Goal: Task Accomplishment & Management: Use online tool/utility

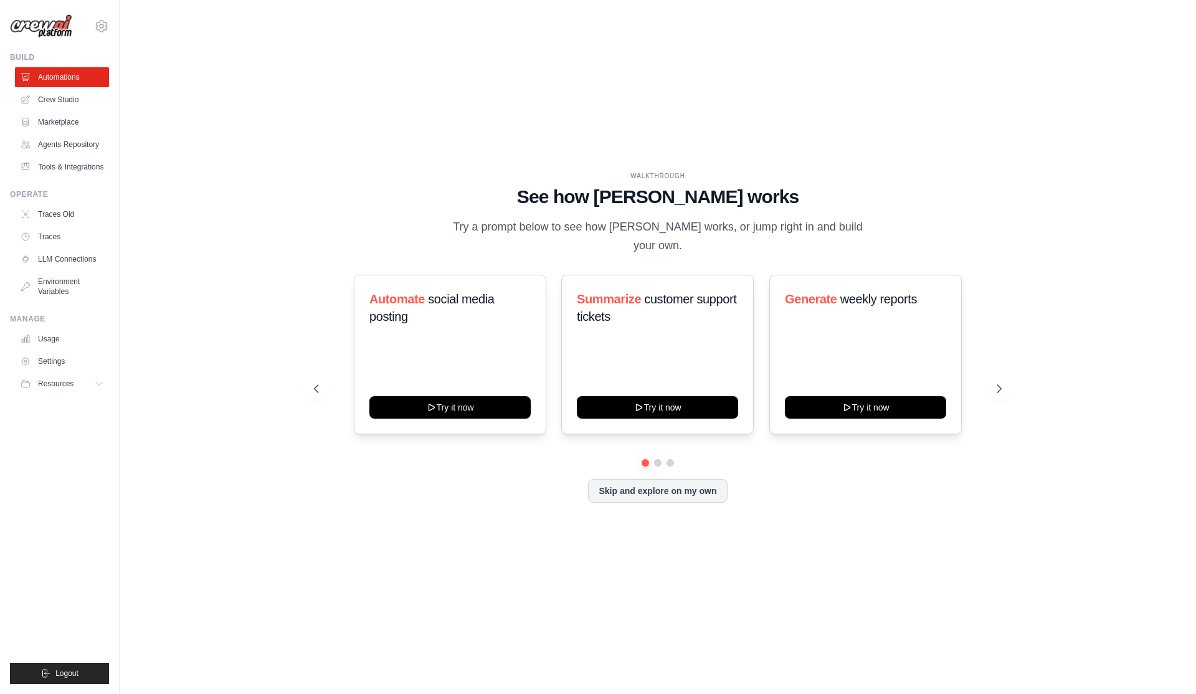
click at [365, 131] on div "WALKTHROUGH See how CrewAI works Try a prompt below to see how CrewAI works, or…" at bounding box center [658, 346] width 1036 height 669
click at [77, 106] on link "Crew Studio" at bounding box center [63, 100] width 94 height 20
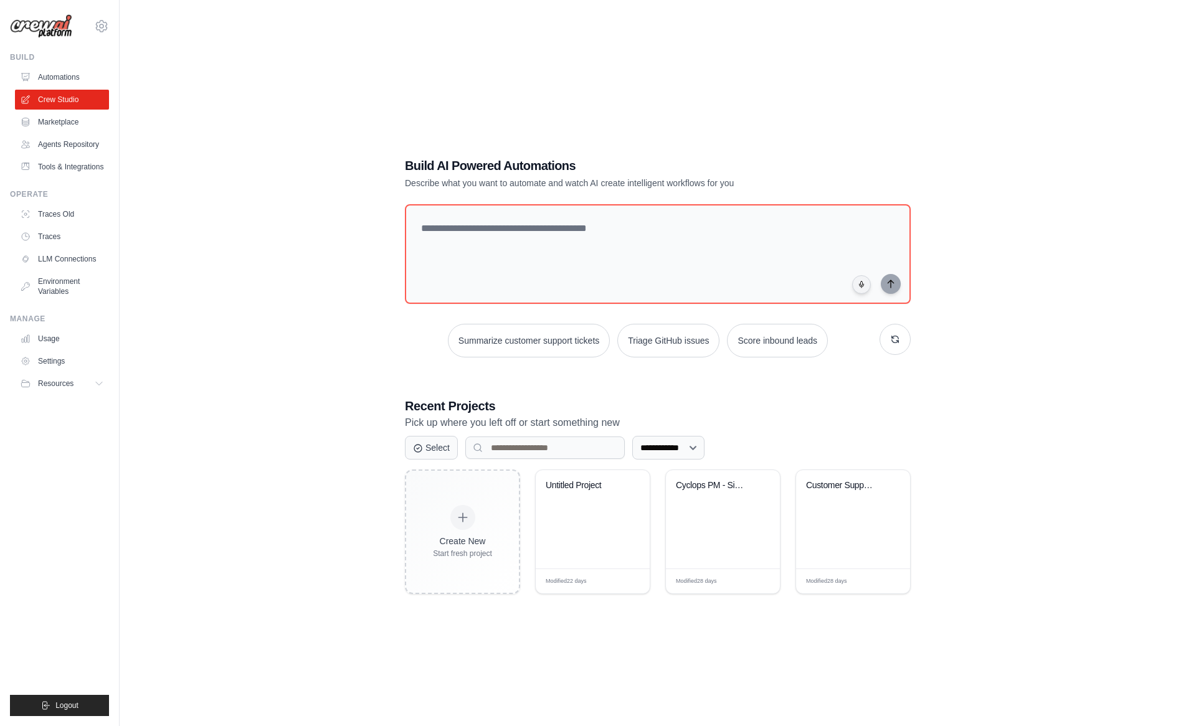
click at [348, 466] on div "**********" at bounding box center [658, 375] width 1036 height 726
click at [347, 466] on div "**********" at bounding box center [658, 375] width 1036 height 726
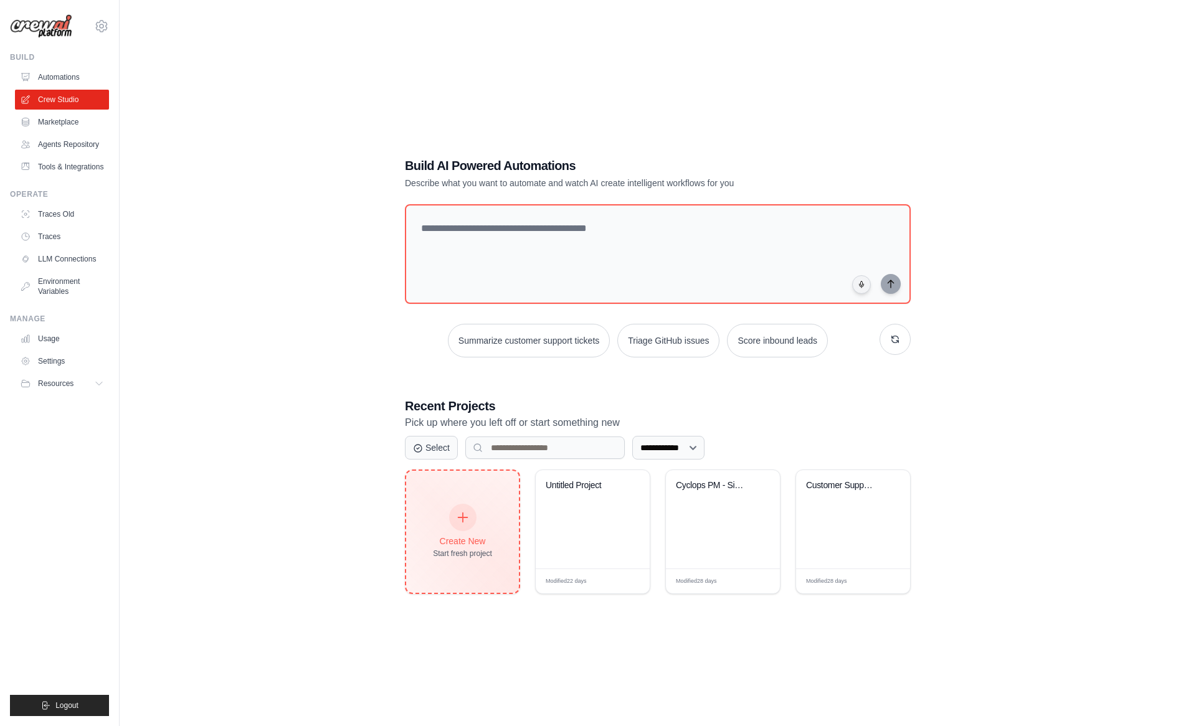
click at [447, 531] on div "Create New Start fresh project" at bounding box center [462, 532] width 59 height 54
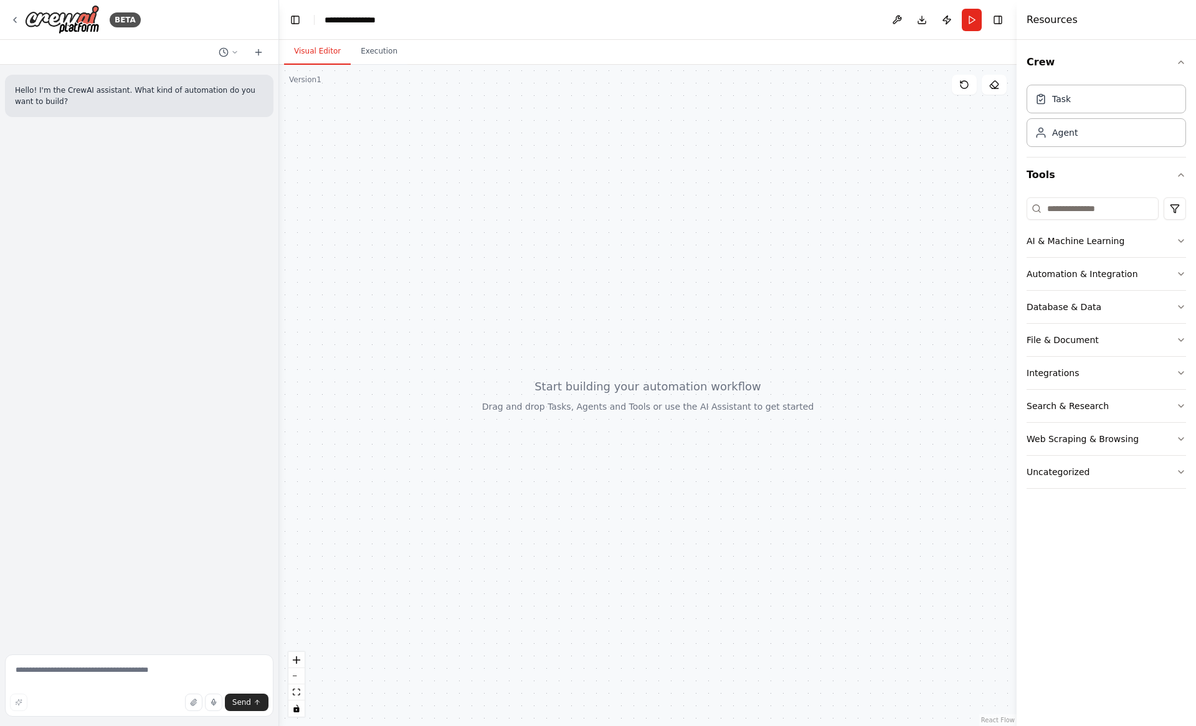
click at [146, 359] on div "Hello! I'm the CrewAI assistant. What kind of automation do you want to build?" at bounding box center [139, 357] width 278 height 585
click at [415, 379] on div at bounding box center [647, 395] width 737 height 661
click at [417, 390] on div at bounding box center [647, 395] width 737 height 661
click at [509, 295] on div at bounding box center [647, 395] width 737 height 661
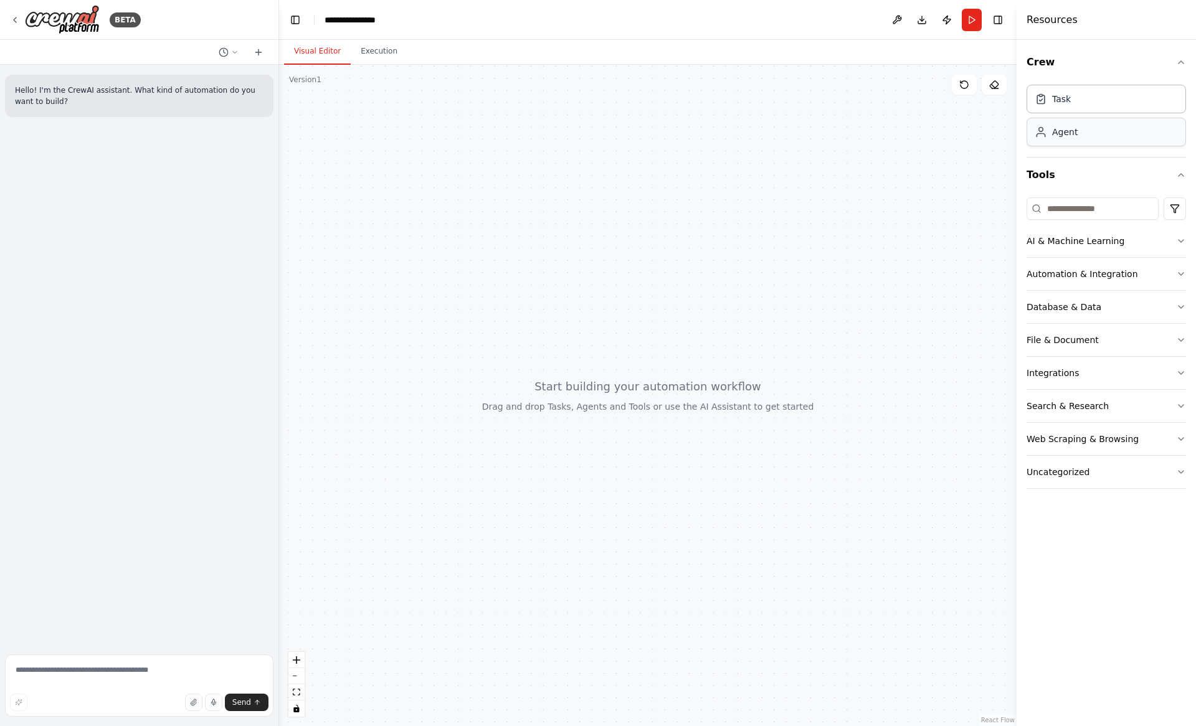
click at [1046, 139] on div "Agent" at bounding box center [1105, 132] width 159 height 29
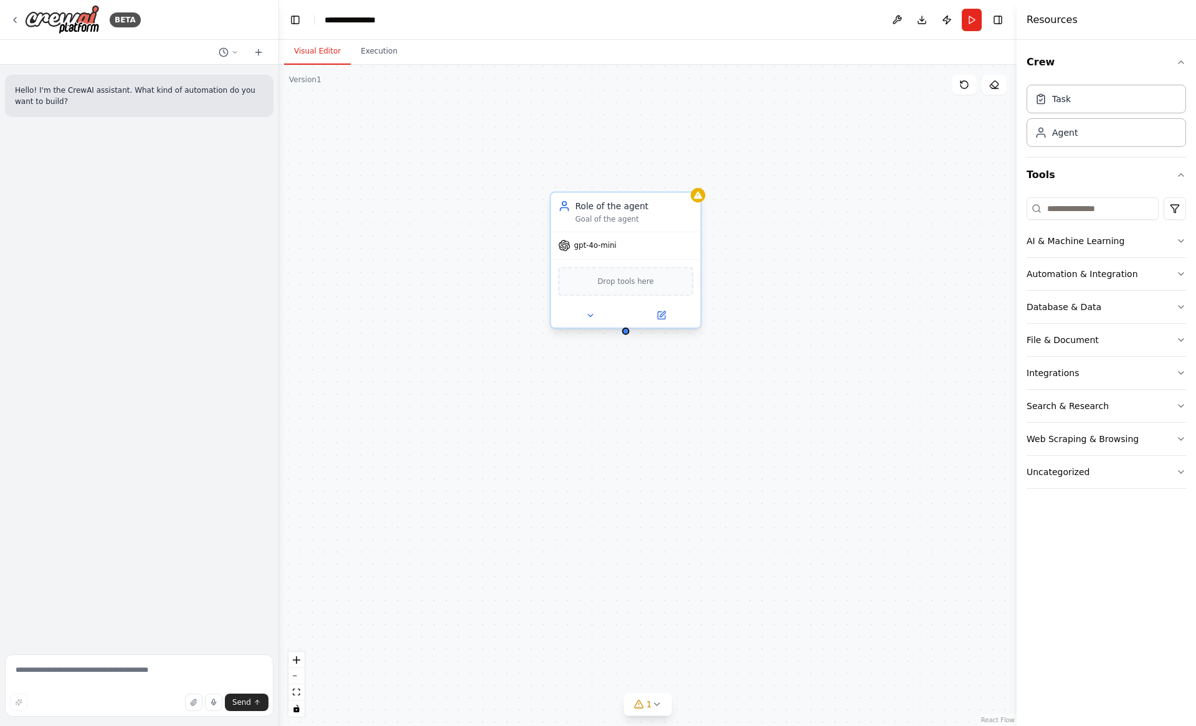
click at [658, 284] on div "Drop tools here" at bounding box center [625, 281] width 135 height 29
click at [567, 320] on button at bounding box center [590, 315] width 69 height 14
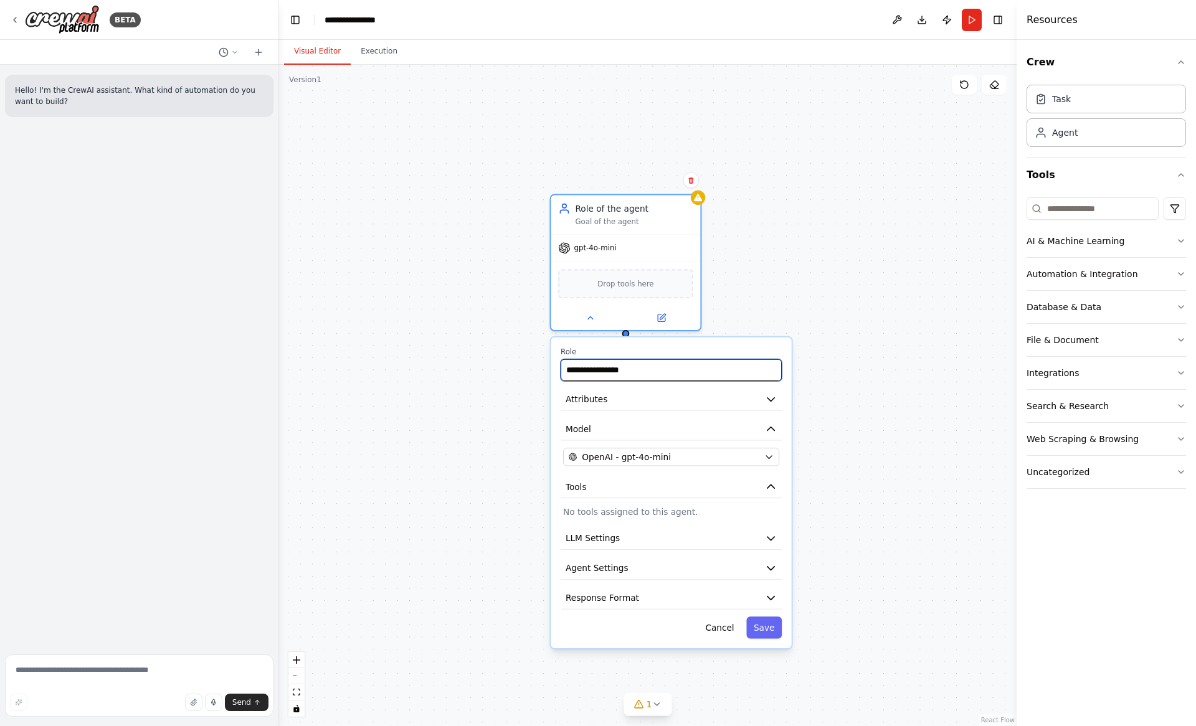
click at [613, 366] on input "**********" at bounding box center [671, 370] width 221 height 22
click at [612, 371] on input "**********" at bounding box center [671, 370] width 221 height 22
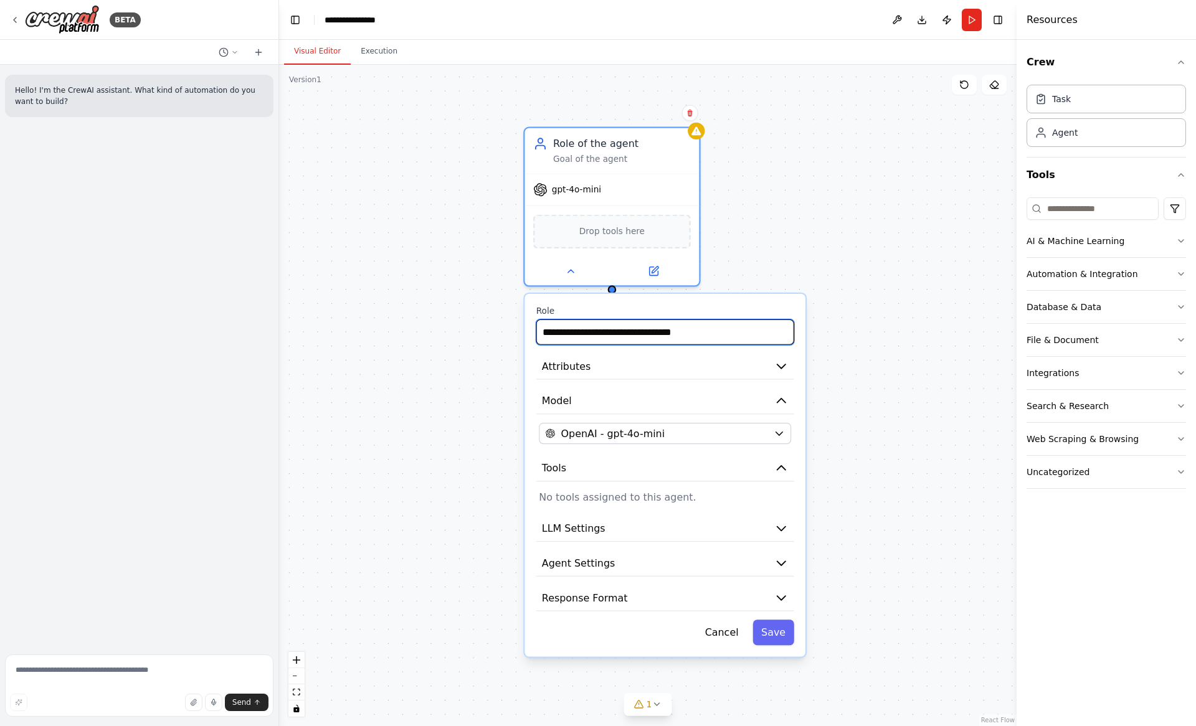
type input "**********"
click at [684, 498] on p "No tools assigned to this agent." at bounding box center [665, 497] width 252 height 14
click at [1087, 211] on input at bounding box center [1092, 208] width 132 height 22
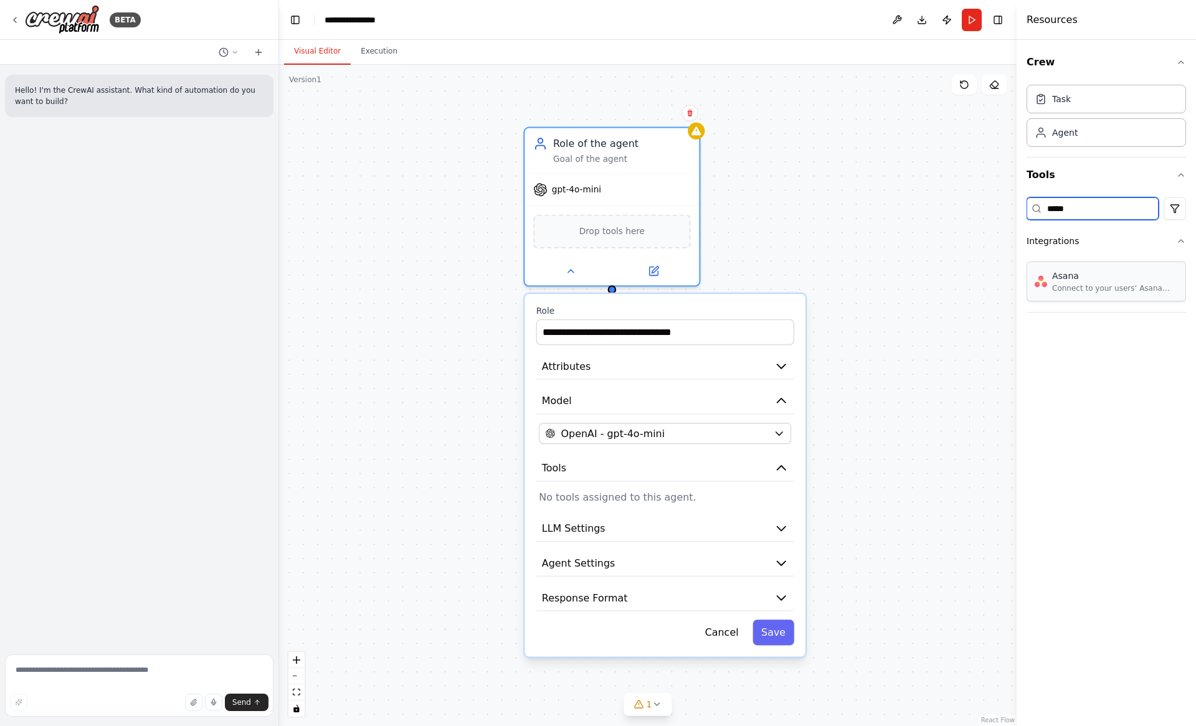
type input "*****"
click at [1106, 292] on div "Connect to your users’ Asana accounts" at bounding box center [1115, 288] width 126 height 10
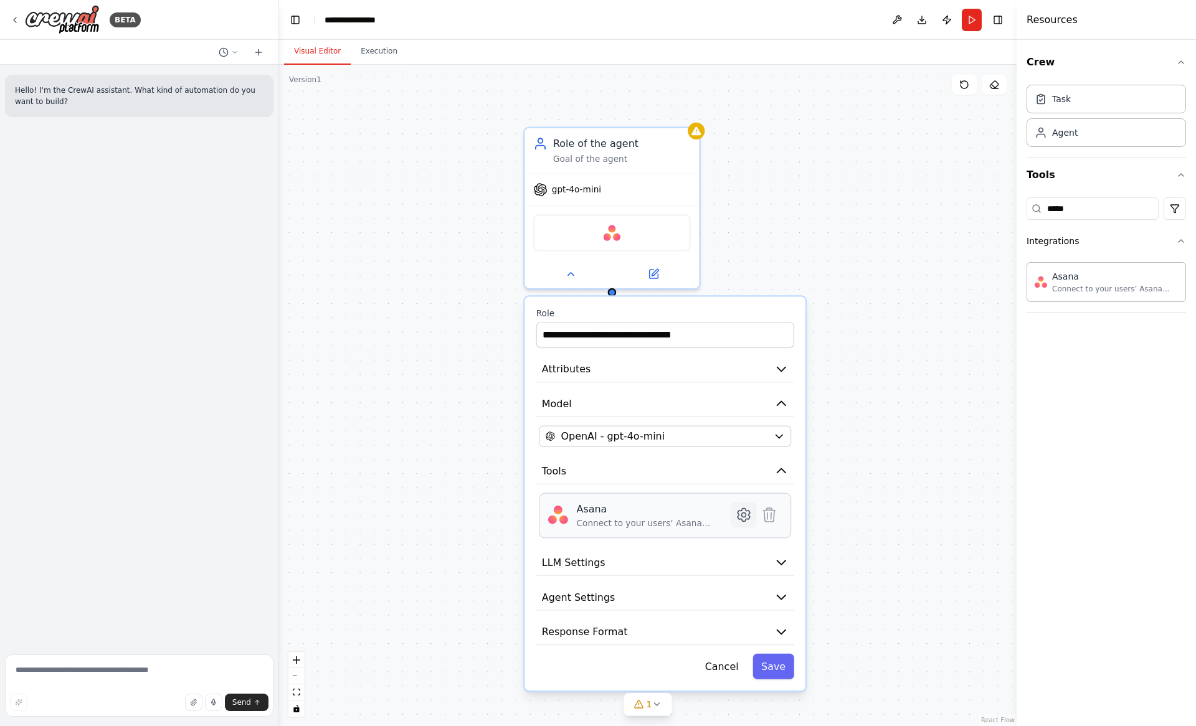
click at [747, 511] on icon at bounding box center [743, 515] width 12 height 12
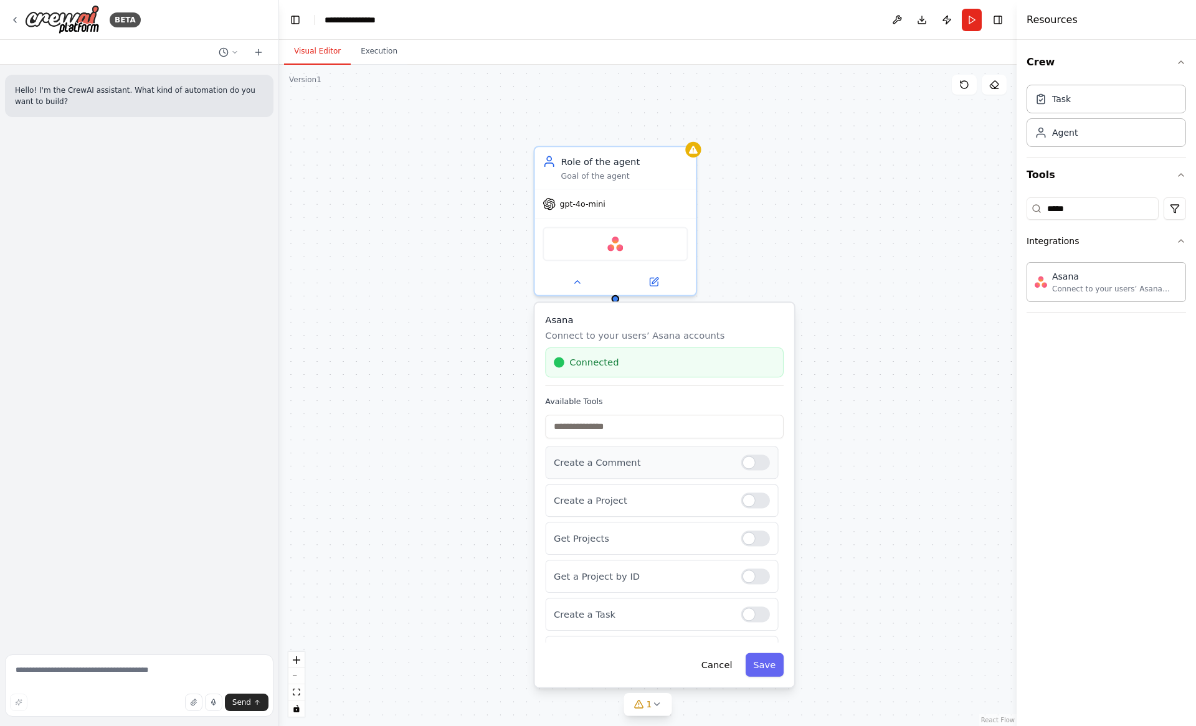
click at [646, 455] on div "Create a Comment" at bounding box center [661, 463] width 233 height 33
click at [764, 471] on div "Create a Comment" at bounding box center [661, 463] width 233 height 33
click at [759, 462] on div at bounding box center [755, 463] width 29 height 16
click at [757, 501] on div at bounding box center [755, 501] width 29 height 16
click at [753, 542] on div at bounding box center [755, 539] width 29 height 16
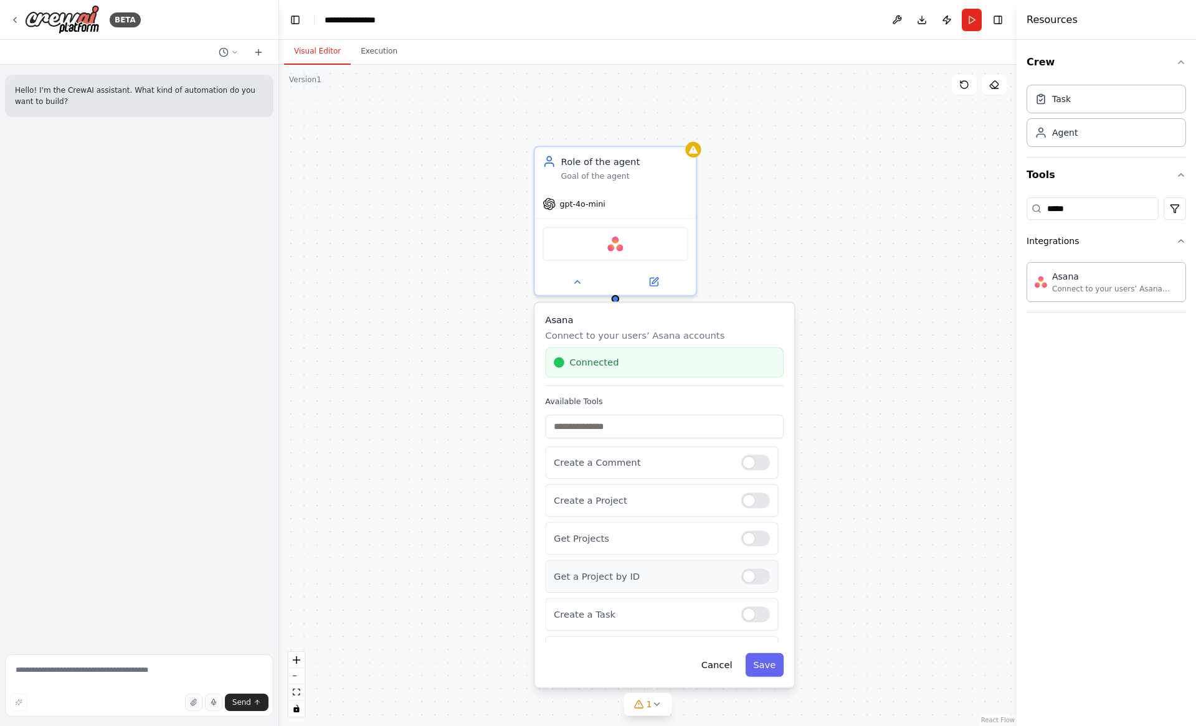
click at [755, 580] on div at bounding box center [755, 577] width 29 height 16
click at [757, 618] on div at bounding box center [755, 615] width 29 height 16
click at [759, 553] on div at bounding box center [755, 551] width 29 height 16
click at [757, 579] on div "Get Tasks" at bounding box center [661, 588] width 233 height 33
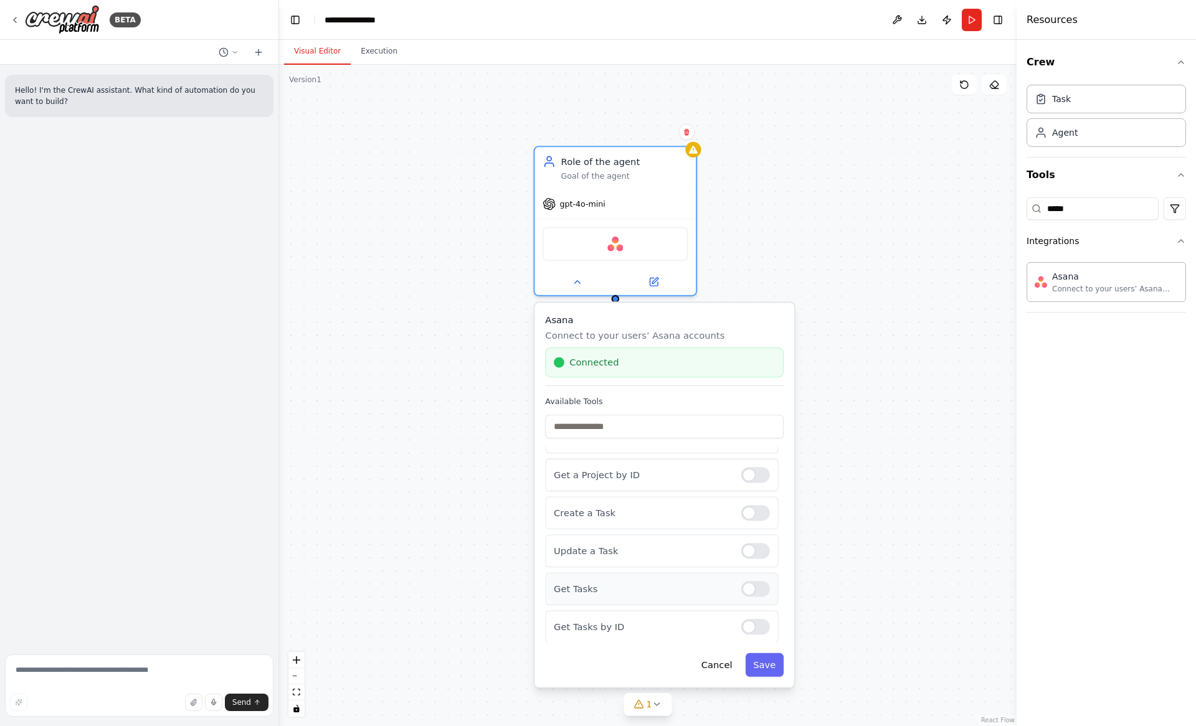
click at [757, 590] on div at bounding box center [755, 589] width 29 height 16
click at [757, 582] on div at bounding box center [755, 582] width 29 height 16
click at [752, 552] on div "Get a Task by External ID" at bounding box center [661, 562] width 233 height 33
click at [754, 564] on div at bounding box center [755, 563] width 29 height 16
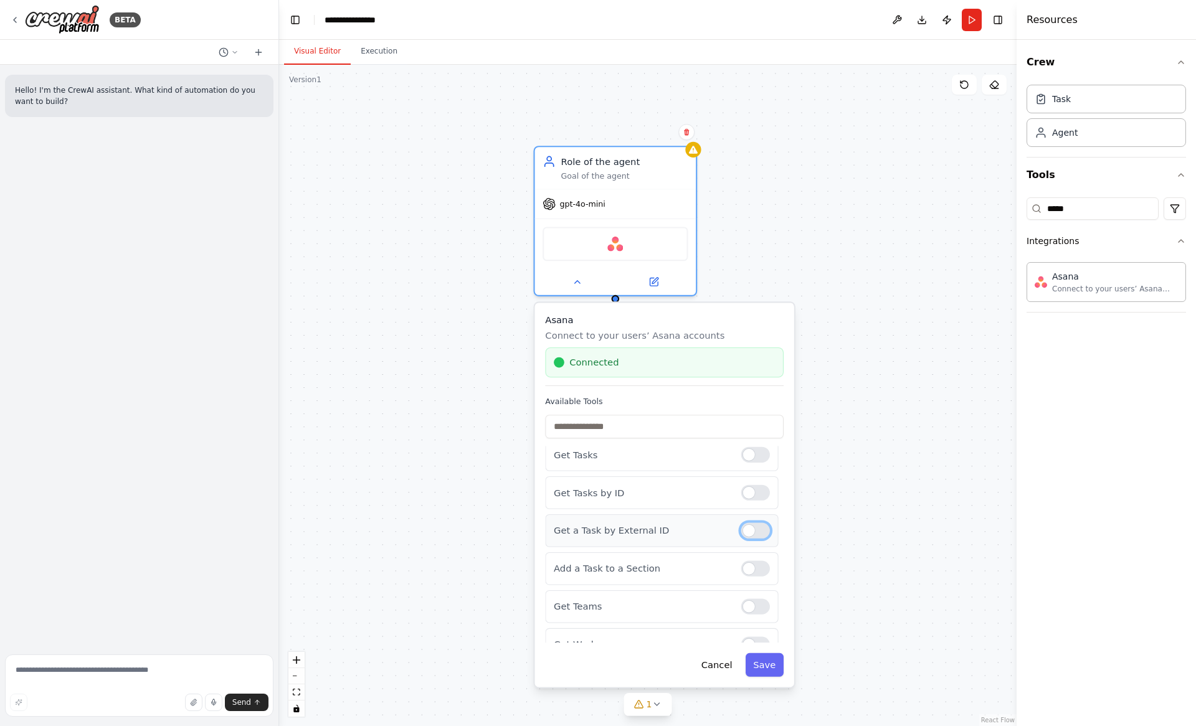
scroll to position [227, 0]
click at [754, 564] on div at bounding box center [755, 566] width 29 height 16
click at [754, 614] on div "Get Teams" at bounding box center [661, 604] width 233 height 33
click at [754, 611] on div at bounding box center [755, 604] width 29 height 16
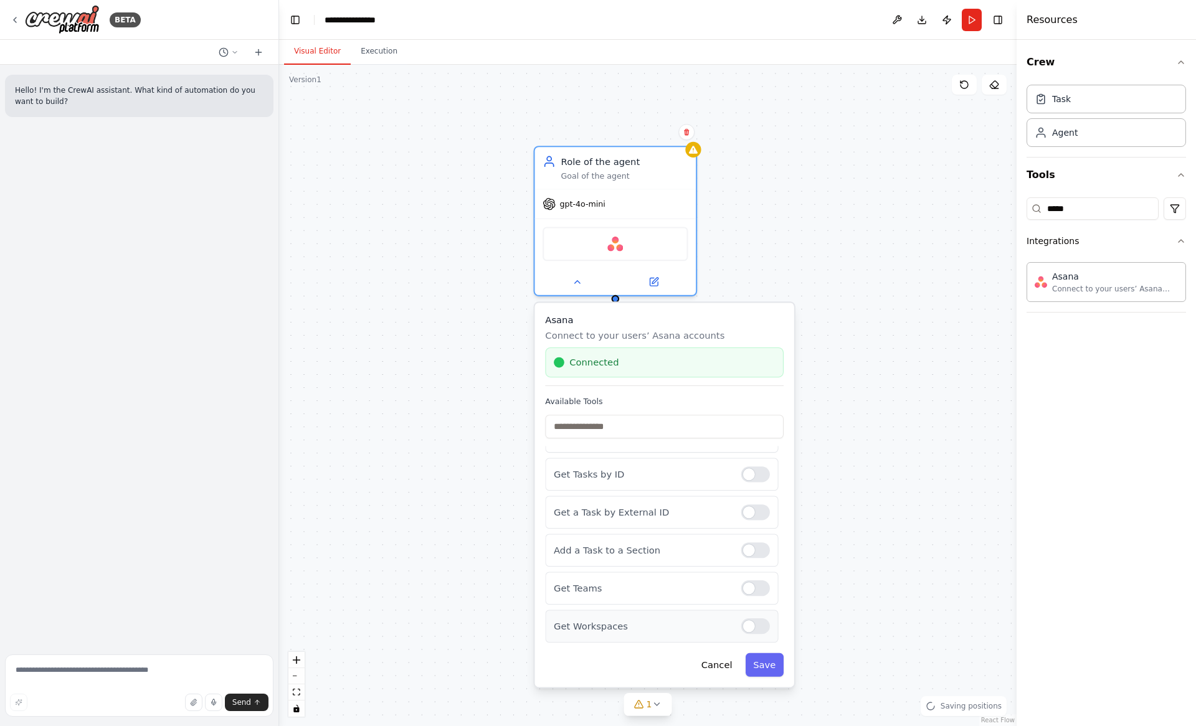
click at [753, 630] on div at bounding box center [755, 626] width 29 height 16
click at [758, 661] on button "Save" at bounding box center [764, 665] width 38 height 24
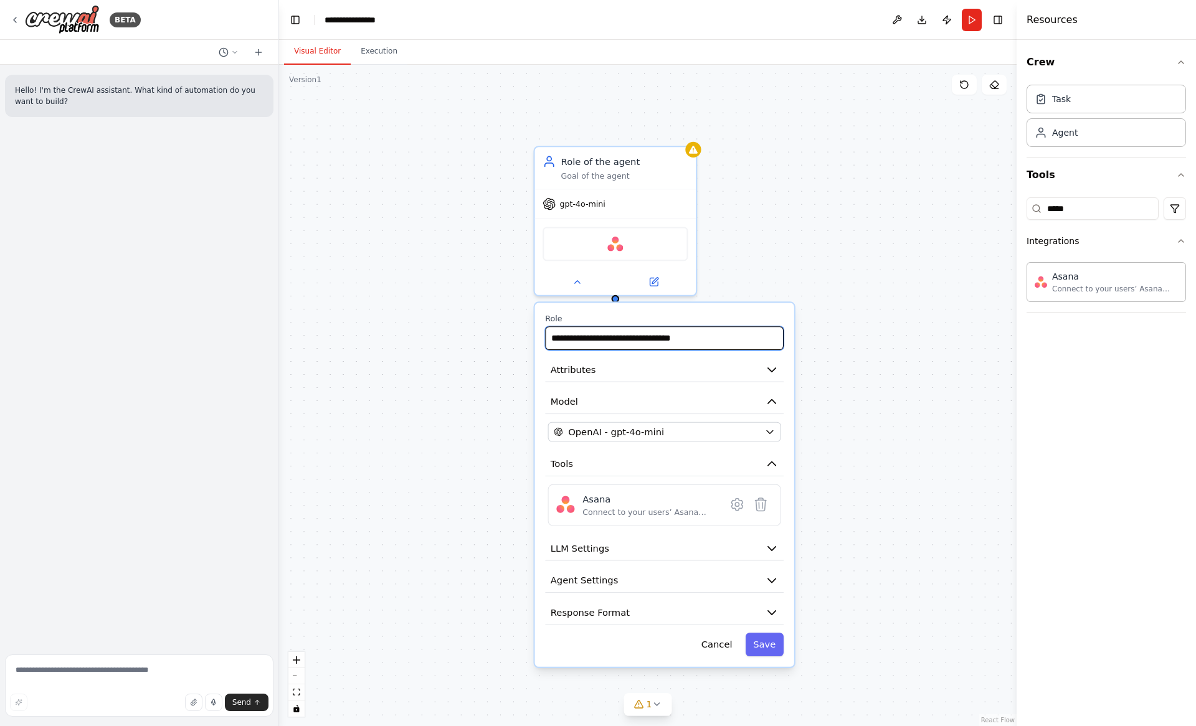
drag, startPoint x: 622, startPoint y: 338, endPoint x: 502, endPoint y: 340, distance: 120.2
click at [502, 340] on div "**********" at bounding box center [647, 395] width 737 height 661
click at [580, 343] on input "**********" at bounding box center [664, 338] width 239 height 24
click at [562, 341] on input "**********" at bounding box center [664, 338] width 239 height 24
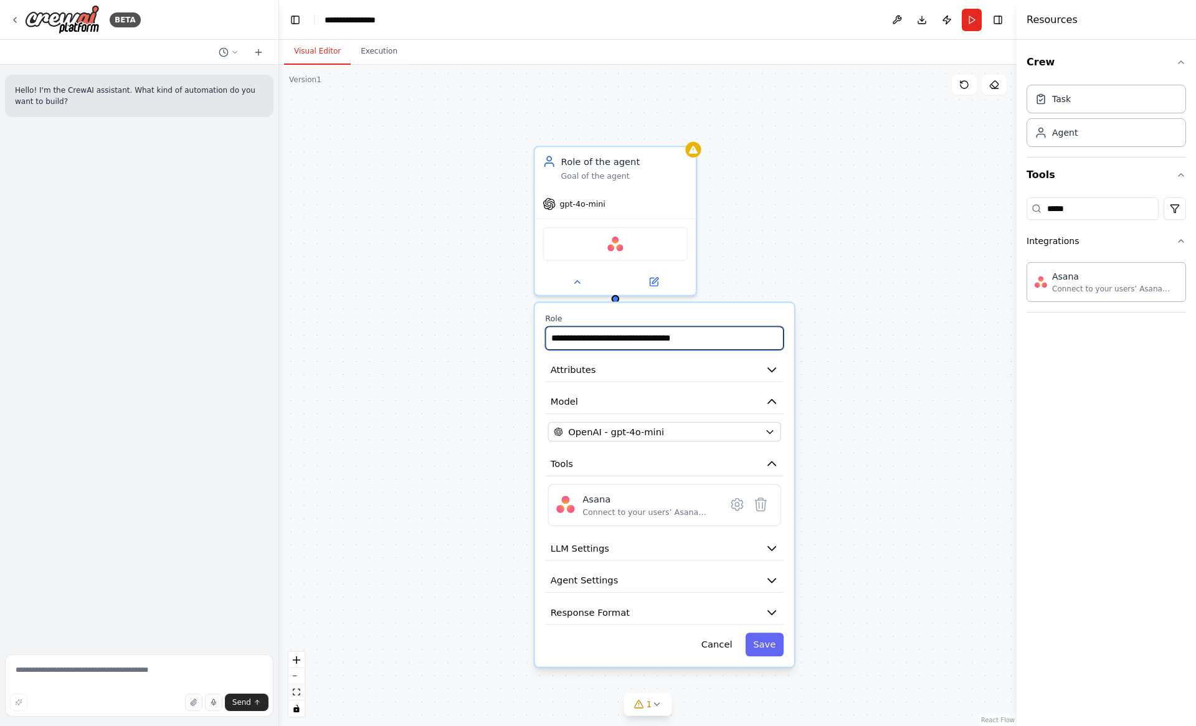
drag, startPoint x: 562, startPoint y: 341, endPoint x: 616, endPoint y: 339, distance: 54.2
click at [616, 339] on input "**********" at bounding box center [664, 338] width 239 height 24
click at [583, 341] on input "**********" at bounding box center [664, 338] width 239 height 24
click at [587, 341] on input "**********" at bounding box center [664, 338] width 239 height 24
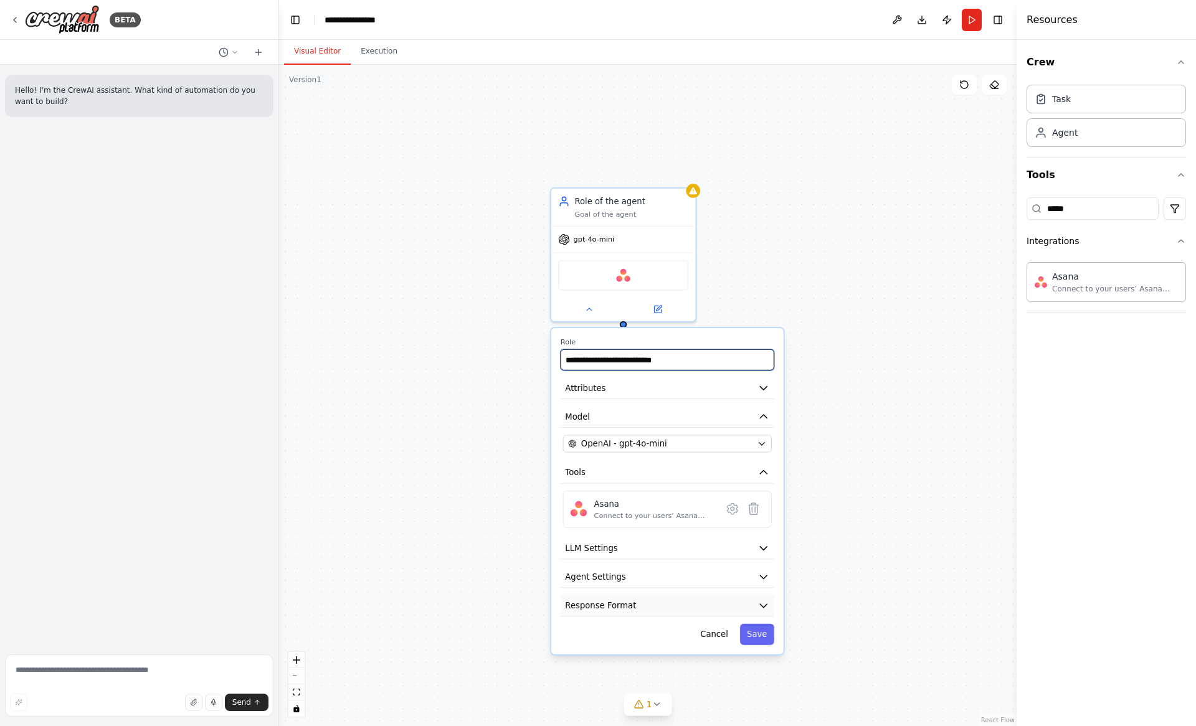
type input "**********"
click at [668, 605] on button "Response Format" at bounding box center [668, 606] width 214 height 22
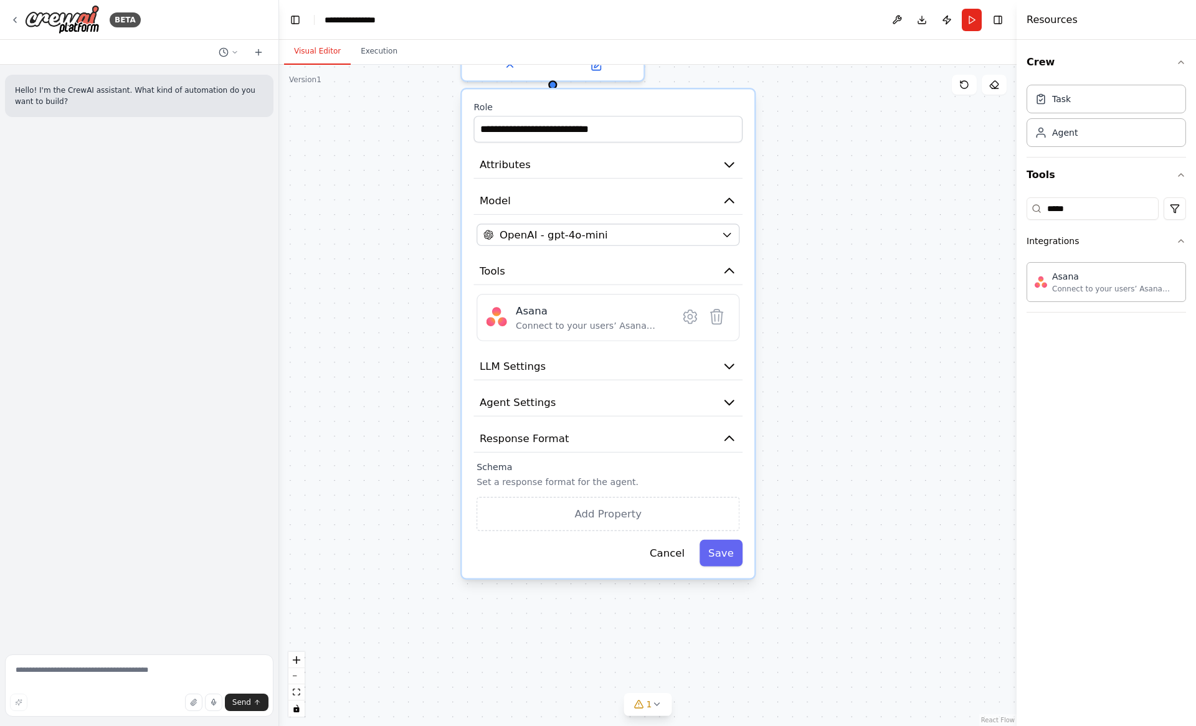
drag, startPoint x: 838, startPoint y: 537, endPoint x: 780, endPoint y: 374, distance: 173.4
click at [780, 374] on div "**********" at bounding box center [647, 395] width 737 height 661
click at [605, 515] on button "Add Property" at bounding box center [607, 514] width 263 height 34
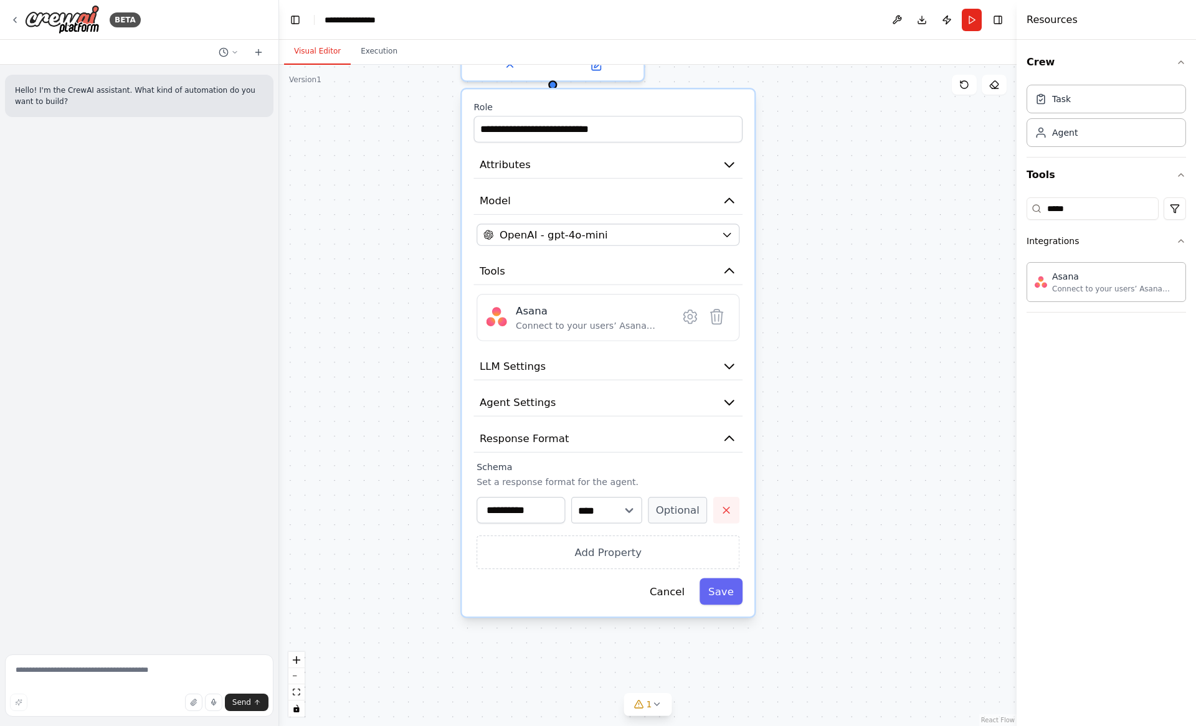
click at [721, 518] on button "button" at bounding box center [726, 510] width 27 height 27
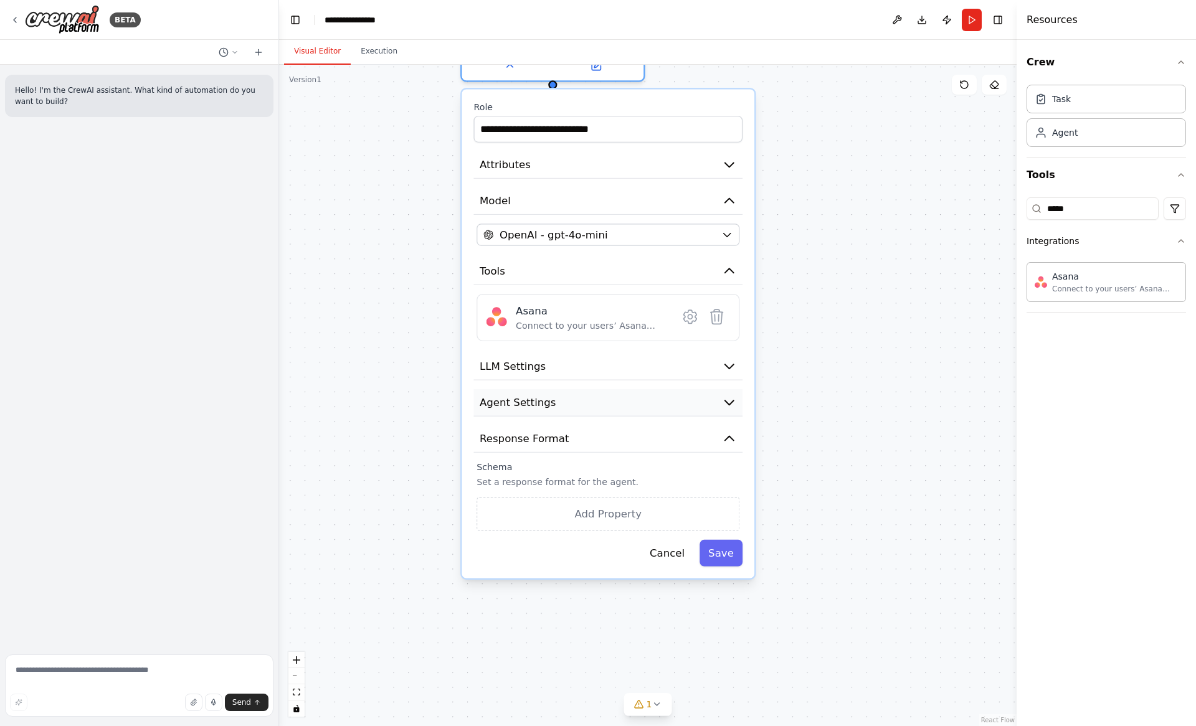
click at [628, 404] on button "Agent Settings" at bounding box center [607, 402] width 269 height 27
click at [704, 404] on button "Agent Settings" at bounding box center [607, 402] width 269 height 27
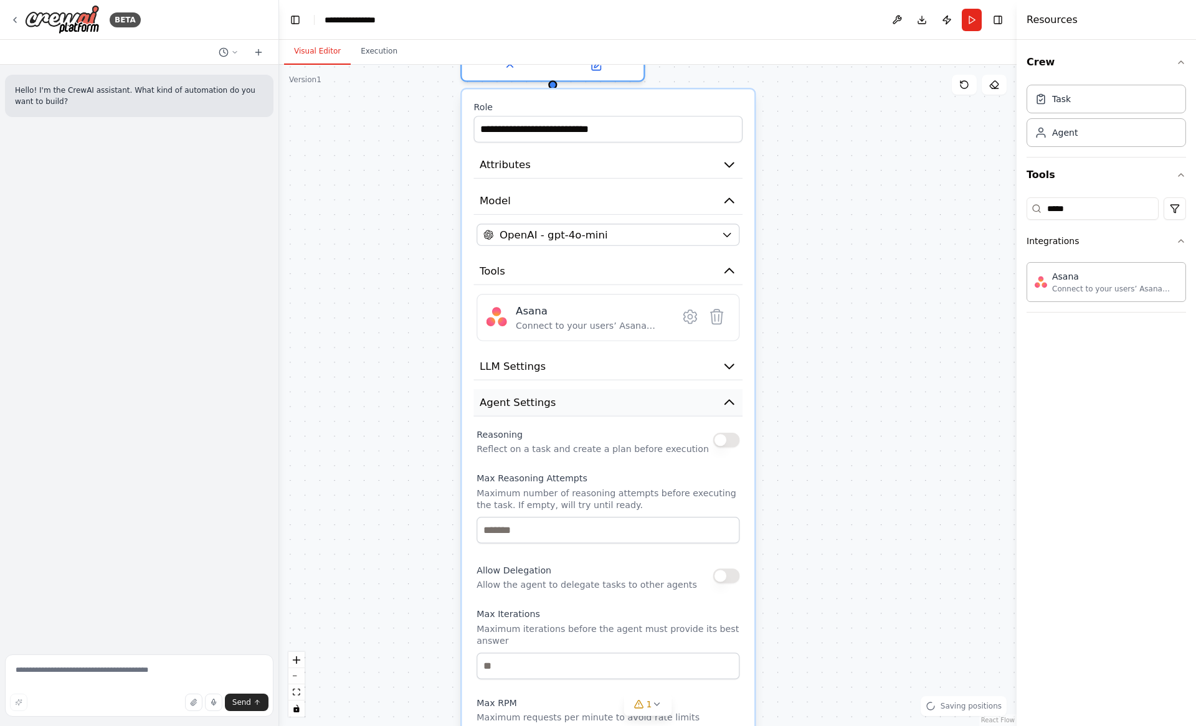
click at [704, 404] on button "Agent Settings" at bounding box center [607, 402] width 269 height 27
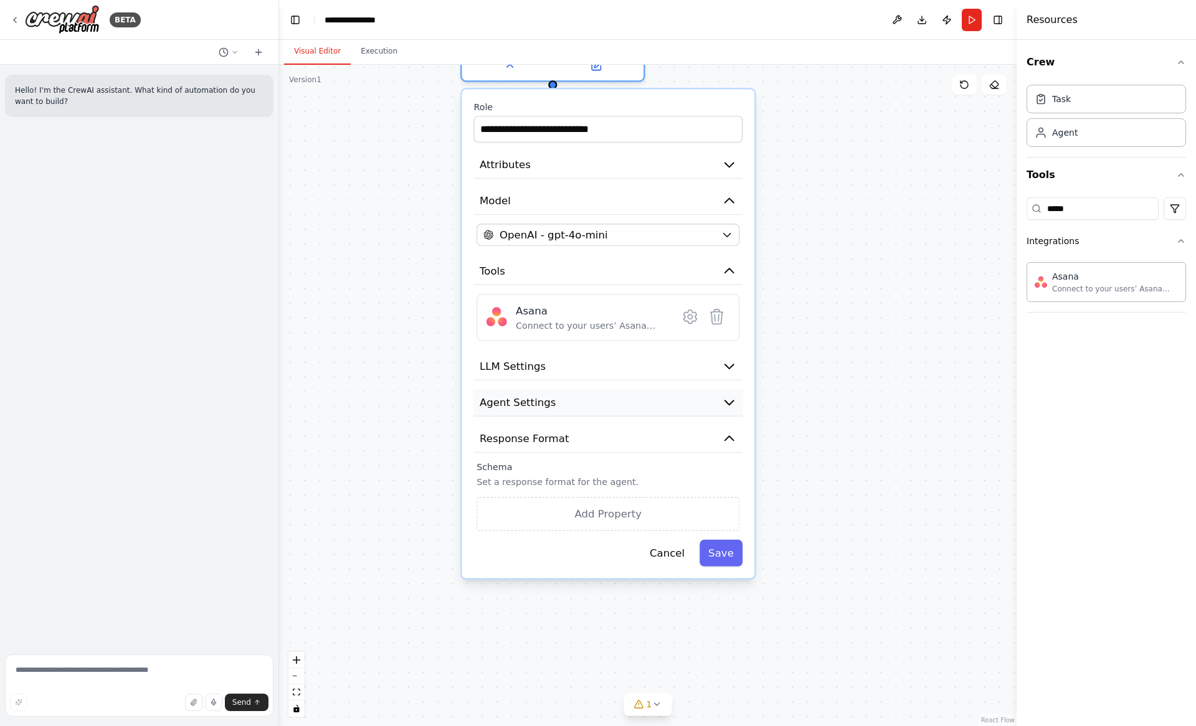
click at [704, 404] on button "Agent Settings" at bounding box center [607, 402] width 269 height 27
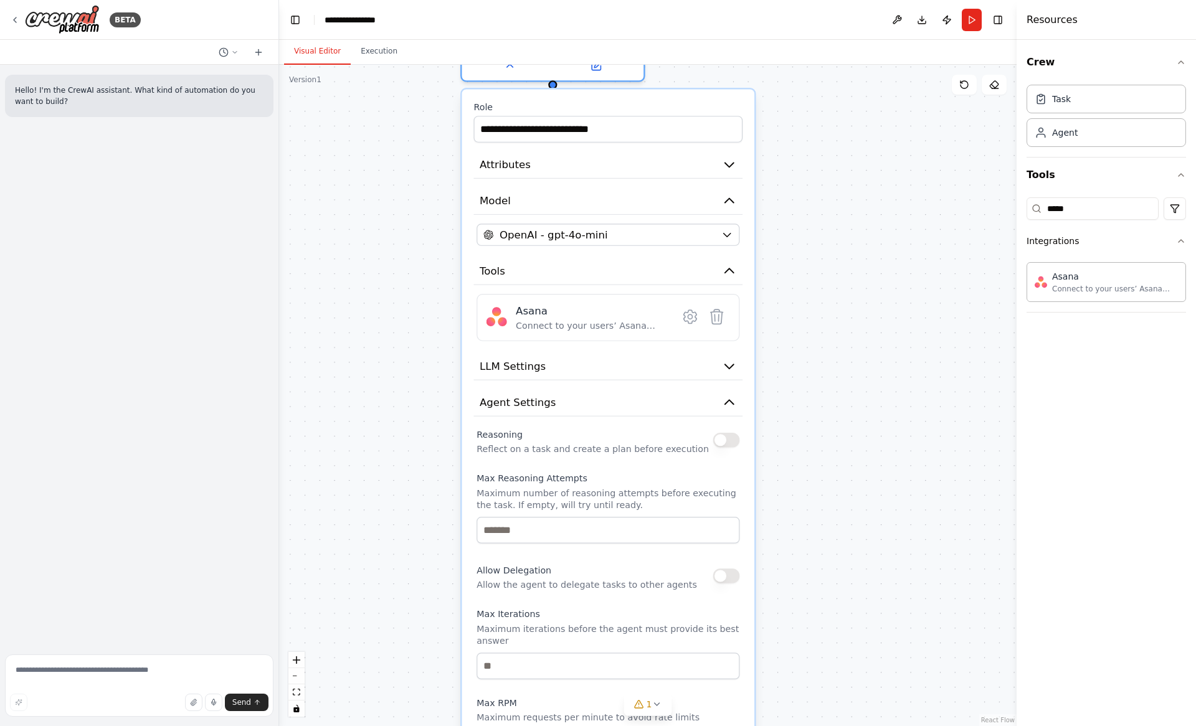
click at [724, 440] on button "button" at bounding box center [726, 440] width 27 height 15
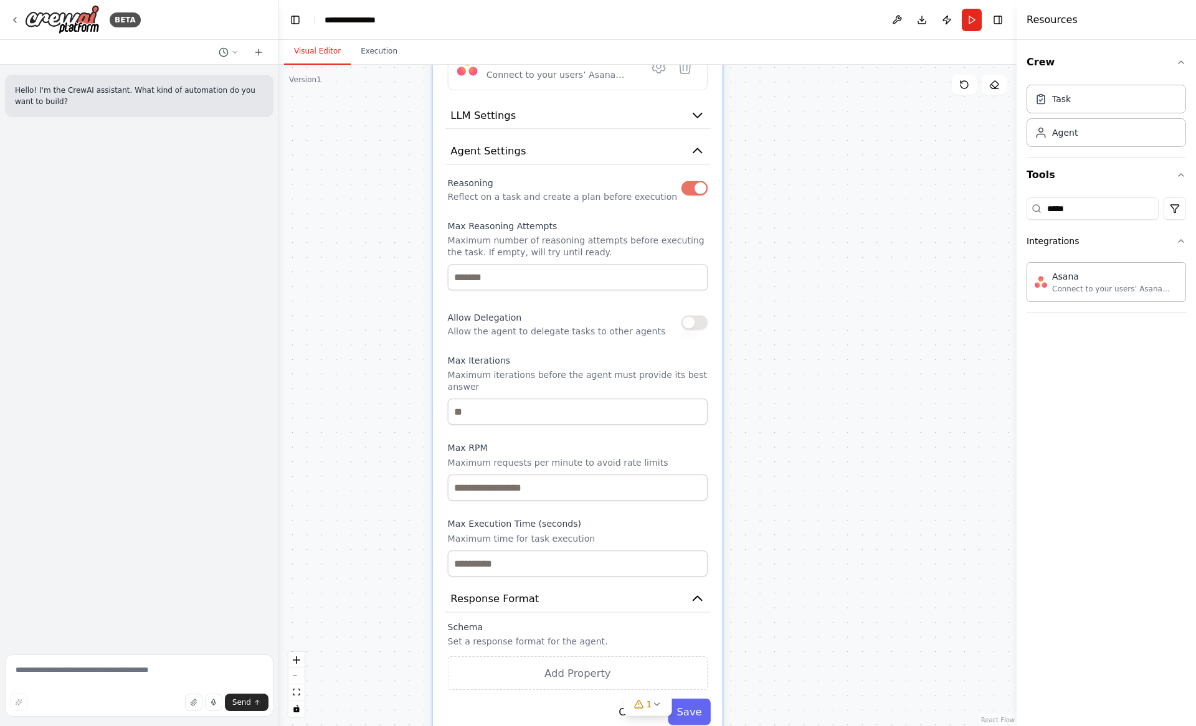
drag, startPoint x: 784, startPoint y: 532, endPoint x: 752, endPoint y: 258, distance: 276.5
click at [752, 258] on div "**********" at bounding box center [647, 395] width 737 height 661
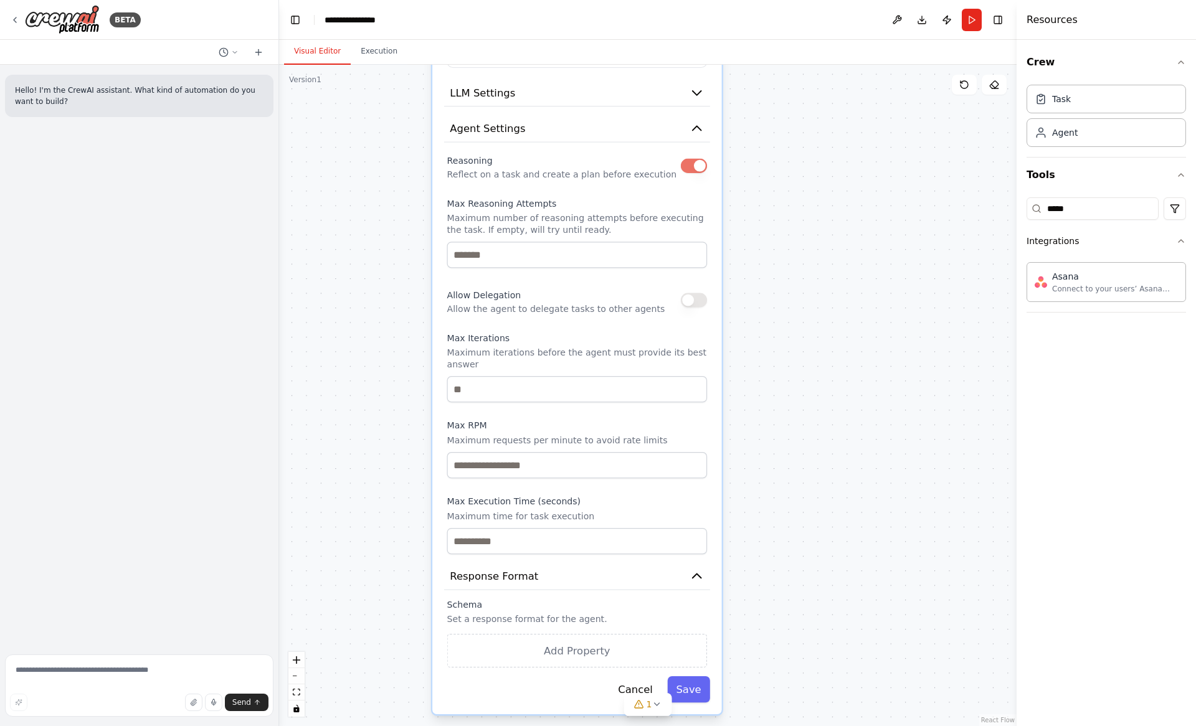
click at [693, 300] on button "button" at bounding box center [694, 300] width 26 height 14
click at [699, 296] on button "button" at bounding box center [694, 300] width 26 height 14
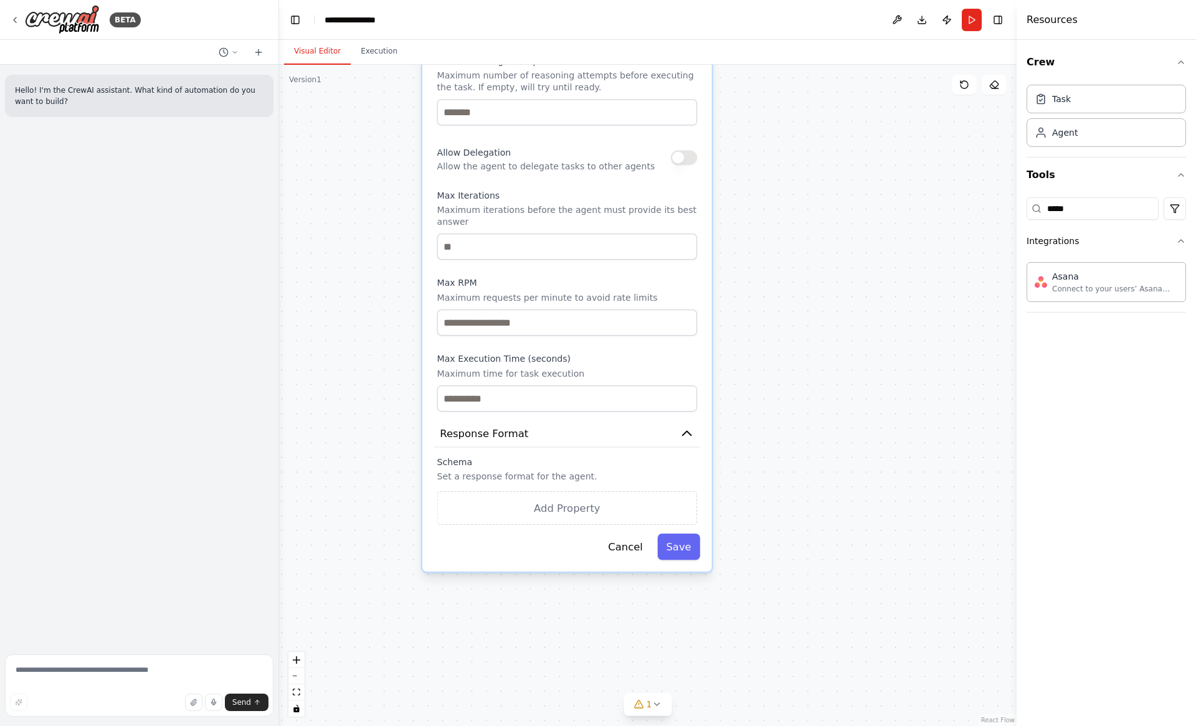
drag, startPoint x: 765, startPoint y: 546, endPoint x: 755, endPoint y: 404, distance: 143.0
click at [755, 404] on div "**********" at bounding box center [647, 395] width 737 height 661
click at [694, 553] on button "Save" at bounding box center [678, 547] width 42 height 26
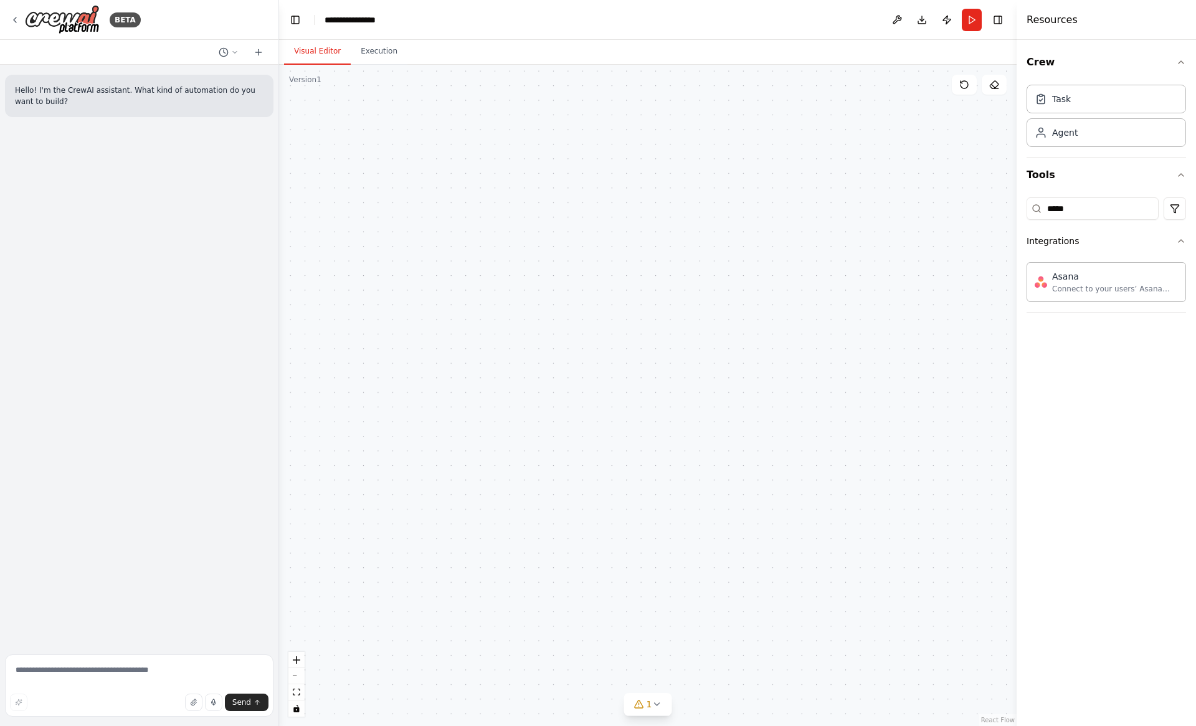
drag, startPoint x: 709, startPoint y: 305, endPoint x: 852, endPoint y: 556, distance: 289.2
click at [852, 556] on div "Nathan's Personal Asana Agent Goal of the agent gpt-4o-mini Asana" at bounding box center [647, 395] width 737 height 661
click at [651, 461] on div "Nathan's Personal Asana Agent Goal of the agent gpt-4o-mini Asana" at bounding box center [647, 395] width 737 height 661
drag, startPoint x: 597, startPoint y: 273, endPoint x: 515, endPoint y: 439, distance: 184.7
click at [515, 439] on div "Nathan's Personal Asana Agent Goal of the agent gpt-4o-mini Asana" at bounding box center [647, 395] width 737 height 661
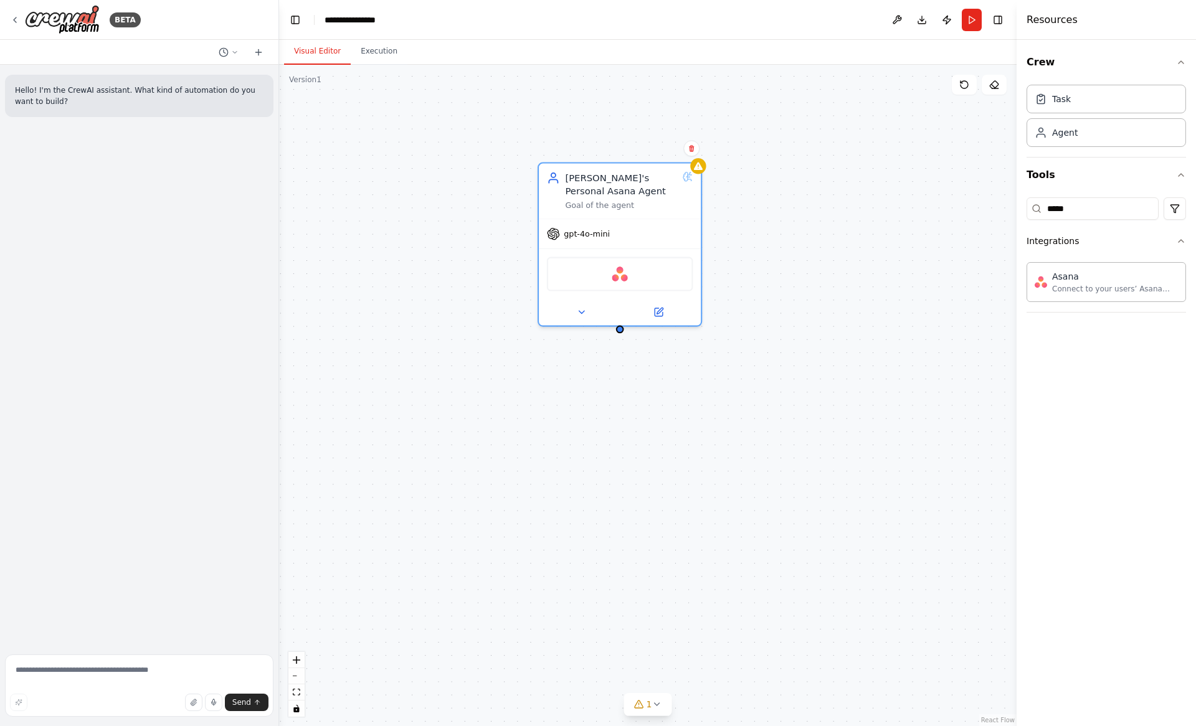
click at [515, 439] on div "Nathan's Personal Asana Agent Goal of the agent gpt-4o-mini Asana" at bounding box center [647, 395] width 737 height 661
click at [837, 299] on div "Nathan's Personal Asana Agent Goal of the agent gpt-4o-mini Asana" at bounding box center [647, 395] width 737 height 661
click at [699, 169] on div at bounding box center [698, 164] width 16 height 16
click at [668, 201] on div "Goal of the agent" at bounding box center [621, 202] width 112 height 11
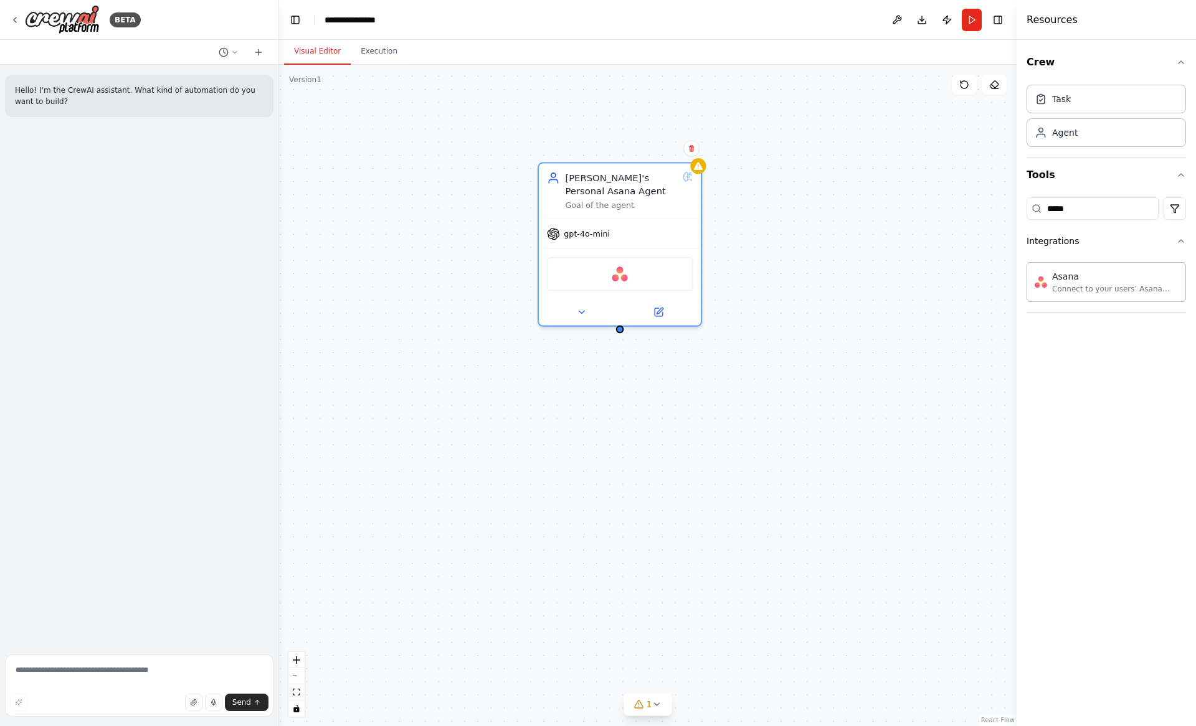
drag, startPoint x: 1076, startPoint y: 101, endPoint x: 575, endPoint y: 424, distance: 596.0
drag, startPoint x: 681, startPoint y: 444, endPoint x: 638, endPoint y: 454, distance: 43.5
click at [638, 419] on div "New Task" at bounding box center [616, 412] width 128 height 13
drag, startPoint x: 621, startPoint y: 329, endPoint x: 617, endPoint y: 443, distance: 114.0
click at [617, 444] on div "Nathan's Personal Asana Agent Goal of the agent gpt-4o-mini Asana New Task Task…" at bounding box center [638, 380] width 780 height 699
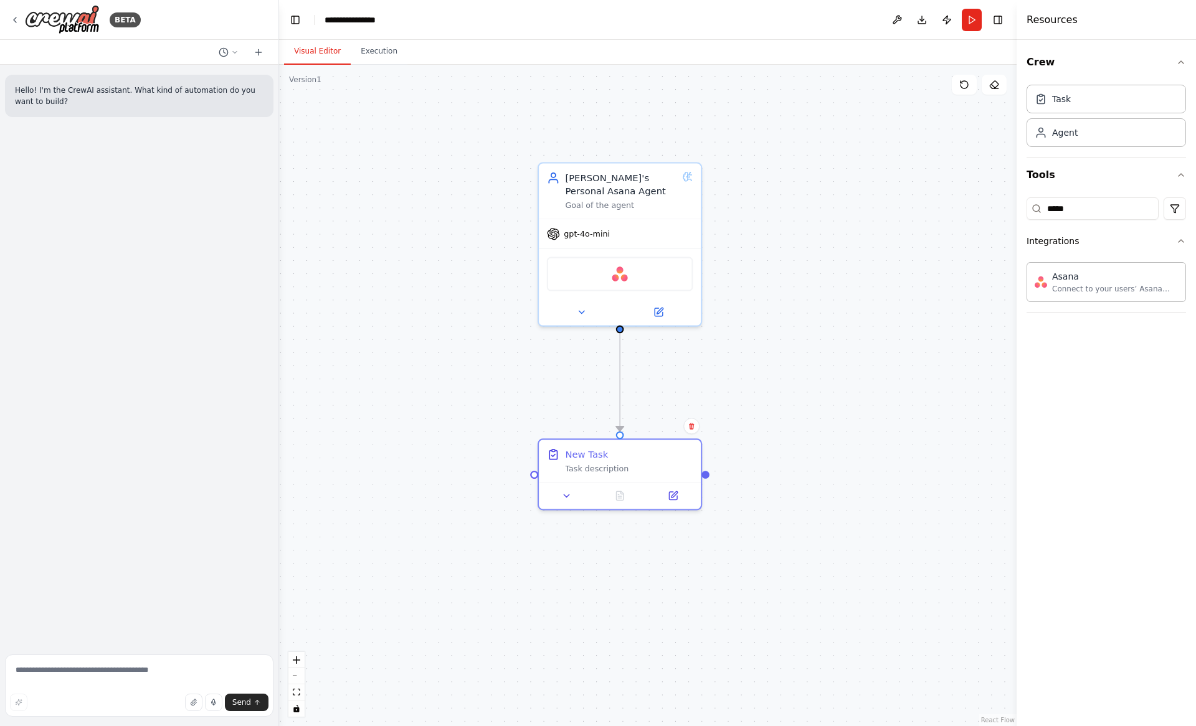
click at [761, 418] on div ".deletable-edge-delete-btn { width: 20px; height: 20px; border: 0px solid #ffff…" at bounding box center [647, 395] width 737 height 661
click at [620, 473] on div "New Task Task description" at bounding box center [620, 458] width 162 height 42
click at [620, 468] on div "Task description" at bounding box center [629, 466] width 128 height 11
click at [673, 494] on icon at bounding box center [673, 494] width 8 height 8
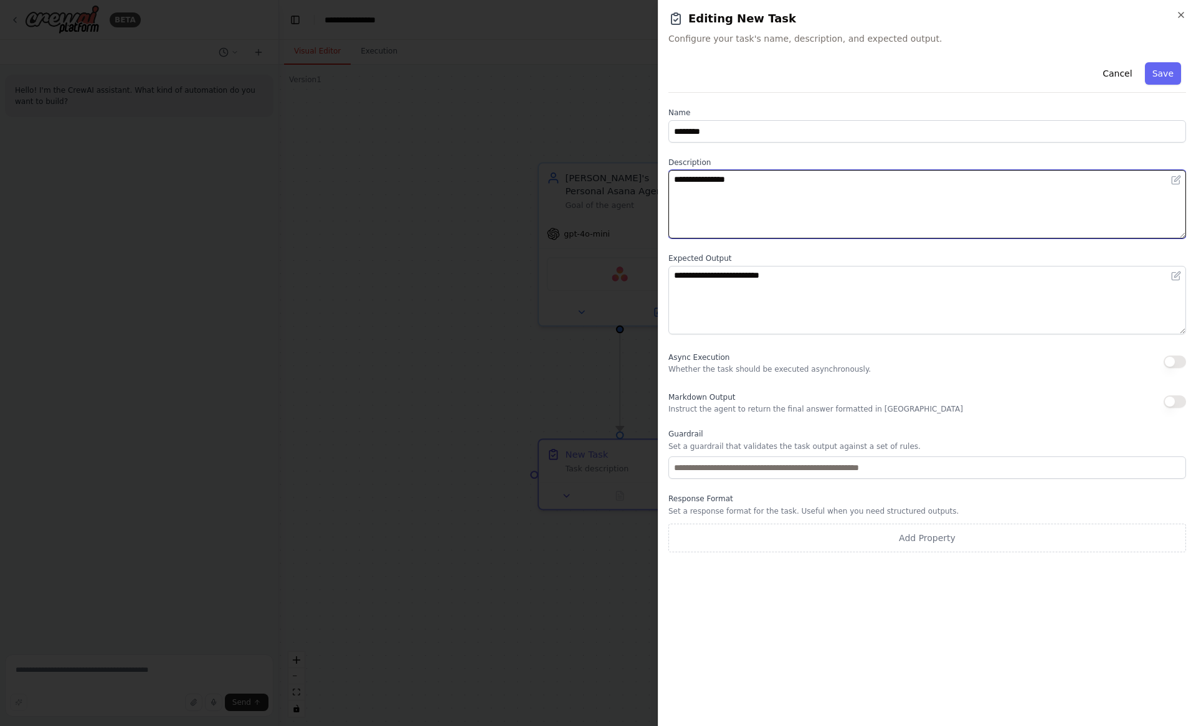
click at [749, 191] on textarea "**********" at bounding box center [927, 204] width 518 height 69
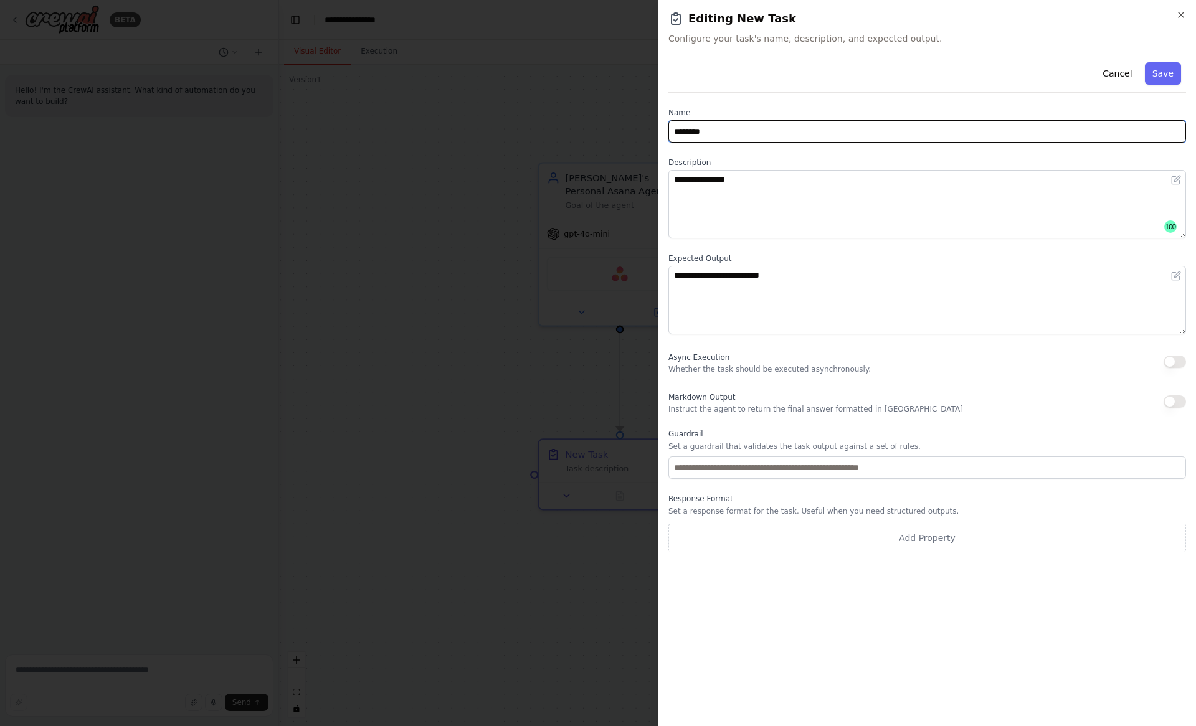
click at [741, 133] on input "********" at bounding box center [927, 131] width 518 height 22
type input "*****"
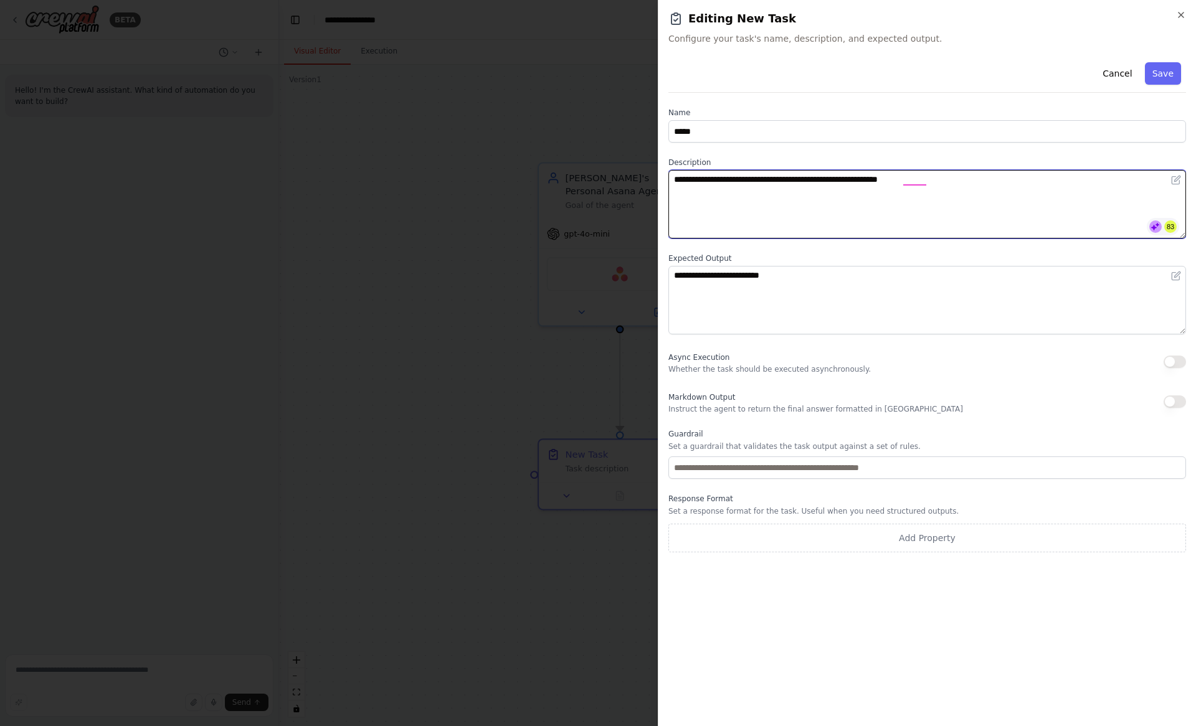
type textarea "**********"
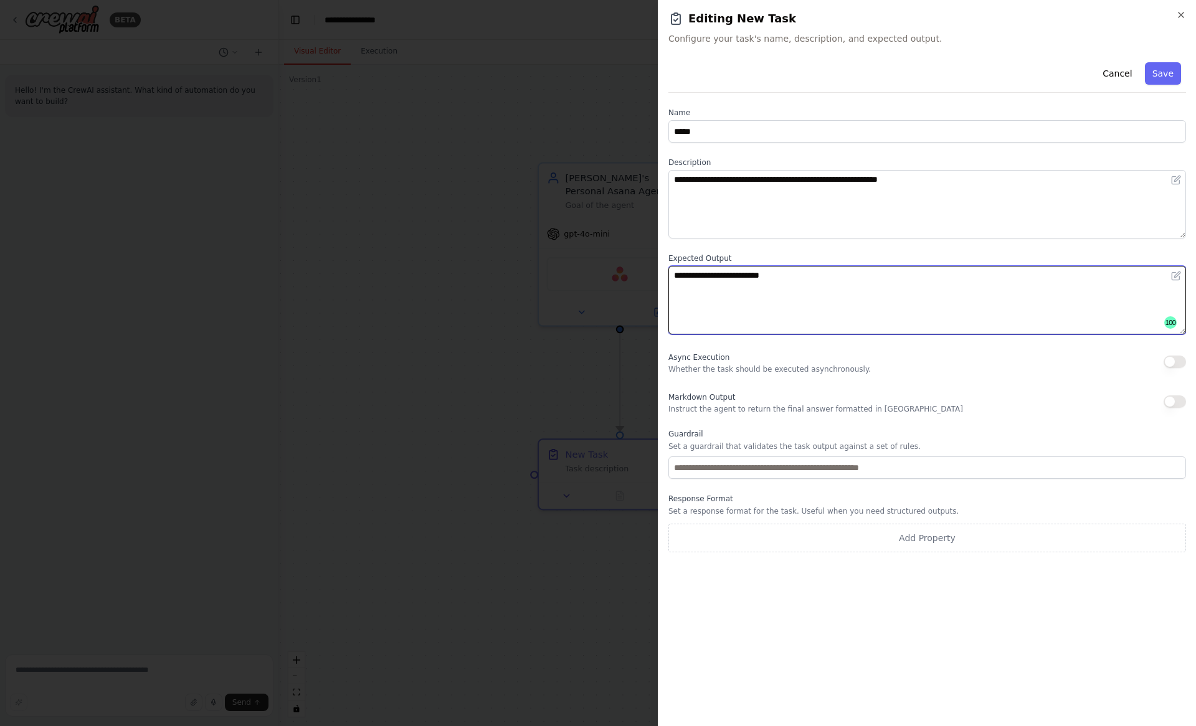
click at [760, 285] on textarea "**********" at bounding box center [927, 300] width 518 height 69
type textarea "**********"
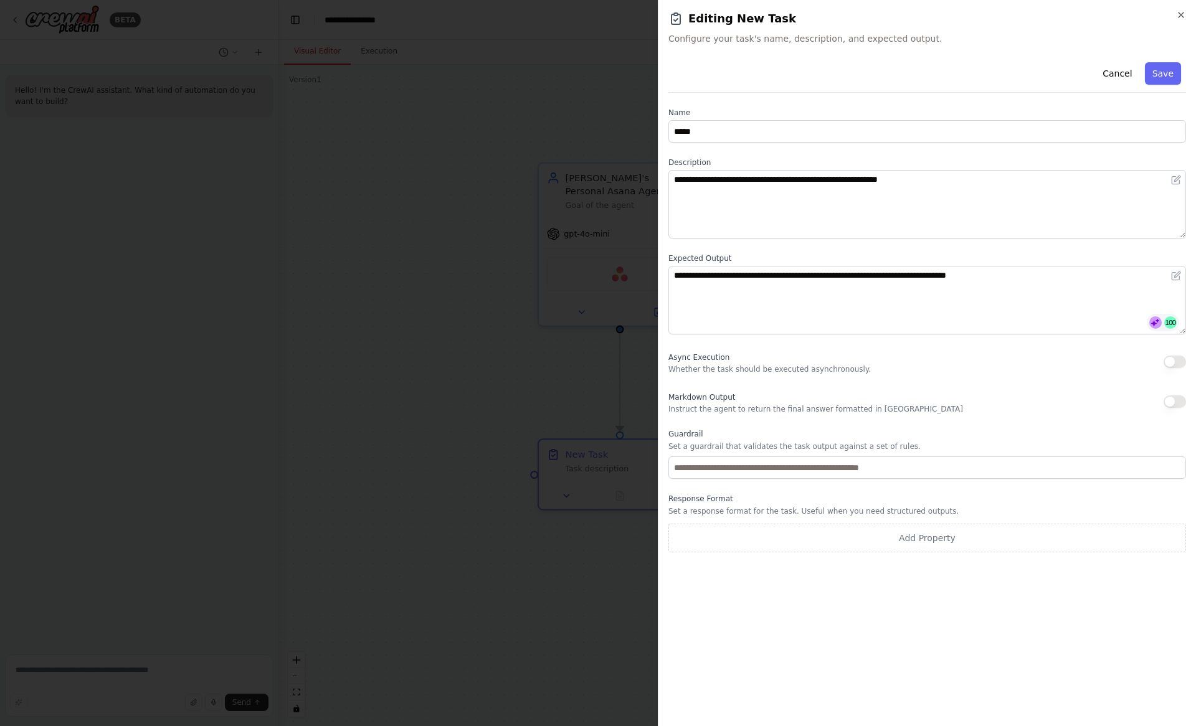
click at [869, 349] on div "Async Execution Whether the task should be executed asynchronously." at bounding box center [927, 361] width 518 height 25
click at [743, 597] on div "**********" at bounding box center [927, 386] width 518 height 659
click at [912, 545] on button "Add Property" at bounding box center [927, 538] width 518 height 29
click at [1170, 536] on icon "button" at bounding box center [1175, 535] width 10 height 10
click at [1166, 76] on button "Save" at bounding box center [1163, 73] width 36 height 22
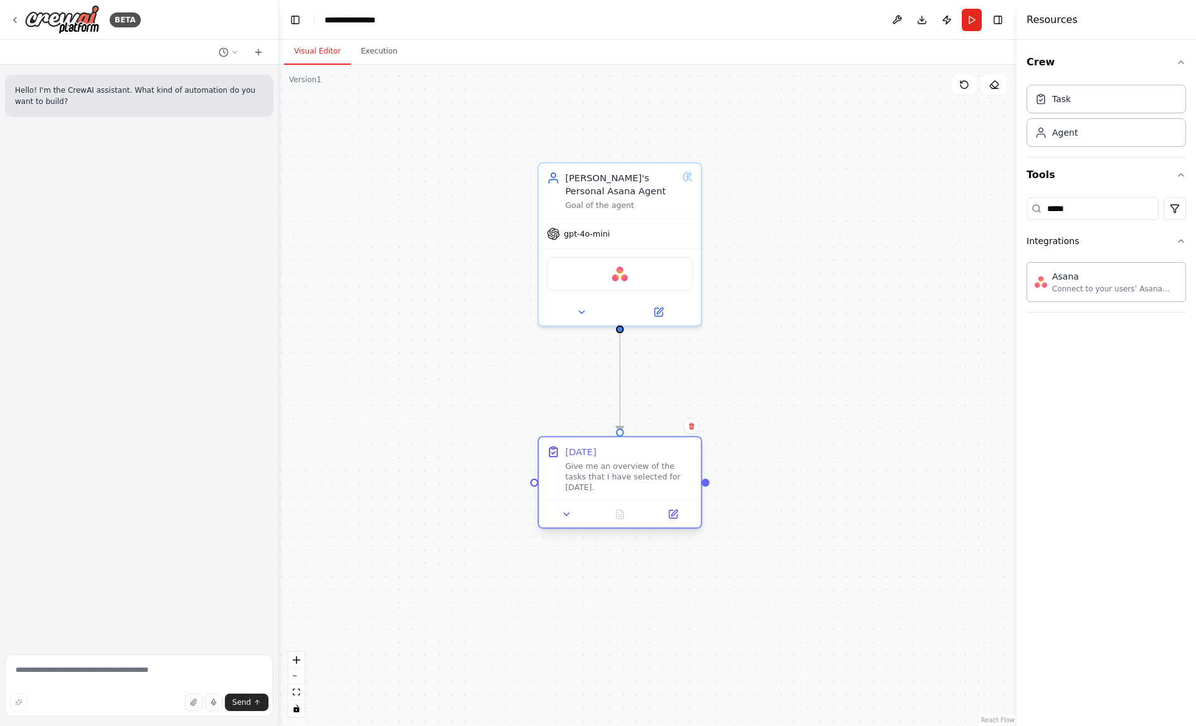
click at [647, 466] on div "Give me an overview of the tasks that I have selected for Today." at bounding box center [629, 477] width 128 height 32
click at [975, 21] on button "Run" at bounding box center [972, 20] width 20 height 22
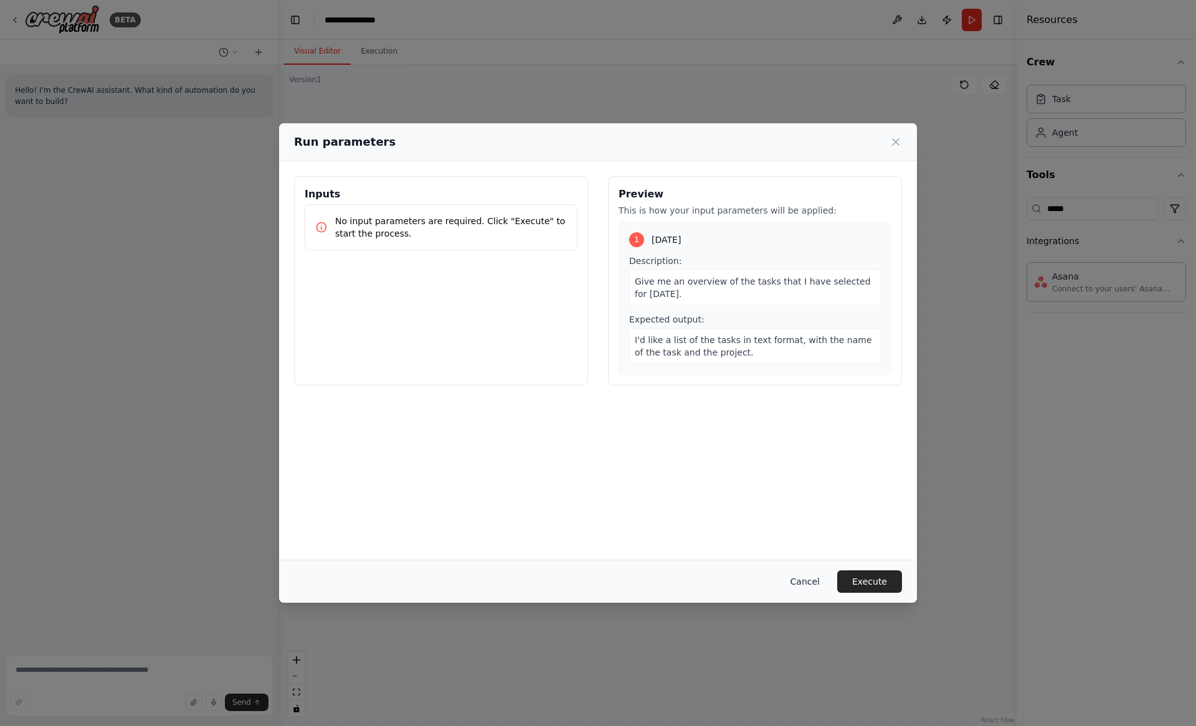
click at [800, 582] on button "Cancel" at bounding box center [804, 581] width 49 height 22
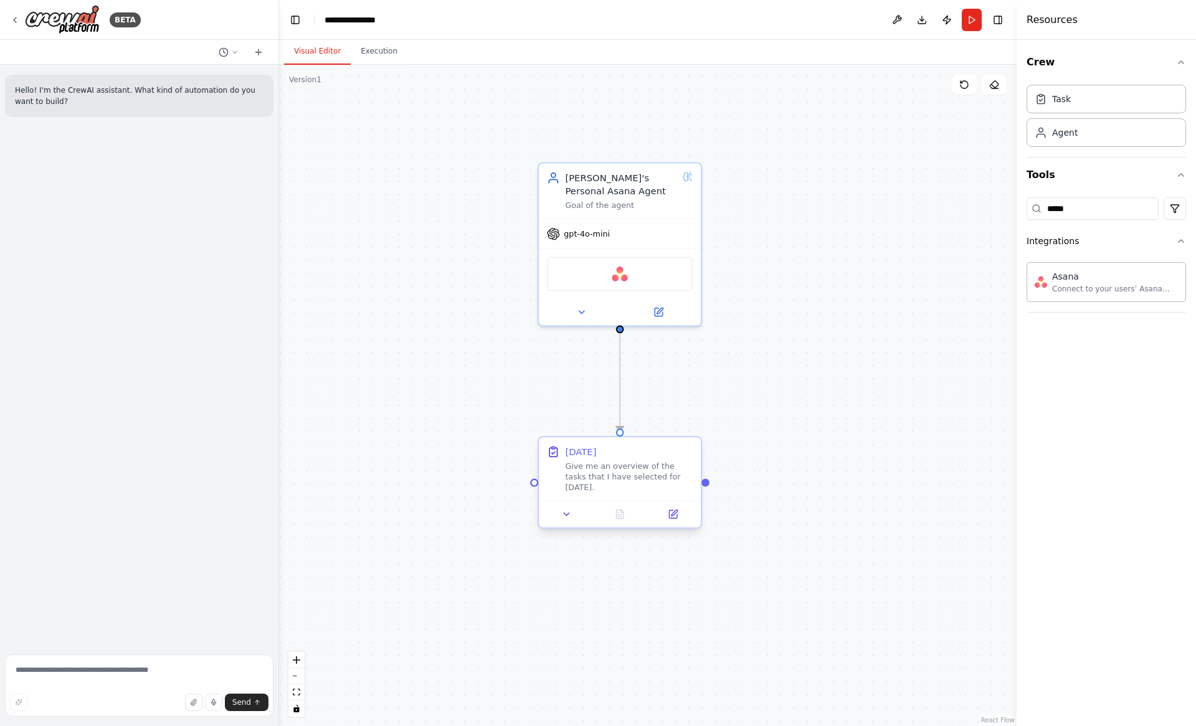
click at [629, 472] on div "Give me an overview of the tasks that I have selected for Today." at bounding box center [629, 477] width 128 height 32
click at [666, 506] on button at bounding box center [672, 514] width 45 height 16
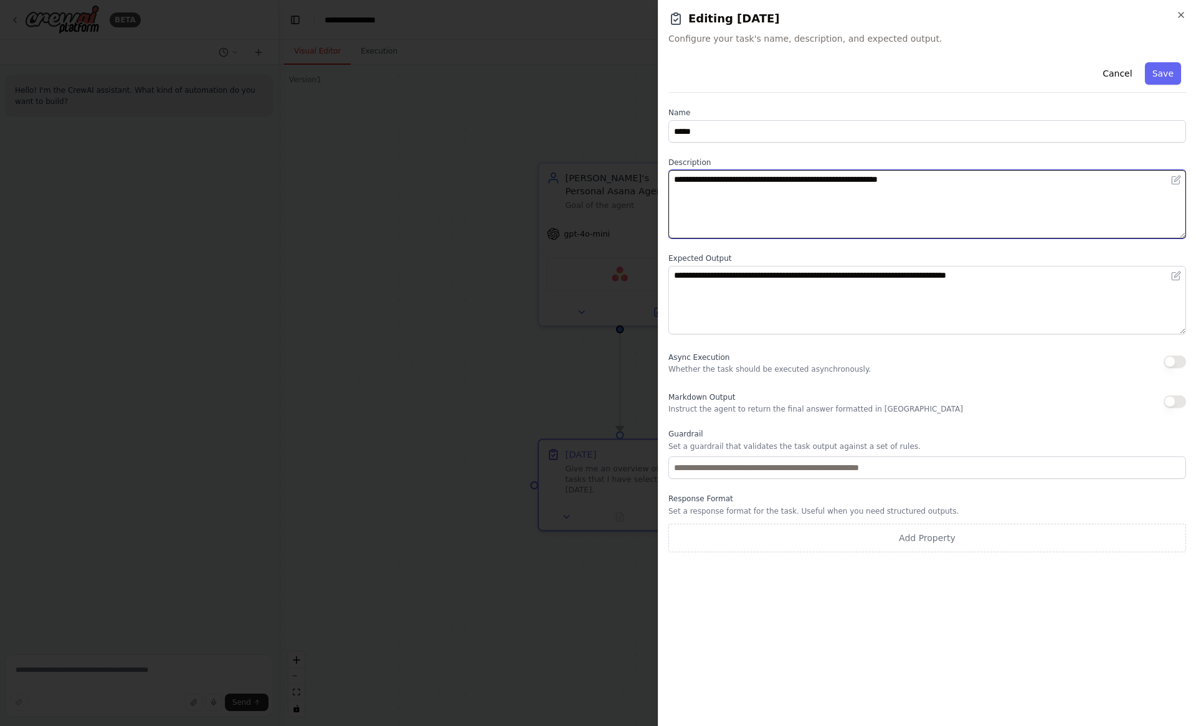
click at [826, 181] on textarea "**********" at bounding box center [927, 204] width 518 height 69
click at [1083, 181] on textarea "**********" at bounding box center [927, 204] width 518 height 69
click at [902, 192] on textarea "**********" at bounding box center [927, 204] width 518 height 69
type textarea "**********"
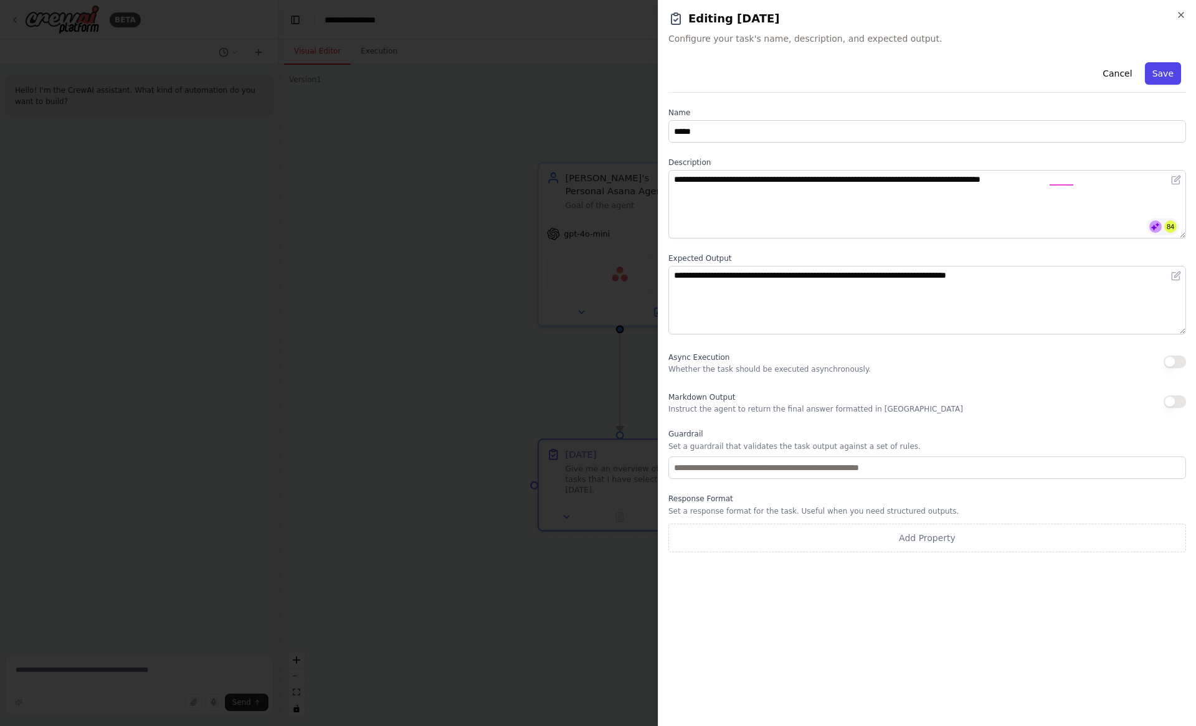
click at [1158, 75] on button "Save" at bounding box center [1163, 73] width 36 height 22
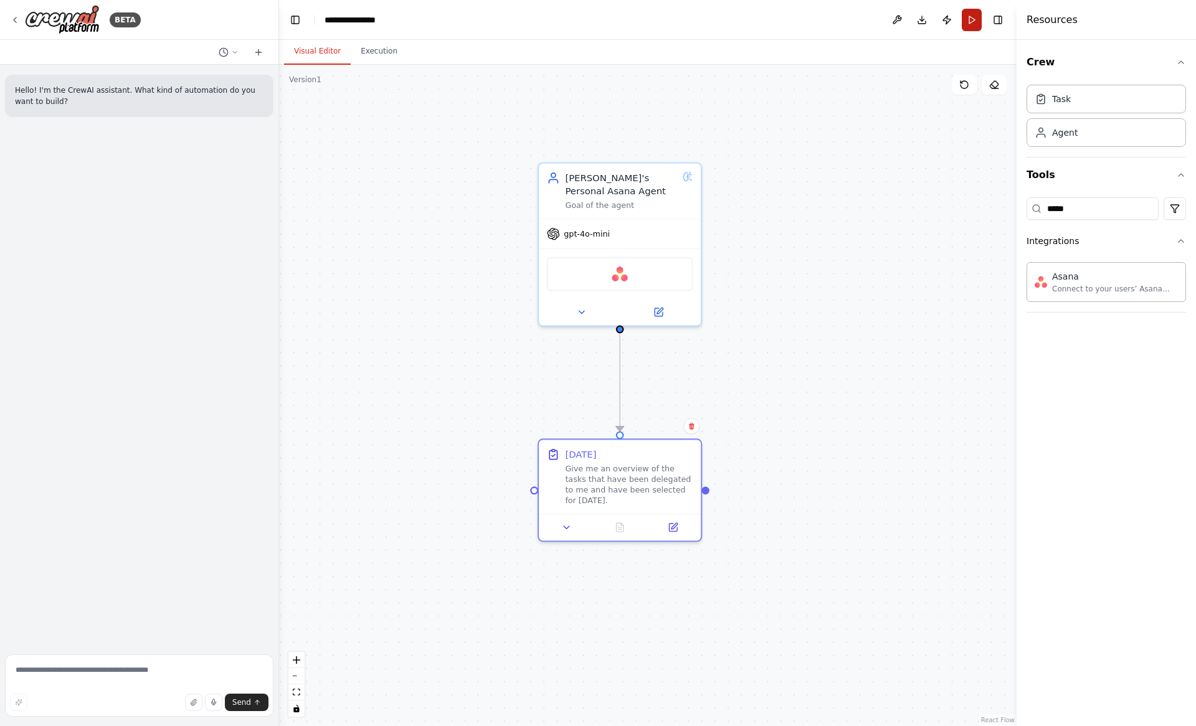
click at [971, 11] on button "Run" at bounding box center [972, 20] width 20 height 22
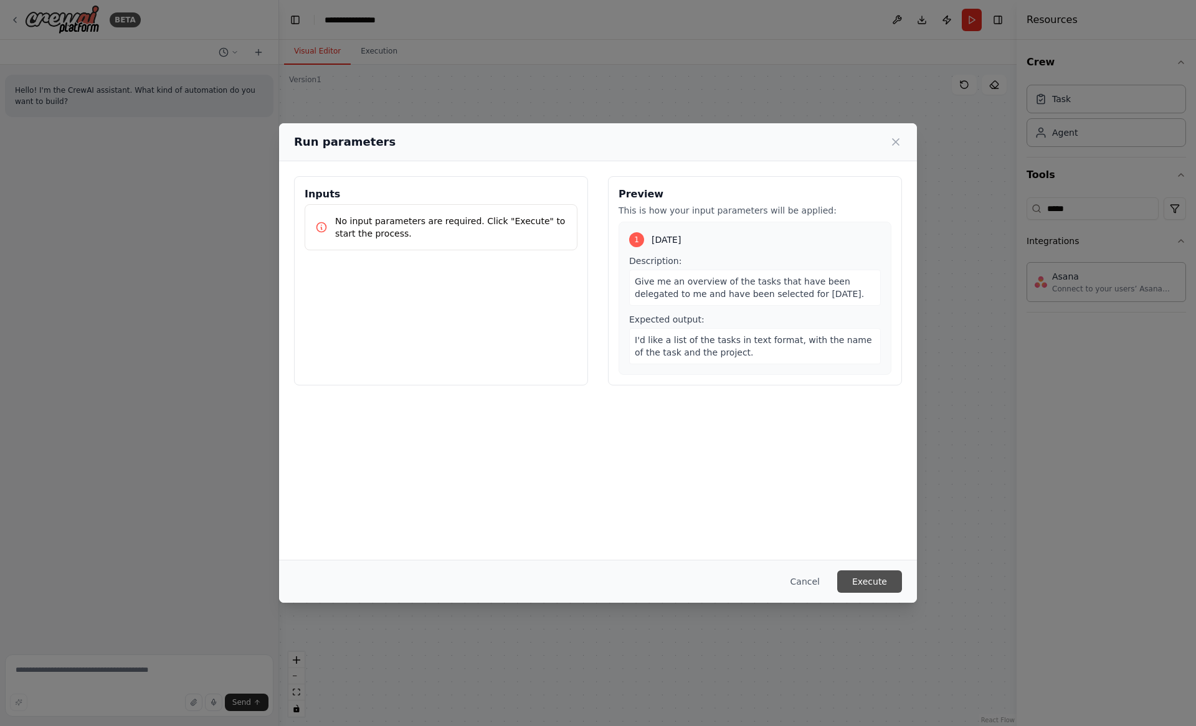
click at [864, 584] on button "Execute" at bounding box center [869, 581] width 65 height 22
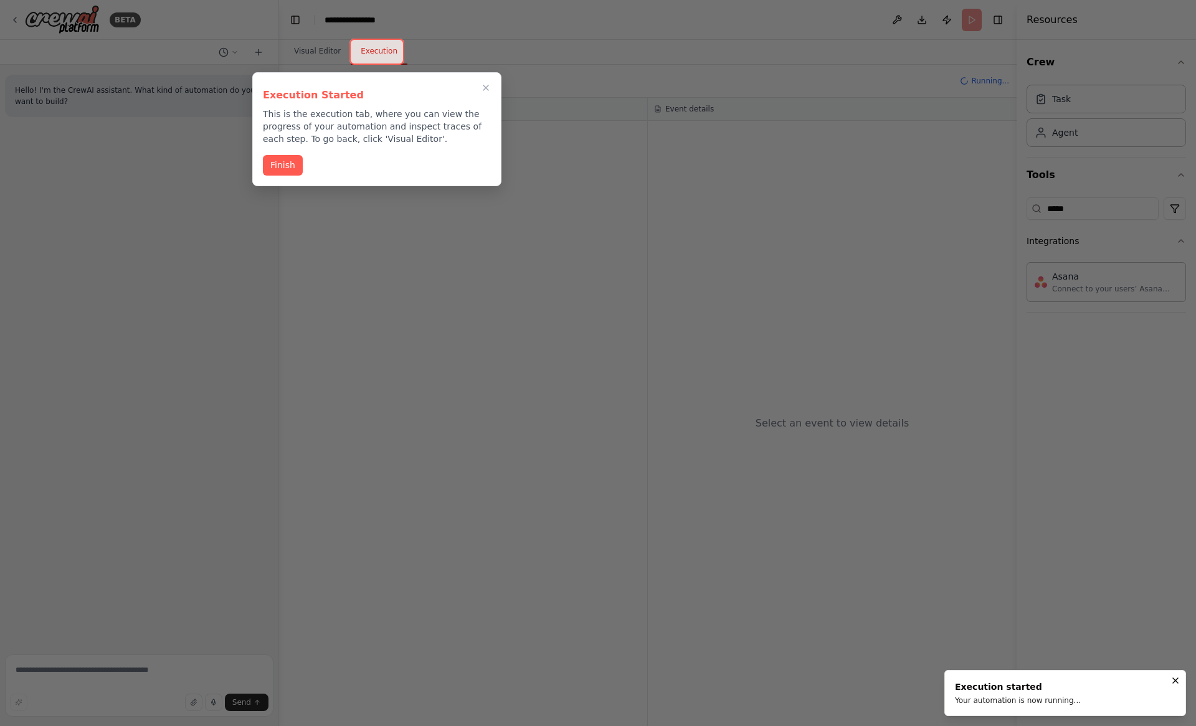
click at [450, 151] on div "Execution Started This is the execution tab, where you can view the progress of…" at bounding box center [376, 129] width 249 height 114
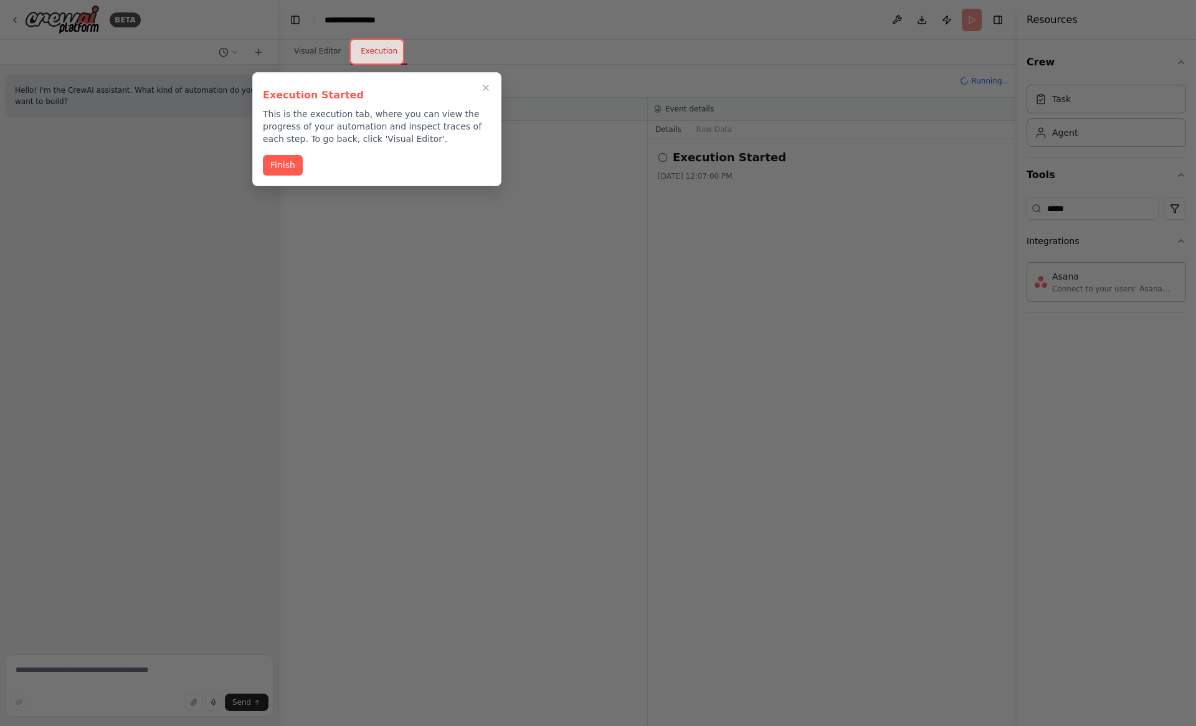
click at [376, 133] on p "This is the execution tab, where you can view the progress of your automation a…" at bounding box center [377, 126] width 228 height 37
click at [417, 171] on div "Finish" at bounding box center [377, 165] width 228 height 21
click at [282, 168] on button "Finish" at bounding box center [283, 164] width 40 height 21
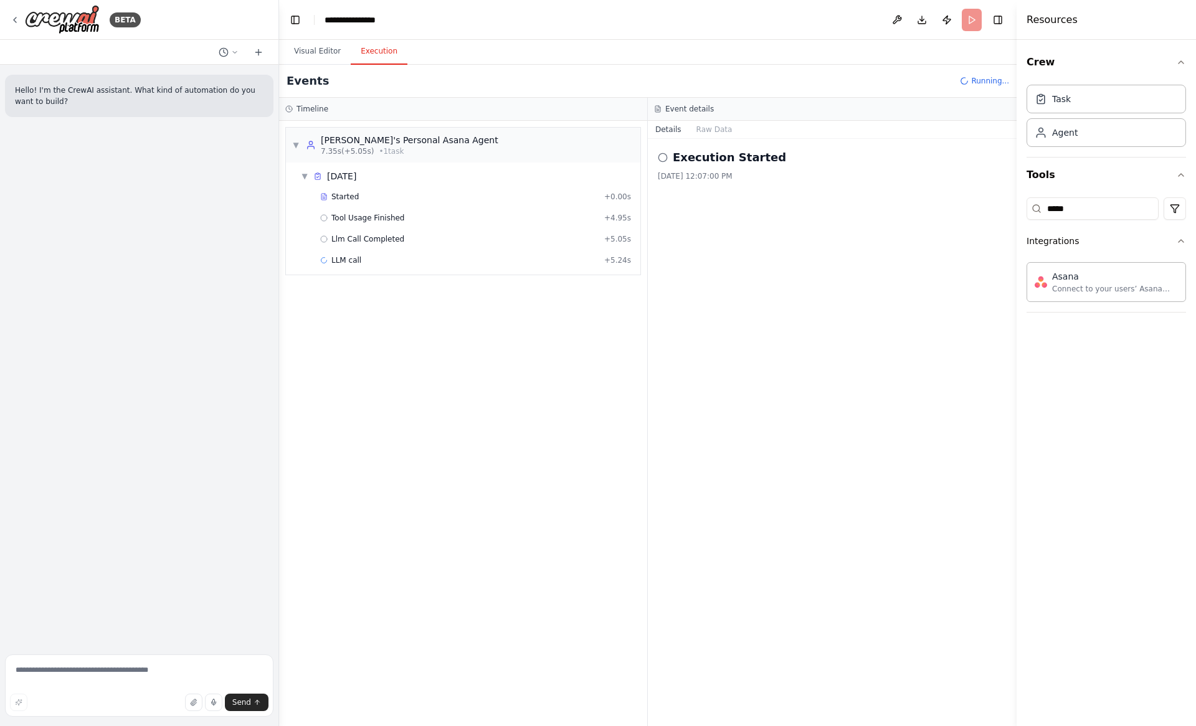
click at [575, 489] on div "▼ Nathan's Personal Asana Agent 7.35s (+5.05s) • 1 task ▼ Today Started + 0.00s…" at bounding box center [463, 423] width 368 height 605
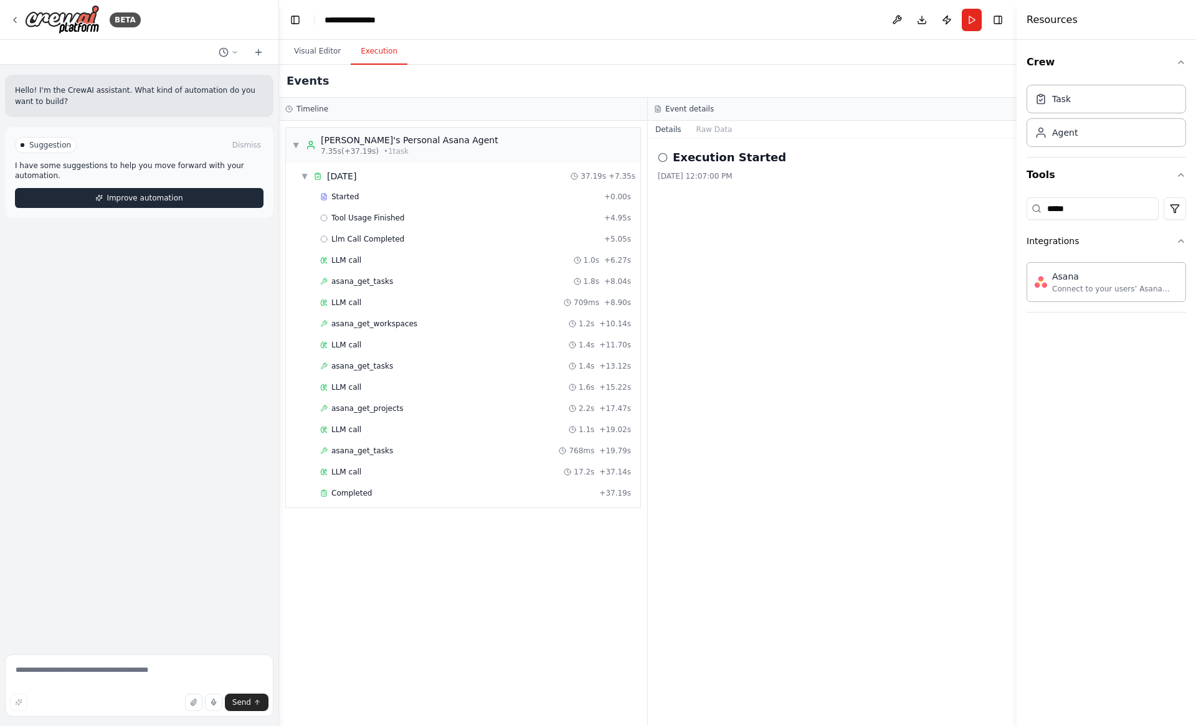
click at [222, 194] on button "Improve automation" at bounding box center [139, 198] width 248 height 20
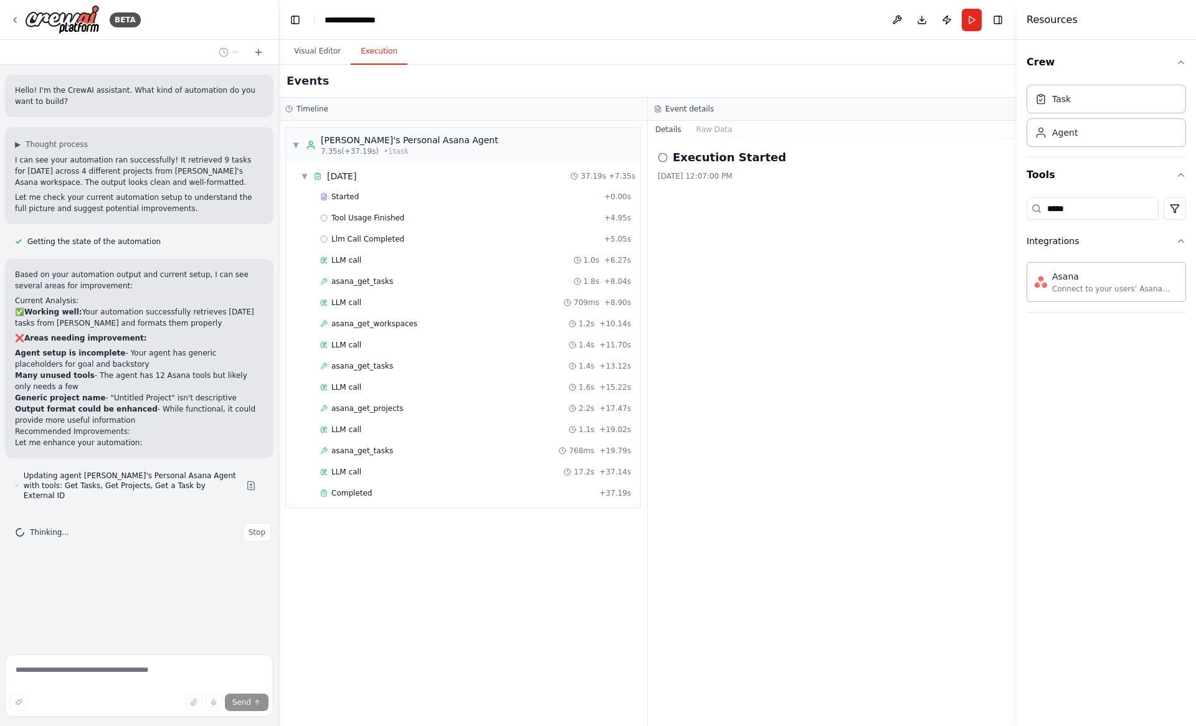
click at [149, 587] on div "Hello! I'm the CrewAI assistant. What kind of automation do you want to build? …" at bounding box center [139, 357] width 278 height 585
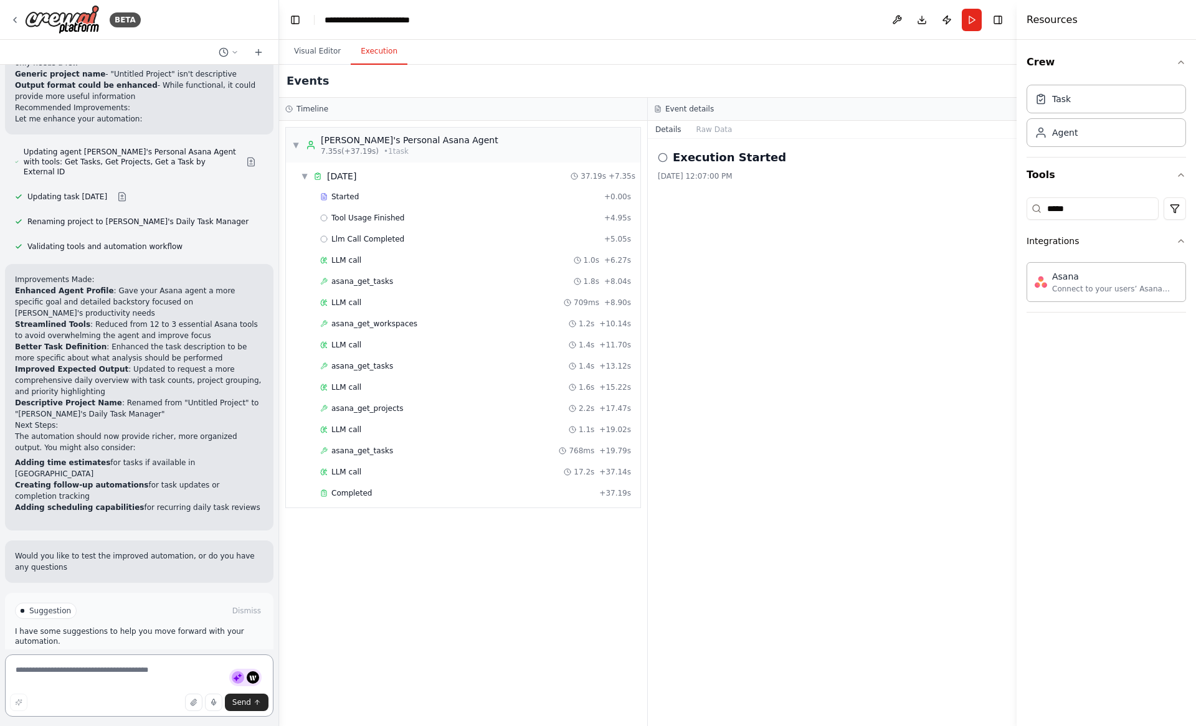
scroll to position [335, 0]
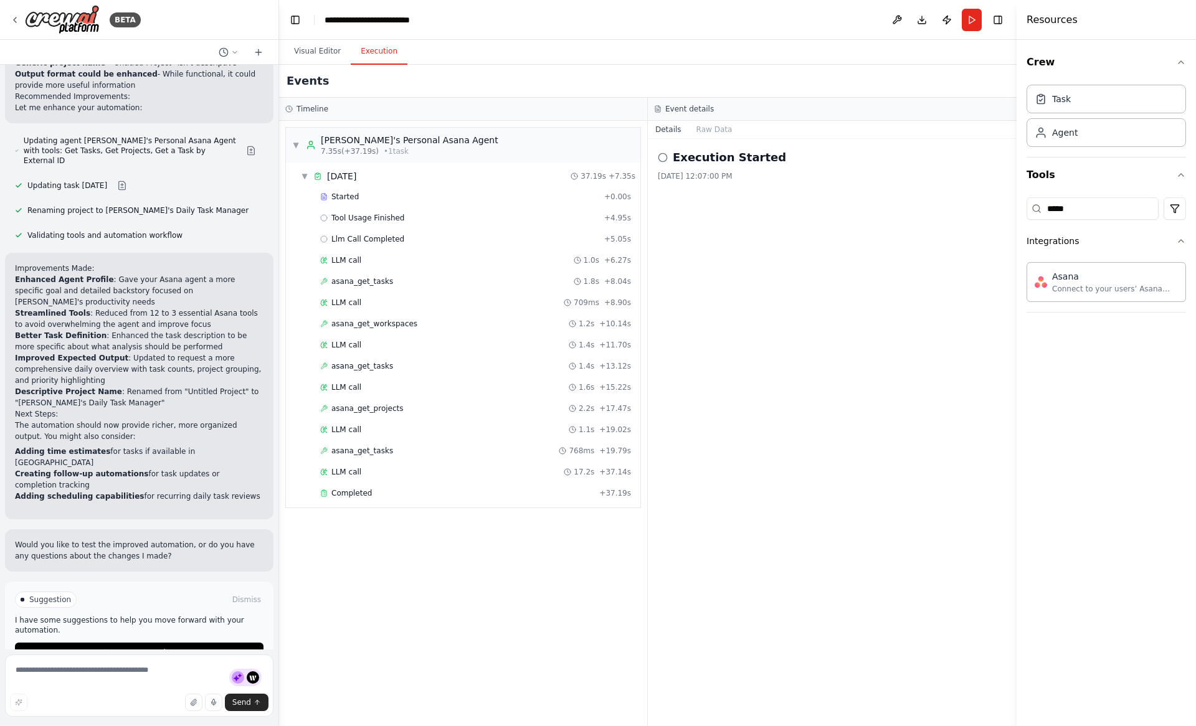
click at [97, 615] on p "I have some suggestions to help you move forward with your automation." at bounding box center [139, 625] width 248 height 20
click at [42, 595] on span "Suggestion" at bounding box center [50, 600] width 42 height 10
click at [140, 648] on span "Run Automation" at bounding box center [145, 653] width 60 height 10
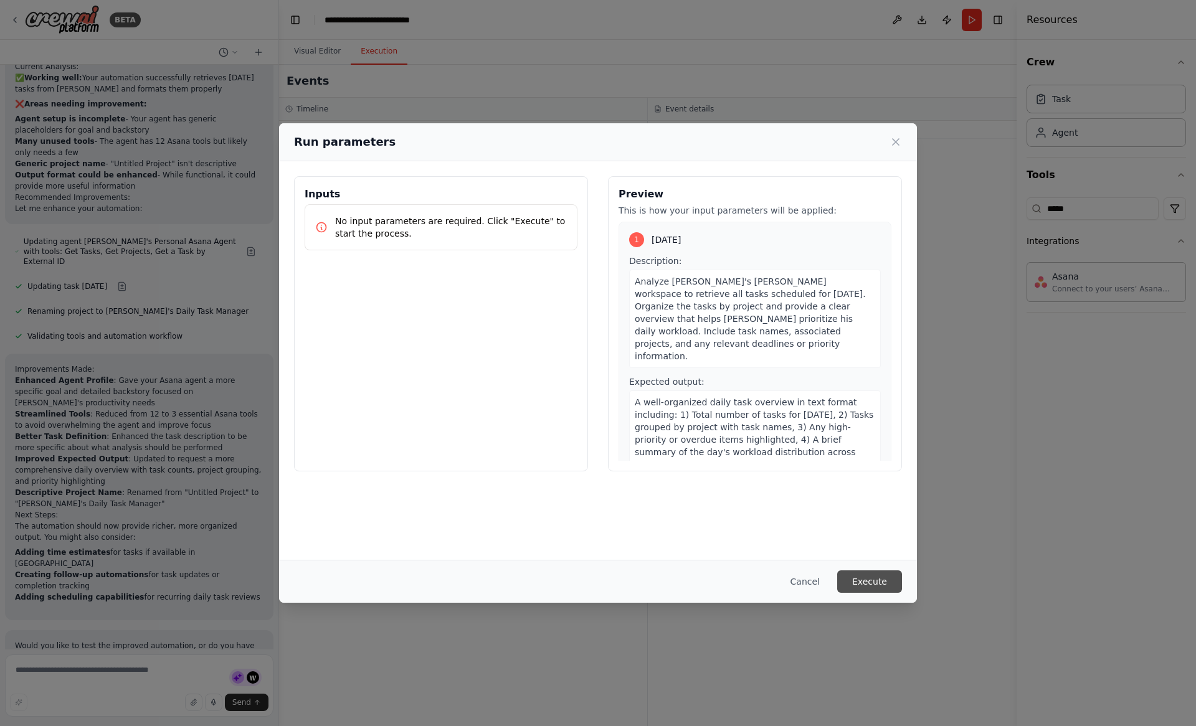
click at [854, 585] on button "Execute" at bounding box center [869, 581] width 65 height 22
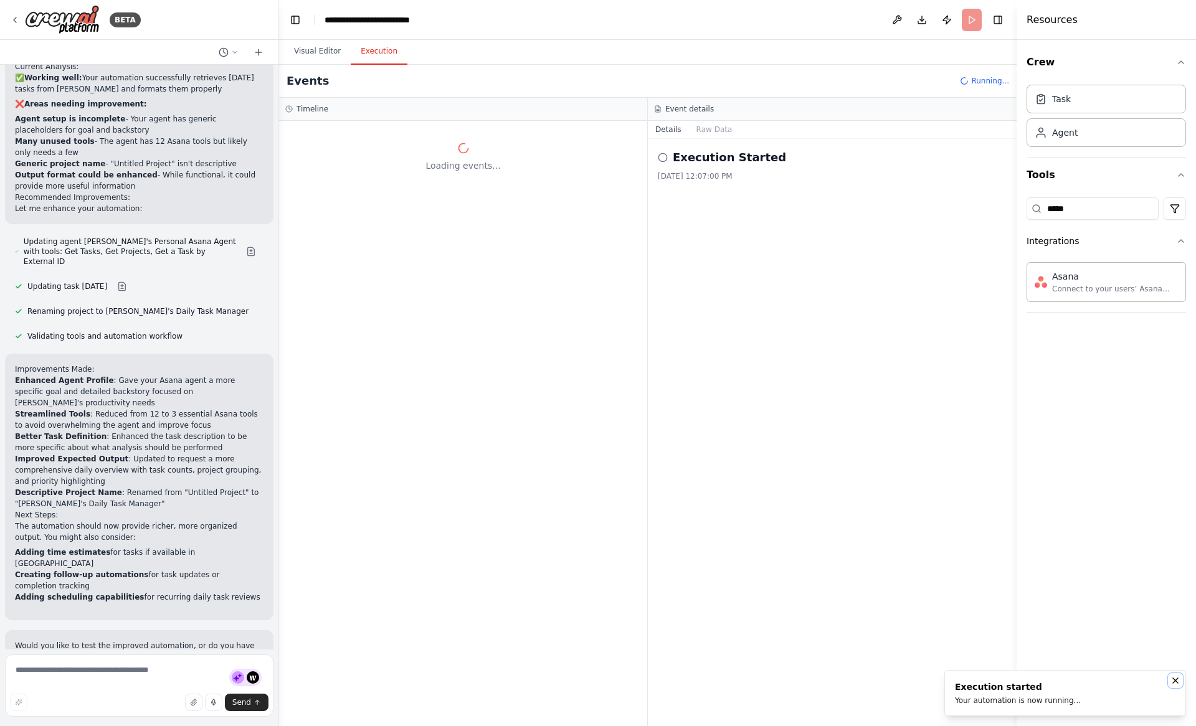
click at [1175, 681] on icon "Notifications (F8)" at bounding box center [1175, 680] width 5 height 5
click at [552, 41] on div "Visual Editor Execution" at bounding box center [647, 52] width 737 height 25
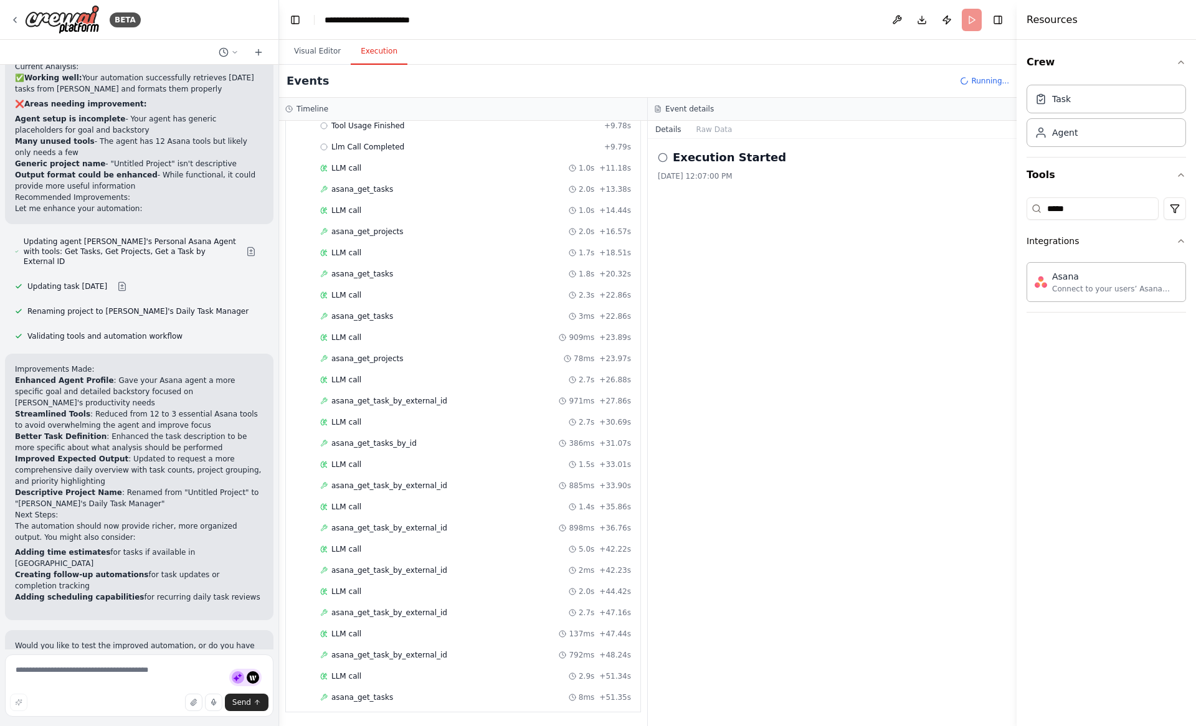
scroll to position [113, 0]
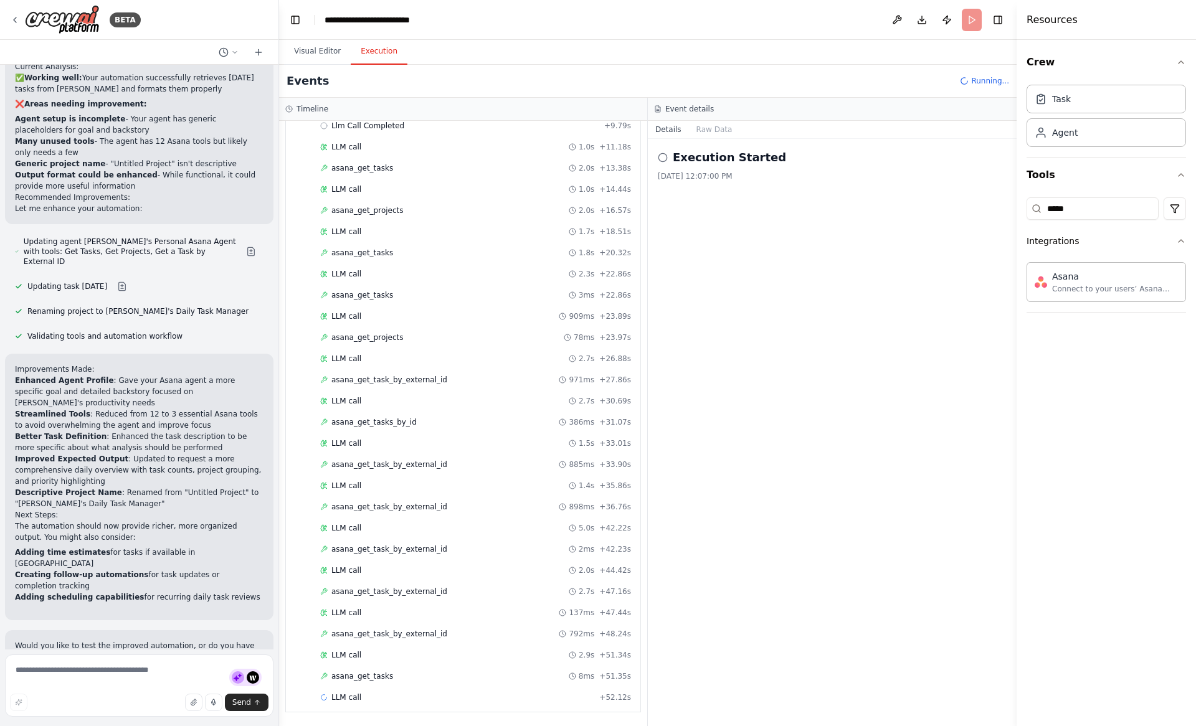
click at [723, 18] on header "**********" at bounding box center [647, 20] width 737 height 40
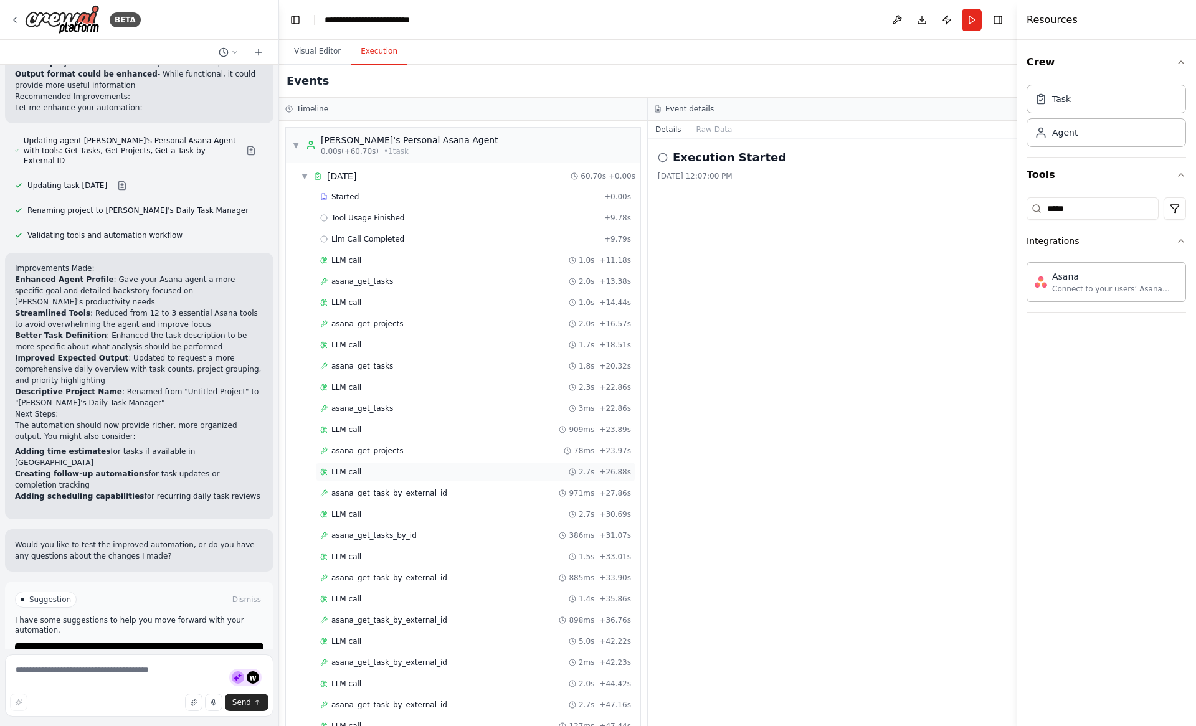
scroll to position [135, 0]
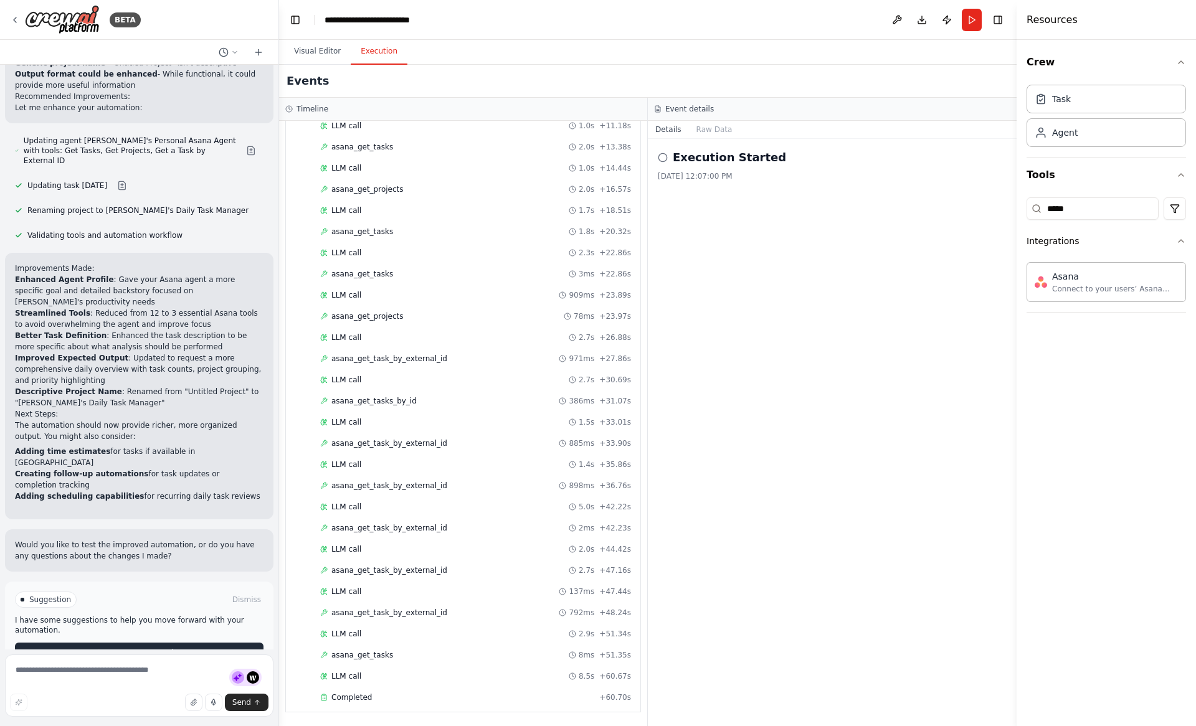
click at [179, 648] on span "Improve automation" at bounding box center [144, 653] width 76 height 10
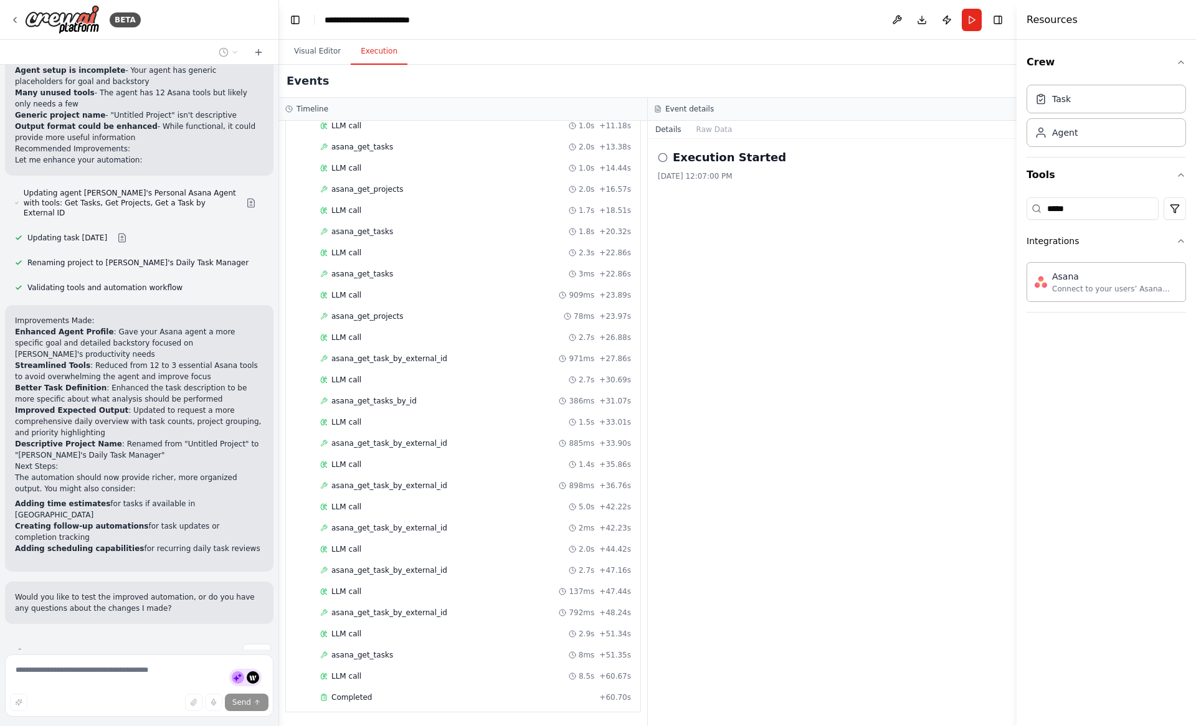
click at [575, 7] on header "**********" at bounding box center [647, 20] width 737 height 40
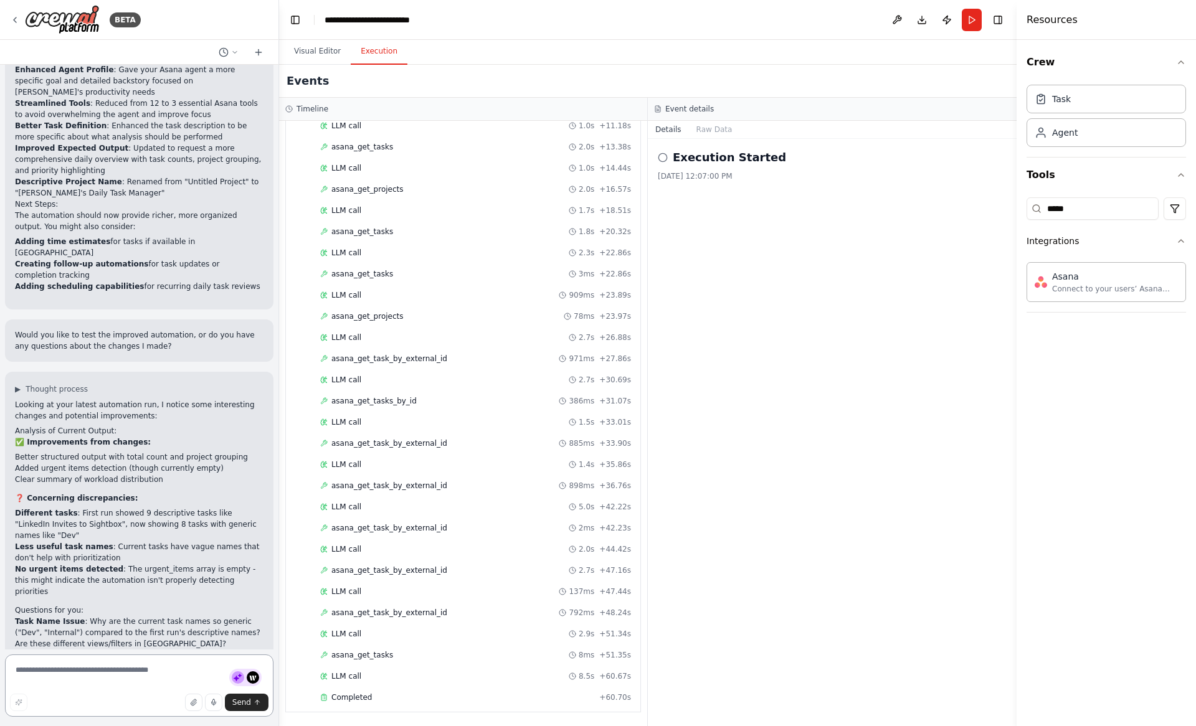
scroll to position [722, 0]
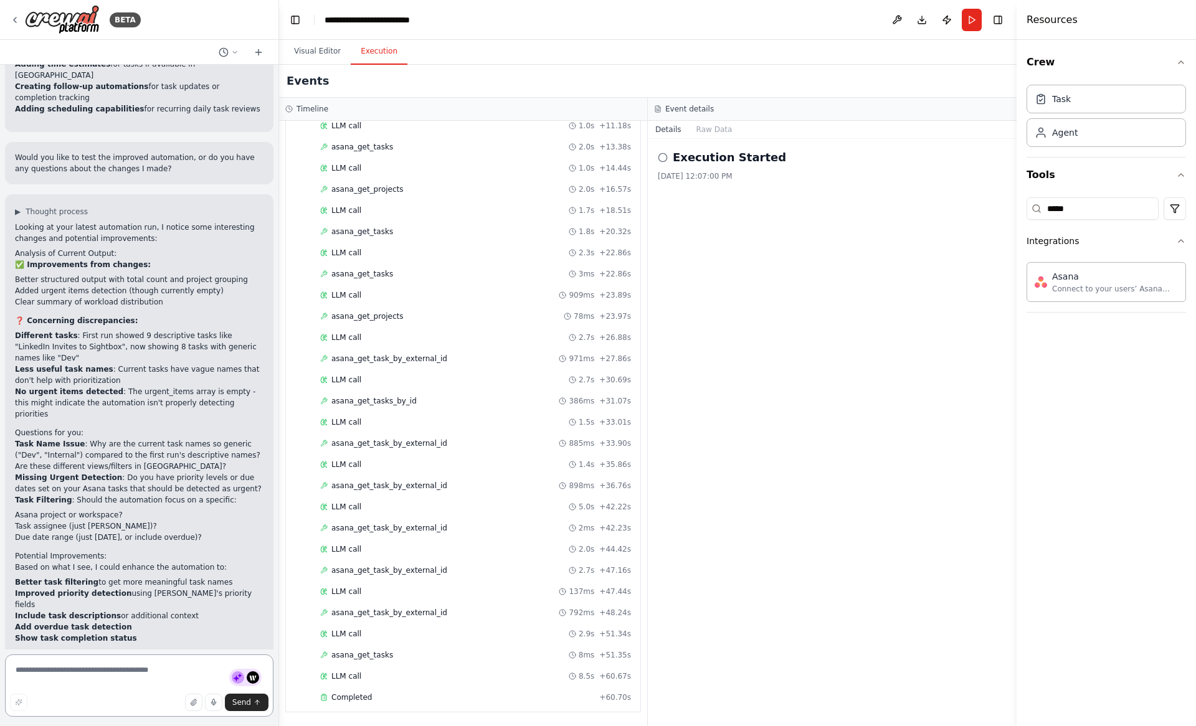
click at [91, 670] on textarea at bounding box center [139, 686] width 268 height 62
click at [105, 671] on textarea at bounding box center [139, 686] width 268 height 62
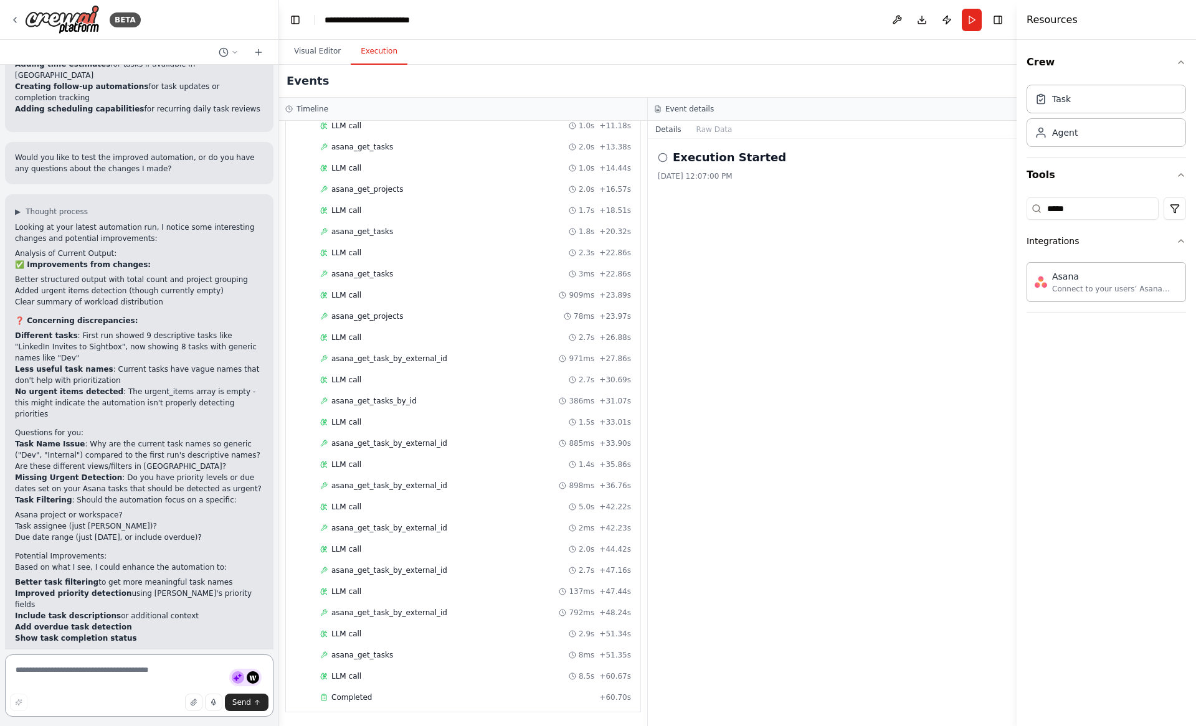
click at [105, 671] on textarea at bounding box center [139, 686] width 268 height 62
type textarea "**********"
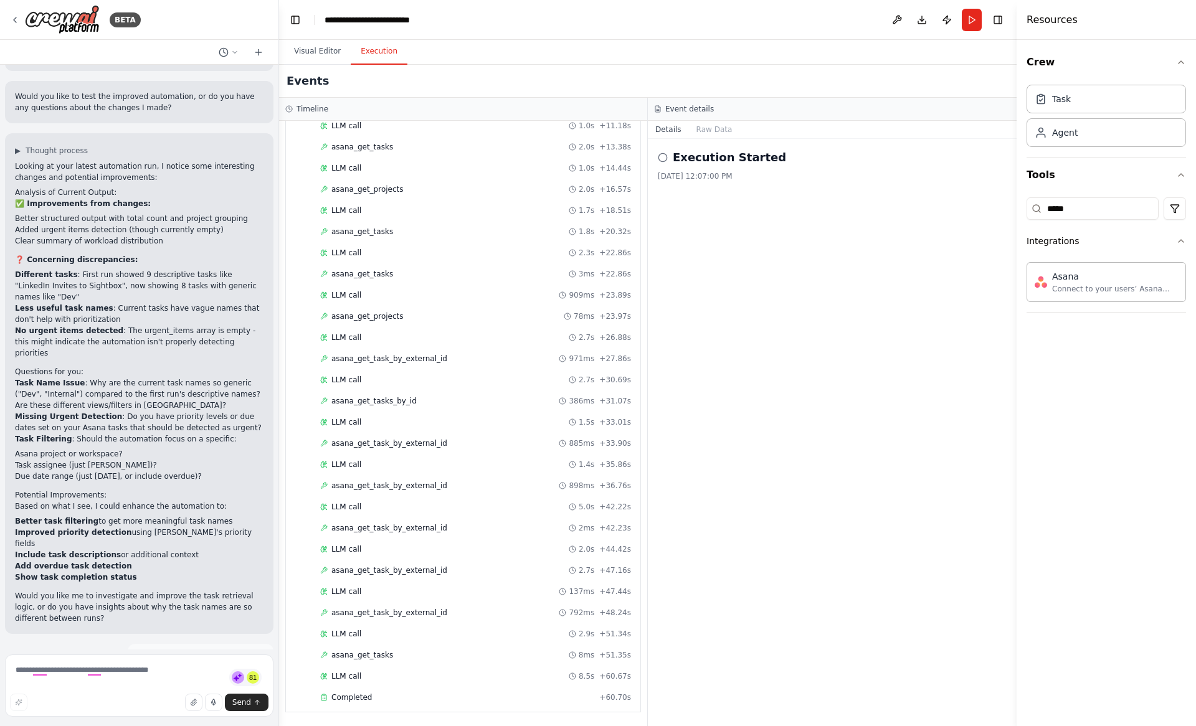
scroll to position [832, 0]
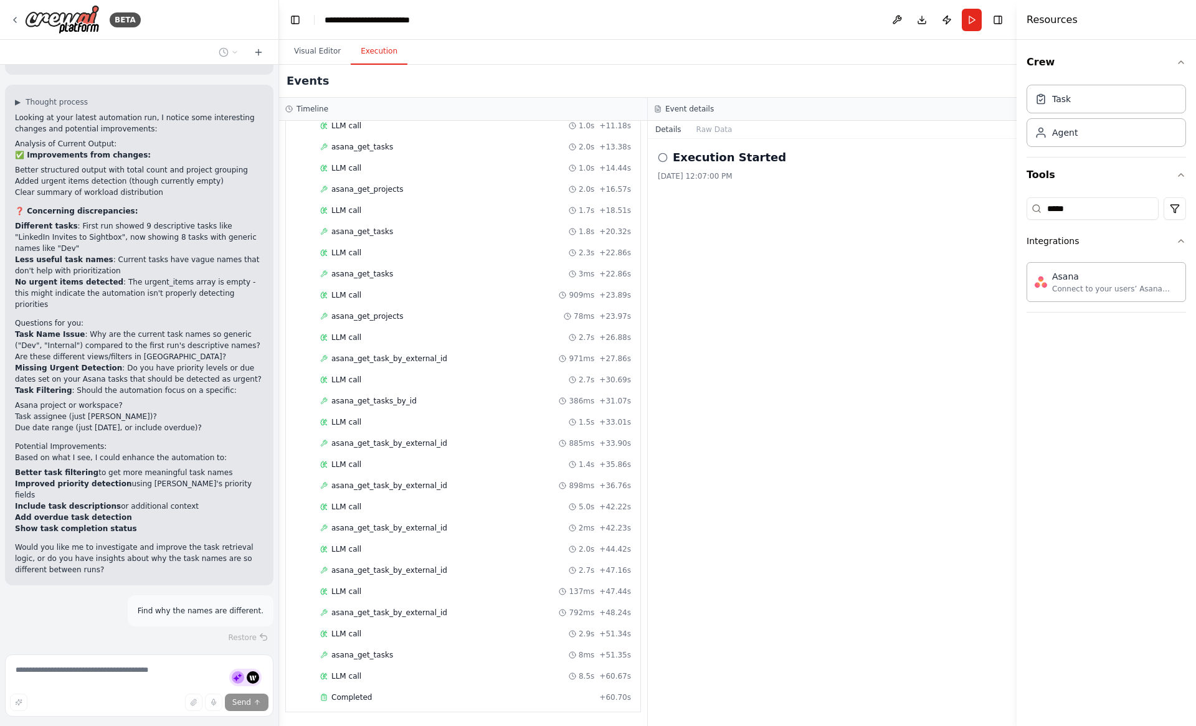
click at [549, 16] on header "**********" at bounding box center [647, 20] width 737 height 40
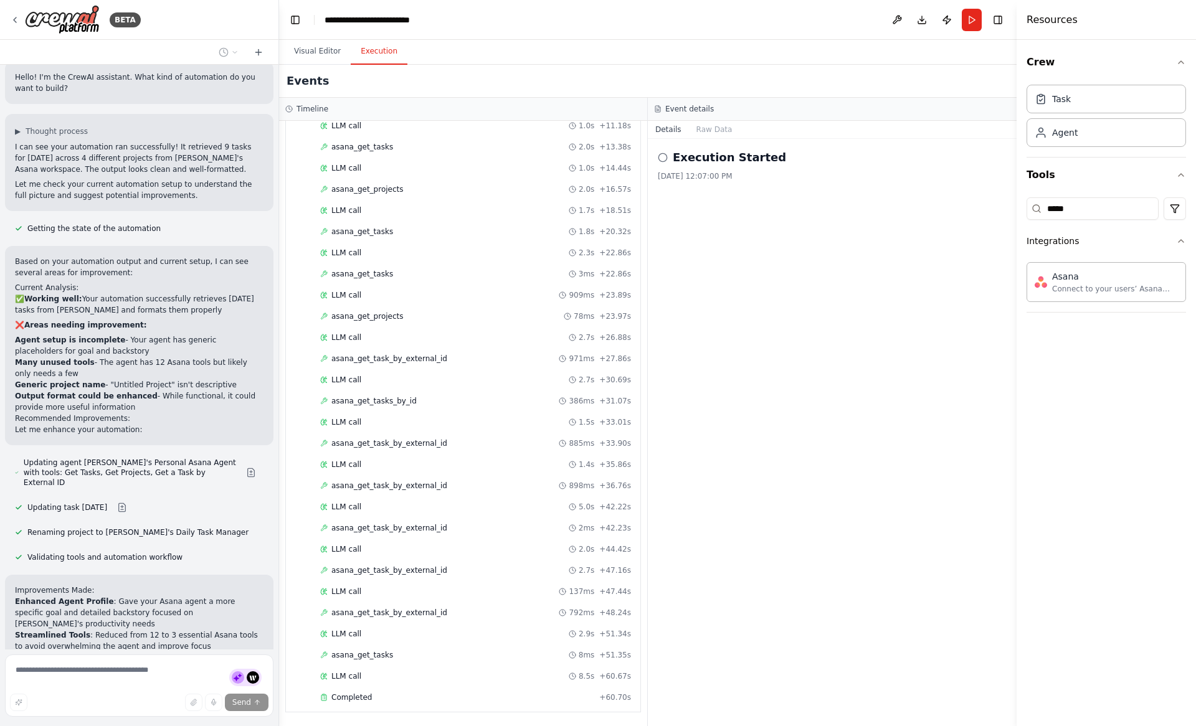
scroll to position [0, 0]
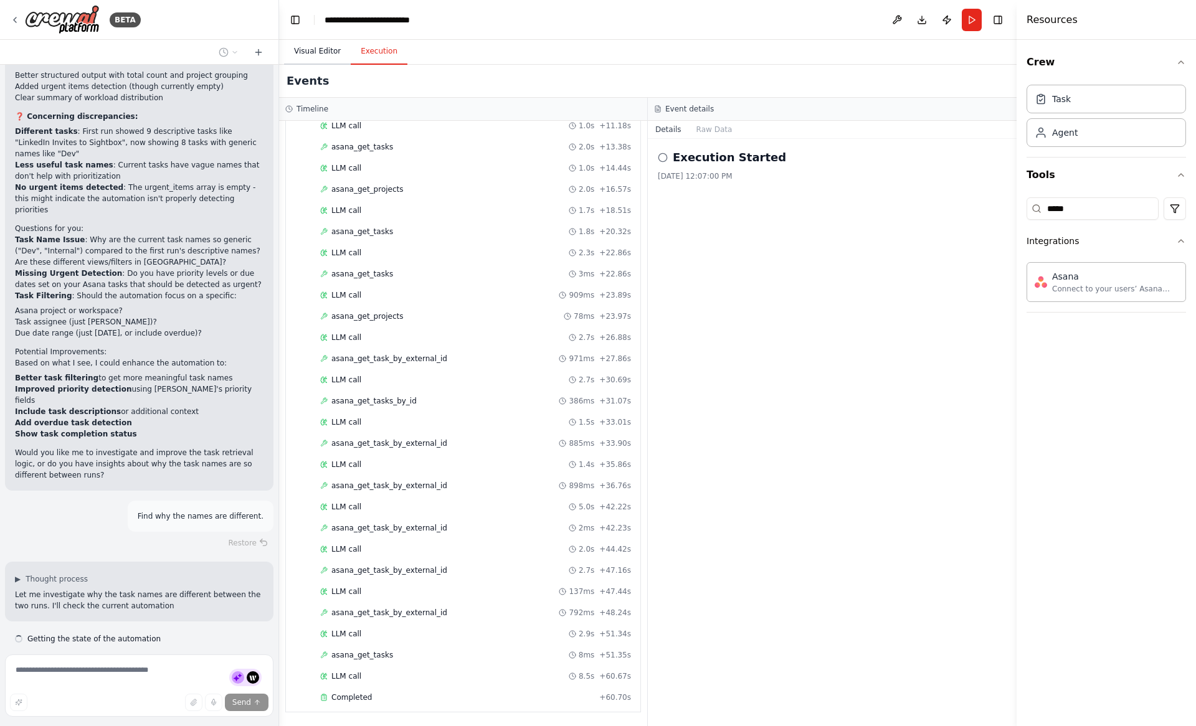
click at [309, 44] on button "Visual Editor" at bounding box center [317, 52] width 67 height 26
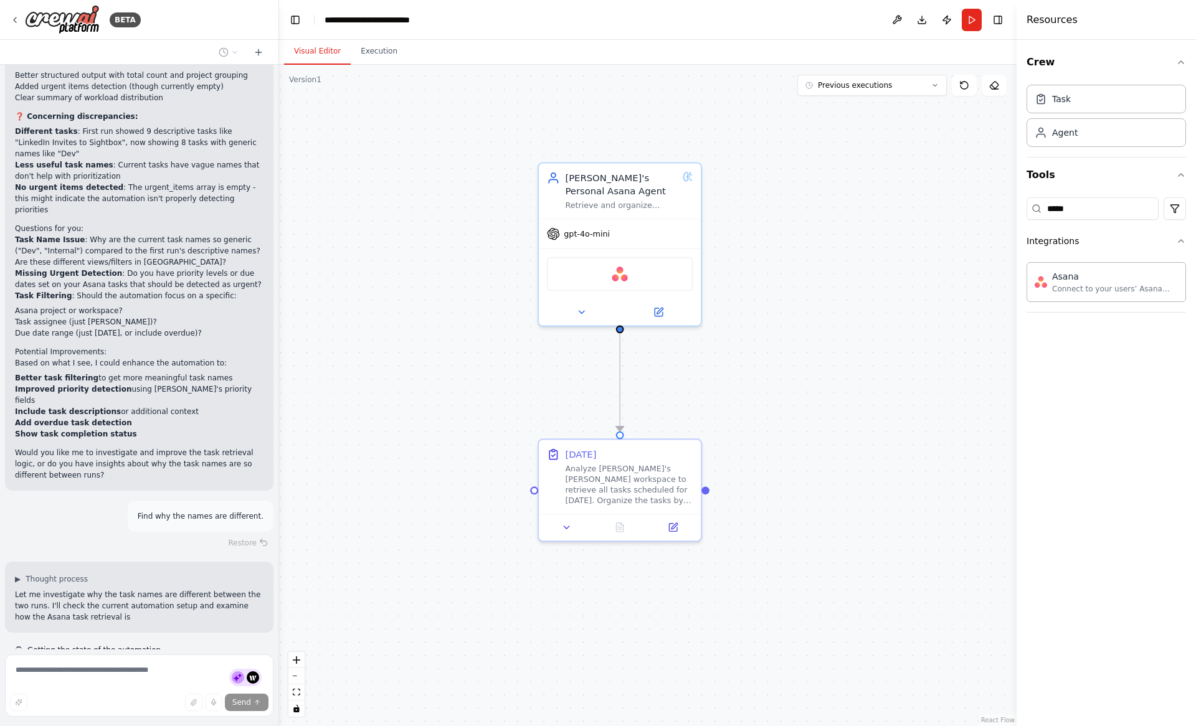
scroll to position [938, 0]
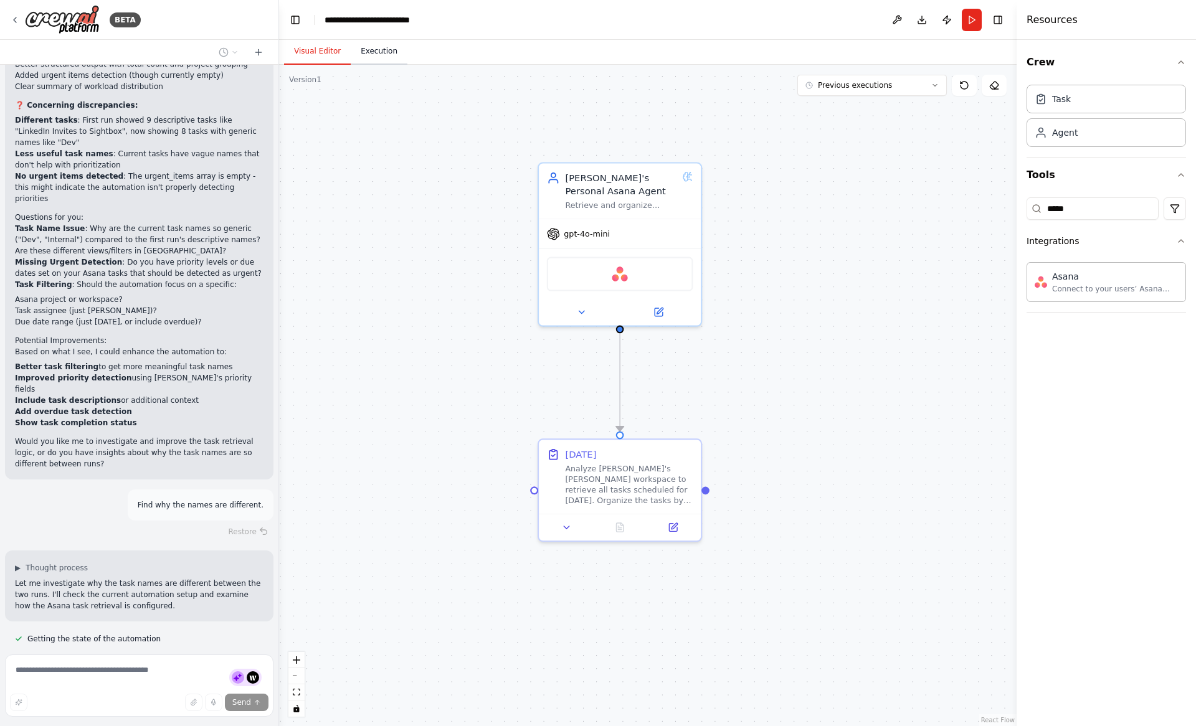
click at [382, 44] on button "Execution" at bounding box center [379, 52] width 57 height 26
click at [334, 50] on button "Visual Editor" at bounding box center [317, 52] width 67 height 26
click at [569, 524] on icon at bounding box center [566, 524] width 11 height 11
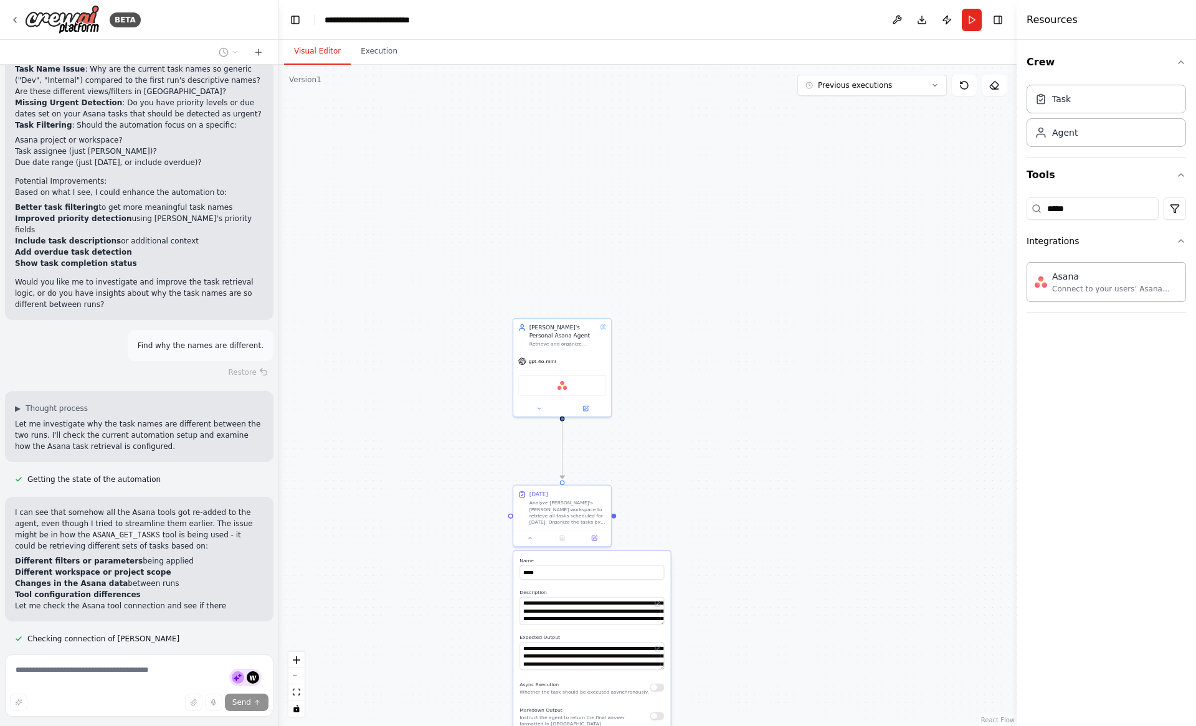
scroll to position [1109, 0]
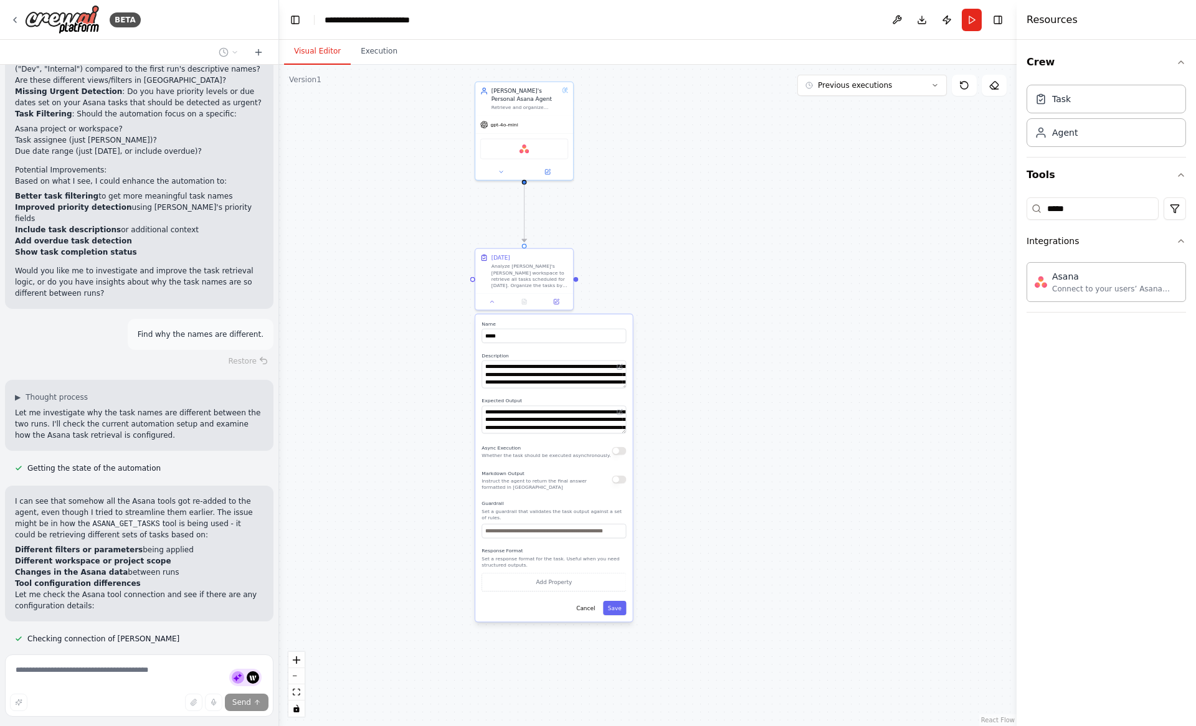
drag, startPoint x: 755, startPoint y: 580, endPoint x: 717, endPoint y: 344, distance: 239.7
click at [717, 344] on div ".deletable-edge-delete-btn { width: 20px; height: 20px; border: 0px solid #ffff…" at bounding box center [647, 395] width 737 height 661
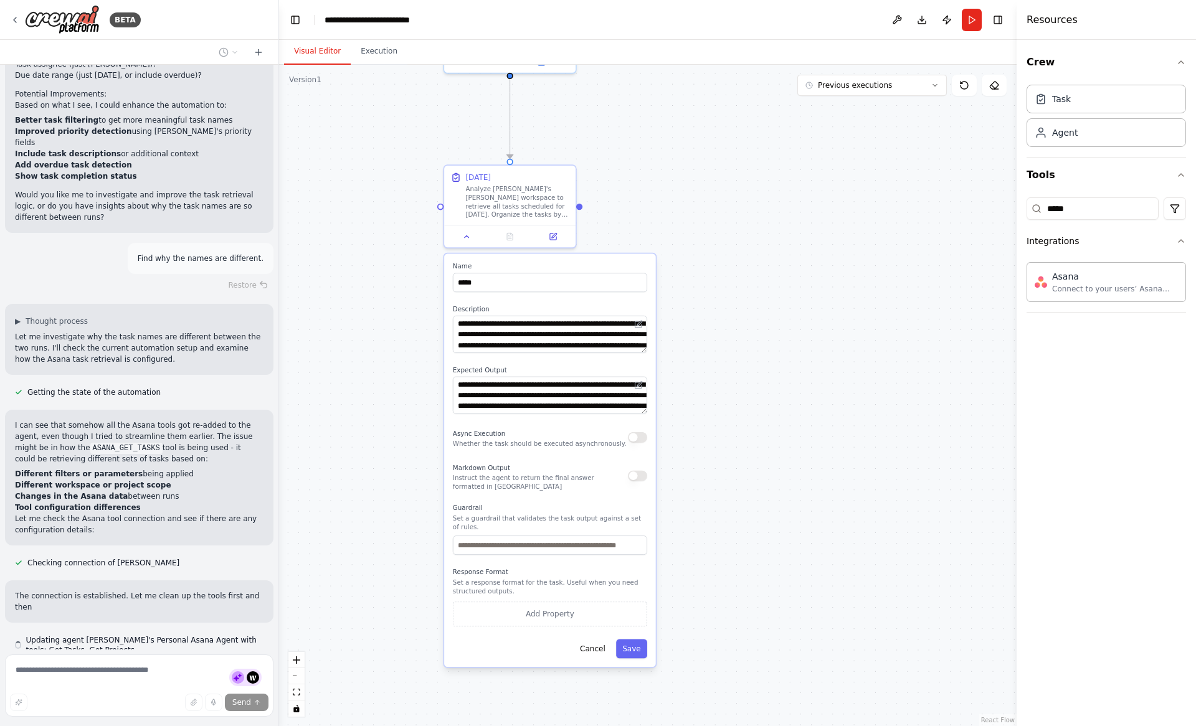
click at [743, 217] on div ".deletable-edge-delete-btn { width: 20px; height: 20px; border: 0px solid #ffff…" at bounding box center [647, 395] width 737 height 661
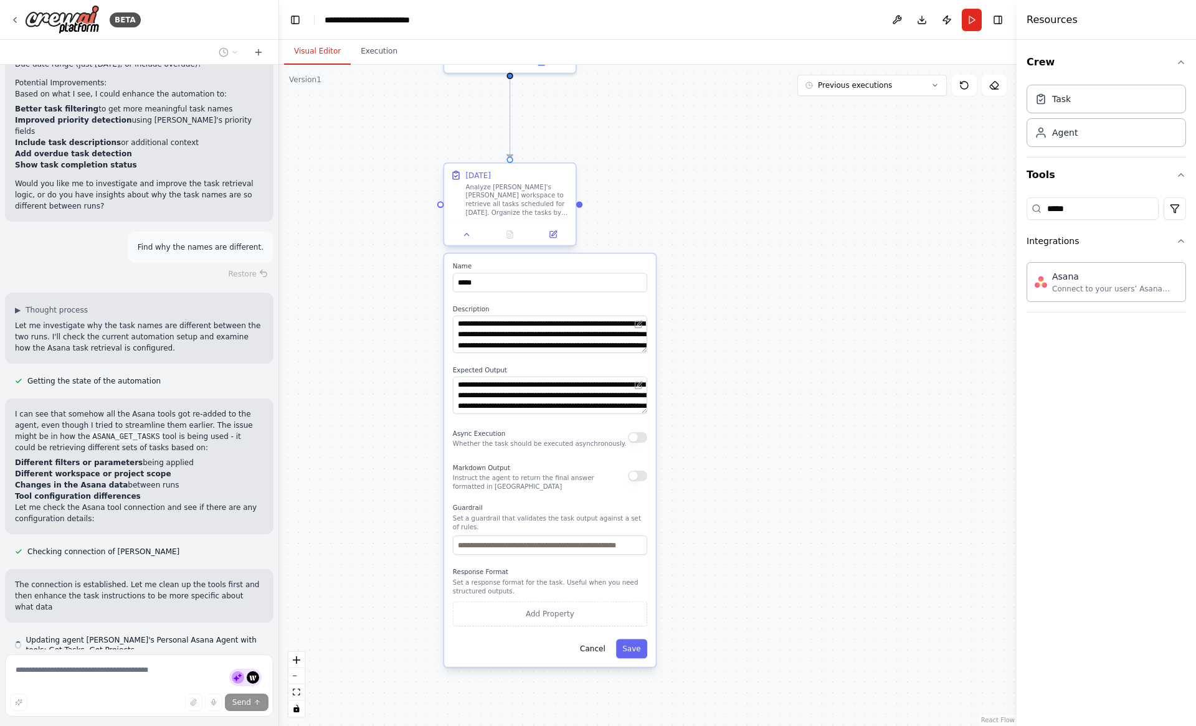
scroll to position [1207, 0]
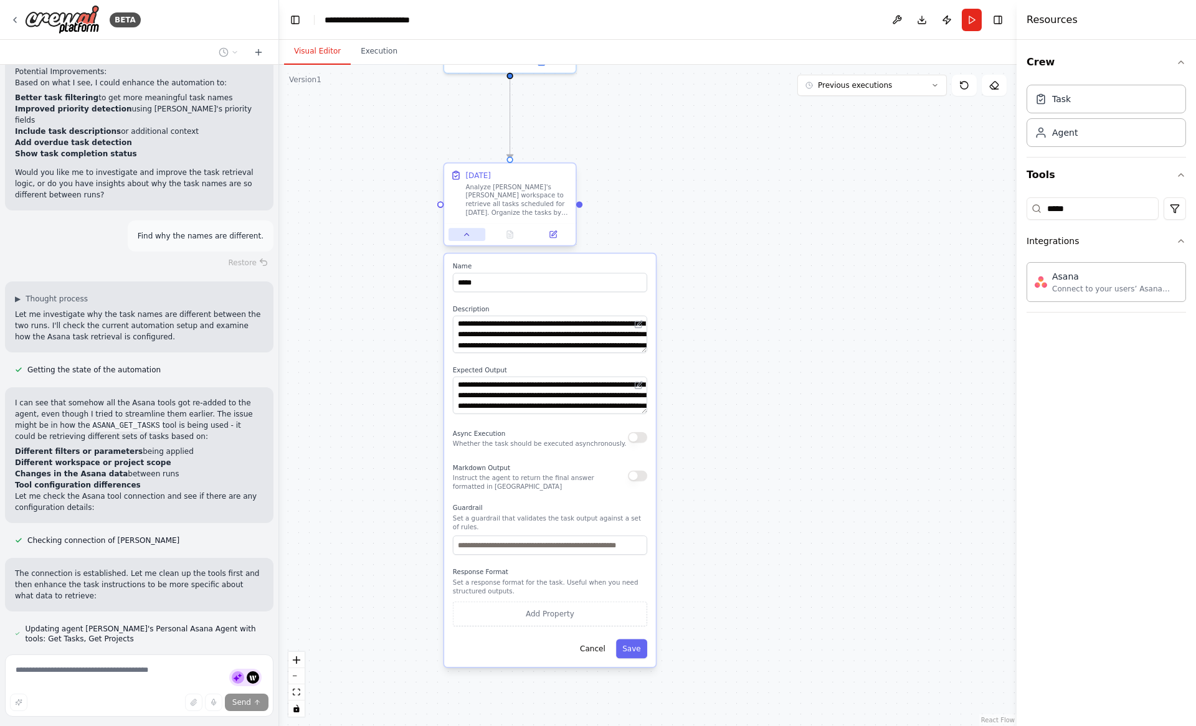
click at [463, 232] on icon at bounding box center [467, 234] width 9 height 9
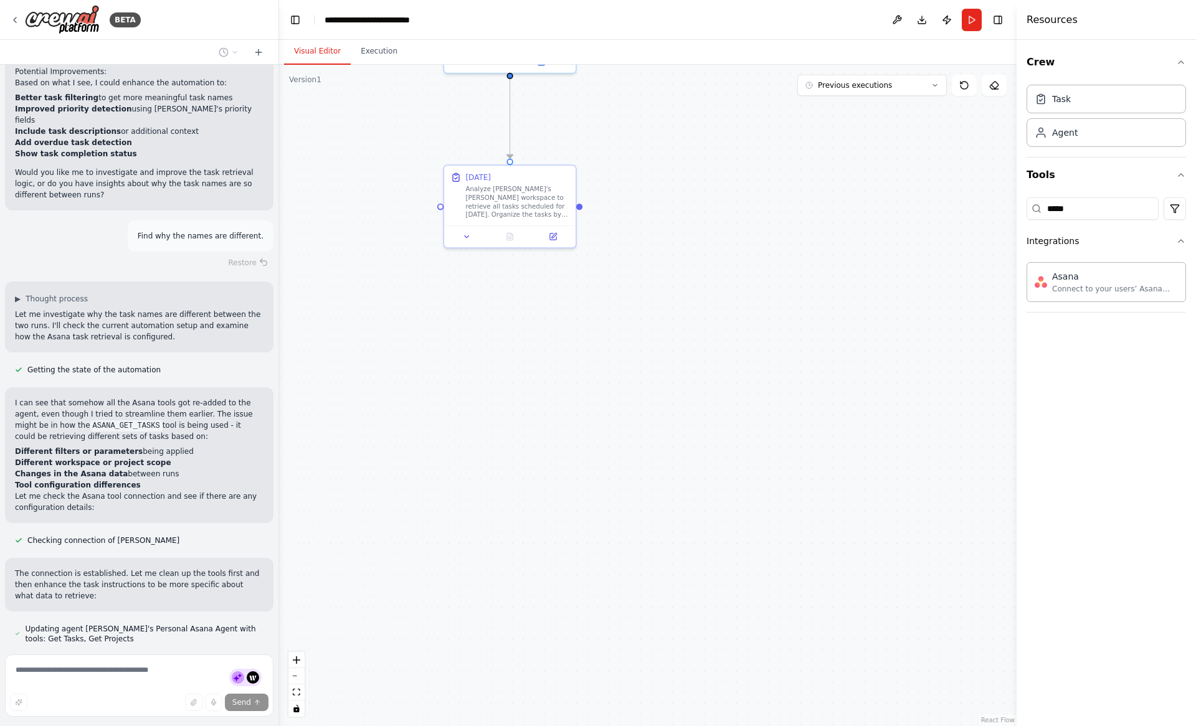
click at [402, 279] on div ".deletable-edge-delete-btn { width: 20px; height: 20px; border: 0px solid #ffff…" at bounding box center [647, 395] width 737 height 661
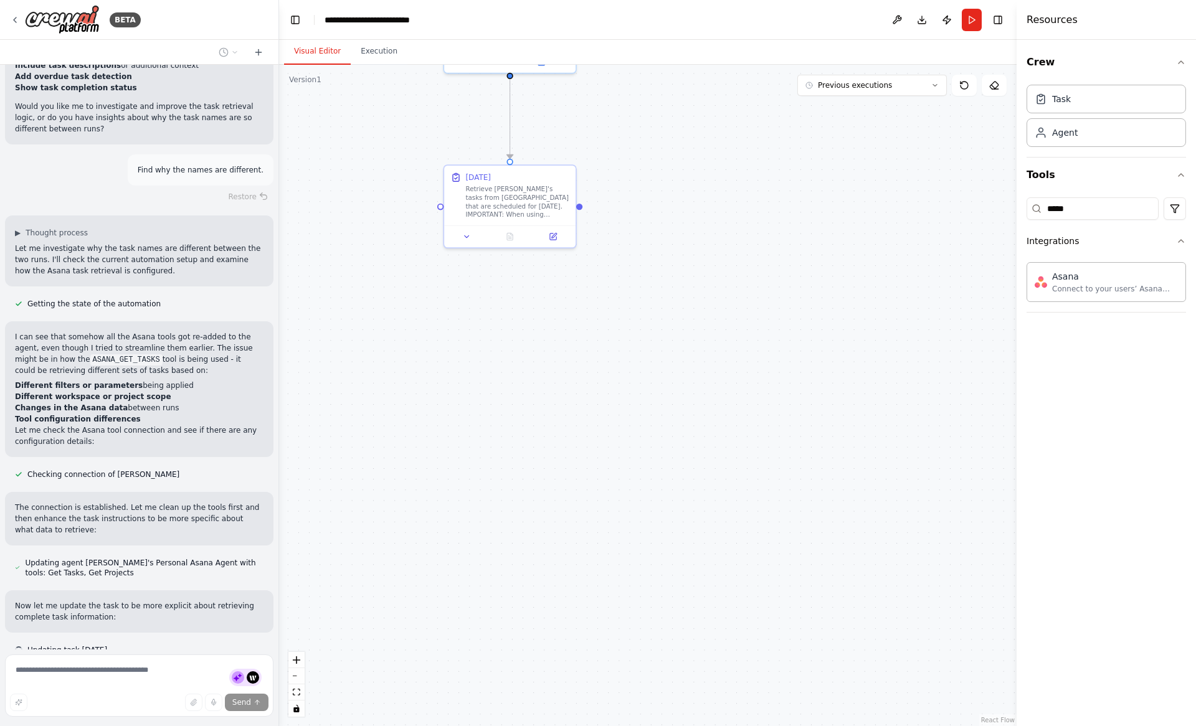
scroll to position [1284, 0]
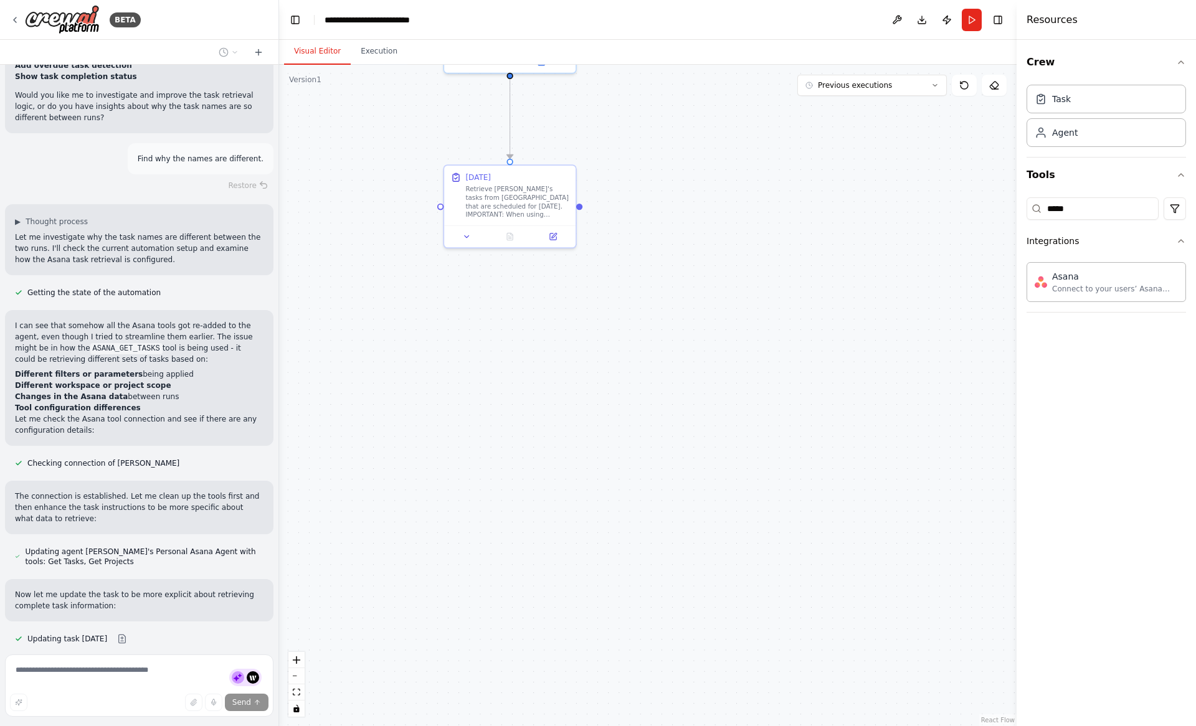
click at [171, 391] on li "Changes in the Asana data between runs" at bounding box center [139, 396] width 248 height 11
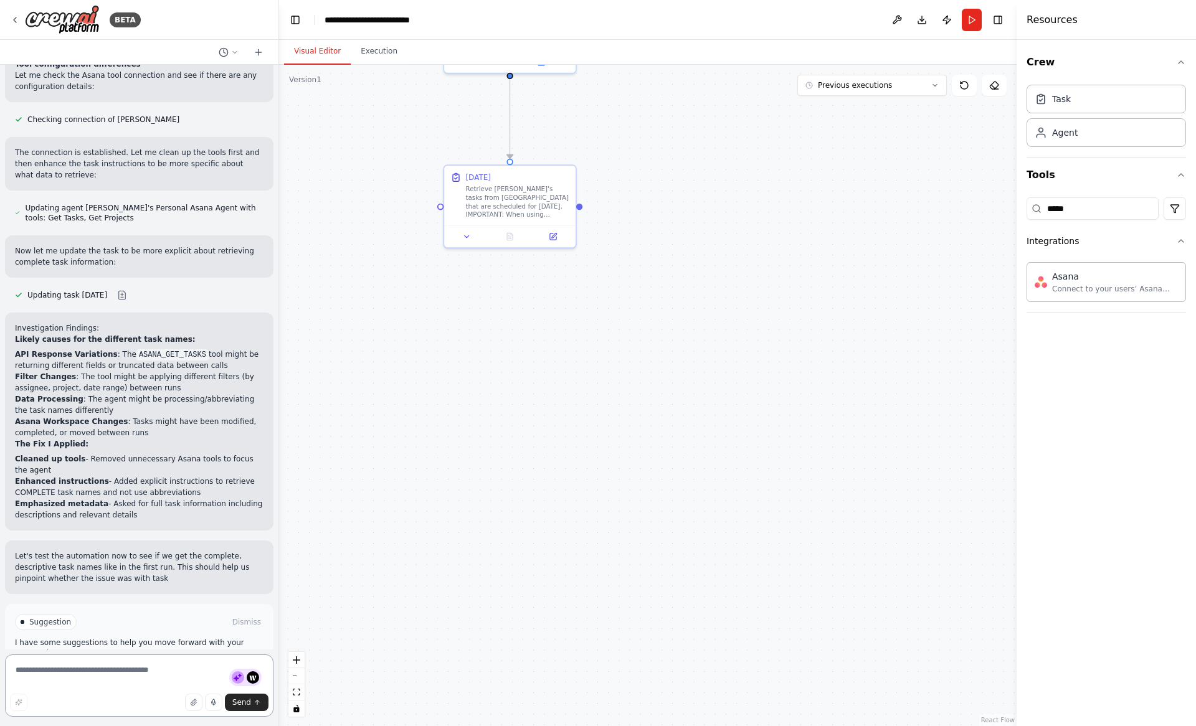
scroll to position [1639, 0]
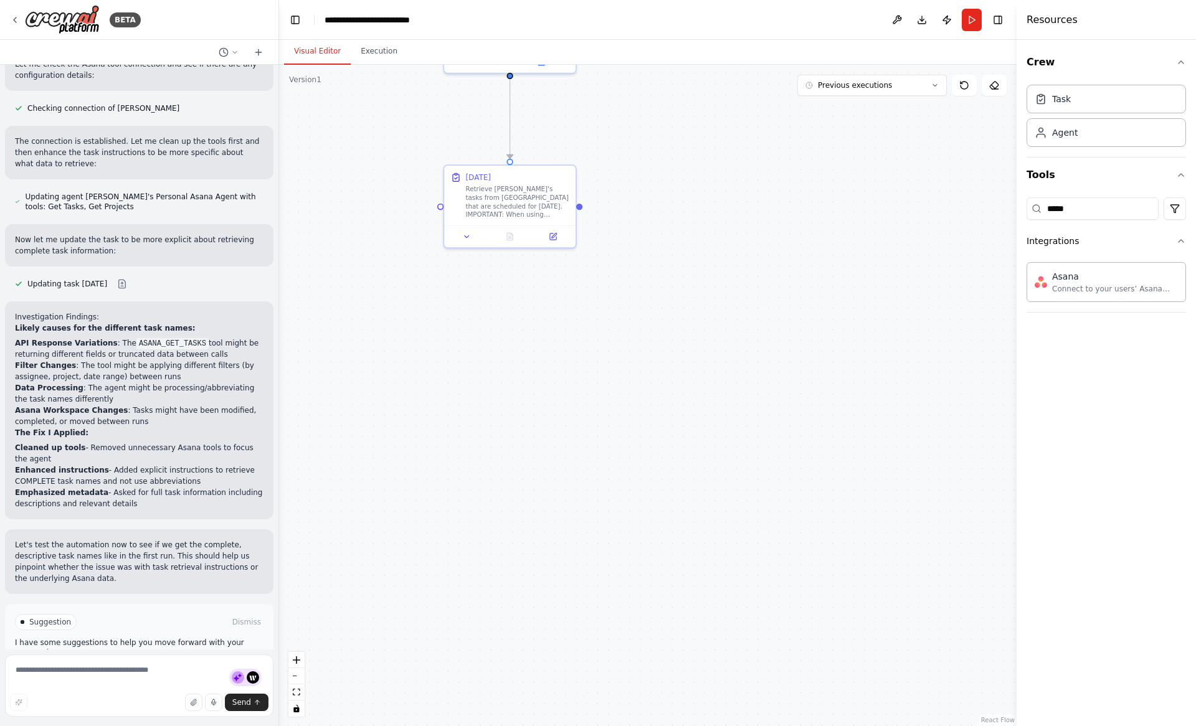
click at [105, 665] on button "Run Automation" at bounding box center [139, 675] width 248 height 20
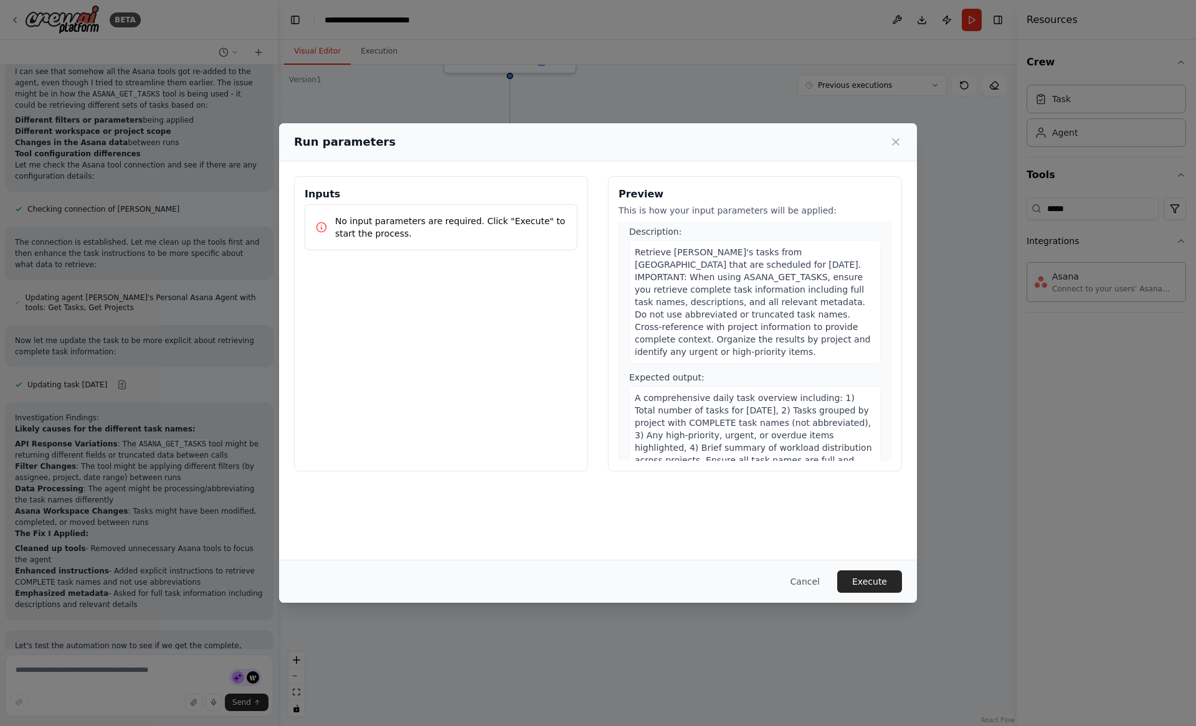
scroll to position [51, 0]
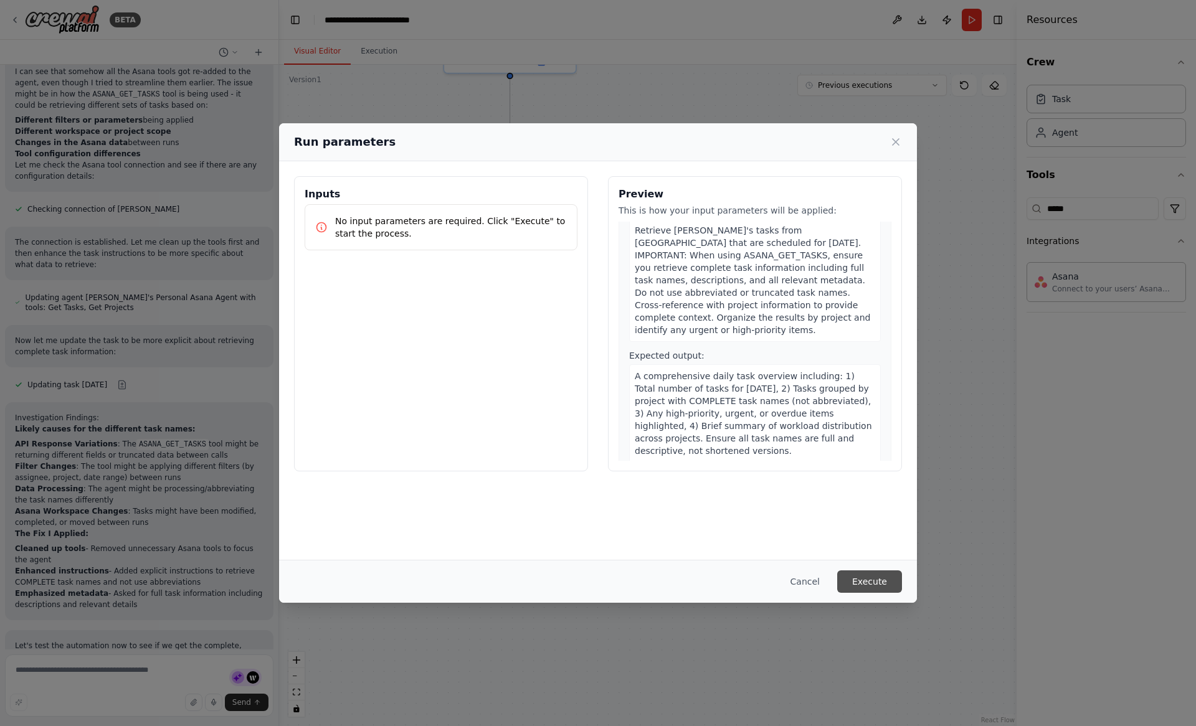
click at [857, 576] on button "Execute" at bounding box center [869, 581] width 65 height 22
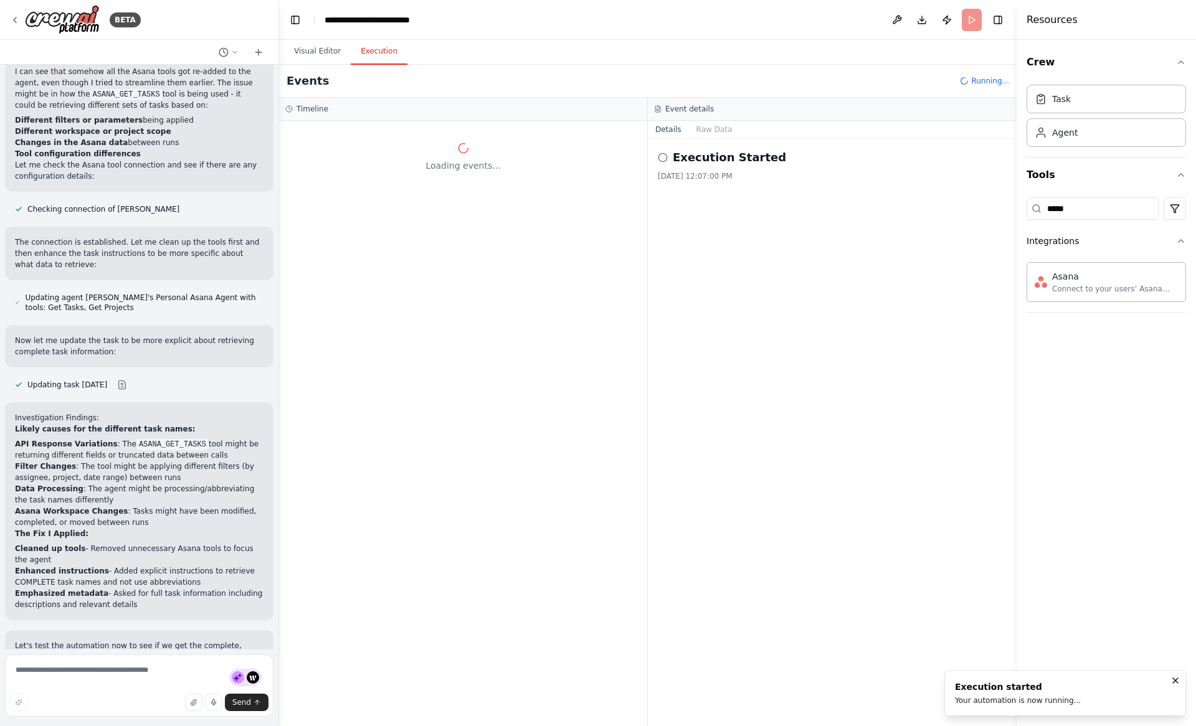
scroll to position [0, 0]
click at [563, 22] on header "**********" at bounding box center [647, 20] width 737 height 40
click at [542, 22] on header "**********" at bounding box center [647, 20] width 737 height 40
click at [401, 315] on div "▼ Nathan's Personal Asana Agent 7.32s • 1 task ▼ Today Started + 0.00s" at bounding box center [463, 423] width 368 height 605
click at [349, 197] on span "Started" at bounding box center [344, 197] width 27 height 10
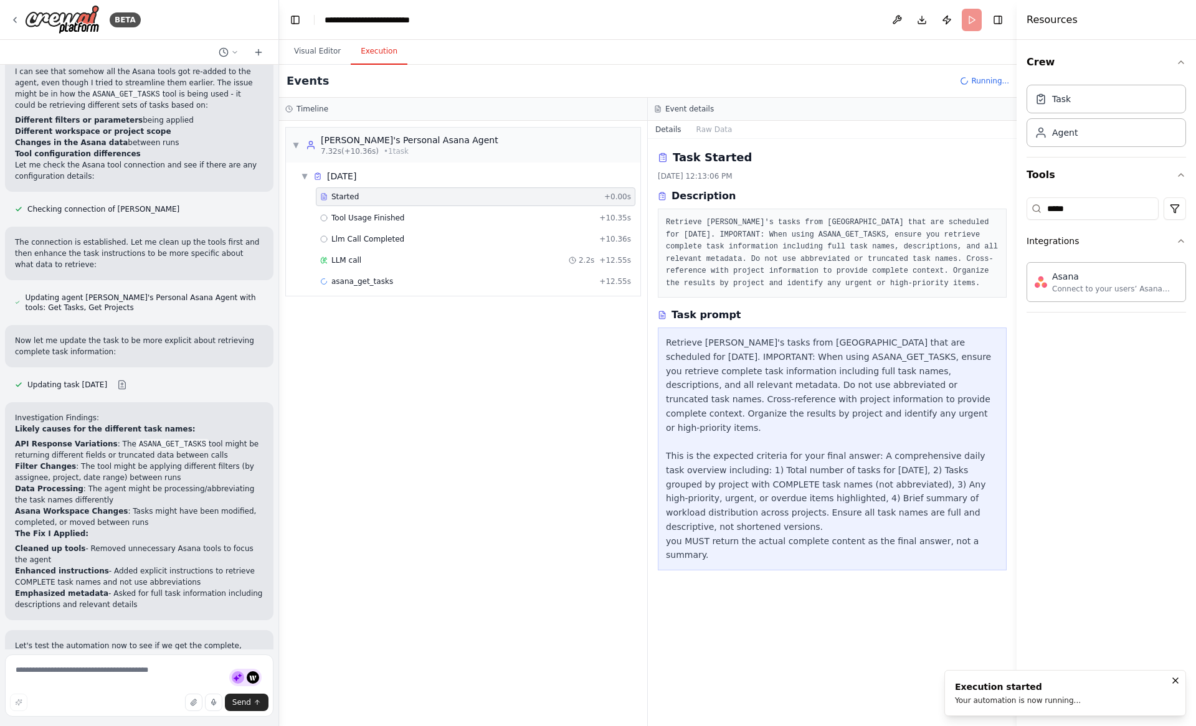
click at [498, 81] on div "Events Running..." at bounding box center [647, 81] width 737 height 33
click at [666, 27] on header "**********" at bounding box center [647, 20] width 737 height 40
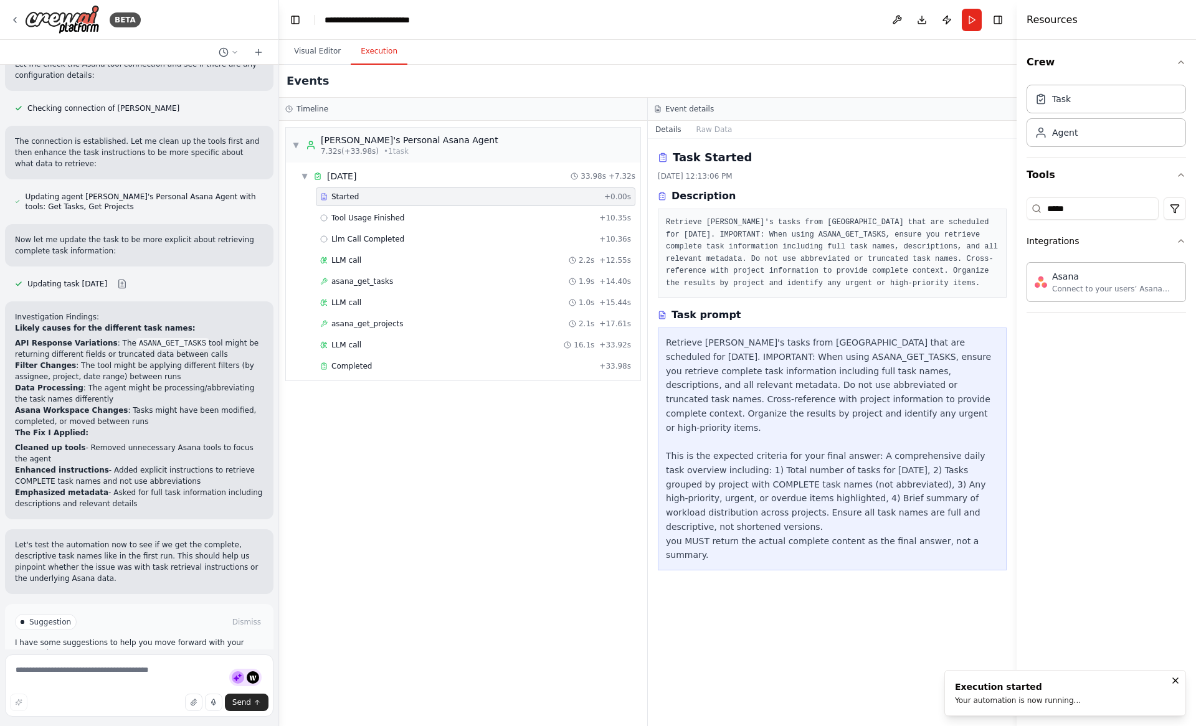
click at [449, 485] on div "▼ Nathan's Personal Asana Agent 7.32s (+33.98s) • 1 task ▼ Today 33.98s + 7.32s…" at bounding box center [463, 423] width 368 height 605
click at [355, 365] on span "Completed" at bounding box center [351, 366] width 40 height 10
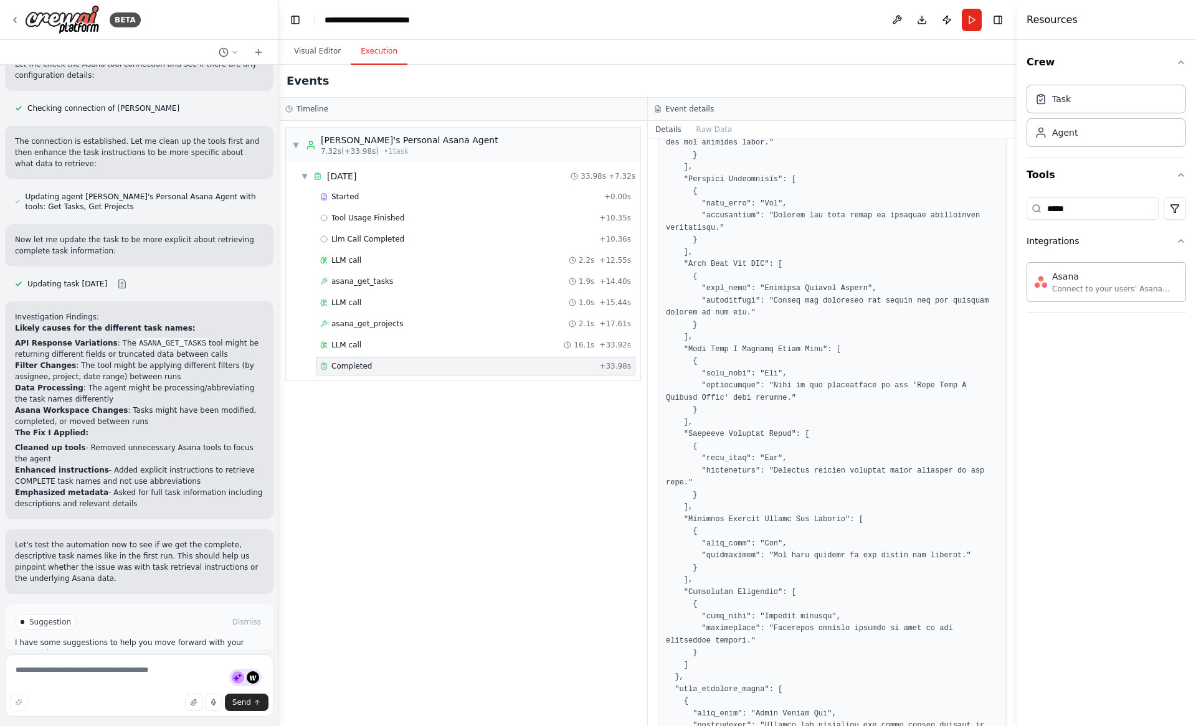
scroll to position [179, 0]
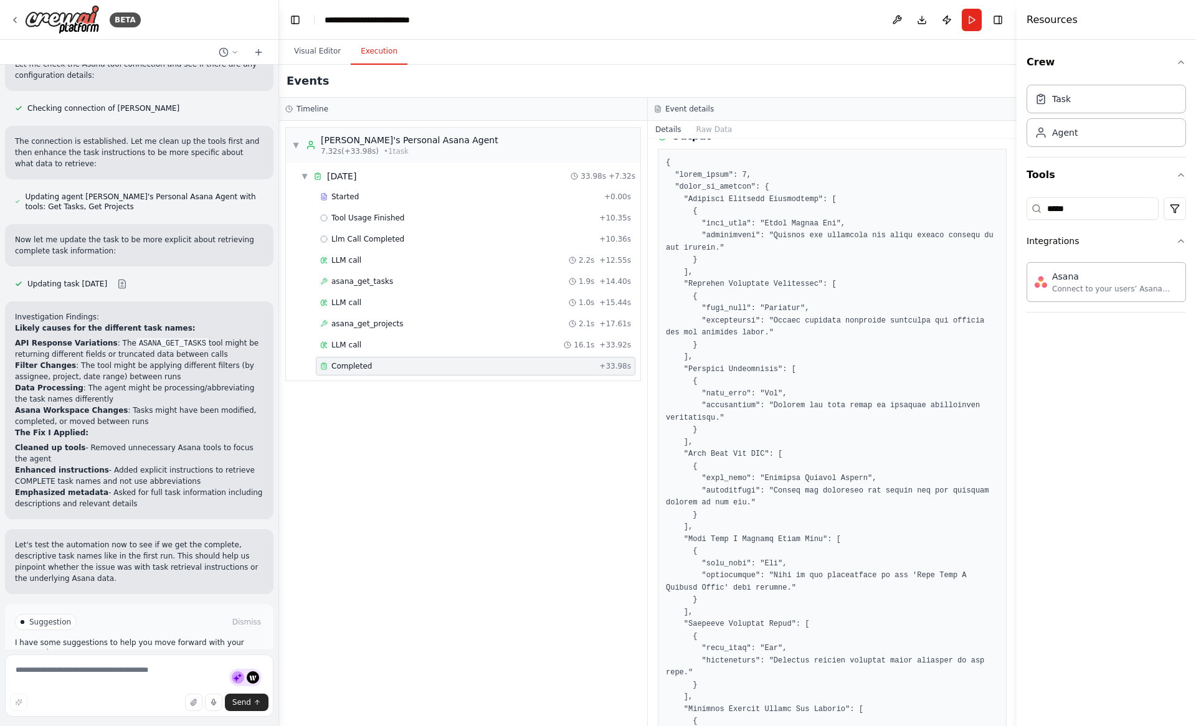
click at [503, 359] on div "Completed + 33.98s" at bounding box center [475, 366] width 319 height 19
click at [477, 465] on div "▼ Nathan's Personal Asana Agent 7.32s (+33.98s) • 1 task ▼ Today 33.98s + 7.32s…" at bounding box center [463, 423] width 368 height 605
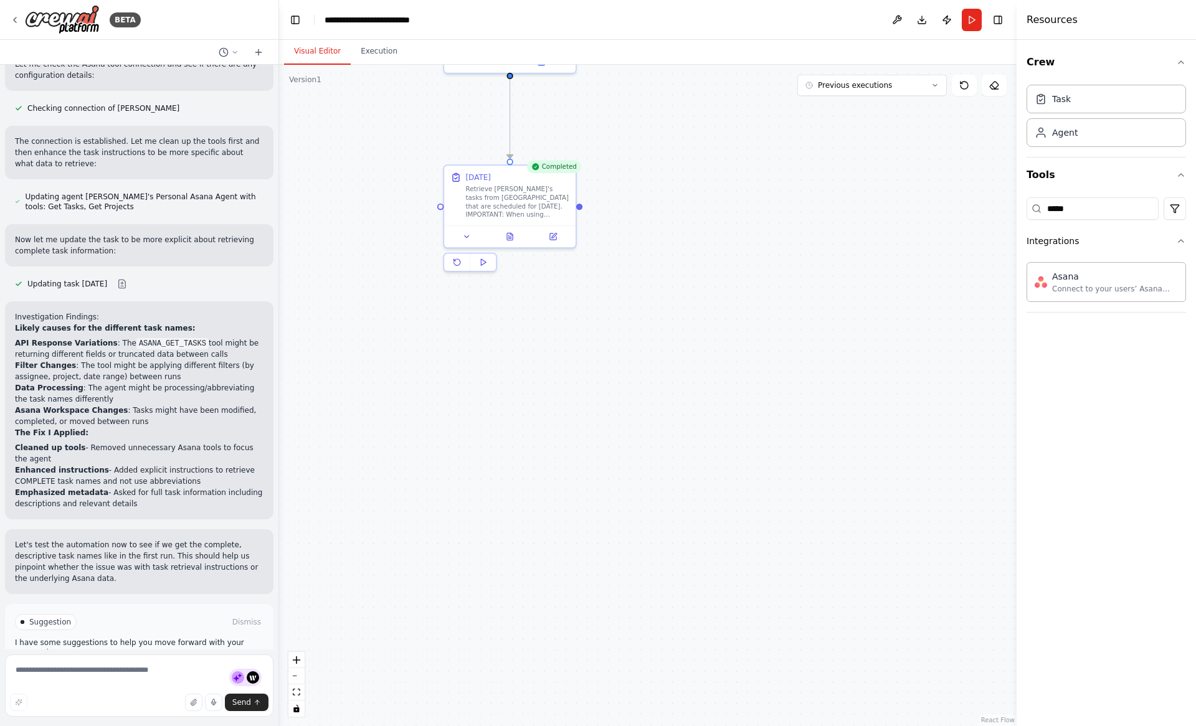
click at [316, 57] on button "Visual Editor" at bounding box center [317, 52] width 67 height 26
click at [508, 239] on button at bounding box center [509, 234] width 45 height 13
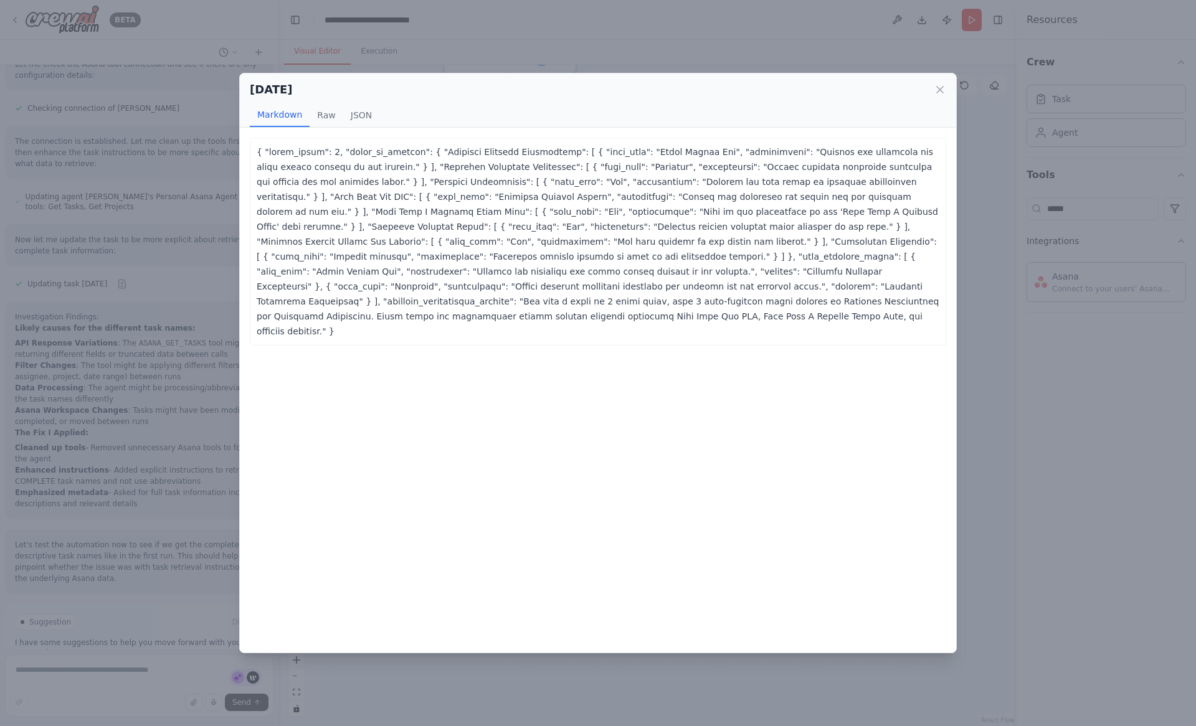
click at [516, 443] on div "{ "total_tasks": 8, "tasks_by_project": { "Sightbox Business Development": [ { …" at bounding box center [598, 391] width 716 height 526
click at [517, 443] on div "{ "total_tasks": 8, "tasks_by_project": { "Sightbox Business Development": [ { …" at bounding box center [598, 391] width 716 height 526
click at [250, 467] on div "{ "total_tasks": 8, "tasks_by_project": { "Sightbox Business Development": [ { …" at bounding box center [598, 391] width 716 height 526
click at [175, 466] on div "Today Markdown Raw JSON { "total_tasks": 8, "tasks_by_project": { "Sightbox Bus…" at bounding box center [598, 363] width 1196 height 726
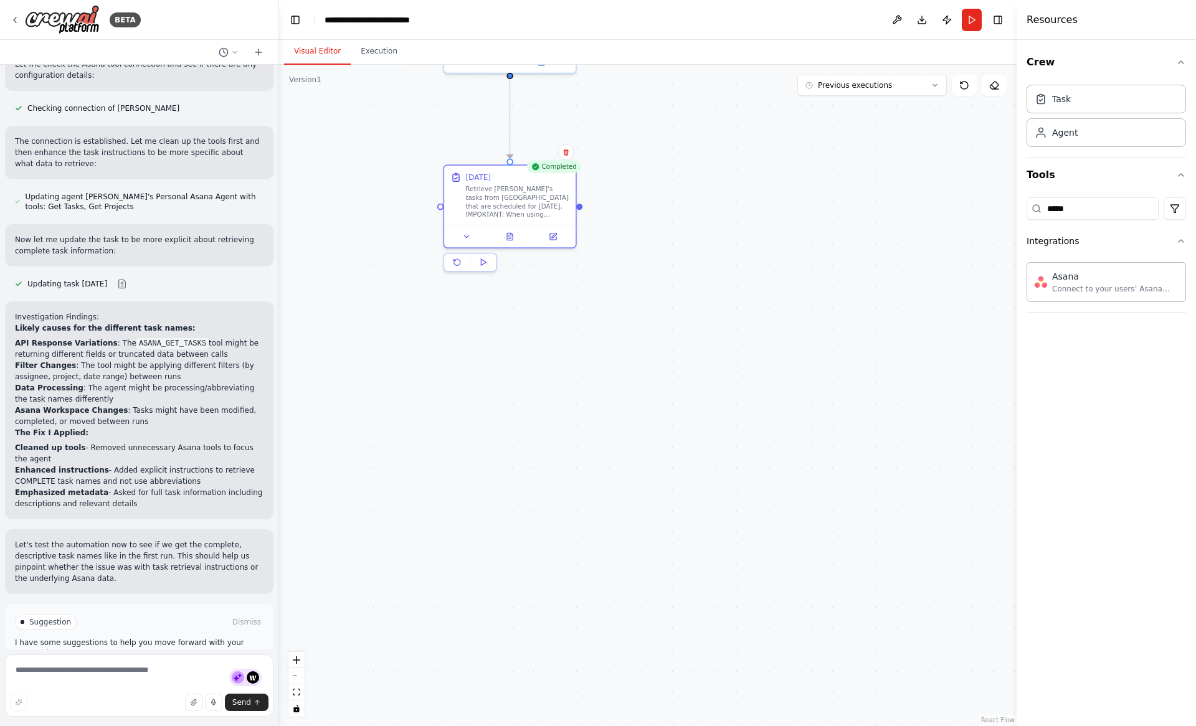
click at [541, 425] on div ".deletable-edge-delete-btn { width: 20px; height: 20px; border: 0px solid #ffff…" at bounding box center [647, 395] width 737 height 661
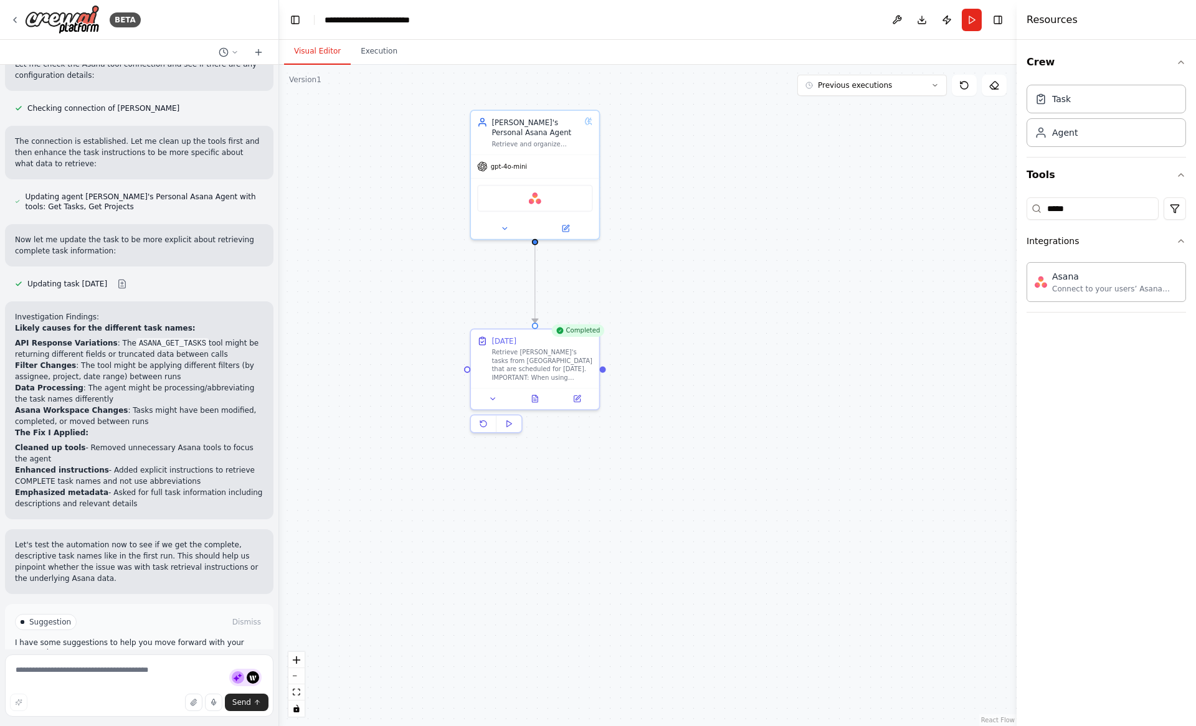
drag, startPoint x: 590, startPoint y: 307, endPoint x: 634, endPoint y: 506, distance: 203.4
click at [634, 506] on div ".deletable-edge-delete-btn { width: 20px; height: 20px; border: 0px solid #ffff…" at bounding box center [647, 395] width 737 height 661
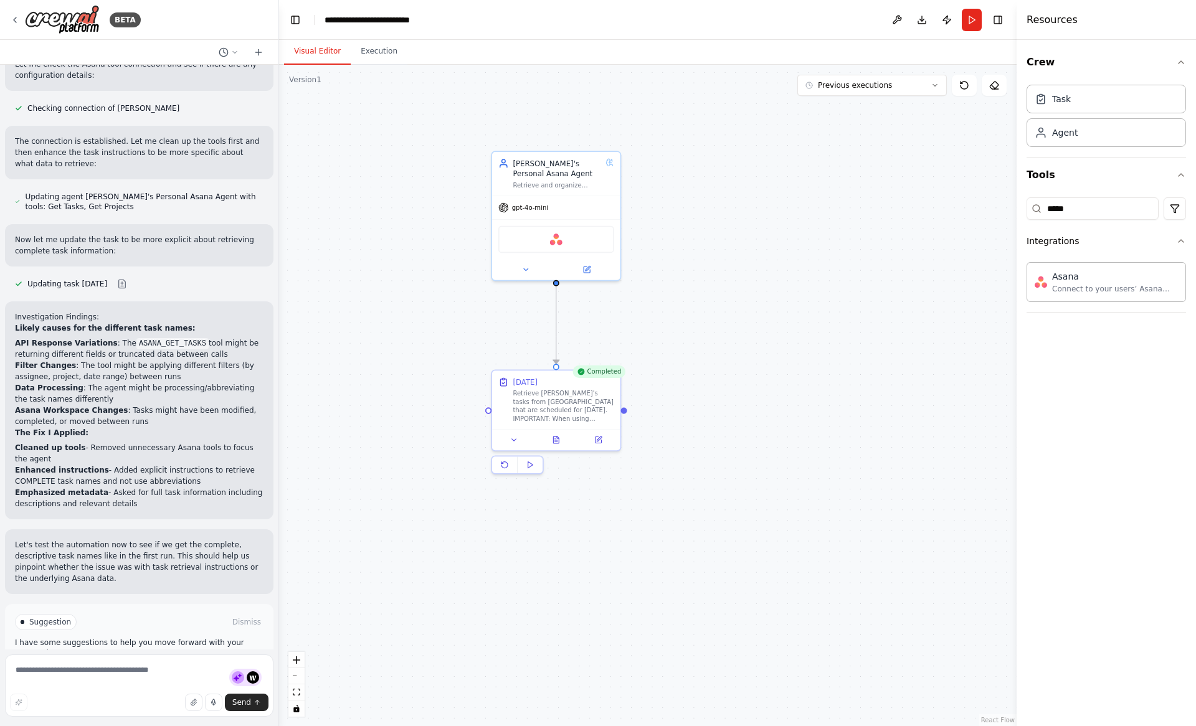
click at [153, 638] on p "I have some suggestions to help you move forward with your automation." at bounding box center [139, 648] width 248 height 20
click at [349, 402] on div ".deletable-edge-delete-btn { width: 20px; height: 20px; border: 0px solid #ffff…" at bounding box center [647, 395] width 737 height 661
click at [452, 502] on div ".deletable-edge-delete-btn { width: 20px; height: 20px; border: 0px solid #ffff…" at bounding box center [647, 395] width 737 height 661
click at [514, 608] on div ".deletable-edge-delete-btn { width: 20px; height: 20px; border: 0px solid #ffff…" at bounding box center [647, 395] width 737 height 661
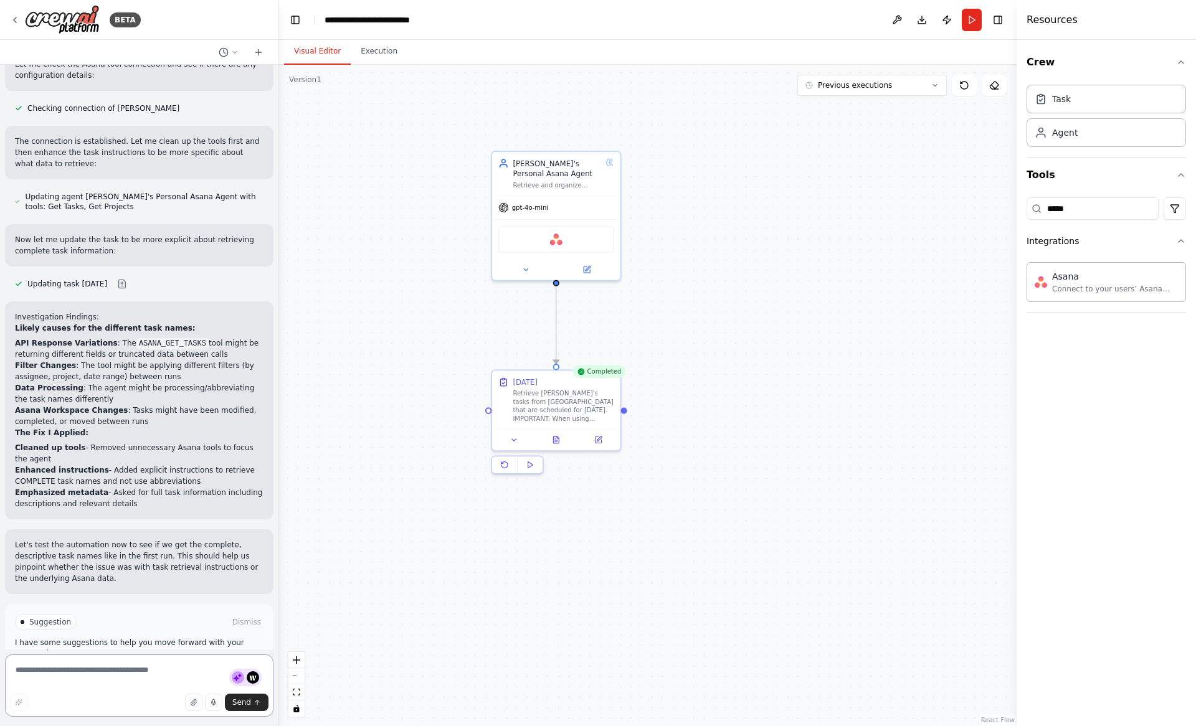
click at [173, 669] on textarea at bounding box center [139, 686] width 268 height 62
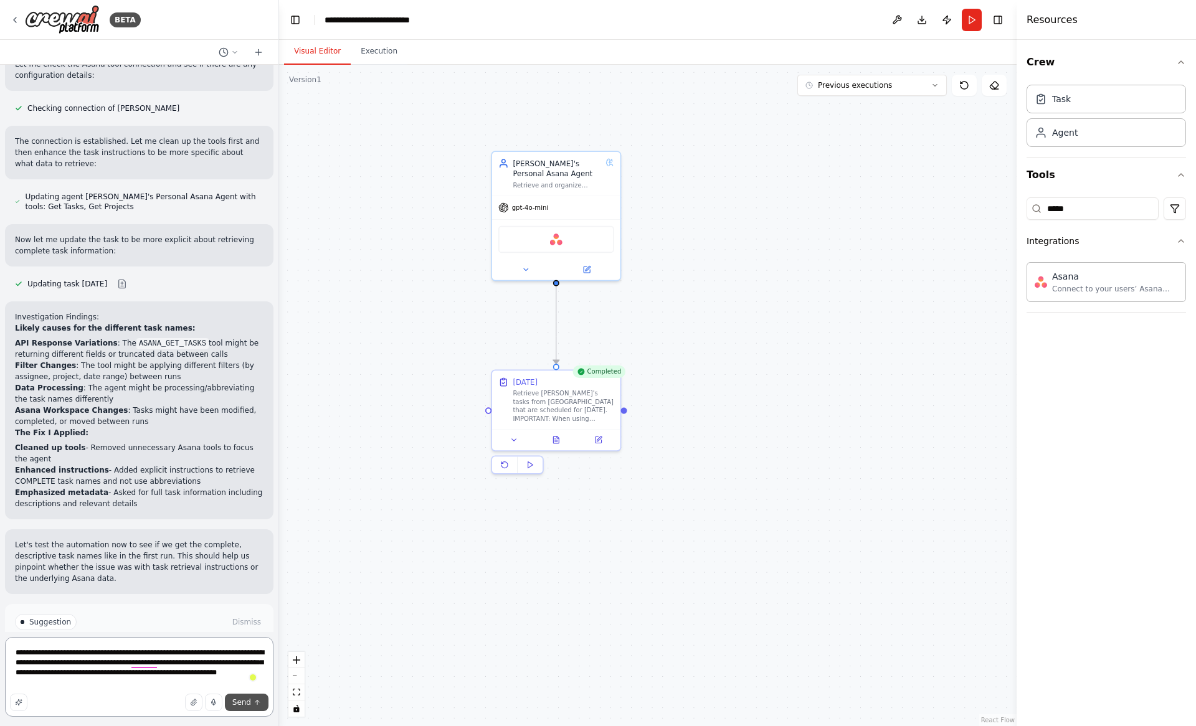
type textarea "**********"
click at [242, 704] on span "Send" at bounding box center [241, 703] width 19 height 10
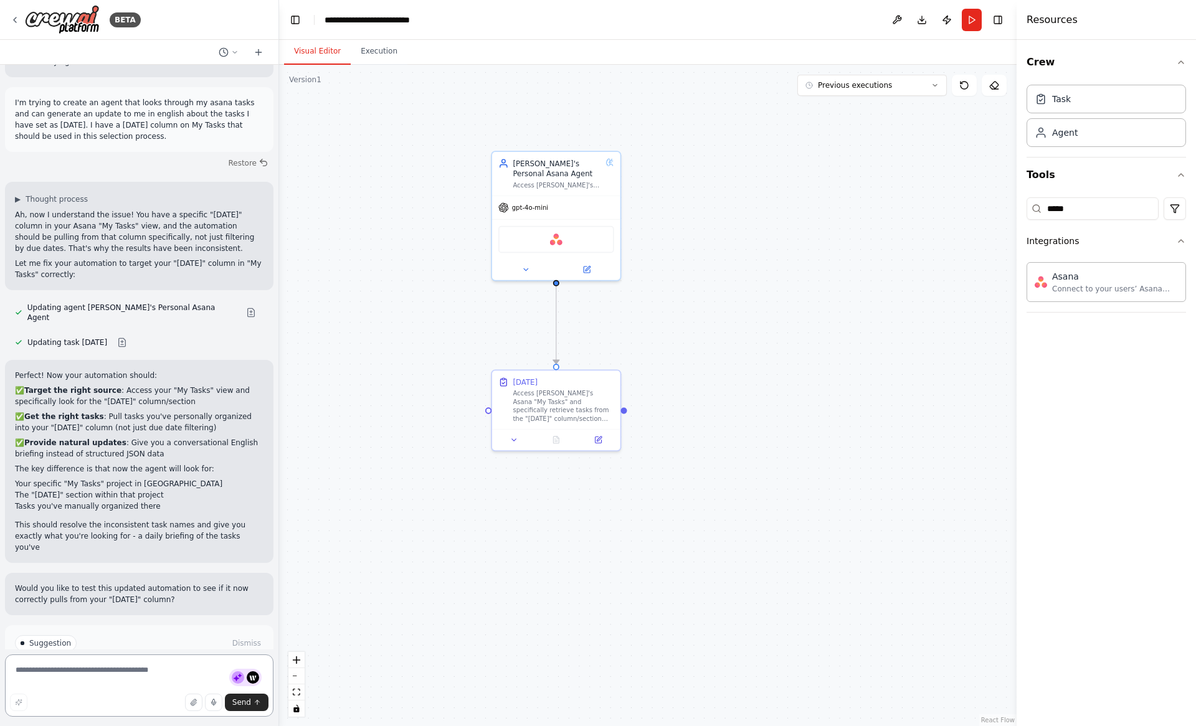
scroll to position [2167, 0]
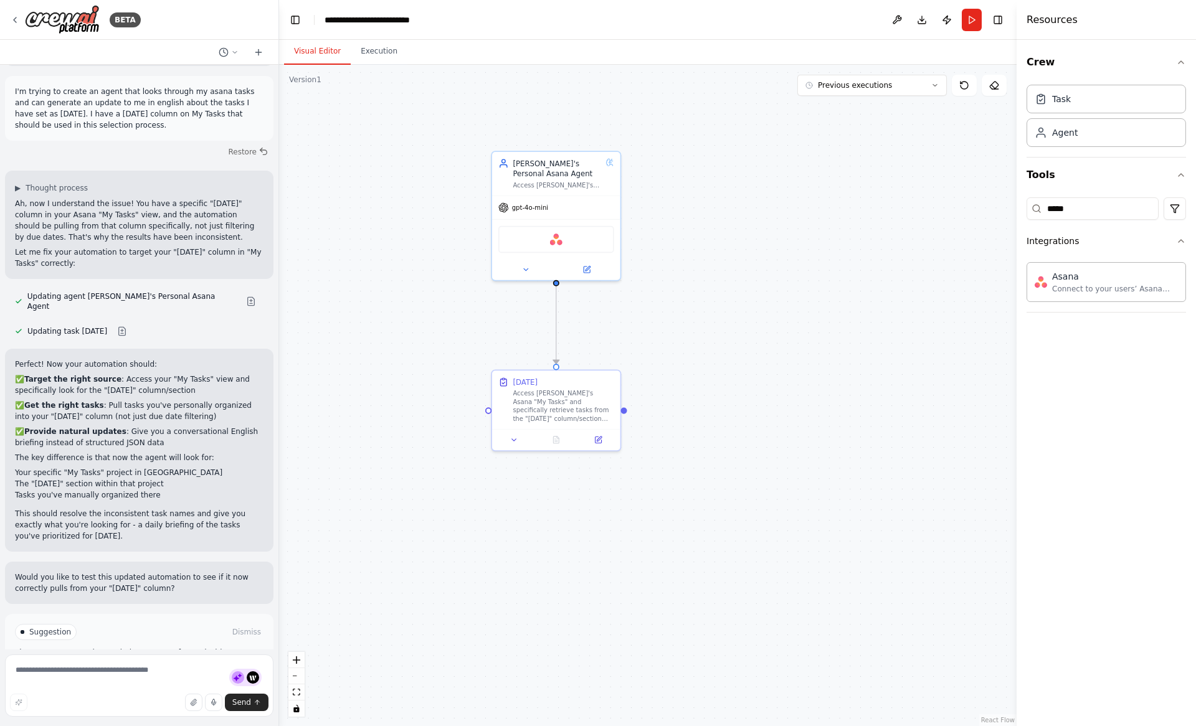
click at [109, 681] on icon at bounding box center [106, 684] width 7 height 7
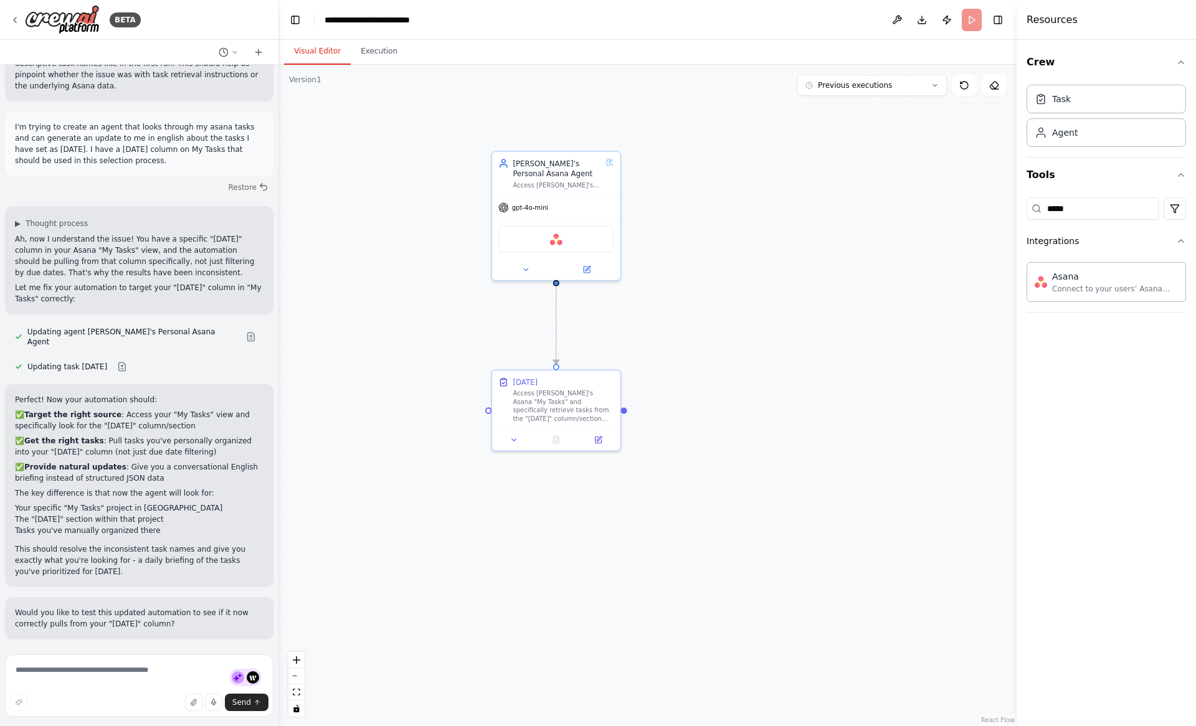
scroll to position [2066, 0]
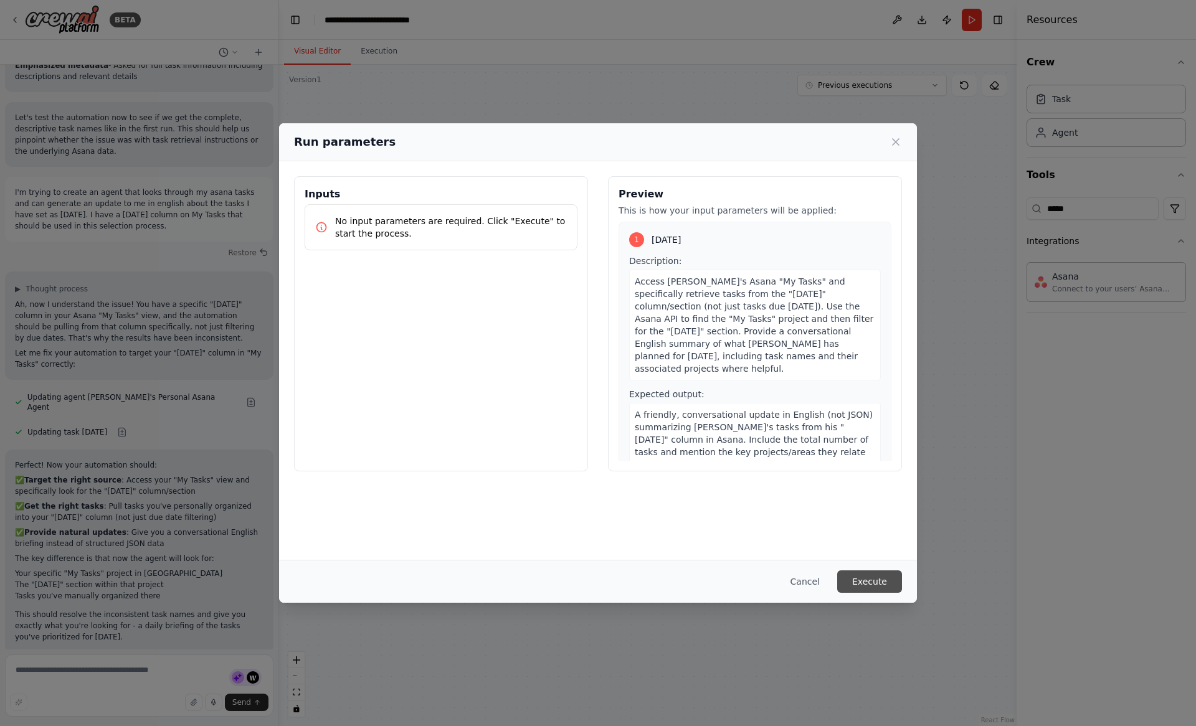
click at [883, 589] on button "Execute" at bounding box center [869, 581] width 65 height 22
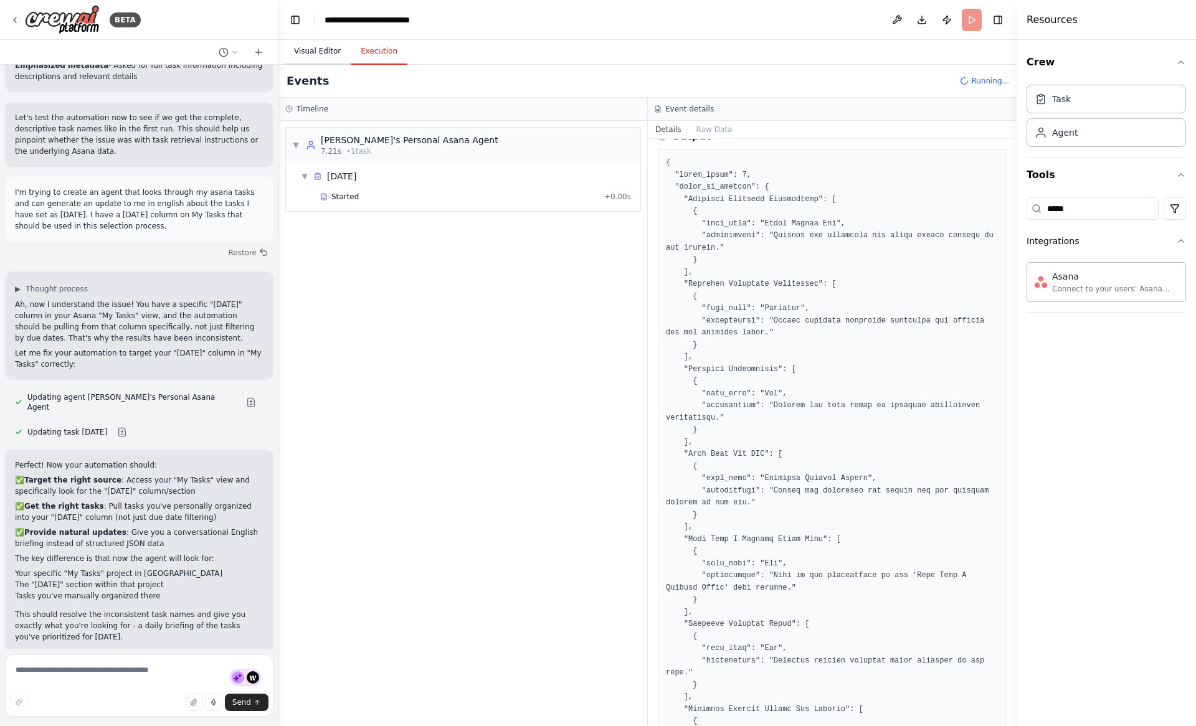
click at [327, 53] on button "Visual Editor" at bounding box center [317, 52] width 67 height 26
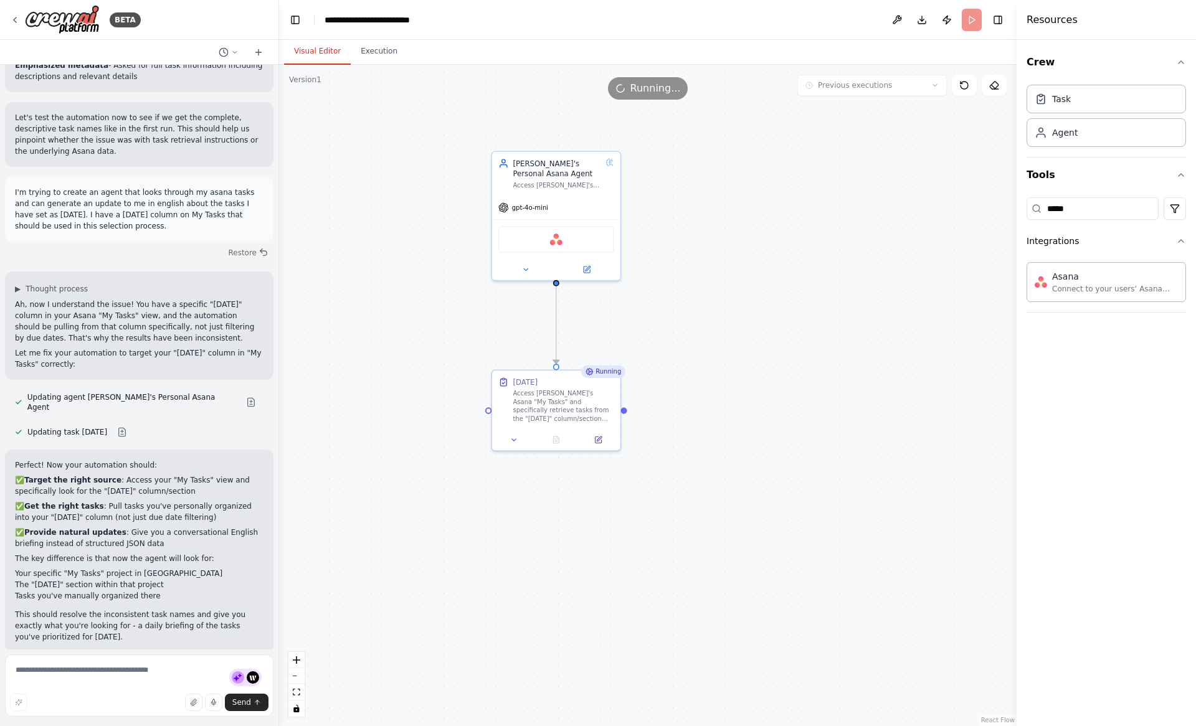
click at [349, 387] on div ".deletable-edge-delete-btn { width: 20px; height: 20px; border: 0px solid #ffff…" at bounding box center [647, 395] width 737 height 661
click at [116, 676] on textarea at bounding box center [139, 686] width 268 height 62
click at [82, 673] on textarea at bounding box center [139, 686] width 268 height 62
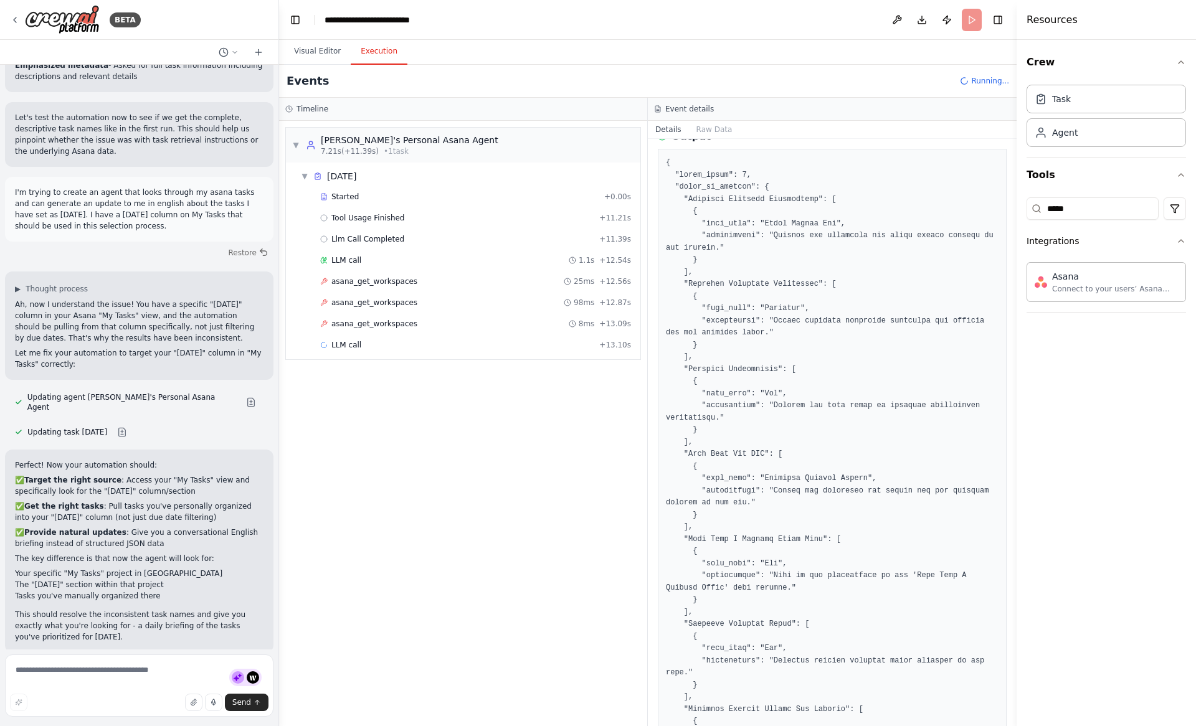
click at [368, 52] on button "Execution" at bounding box center [379, 52] width 57 height 26
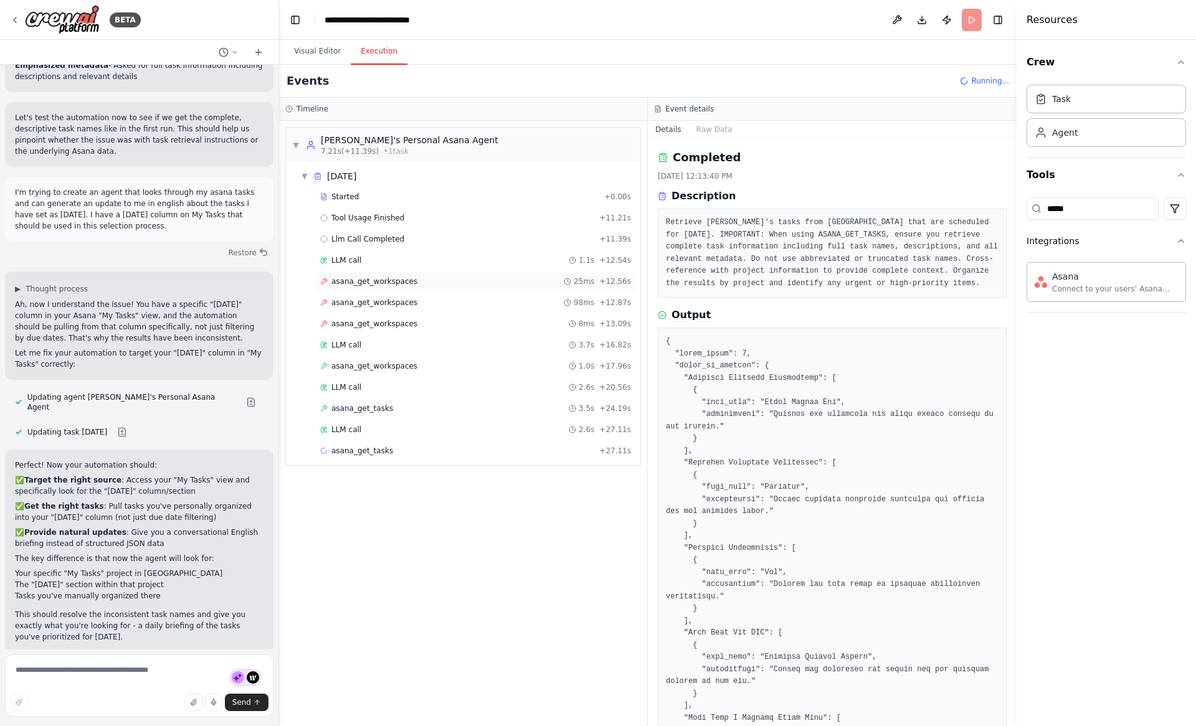
click at [397, 280] on span "asana_get_workspaces" at bounding box center [374, 282] width 86 height 10
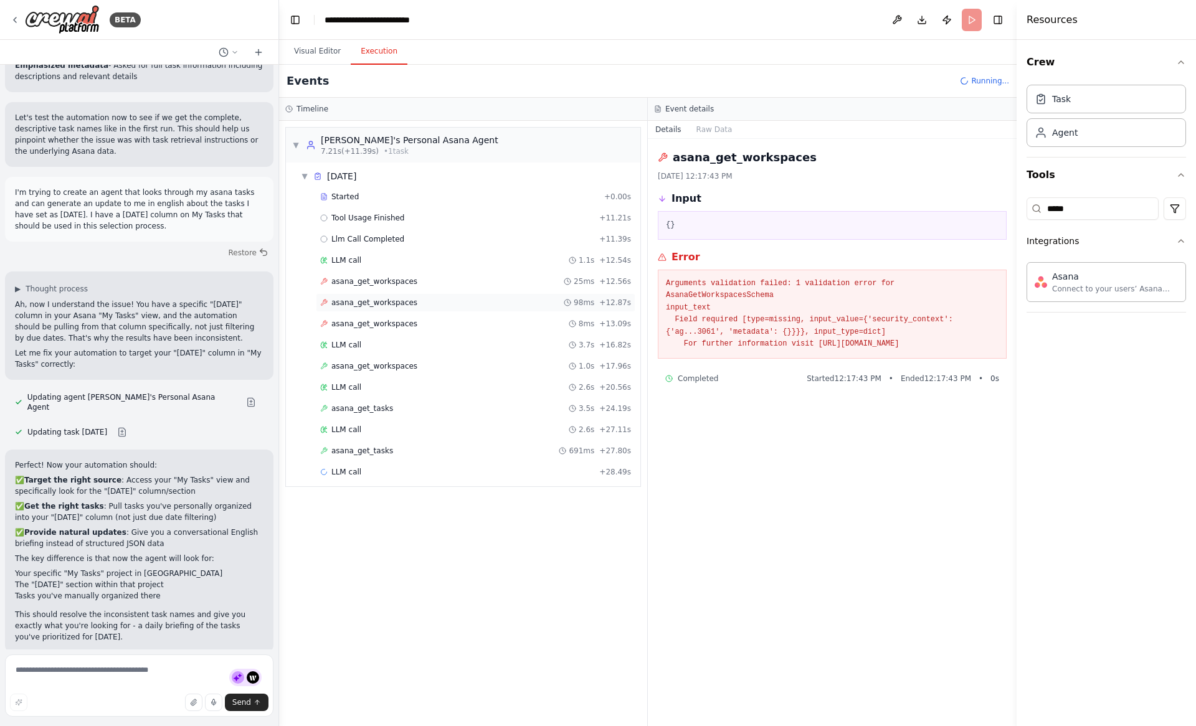
click at [395, 298] on span "asana_get_workspaces" at bounding box center [374, 303] width 86 height 10
click at [397, 315] on div "asana_get_workspaces 8ms + 13.09s" at bounding box center [475, 324] width 319 height 19
click at [387, 341] on div "LLM call 3.7s + 16.82s" at bounding box center [475, 345] width 311 height 10
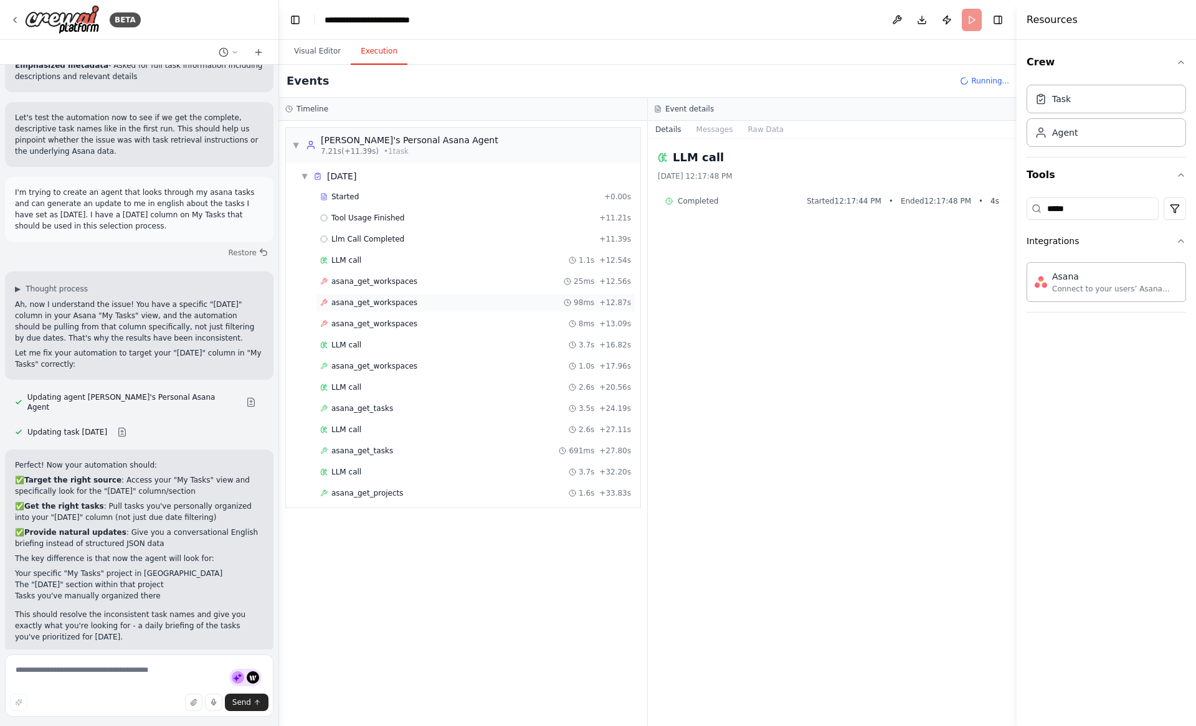
click at [395, 305] on span "asana_get_workspaces" at bounding box center [374, 303] width 86 height 10
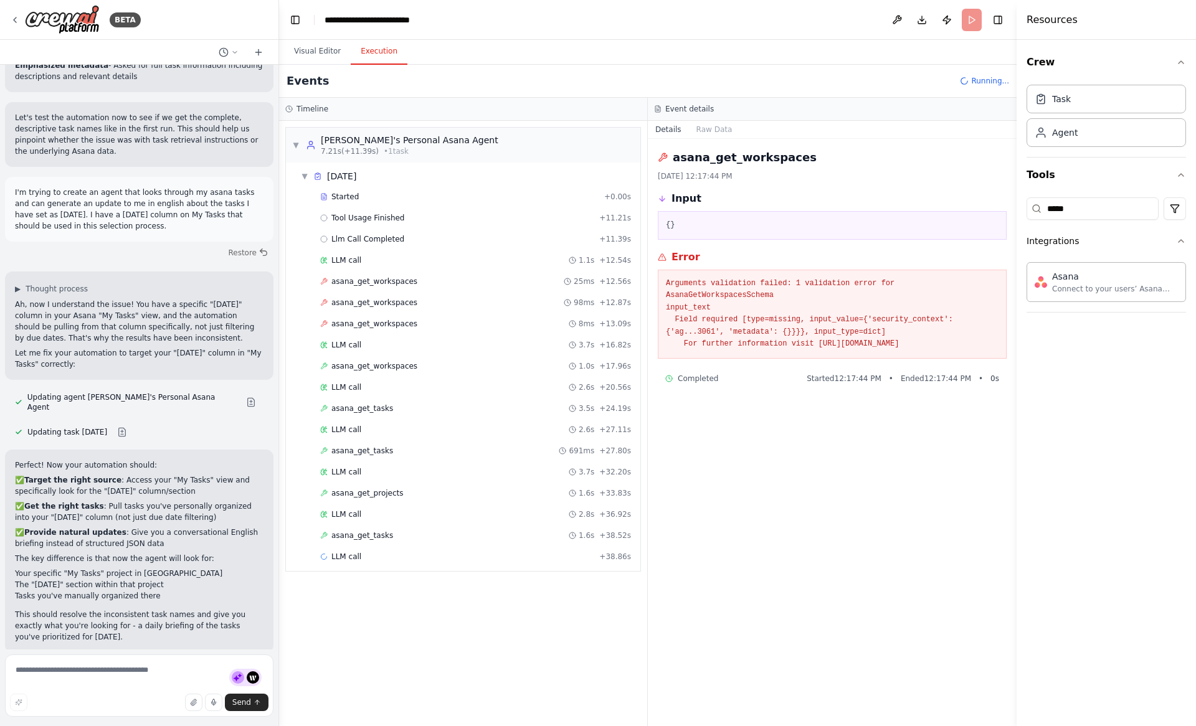
click at [395, 611] on div "▼ Nathan's Personal Asana Agent 7.21s (+11.39s) • 1 task ▼ Today Started + 0.00…" at bounding box center [463, 423] width 368 height 605
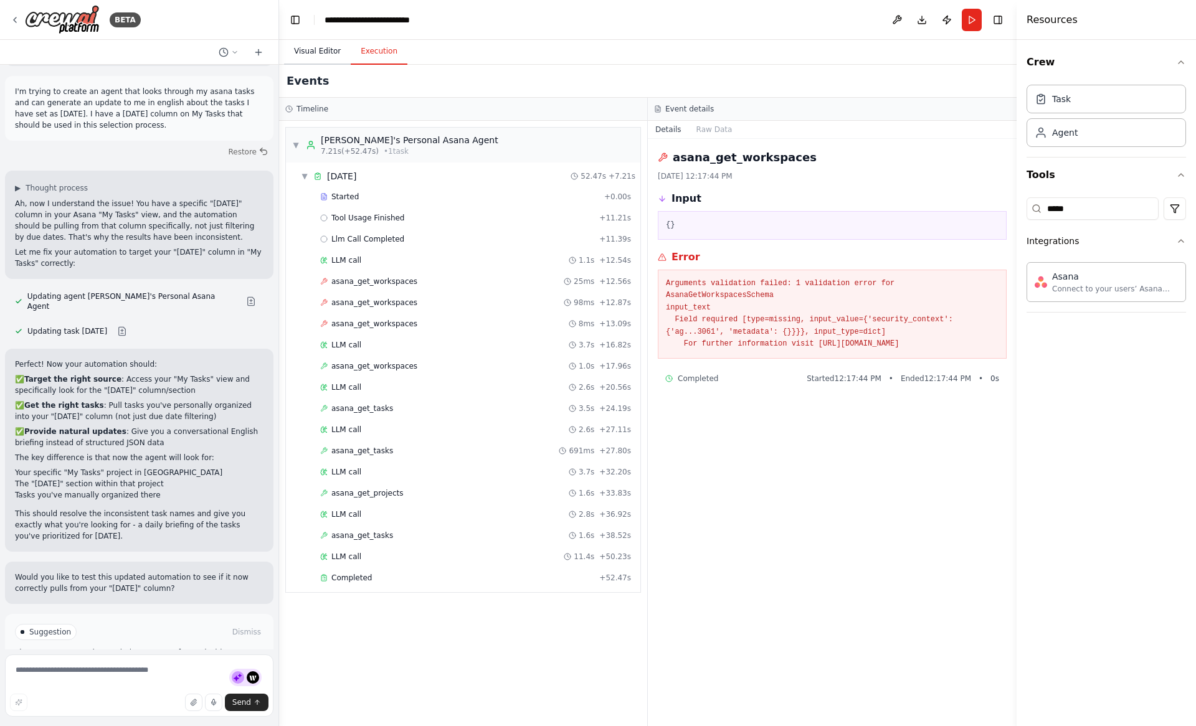
click at [311, 47] on button "Visual Editor" at bounding box center [317, 52] width 67 height 26
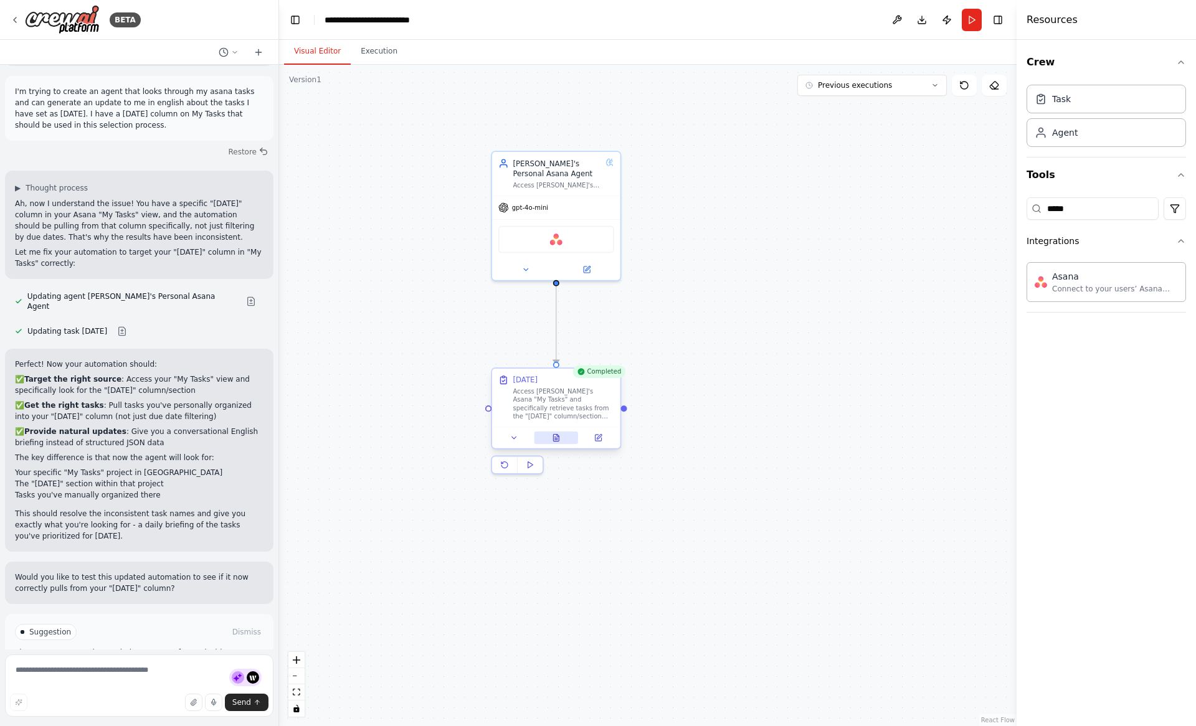
click at [552, 443] on button at bounding box center [556, 438] width 44 height 12
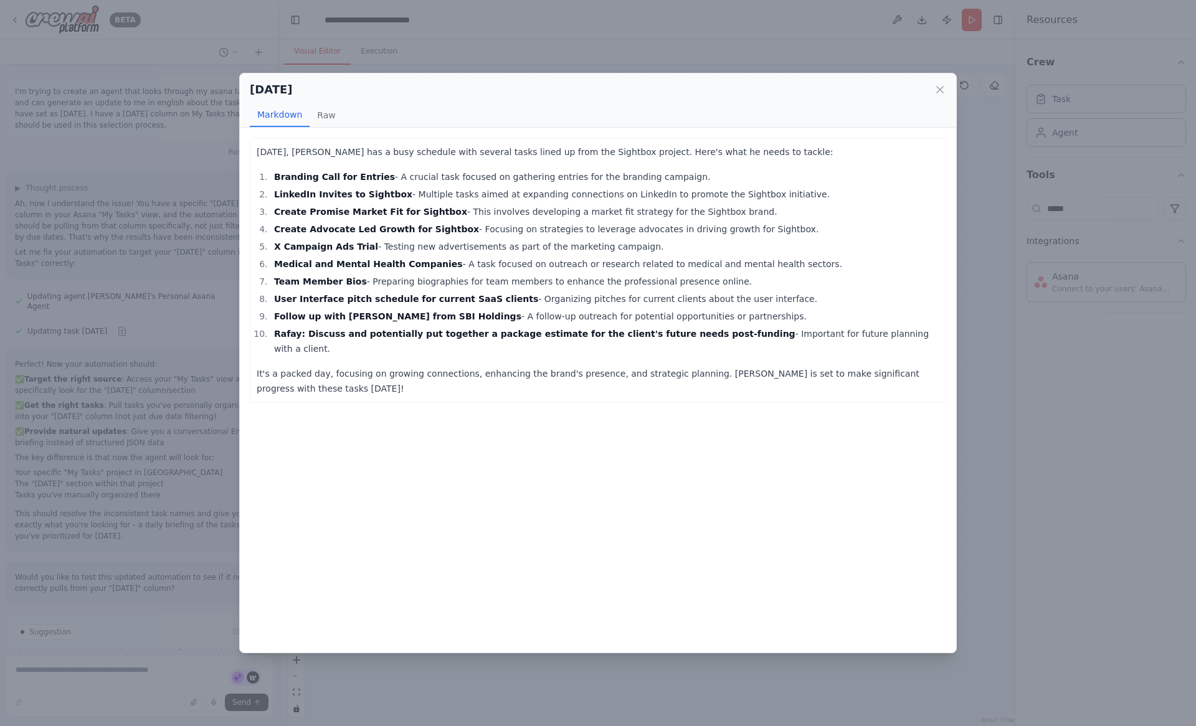
click at [143, 404] on div "Today Markdown Raw Today, Nathan has a busy schedule with several tasks lined u…" at bounding box center [598, 363] width 1196 height 726
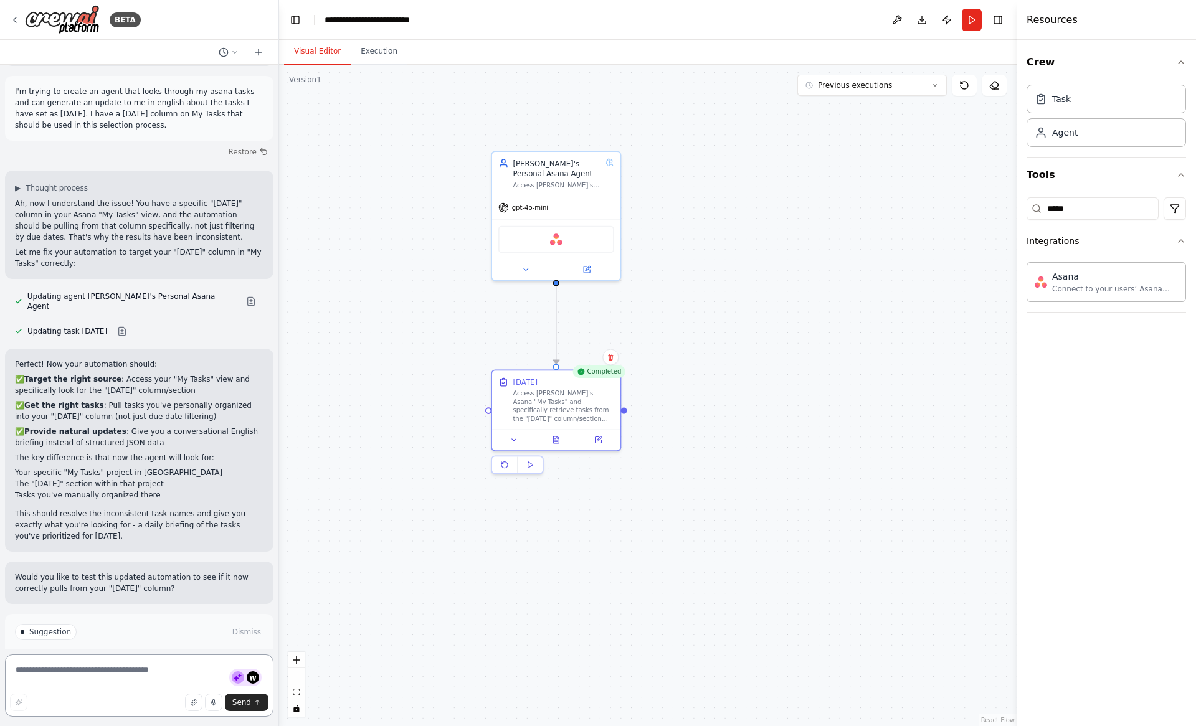
click at [120, 680] on textarea at bounding box center [139, 686] width 268 height 62
type textarea "**********"
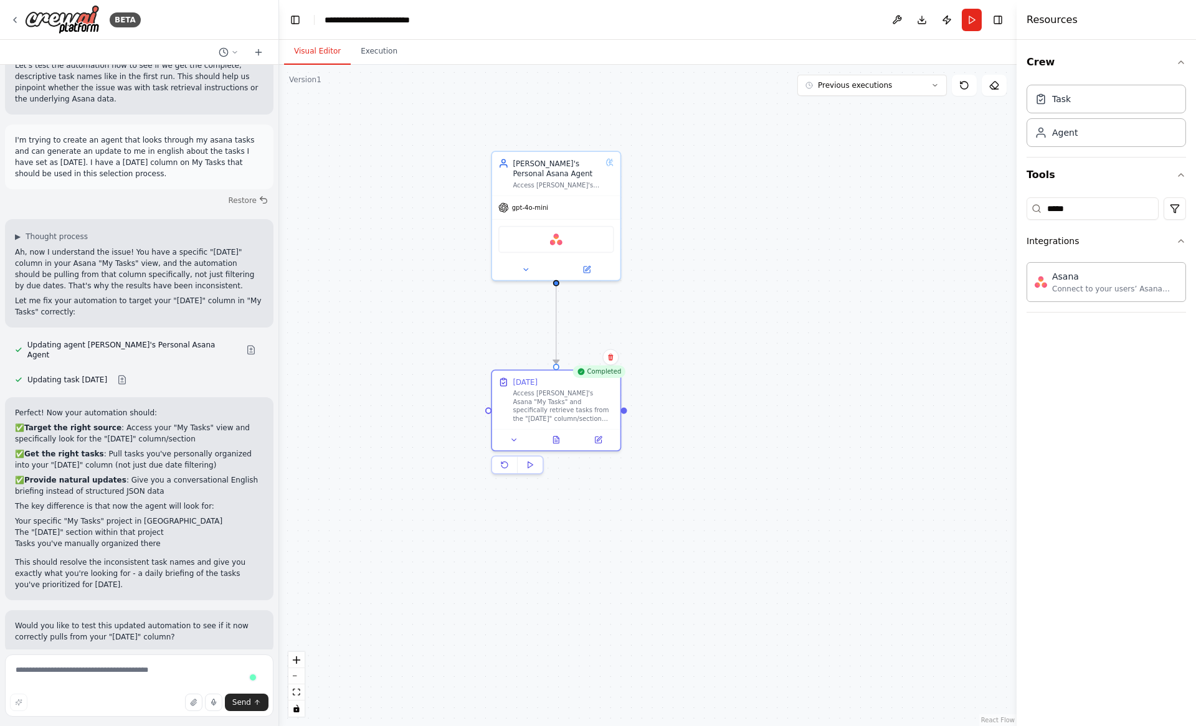
scroll to position [2187, 0]
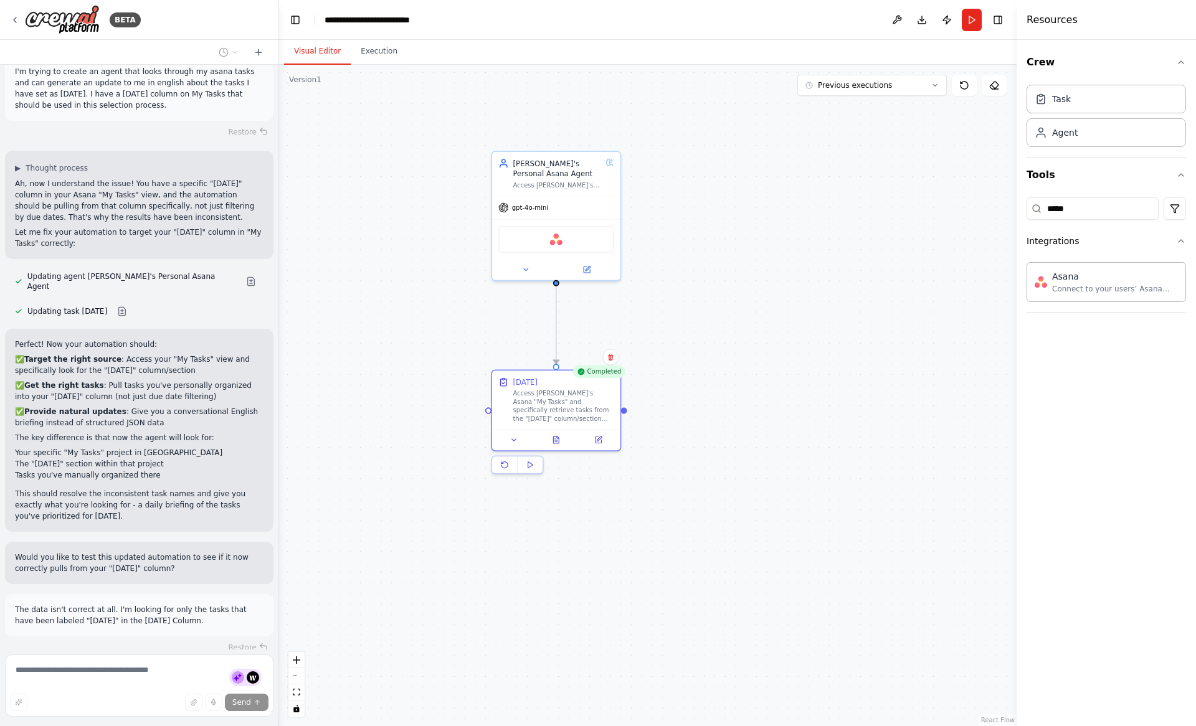
click at [346, 376] on div ".deletable-edge-delete-btn { width: 20px; height: 20px; border: 0px solid #ffff…" at bounding box center [647, 395] width 737 height 661
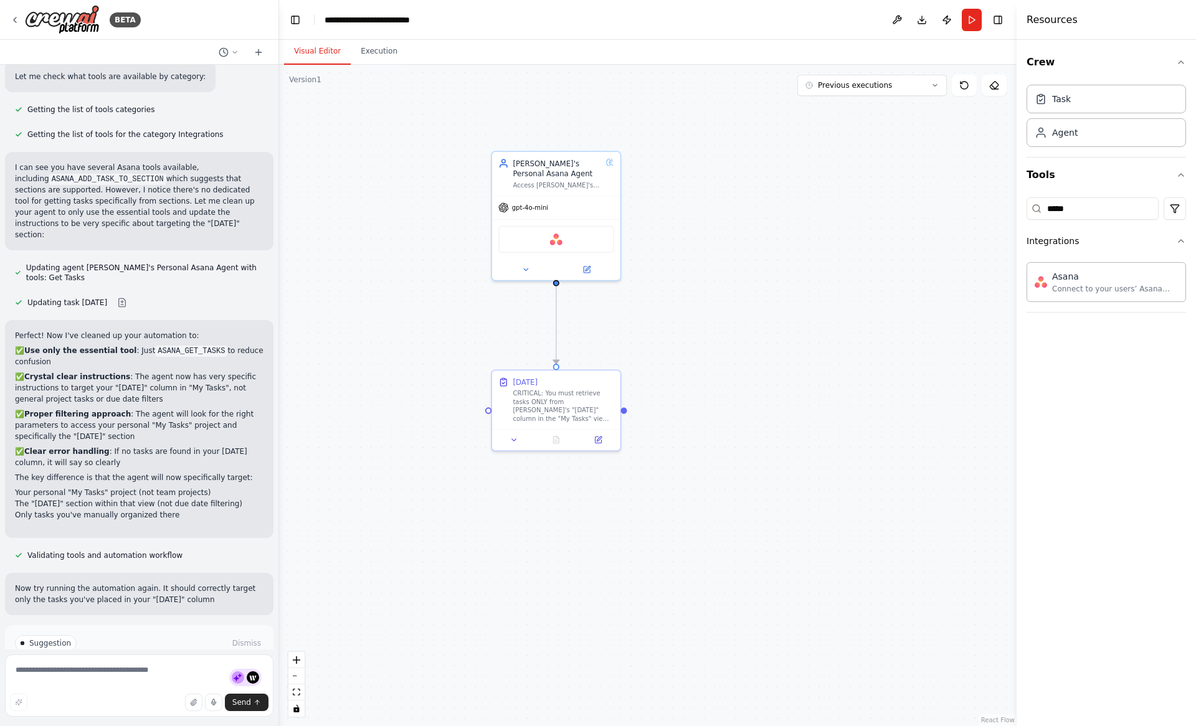
scroll to position [3164, 0]
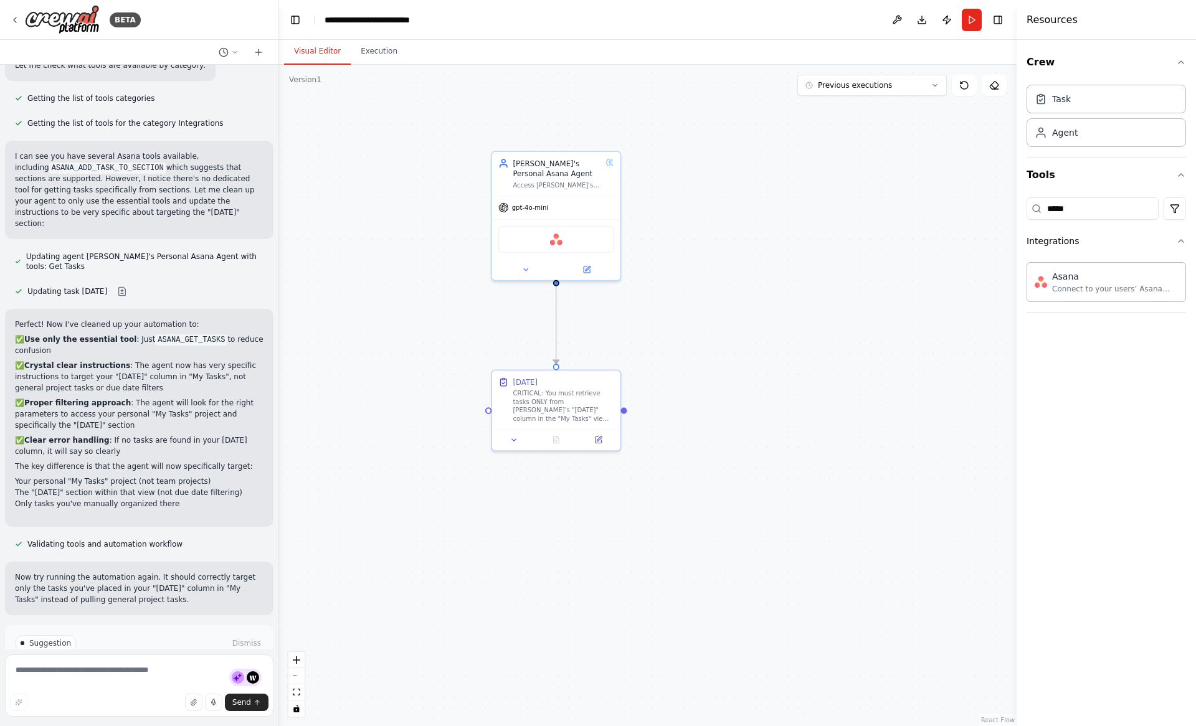
click at [169, 691] on span "Run Automation" at bounding box center [145, 696] width 60 height 10
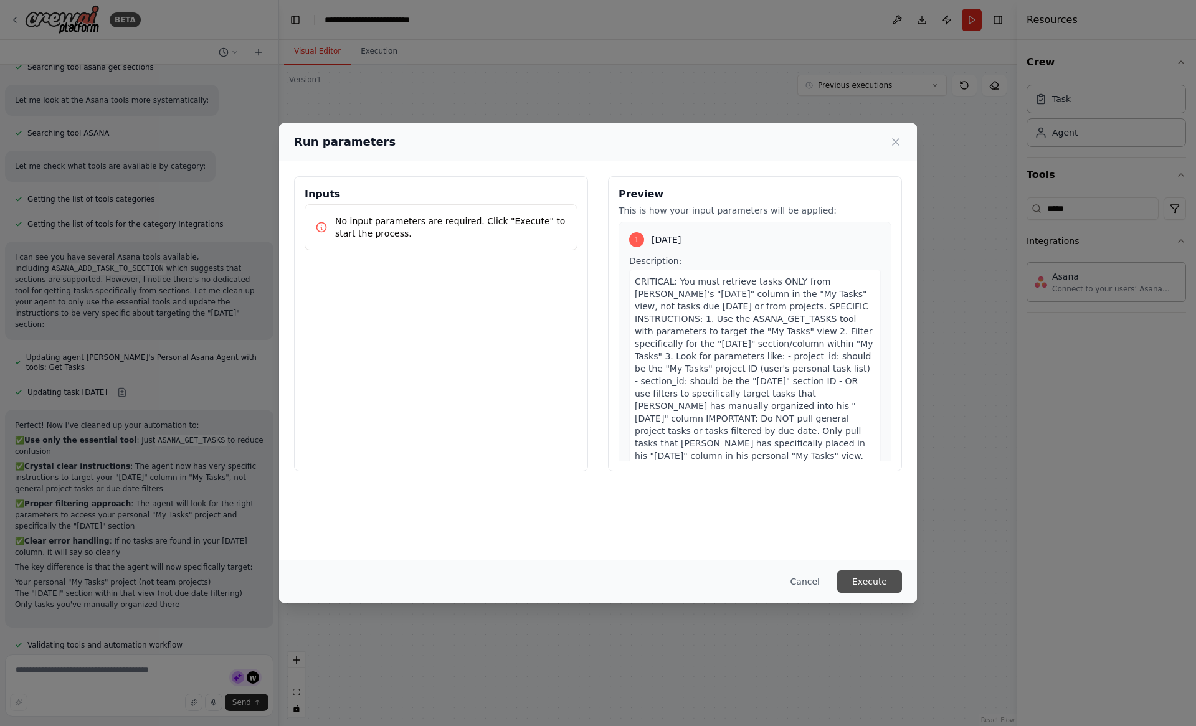
click at [859, 572] on button "Execute" at bounding box center [869, 581] width 65 height 22
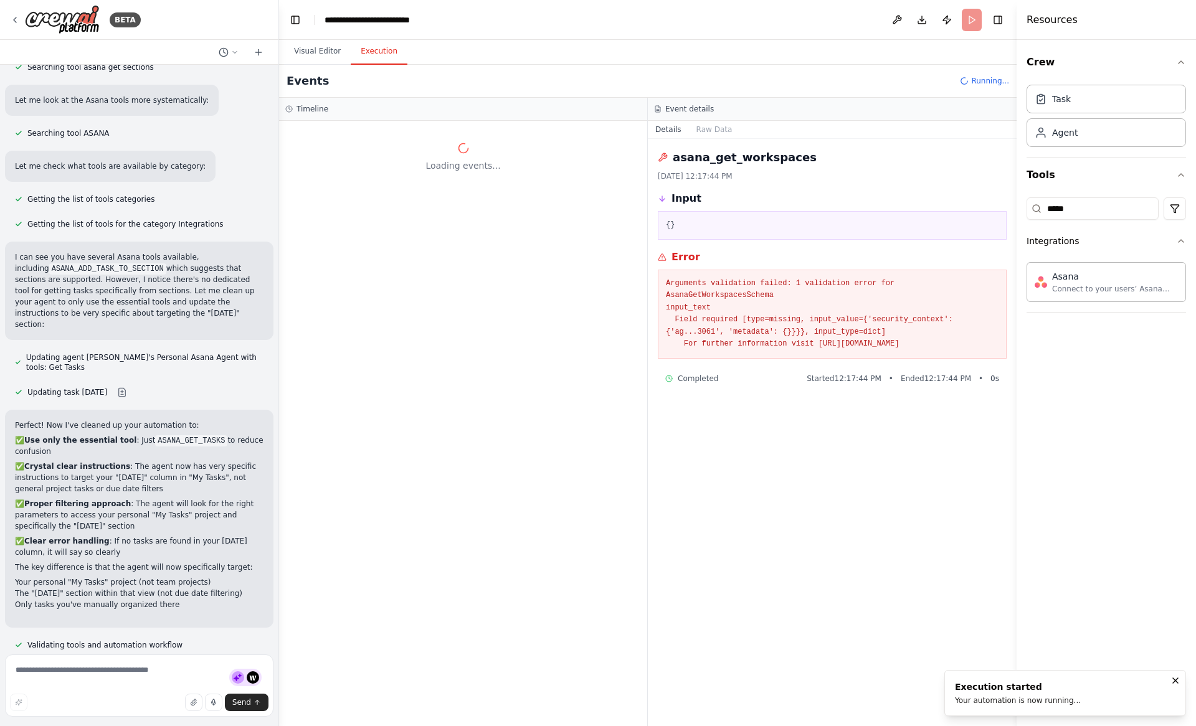
click at [689, 8] on header "**********" at bounding box center [647, 20] width 737 height 40
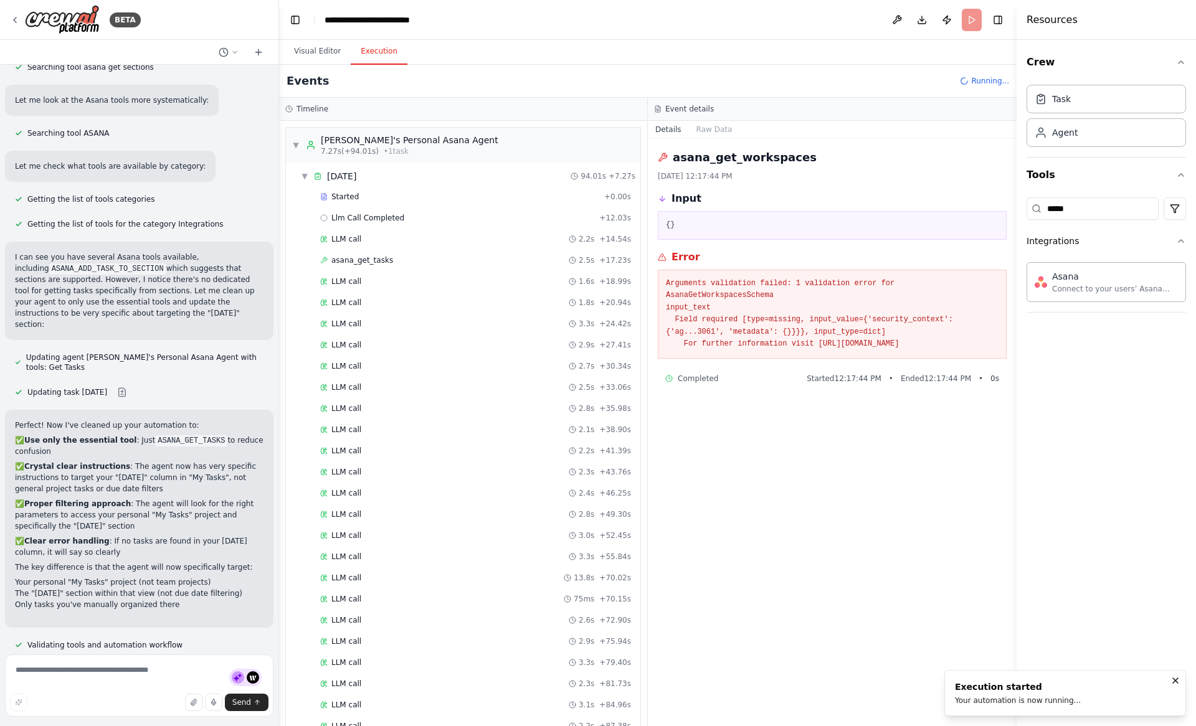
scroll to position [3164, 0]
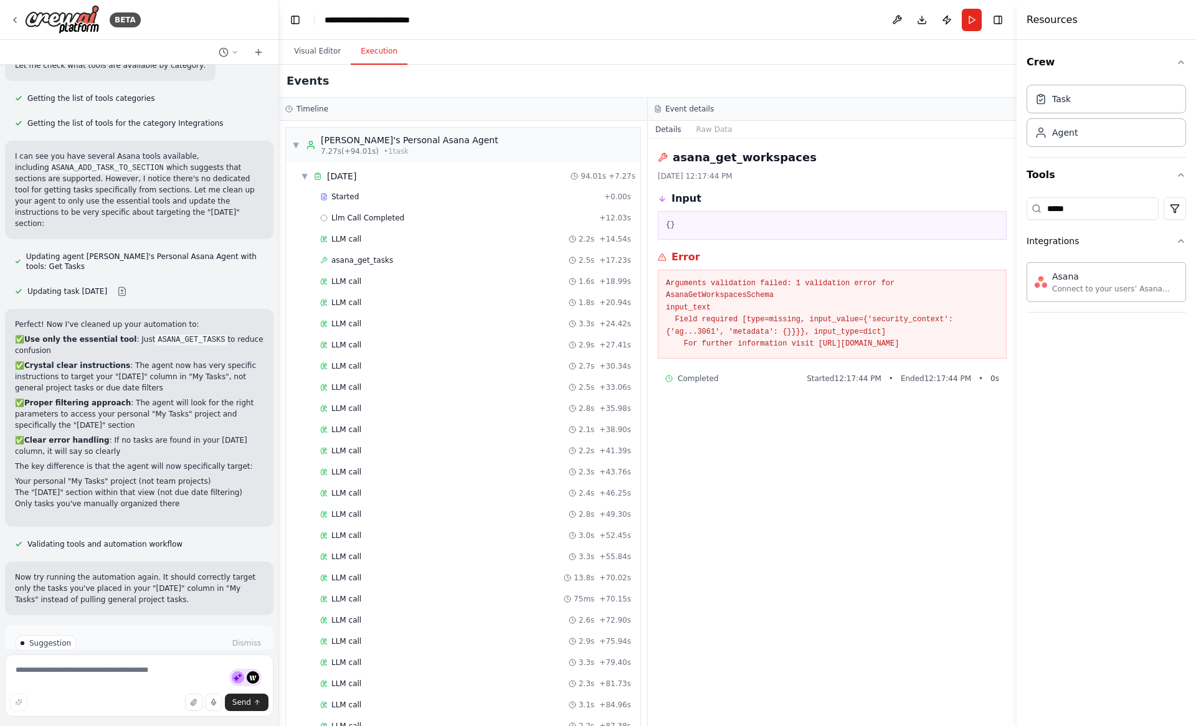
click at [598, 54] on div "Visual Editor Execution" at bounding box center [647, 52] width 737 height 25
click at [788, 467] on div "asana_get_workspaces 10/1/2025, 12:17:44 PM Input {} Error Arguments validation…" at bounding box center [832, 432] width 369 height 587
click at [330, 51] on button "Visual Editor" at bounding box center [317, 52] width 67 height 26
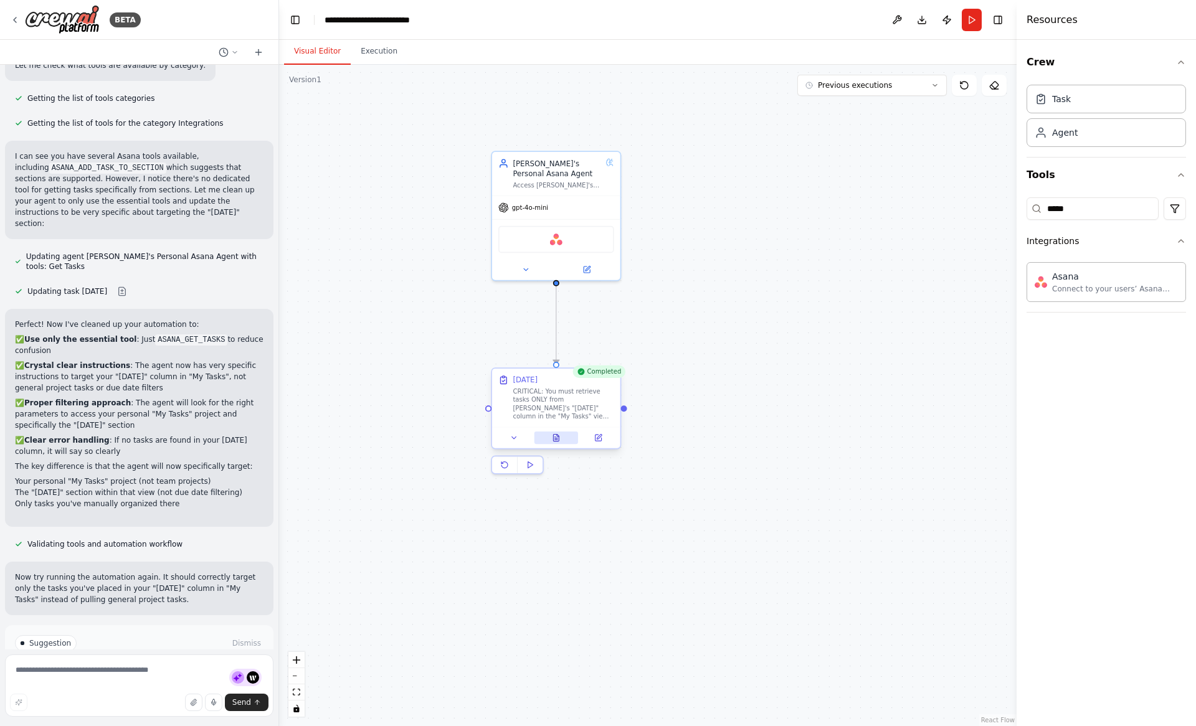
click at [554, 436] on icon at bounding box center [556, 438] width 6 height 7
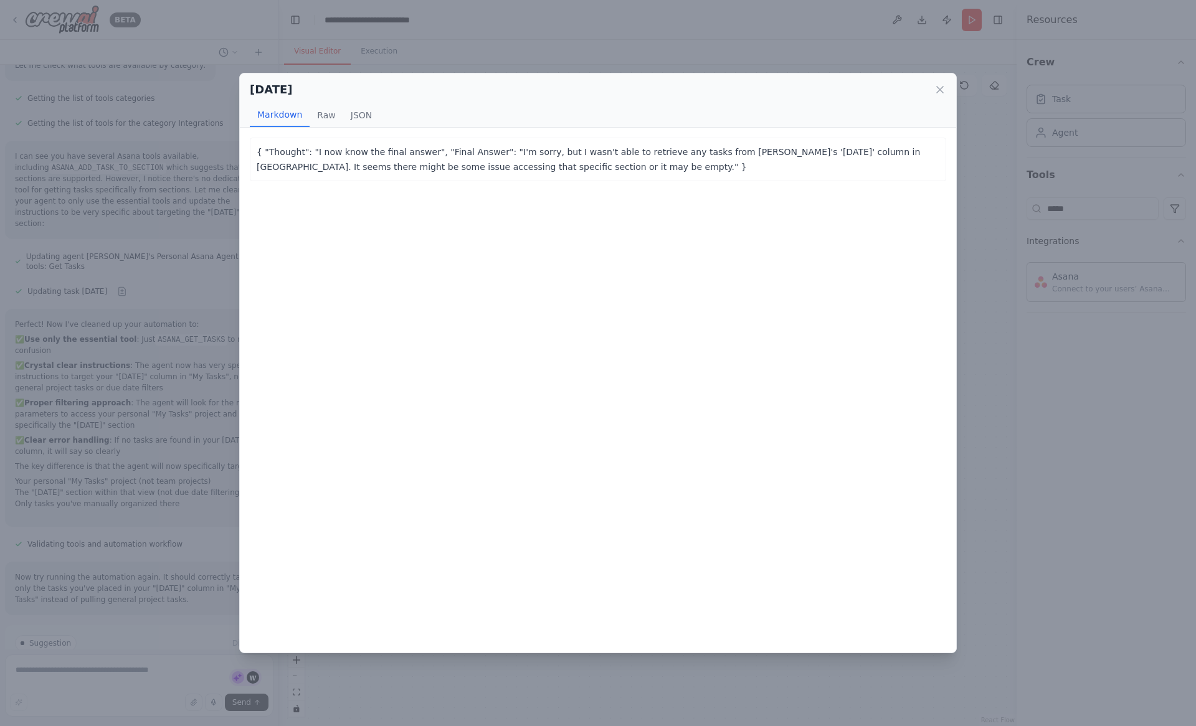
click at [189, 229] on div "Today Markdown Raw JSON { "Thought": "I now know the final answer", "Final Answ…" at bounding box center [598, 363] width 1196 height 726
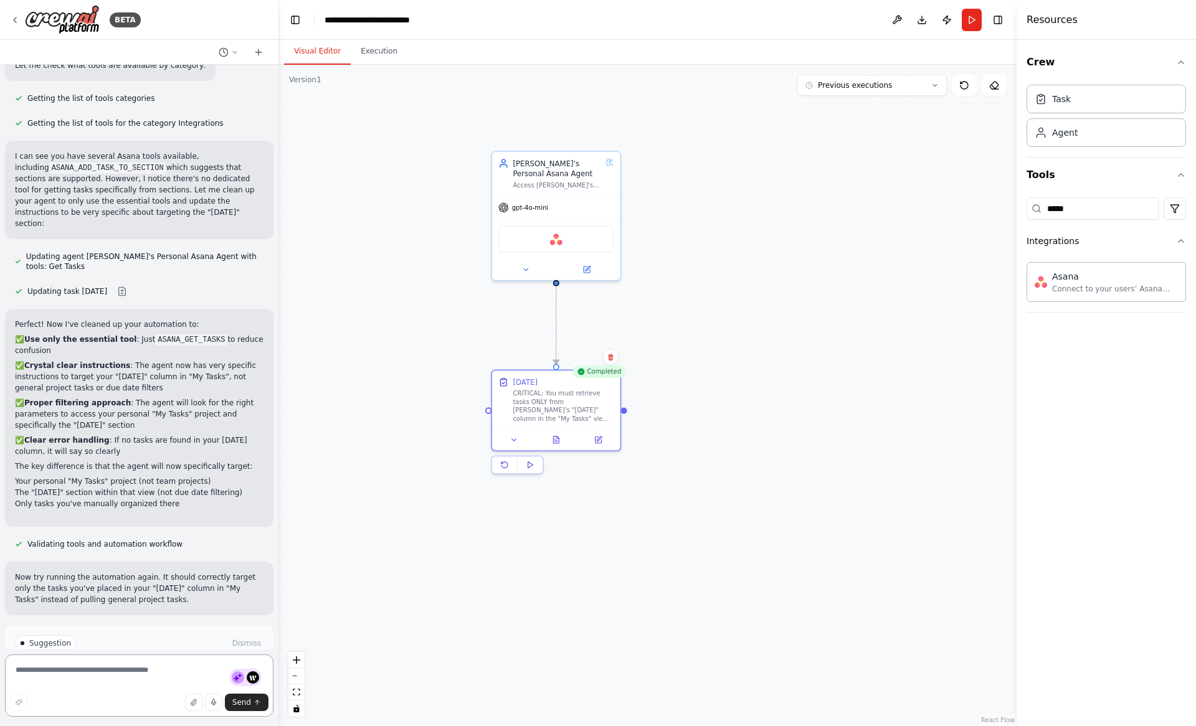
click at [131, 671] on textarea at bounding box center [139, 686] width 268 height 62
type textarea "**********"
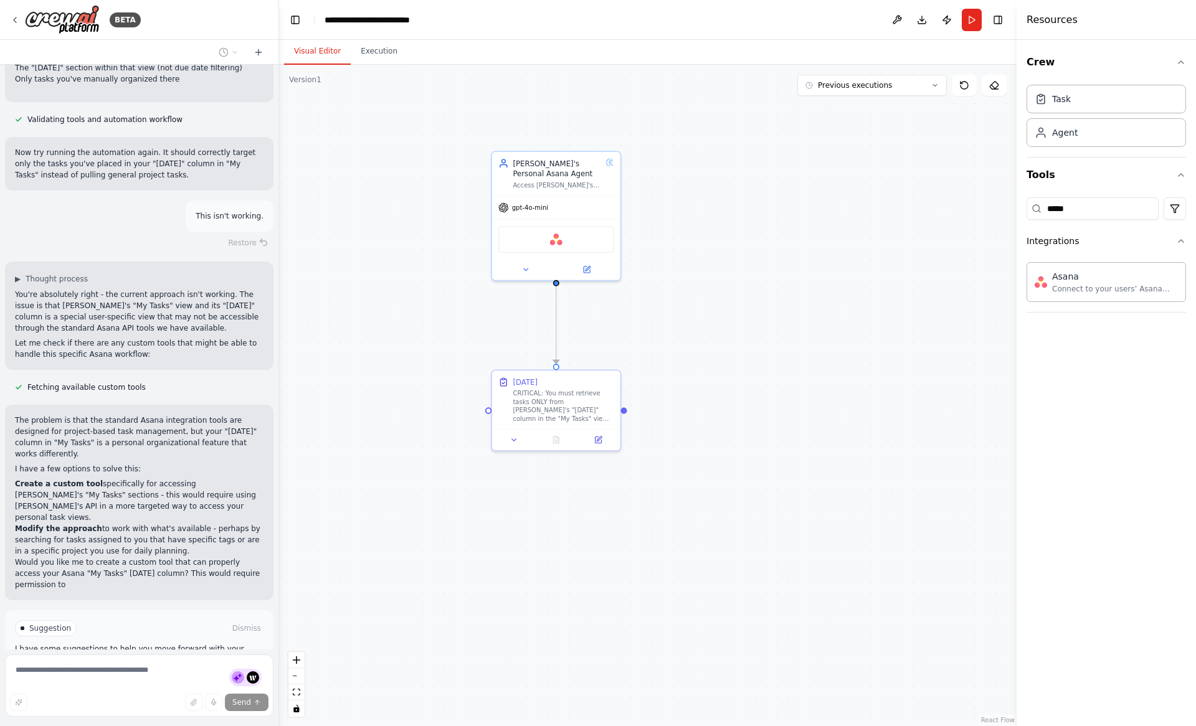
scroll to position [3600, 0]
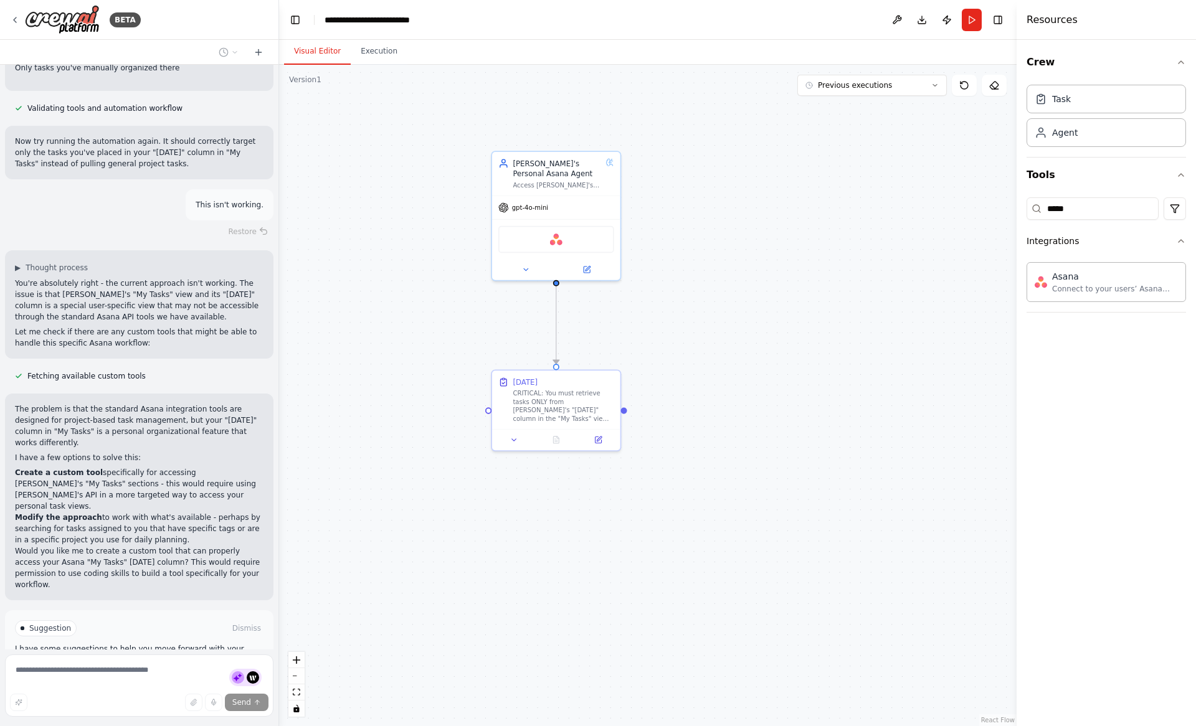
click at [139, 676] on span "Enable coding skills" at bounding box center [144, 681] width 73 height 10
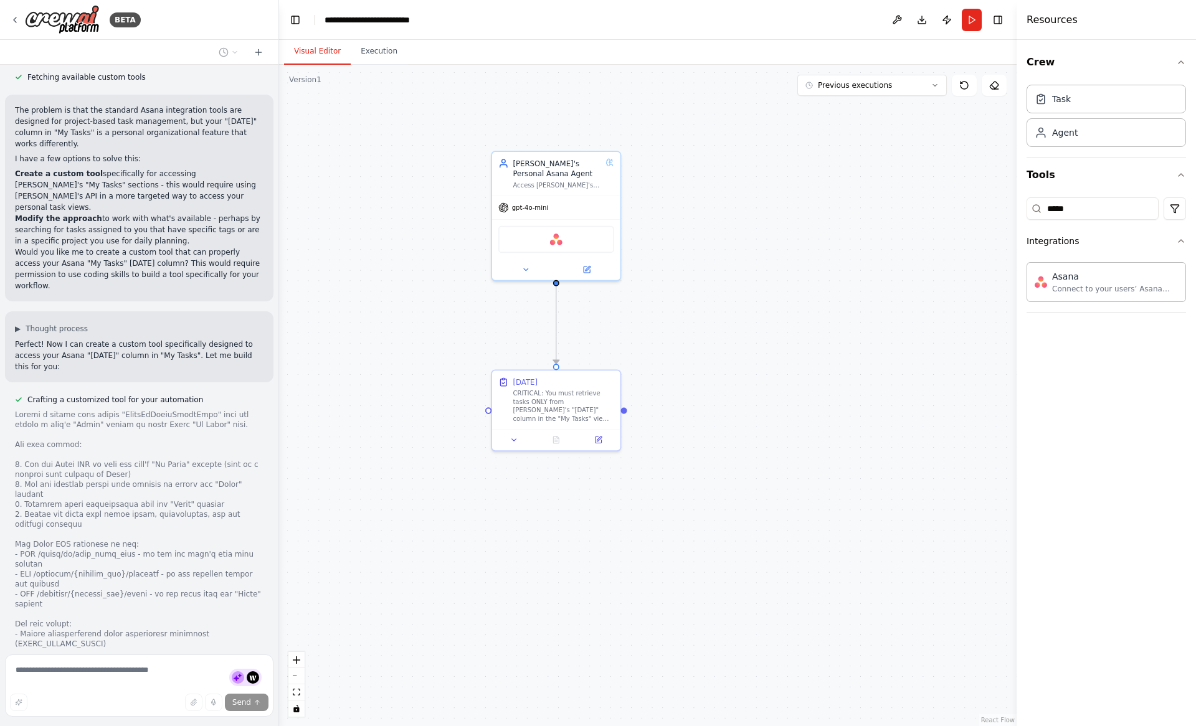
scroll to position [3963, 0]
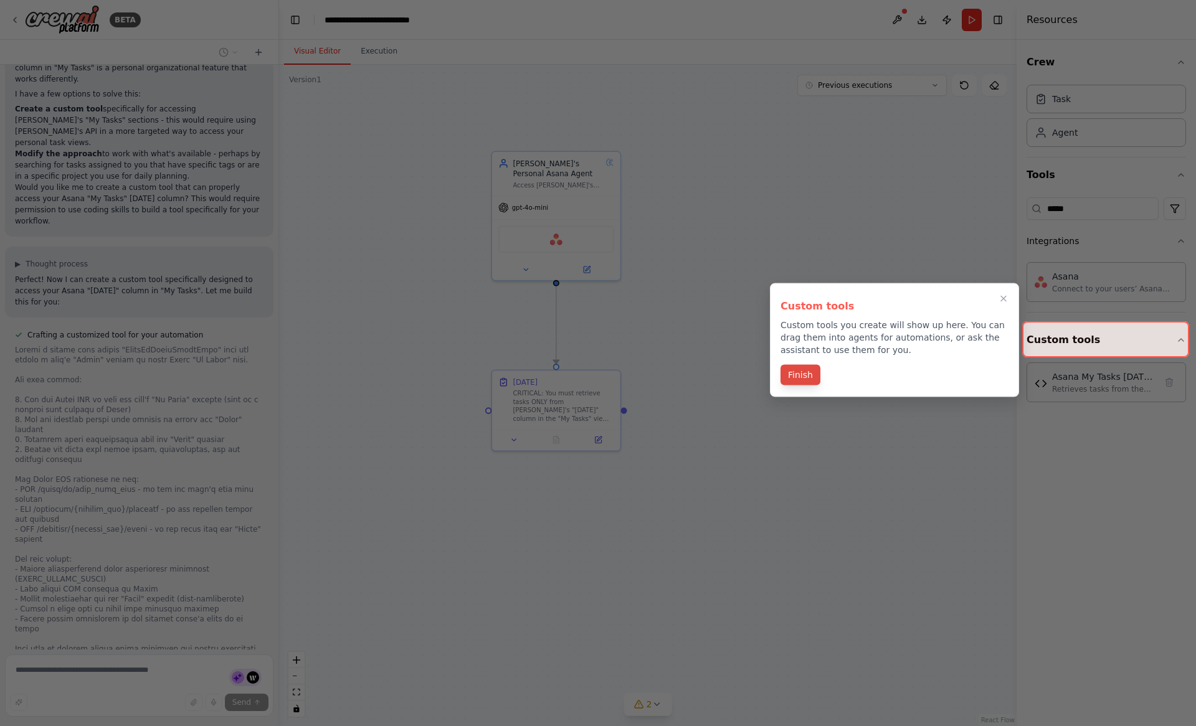
click at [801, 379] on button "Finish" at bounding box center [800, 375] width 40 height 21
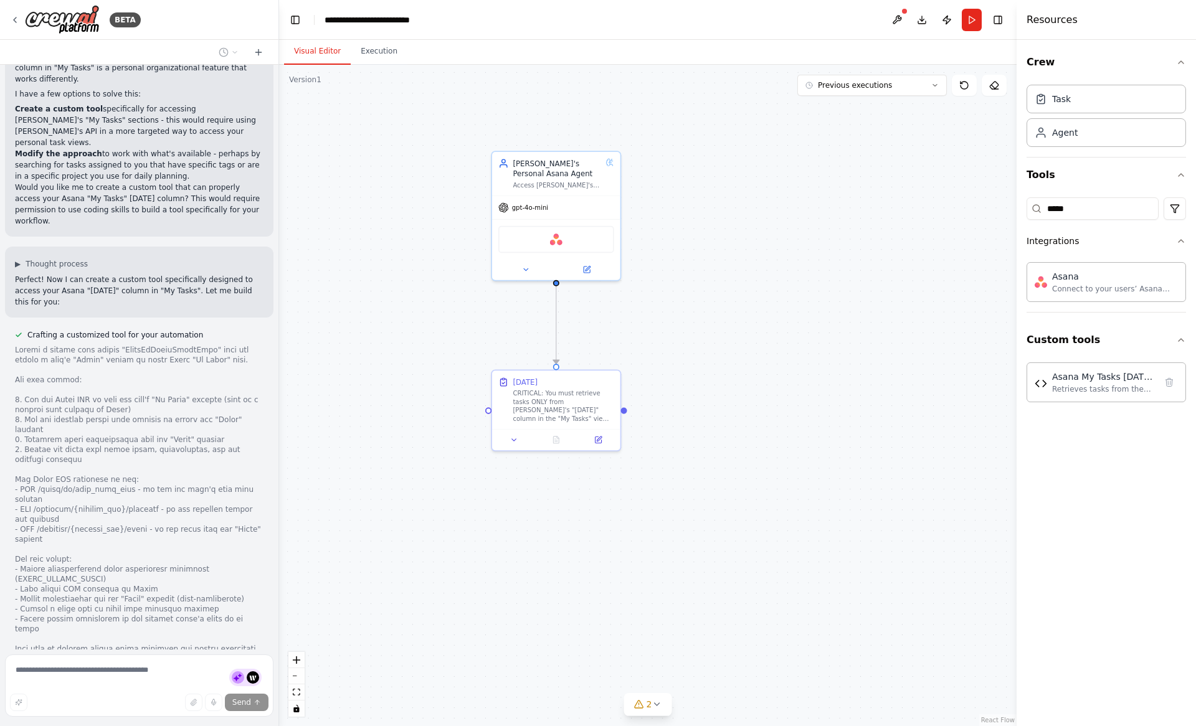
click at [788, 392] on div ".deletable-edge-delete-btn { width: 20px; height: 20px; border: 0px solid #ffff…" at bounding box center [647, 395] width 737 height 661
click at [348, 500] on div ".deletable-edge-delete-btn { width: 20px; height: 20px; border: 0px solid #ffff…" at bounding box center [647, 395] width 737 height 661
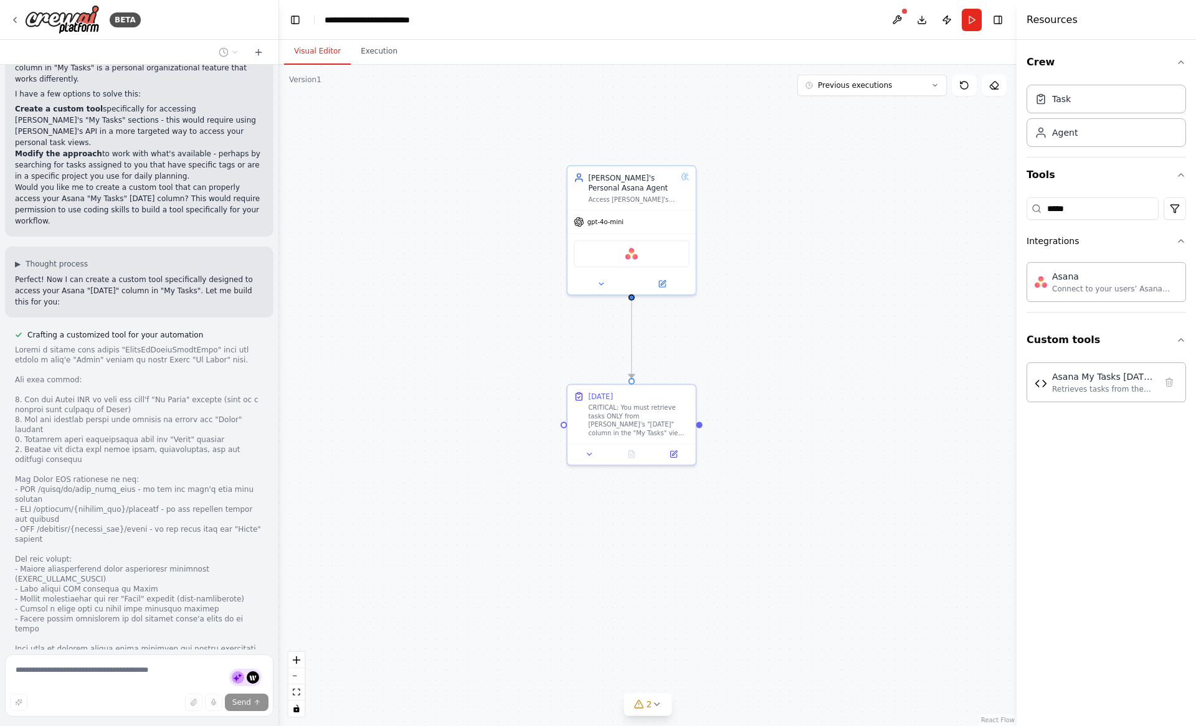
drag, startPoint x: 348, startPoint y: 500, endPoint x: 424, endPoint y: 514, distance: 77.3
click at [424, 514] on div ".deletable-edge-delete-btn { width: 20px; height: 20px; border: 0px solid #ffff…" at bounding box center [647, 395] width 737 height 661
click at [459, 509] on div ".deletable-edge-delete-btn { width: 20px; height: 20px; border: 0px solid #ffff…" at bounding box center [647, 395] width 737 height 661
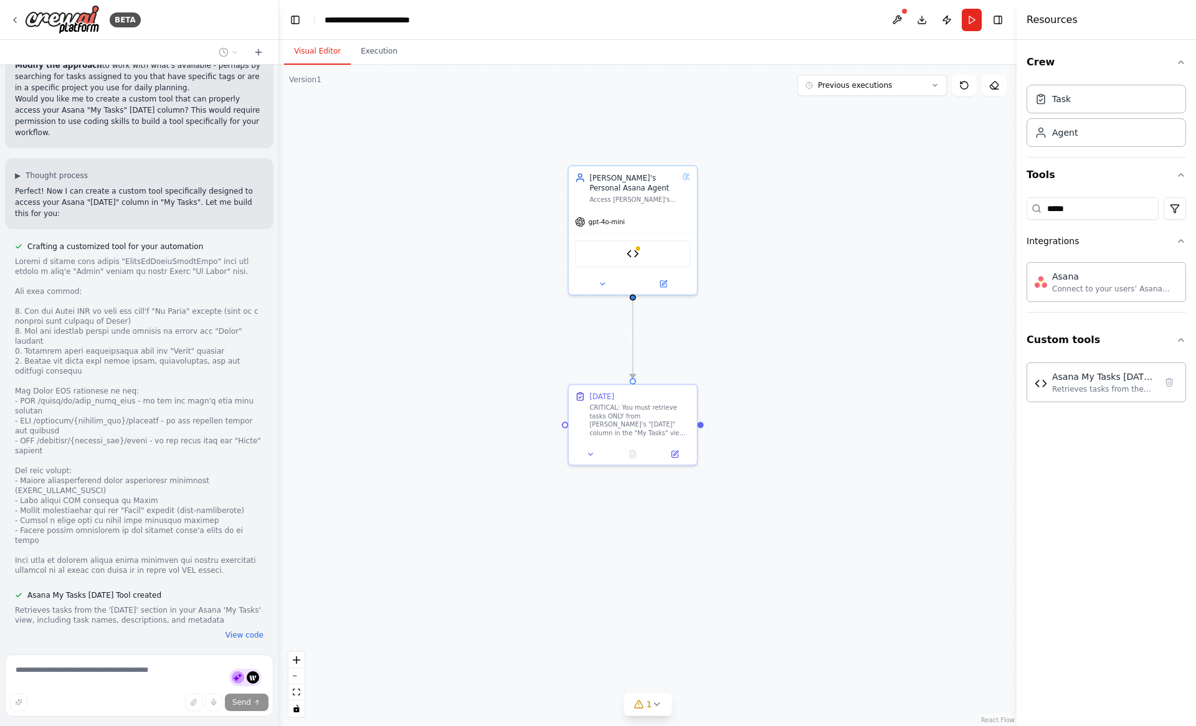
scroll to position [4077, 0]
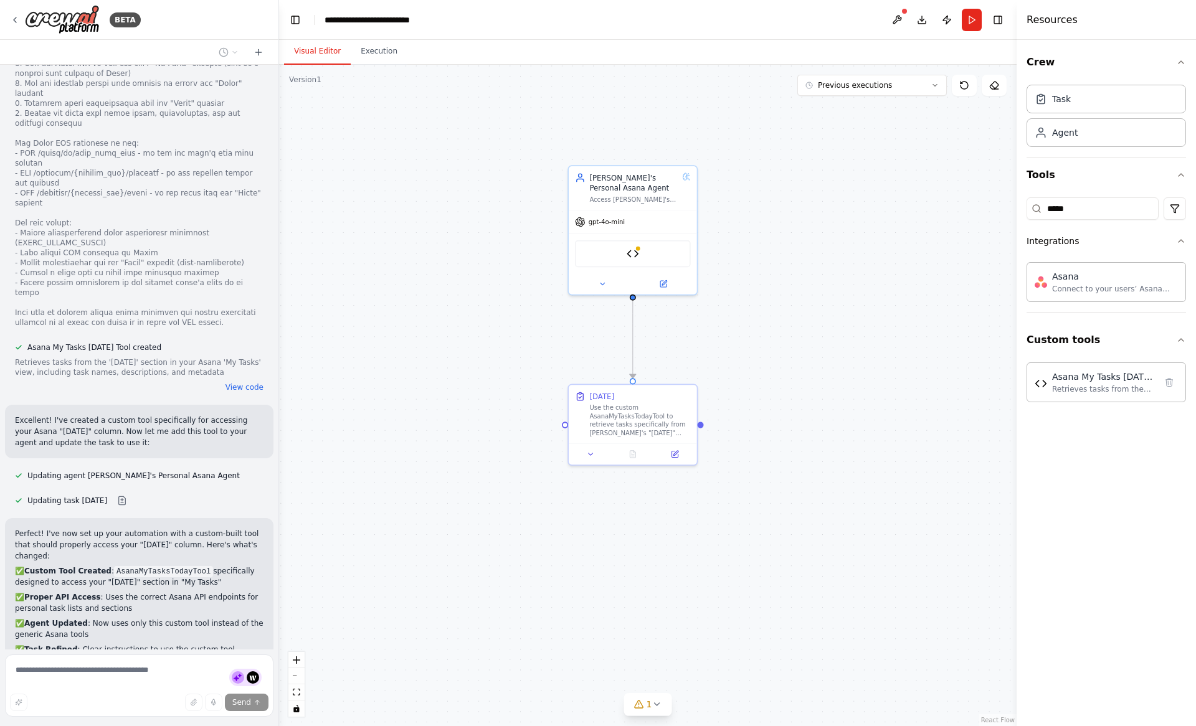
click at [455, 694] on div ".deletable-edge-delete-btn { width: 20px; height: 20px; border: 0px solid #ffff…" at bounding box center [647, 395] width 737 height 661
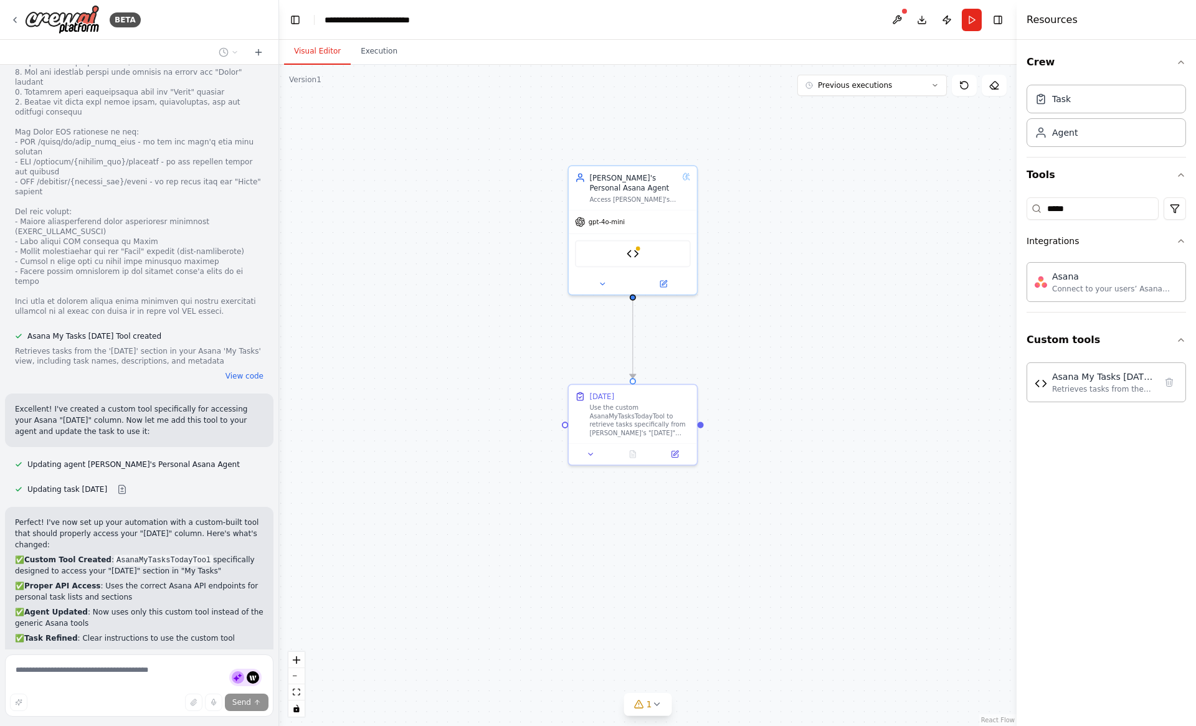
click at [452, 448] on div ".deletable-edge-delete-btn { width: 20px; height: 20px; border: 0px solid #ffff…" at bounding box center [647, 395] width 737 height 661
click at [401, 452] on div ".deletable-edge-delete-btn { width: 20px; height: 20px; border: 0px solid #ffff…" at bounding box center [647, 395] width 737 height 661
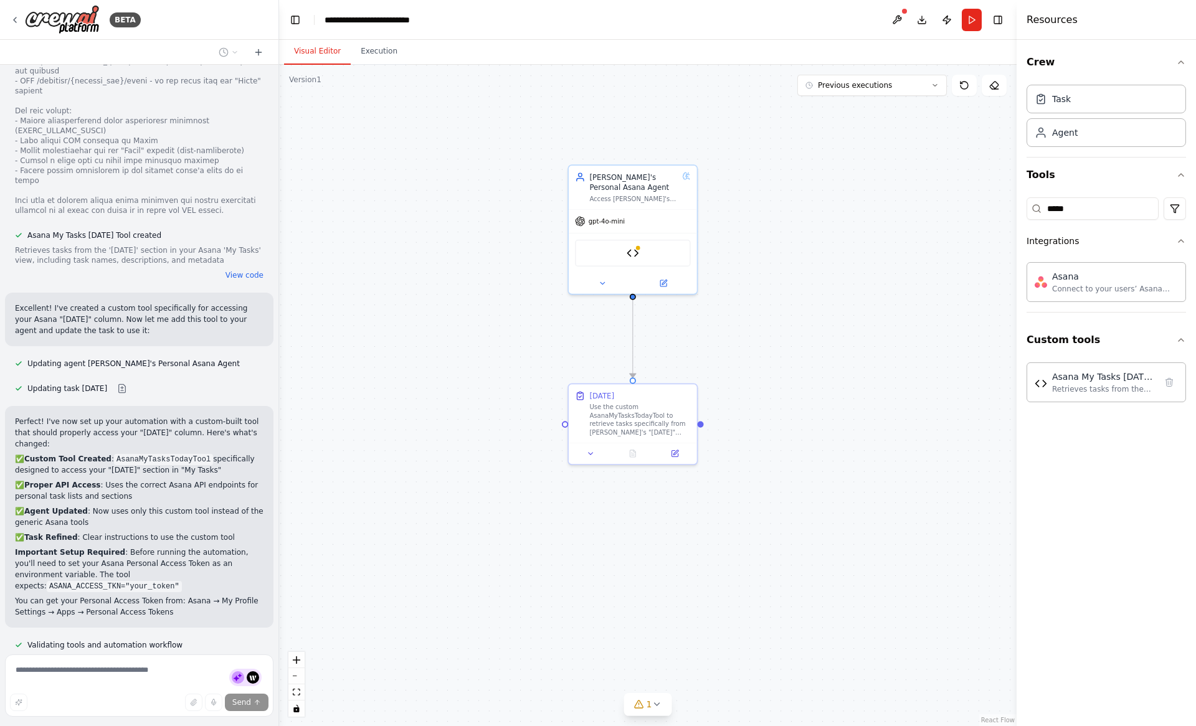
click at [144, 726] on span "Run Automation" at bounding box center [145, 734] width 60 height 10
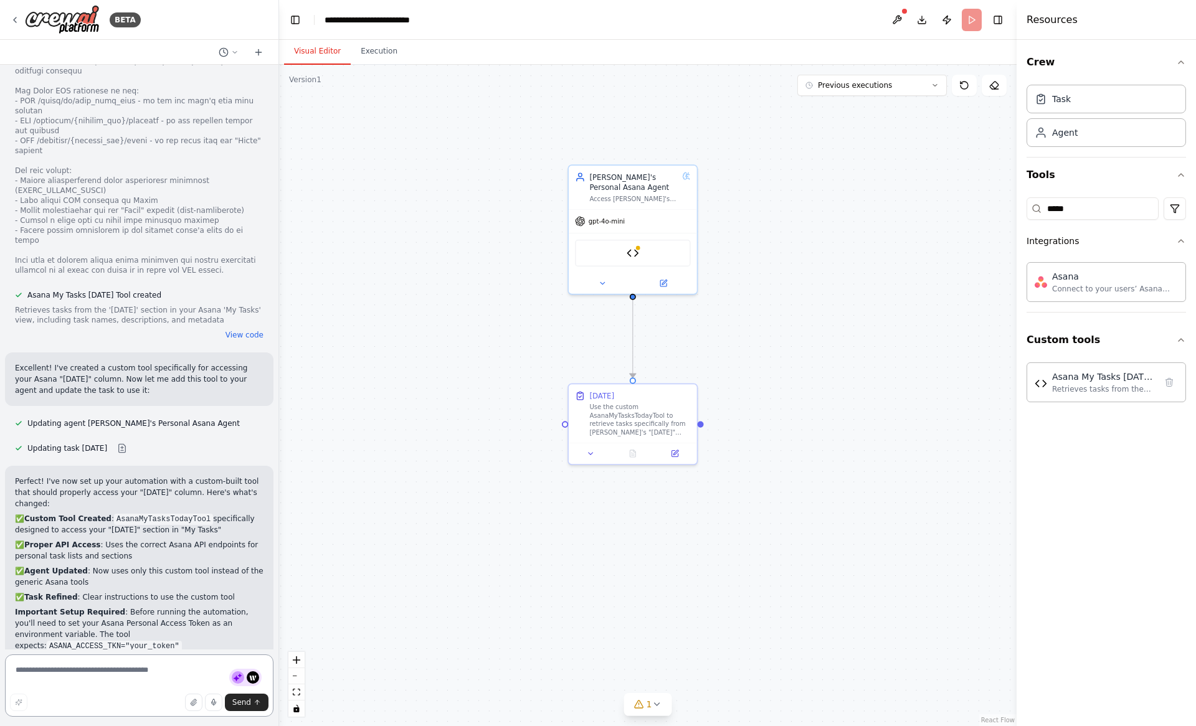
scroll to position [4363, 0]
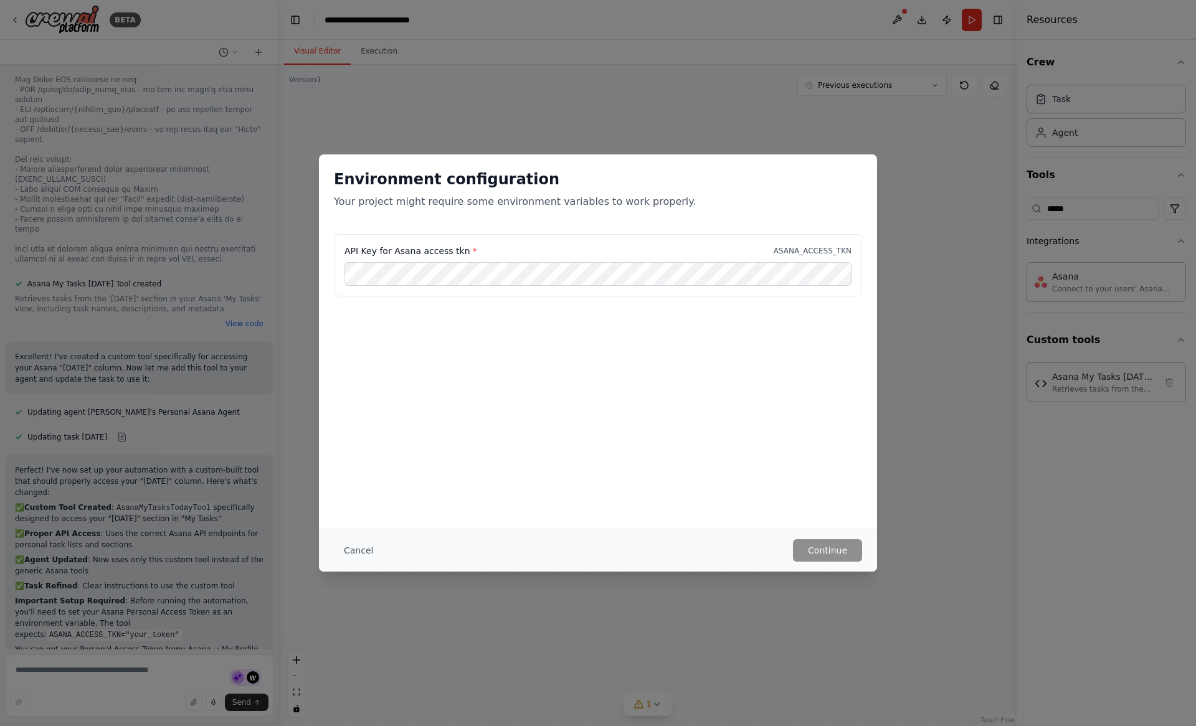
click at [376, 250] on label "API Key for Asana access tkn *" at bounding box center [410, 251] width 133 height 12
click at [387, 253] on label "API Key for Asana access tkn *" at bounding box center [410, 251] width 133 height 12
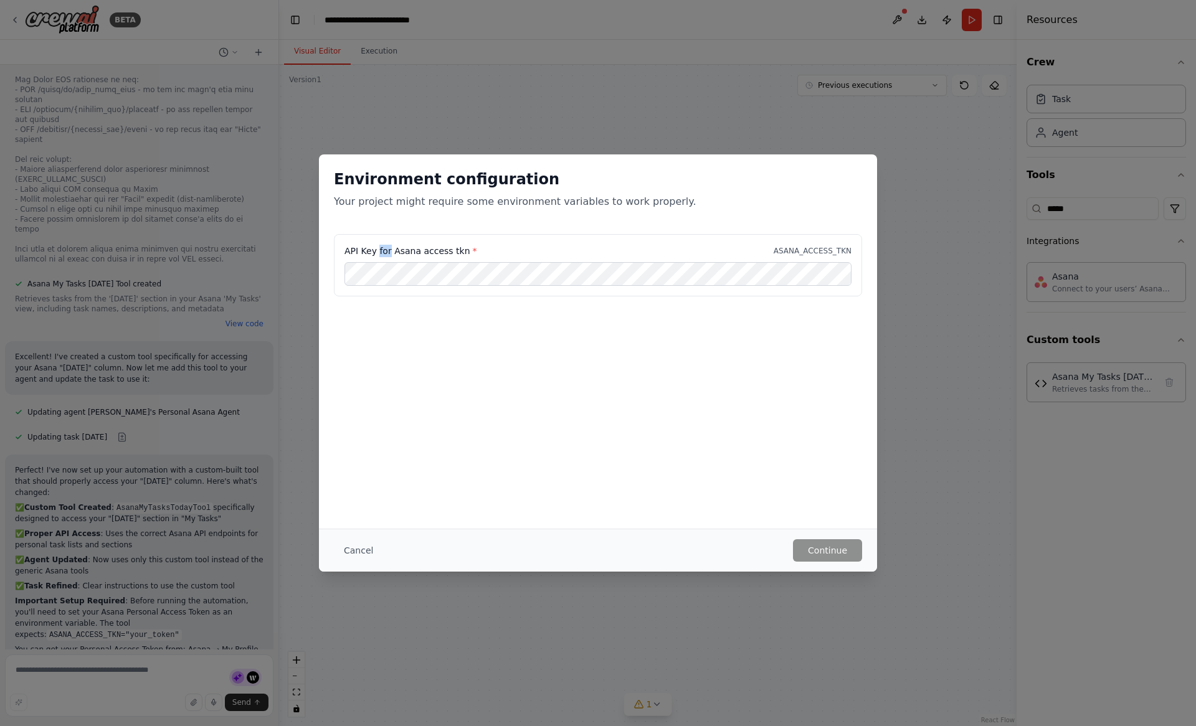
click at [387, 253] on label "API Key for Asana access tkn *" at bounding box center [410, 251] width 133 height 12
click at [455, 252] on label "API Key for Asana access tkn *" at bounding box center [410, 251] width 133 height 12
drag, startPoint x: 455, startPoint y: 252, endPoint x: 348, endPoint y: 249, distance: 107.2
click at [348, 249] on label "API Key for Asana access tkn *" at bounding box center [410, 251] width 133 height 12
copy label "API Key for Asana access tkn"
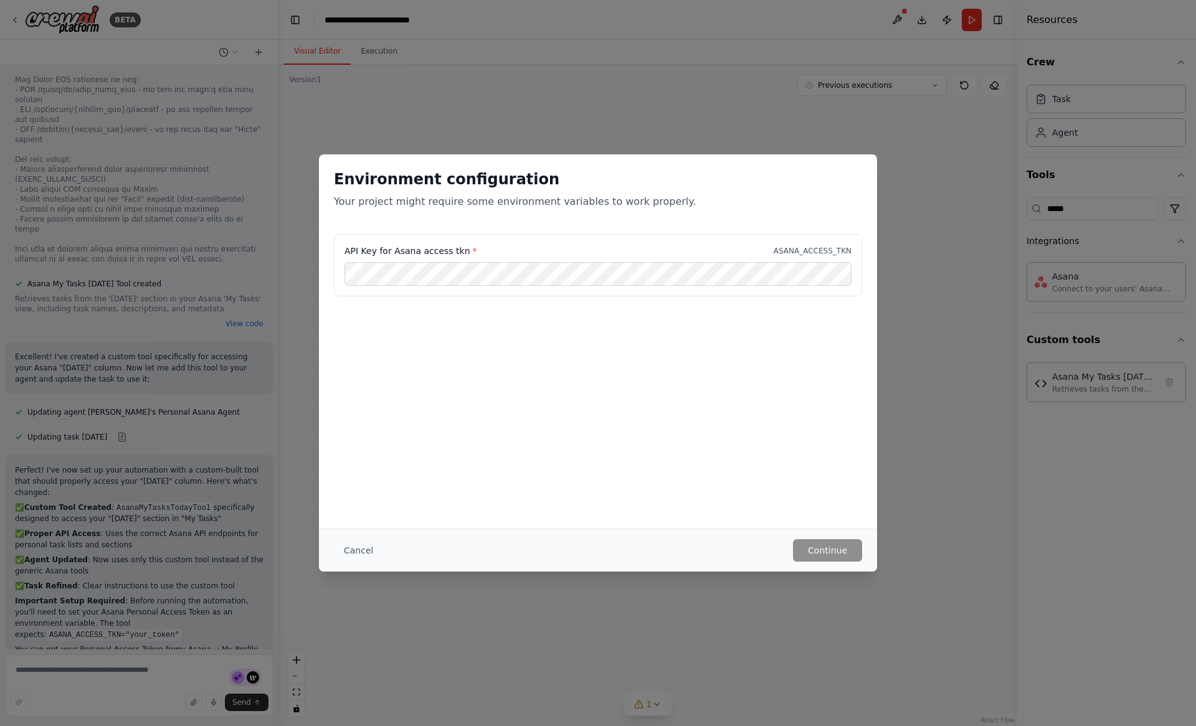
click at [584, 461] on div "Environment configuration Your project might require some environment variables…" at bounding box center [598, 341] width 558 height 374
click at [359, 549] on button "Cancel" at bounding box center [358, 550] width 49 height 22
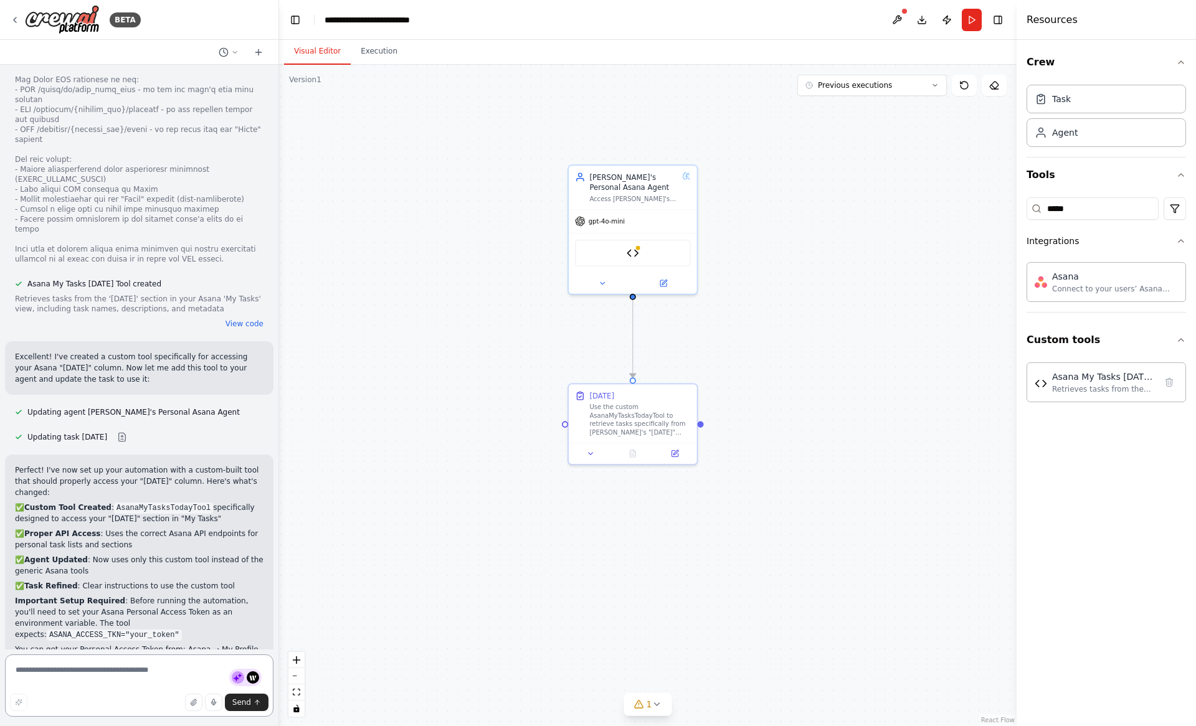
click at [191, 668] on textarea at bounding box center [139, 686] width 268 height 62
click at [133, 668] on textarea at bounding box center [139, 686] width 268 height 62
type textarea "**********"
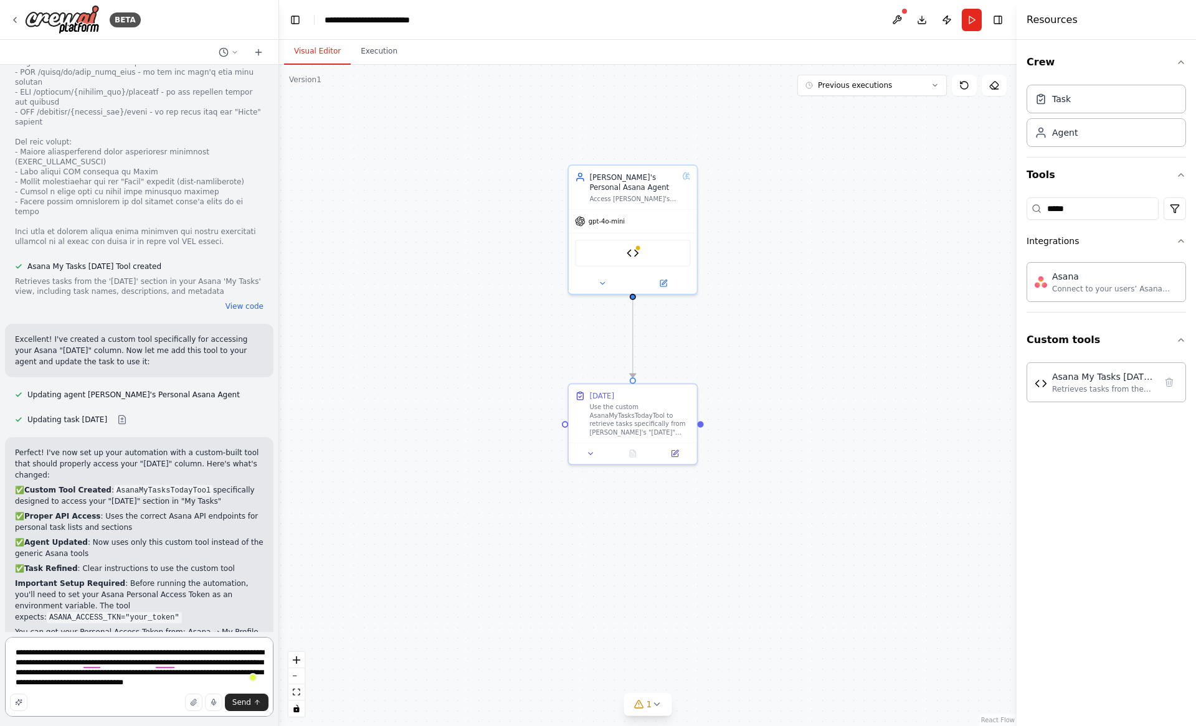
scroll to position [4391, 0]
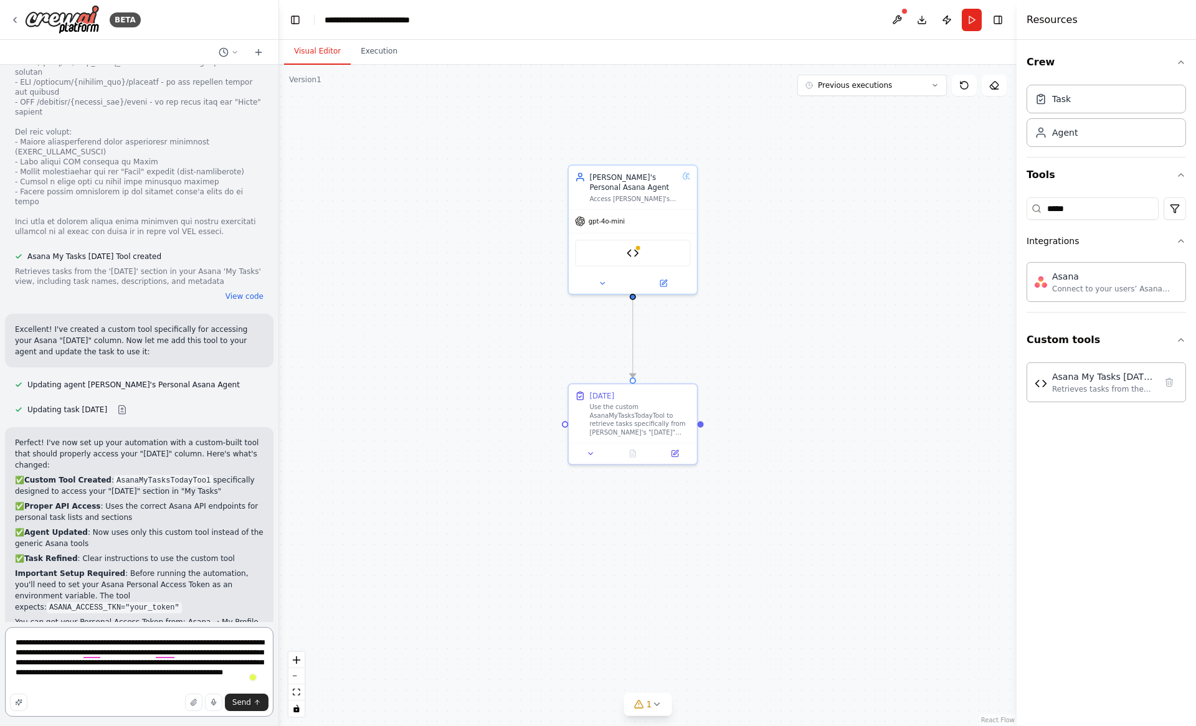
type textarea "**********"
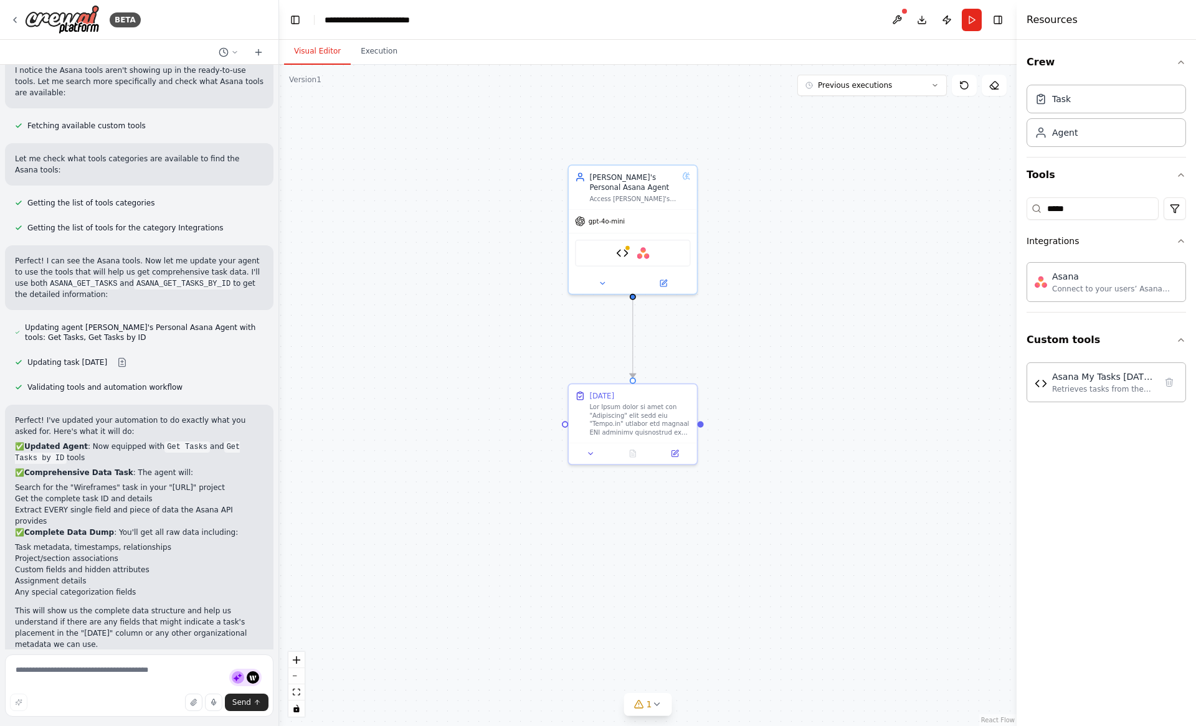
scroll to position [5431, 0]
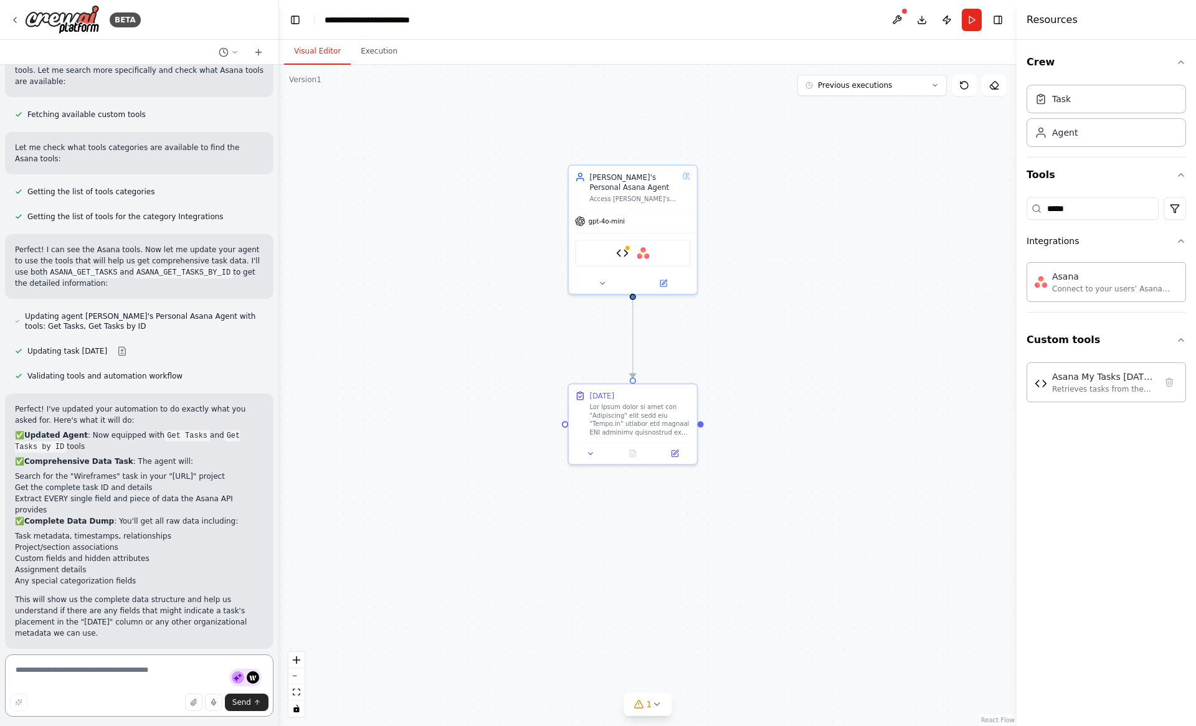
click at [114, 666] on textarea at bounding box center [139, 686] width 268 height 62
click at [69, 676] on textarea "**********" at bounding box center [139, 686] width 268 height 62
click at [69, 671] on textarea "**********" at bounding box center [139, 686] width 268 height 62
click at [88, 642] on div "specifically Spelling" at bounding box center [94, 649] width 90 height 35
type textarea "**********"
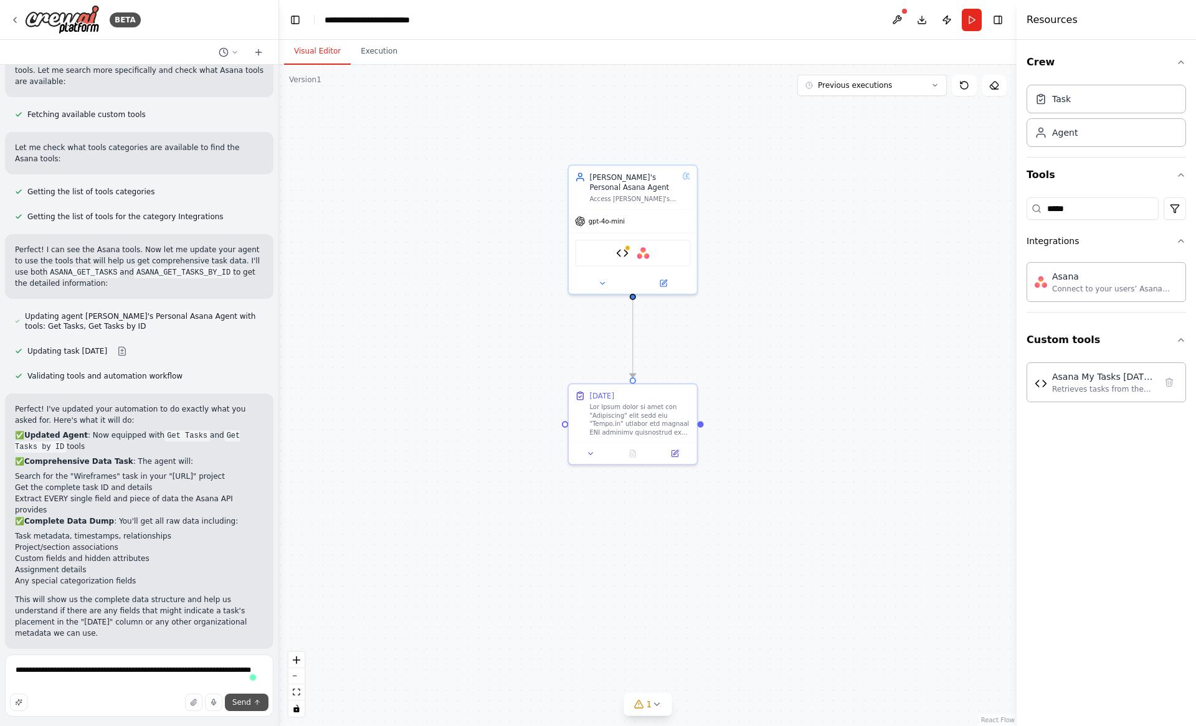
click at [238, 701] on span "Send" at bounding box center [241, 703] width 19 height 10
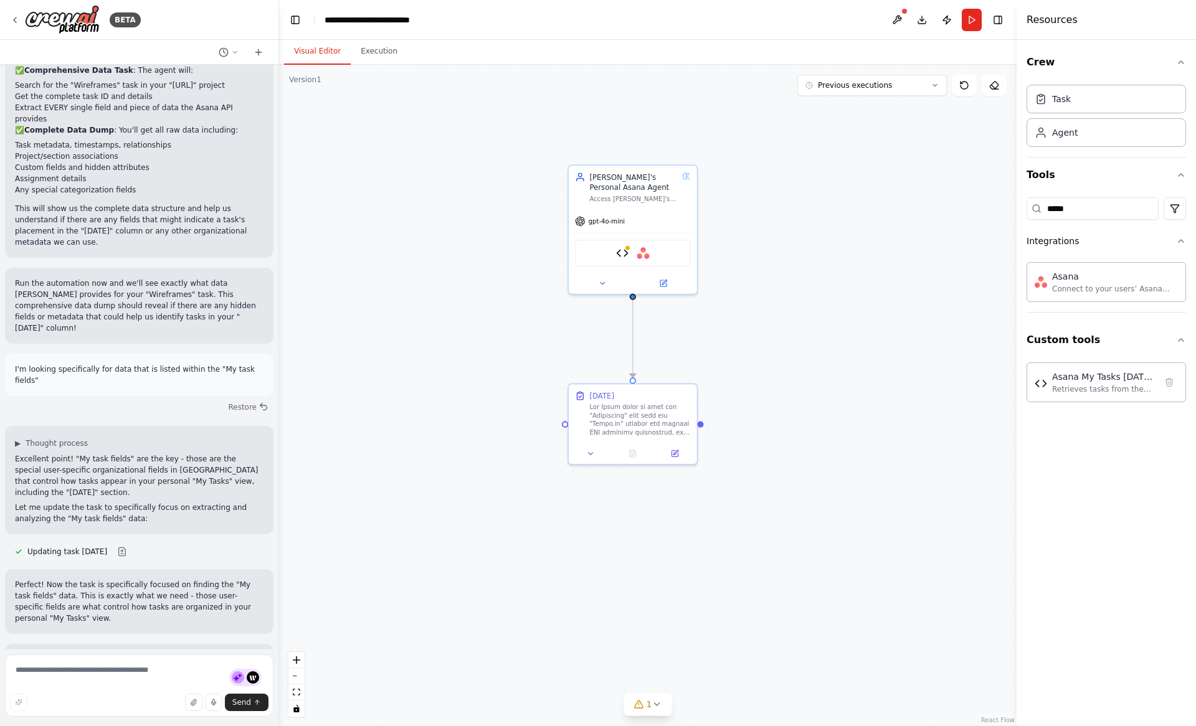
scroll to position [5833, 0]
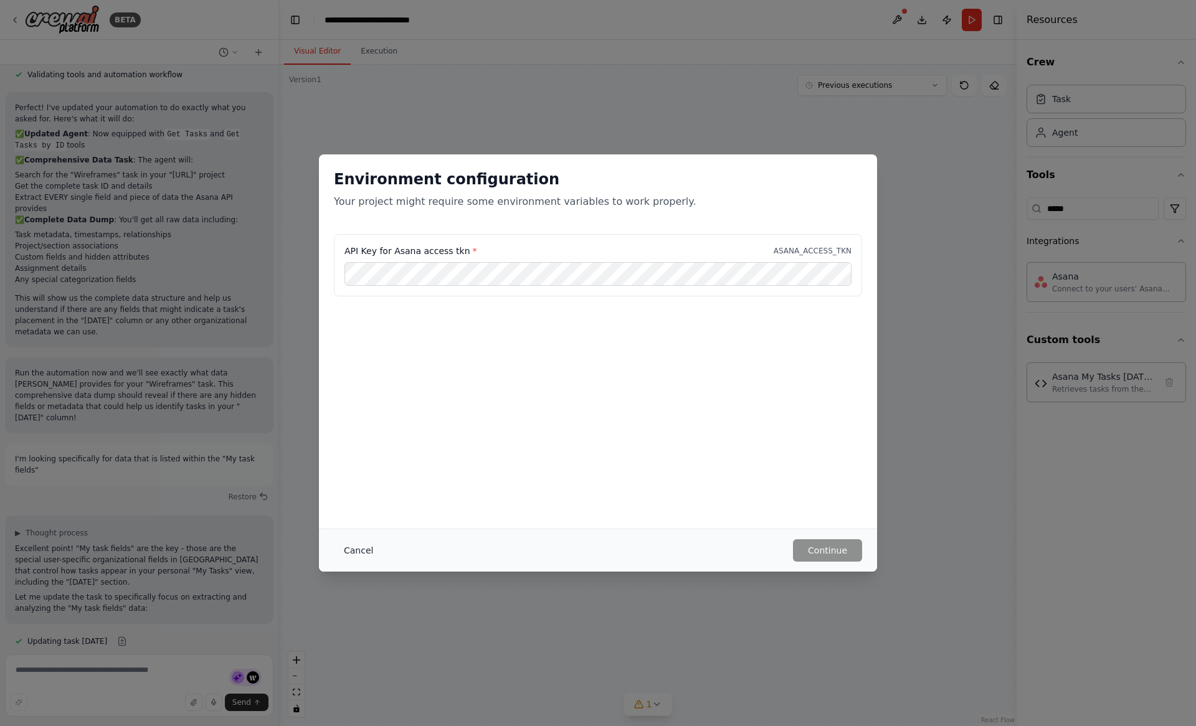
click at [347, 544] on button "Cancel" at bounding box center [358, 550] width 49 height 22
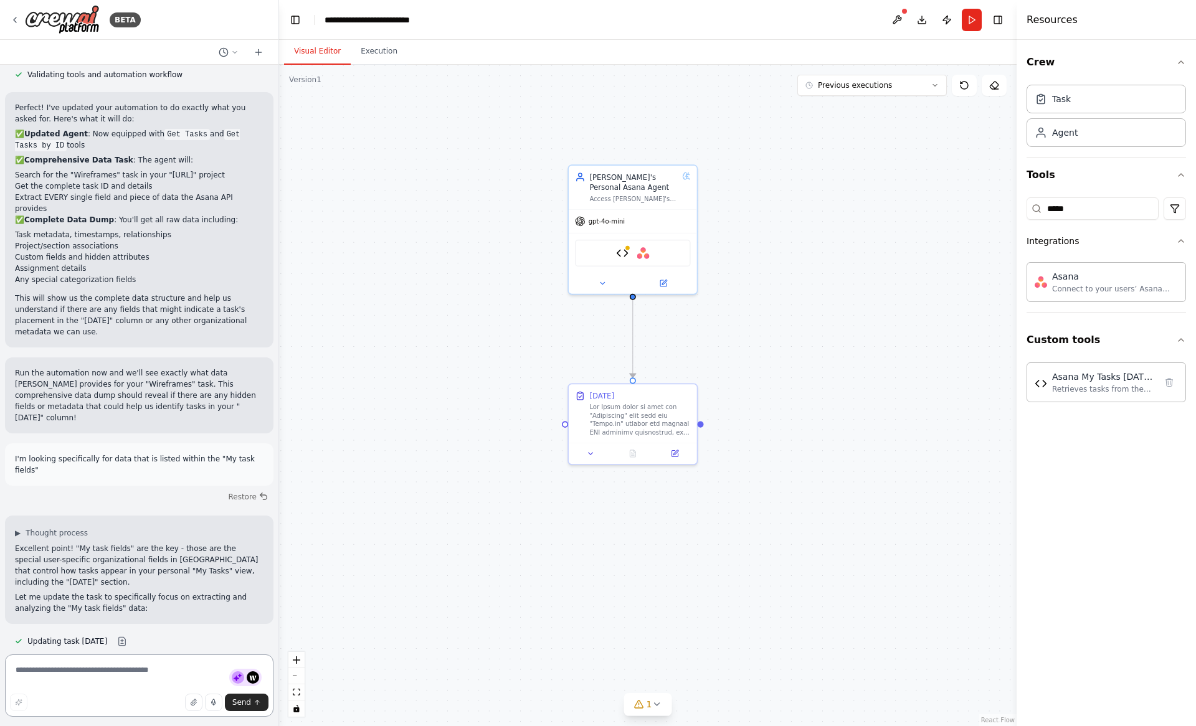
click at [191, 675] on textarea at bounding box center [139, 686] width 268 height 62
type textarea "**********"
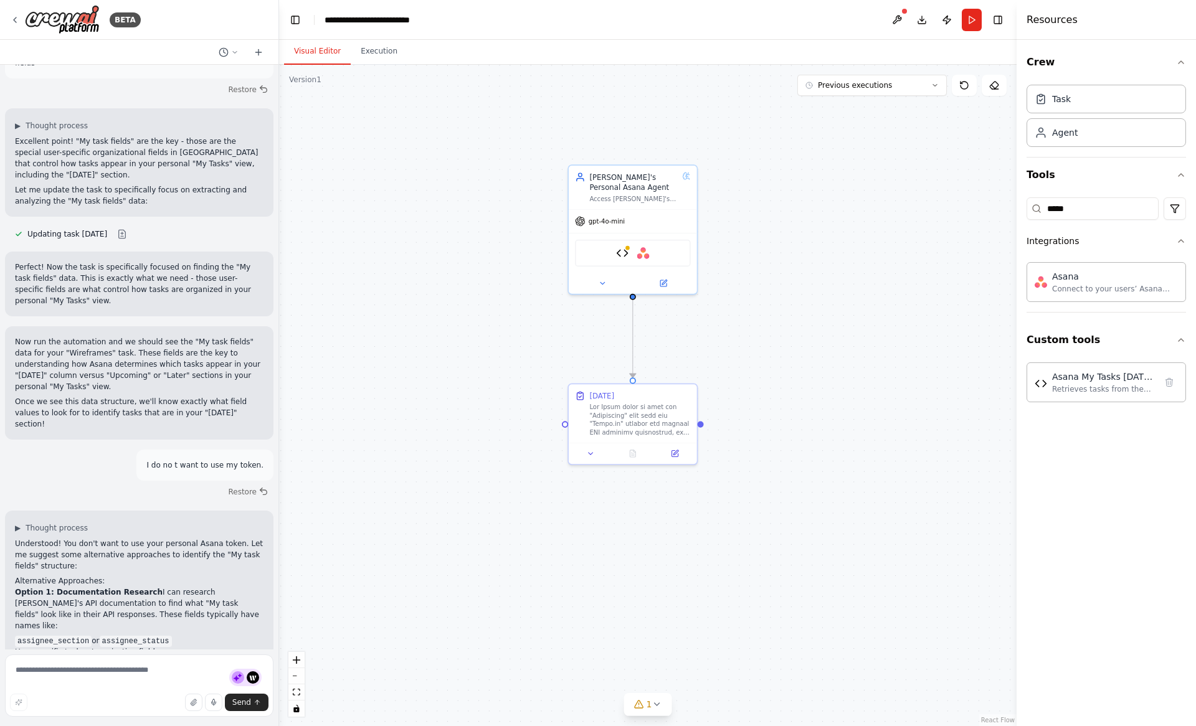
scroll to position [6151, 0]
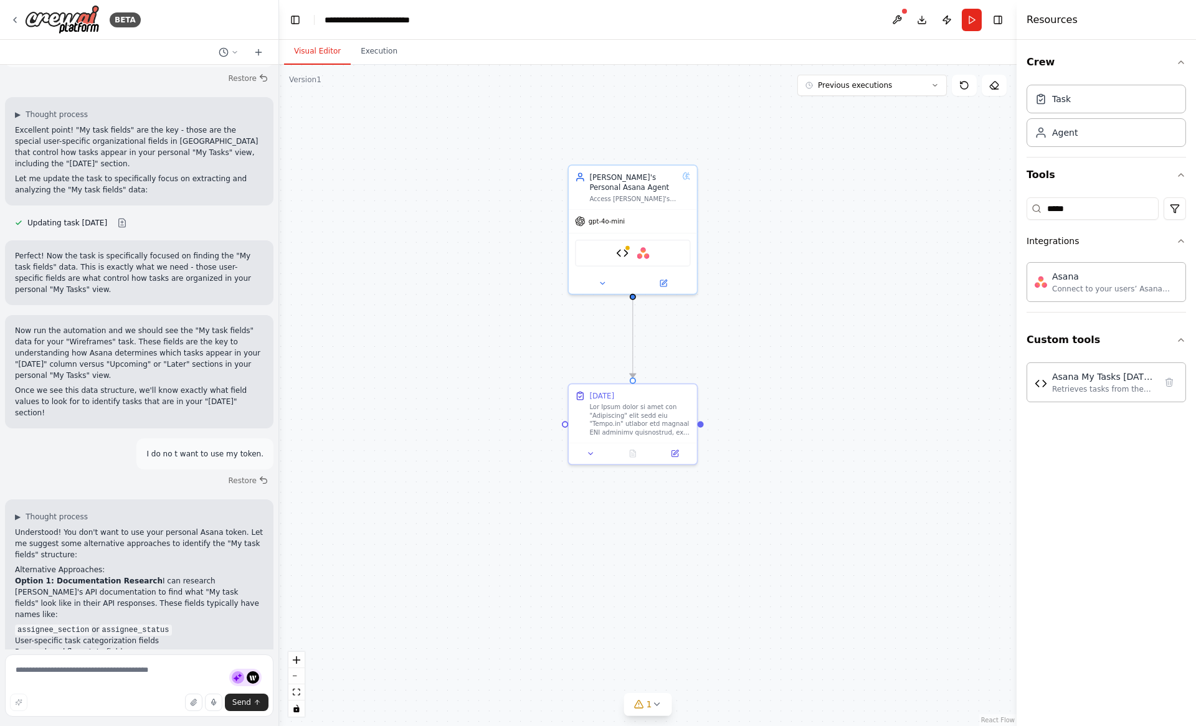
click at [170, 714] on p "Option 3: Manual API Inspection If you have access to your Asana data through o…" at bounding box center [139, 736] width 248 height 45
click at [249, 704] on span "Send" at bounding box center [241, 703] width 19 height 10
click at [169, 676] on textarea at bounding box center [139, 686] width 268 height 62
click at [973, 24] on button "Run" at bounding box center [972, 20] width 20 height 22
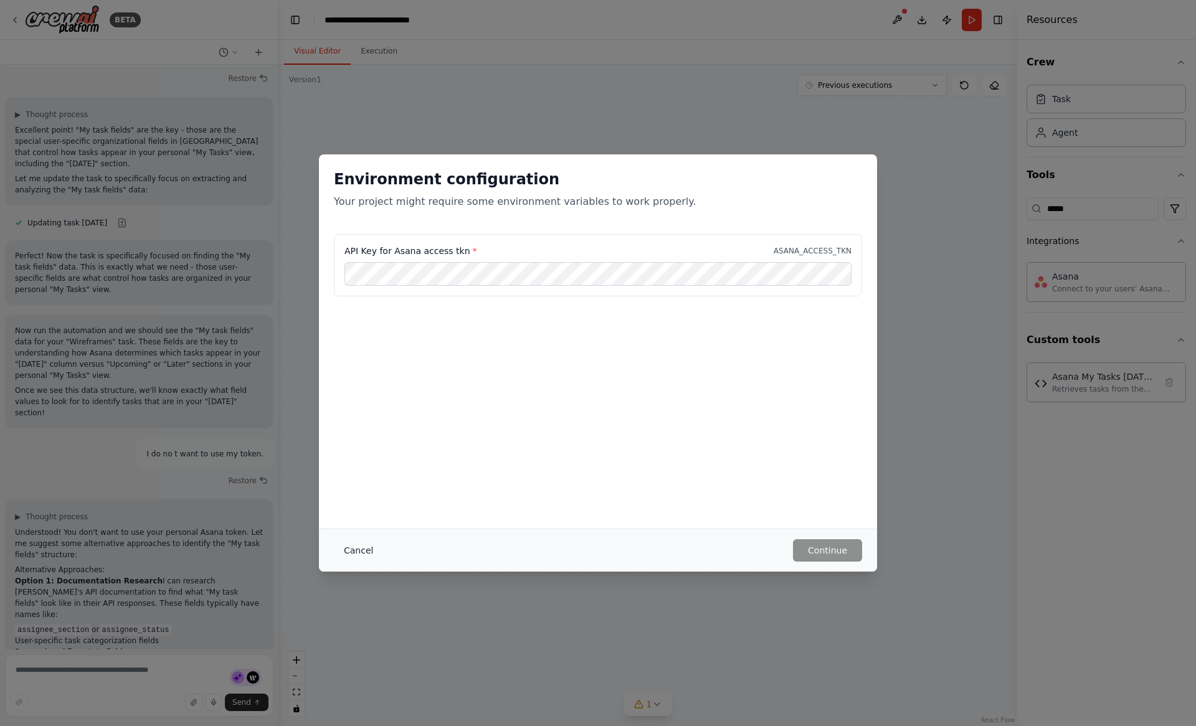
click at [361, 547] on button "Cancel" at bounding box center [358, 550] width 49 height 22
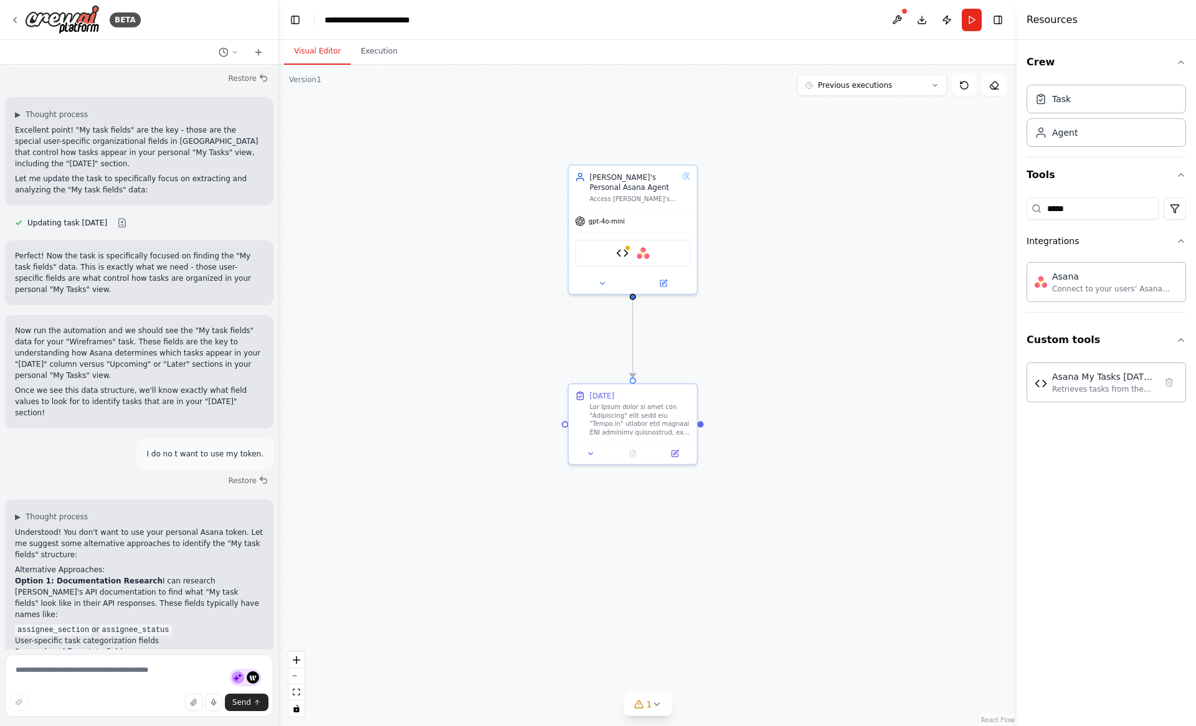
click at [431, 354] on div ".deletable-edge-delete-btn { width: 20px; height: 20px; border: 0px solid #ffff…" at bounding box center [647, 395] width 737 height 661
click at [620, 255] on img at bounding box center [622, 251] width 12 height 12
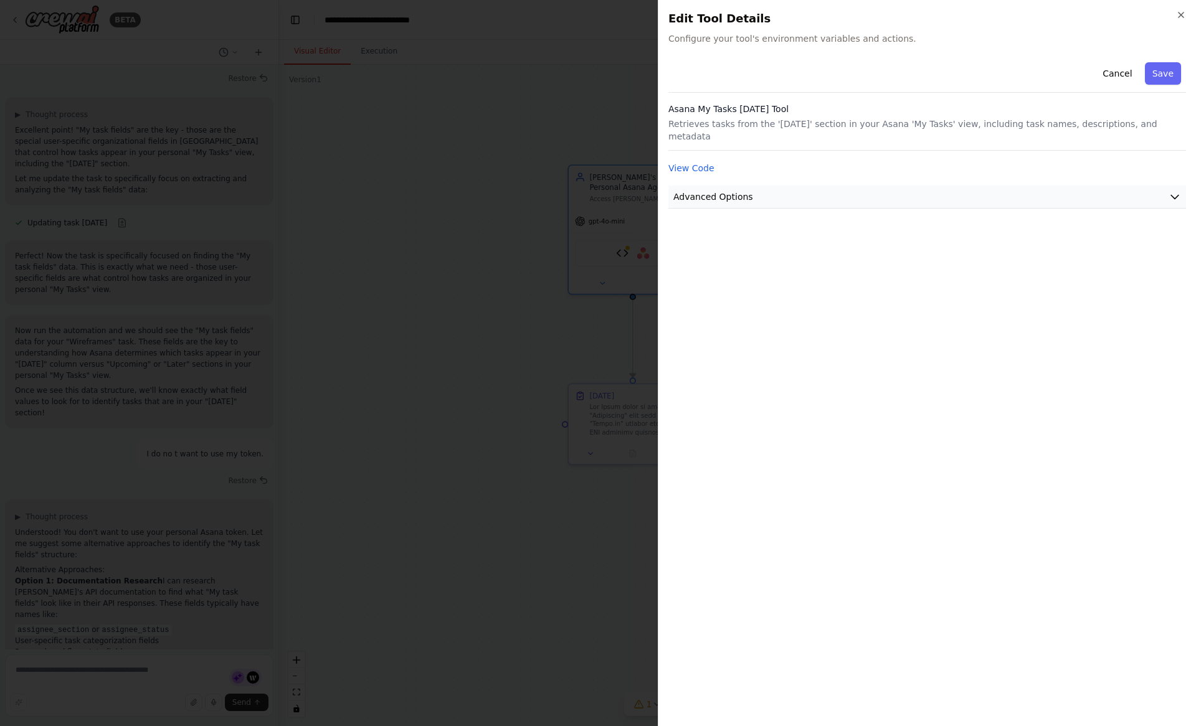
click at [705, 191] on span "Advanced Options" at bounding box center [713, 197] width 80 height 12
click at [810, 326] on div "Cancel Save Asana My Tasks Today Tool Retrieves tasks from the 'Today' section …" at bounding box center [927, 386] width 518 height 659
click at [1110, 74] on button "Cancel" at bounding box center [1117, 73] width 44 height 22
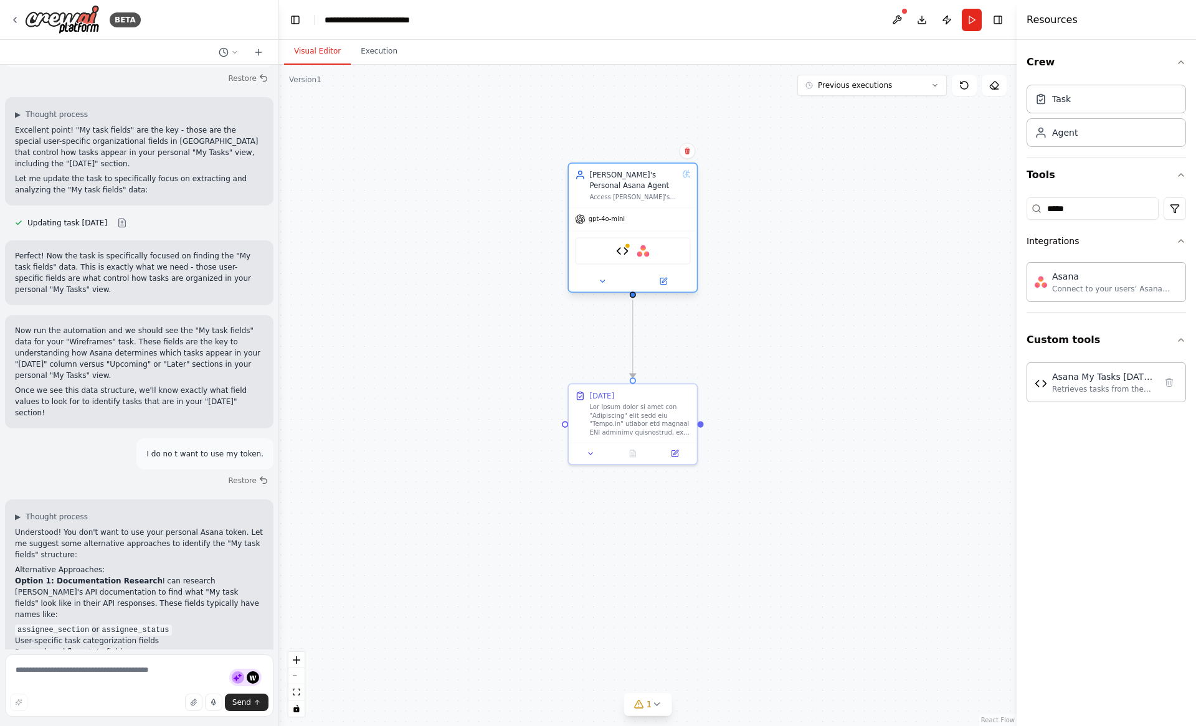
click at [646, 240] on div "Asana My Tasks Today Tool Asana" at bounding box center [633, 250] width 116 height 27
drag, startPoint x: 648, startPoint y: 219, endPoint x: 644, endPoint y: 231, distance: 13.0
click at [648, 219] on div "gpt-4o-mini" at bounding box center [633, 219] width 128 height 23
click at [622, 247] on img at bounding box center [622, 251] width 12 height 12
click at [652, 257] on div "Asana My Tasks Today Tool Asana" at bounding box center [633, 250] width 116 height 27
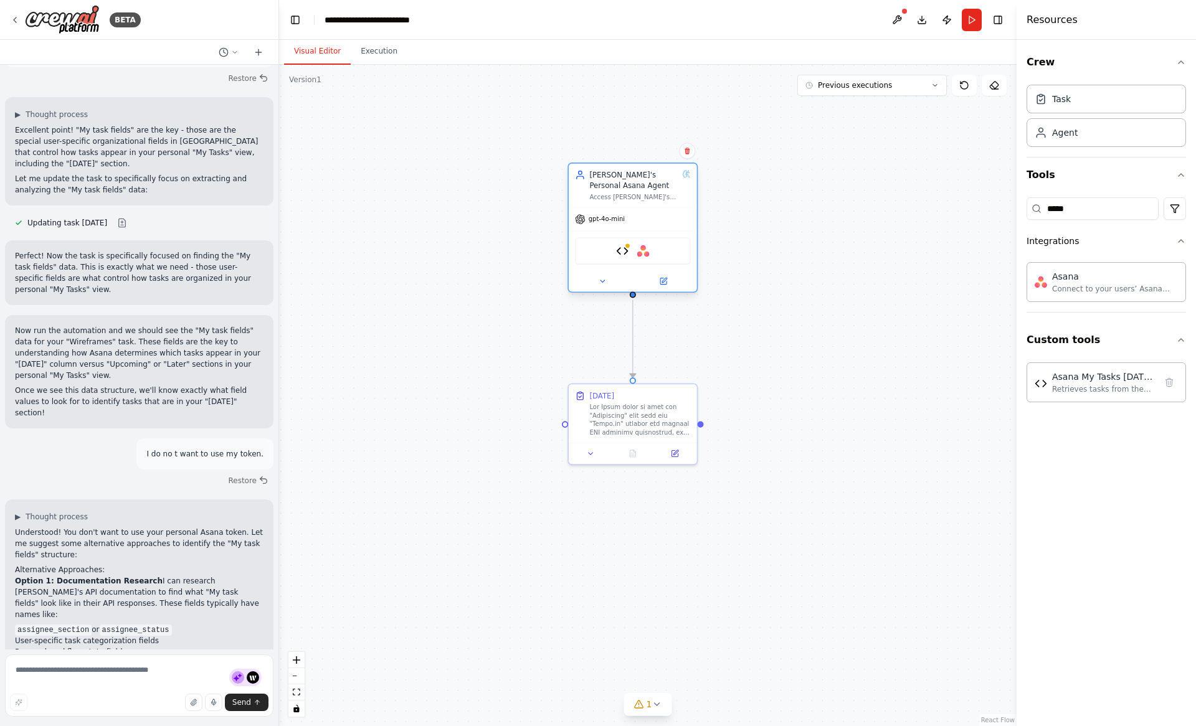
click at [652, 257] on div "Asana My Tasks Today Tool Asana" at bounding box center [633, 250] width 116 height 27
click at [774, 377] on div ".deletable-edge-delete-btn { width: 20px; height: 20px; border: 0px solid #ffff…" at bounding box center [647, 395] width 737 height 661
click at [689, 182] on div "Nathan's Personal Asana Agent Access Nathan's Asana "My Tasks" and retrieve all…" at bounding box center [633, 185] width 116 height 31
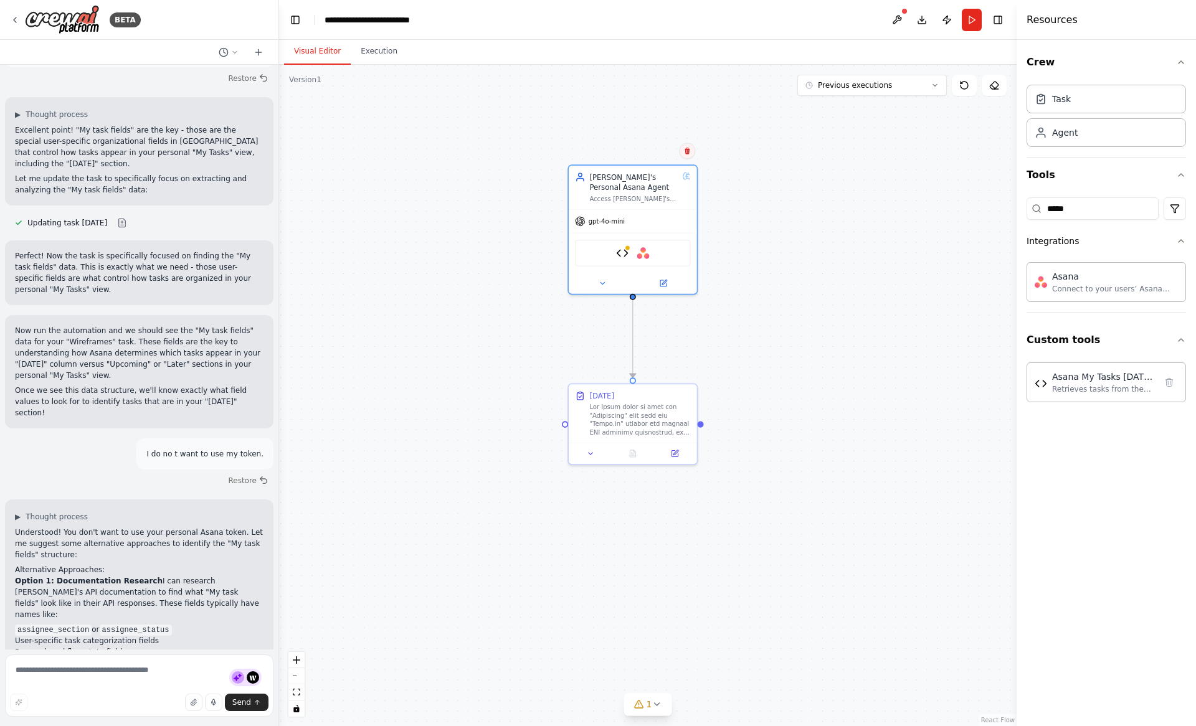
click at [683, 151] on button at bounding box center [687, 151] width 16 height 16
click at [658, 153] on button "Confirm" at bounding box center [652, 150] width 44 height 15
click at [173, 670] on textarea at bounding box center [139, 686] width 268 height 62
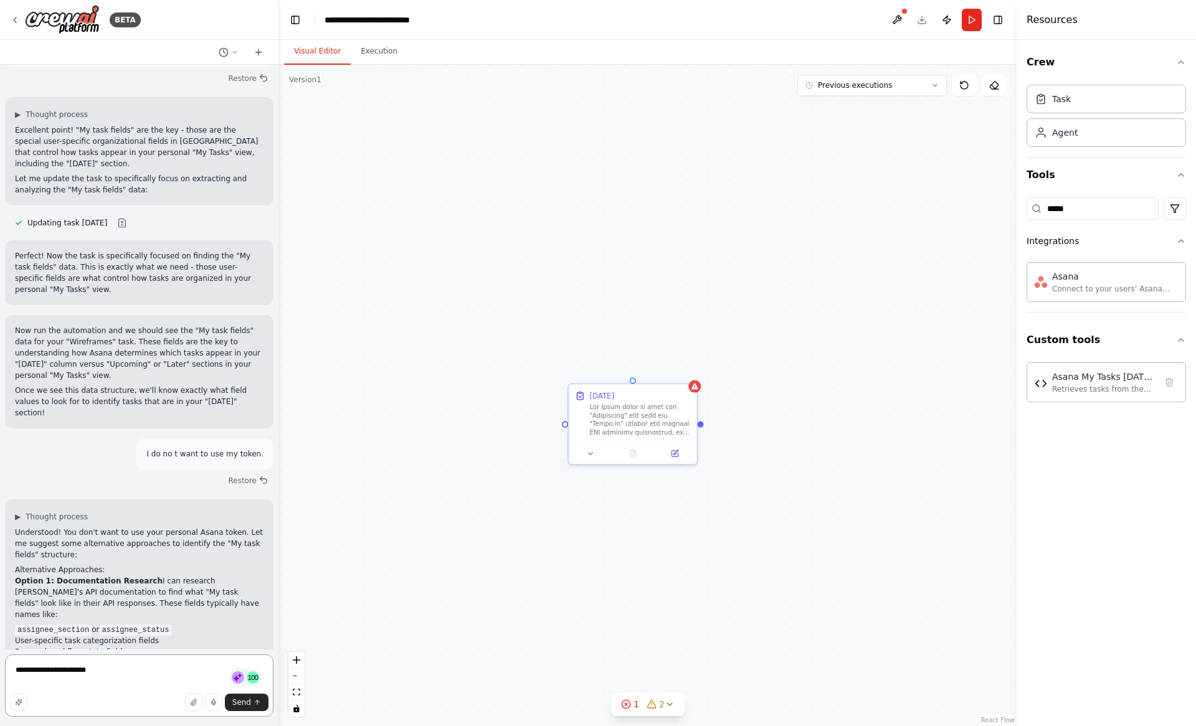
type textarea "**********"
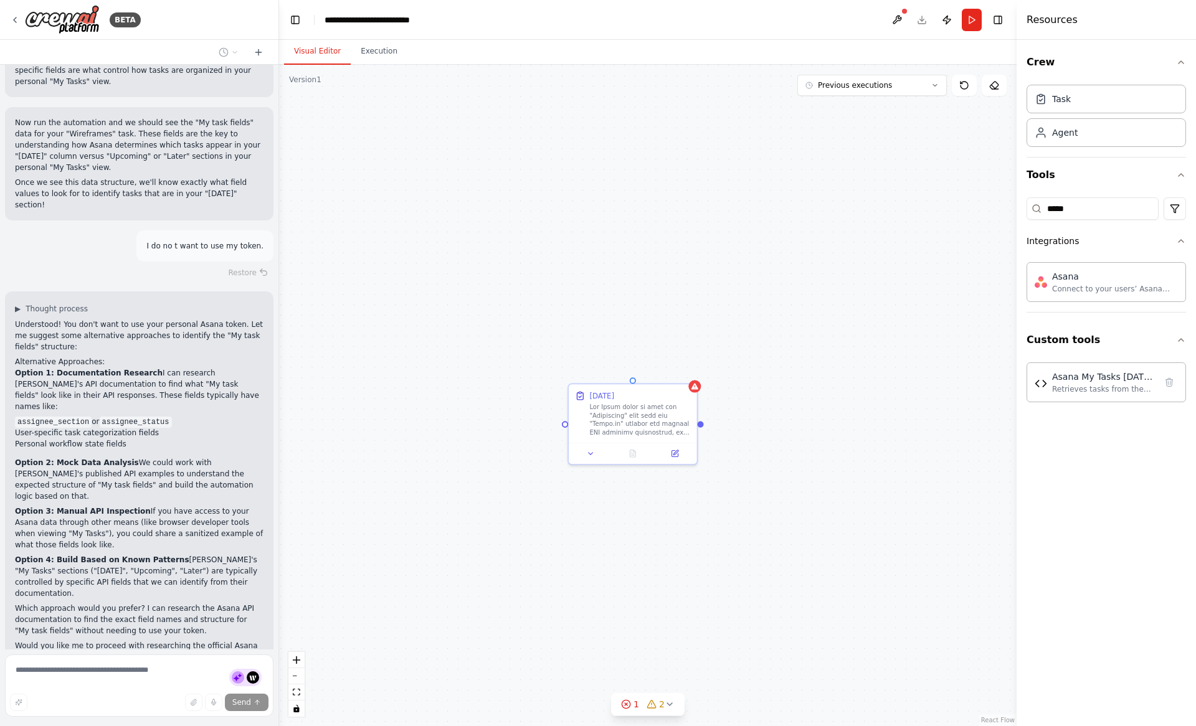
scroll to position [6370, 0]
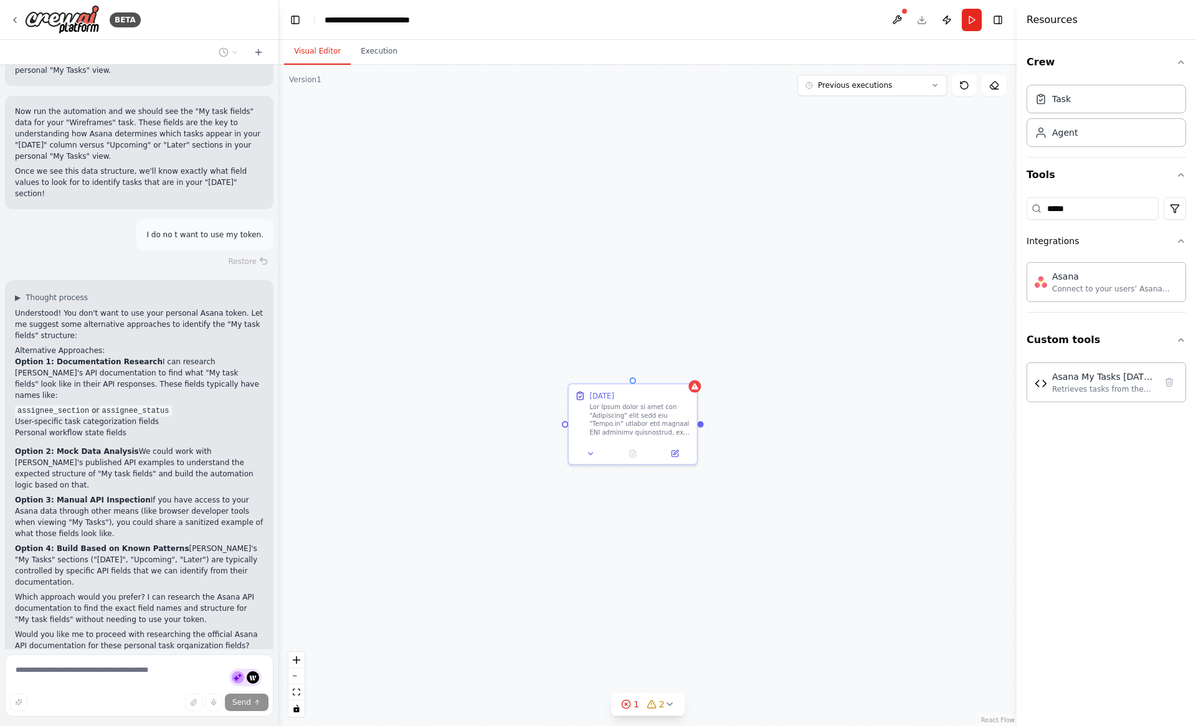
click at [788, 308] on div "Today" at bounding box center [647, 395] width 737 height 661
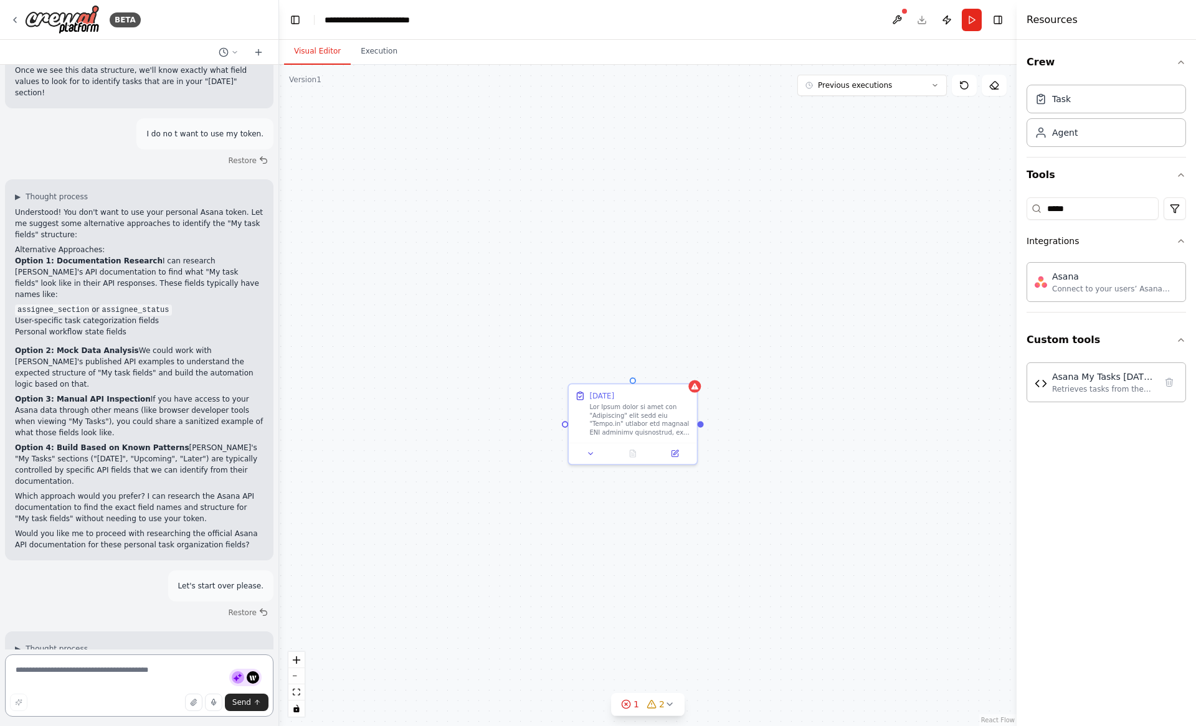
scroll to position [6482, 0]
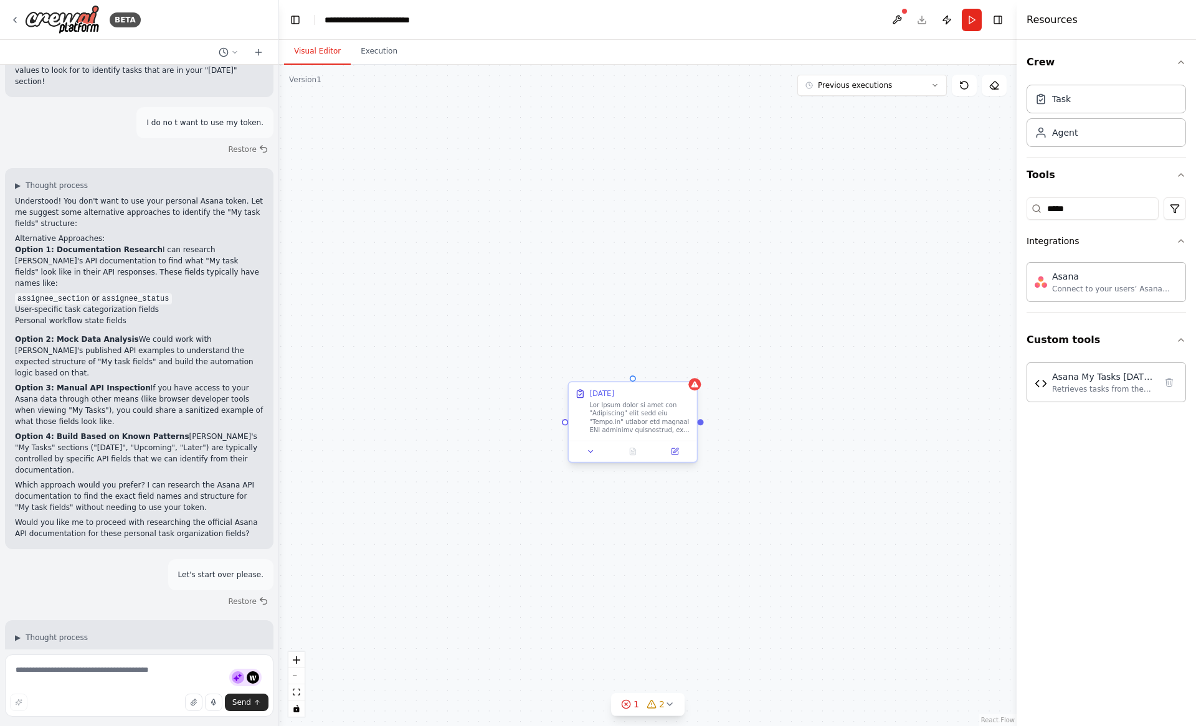
click at [580, 394] on icon at bounding box center [580, 395] width 2 height 2
click at [684, 371] on icon at bounding box center [686, 370] width 7 height 7
click at [648, 373] on button "Confirm" at bounding box center [652, 371] width 44 height 15
click at [507, 383] on div at bounding box center [647, 395] width 737 height 661
click at [156, 694] on div "Send" at bounding box center [139, 702] width 258 height 17
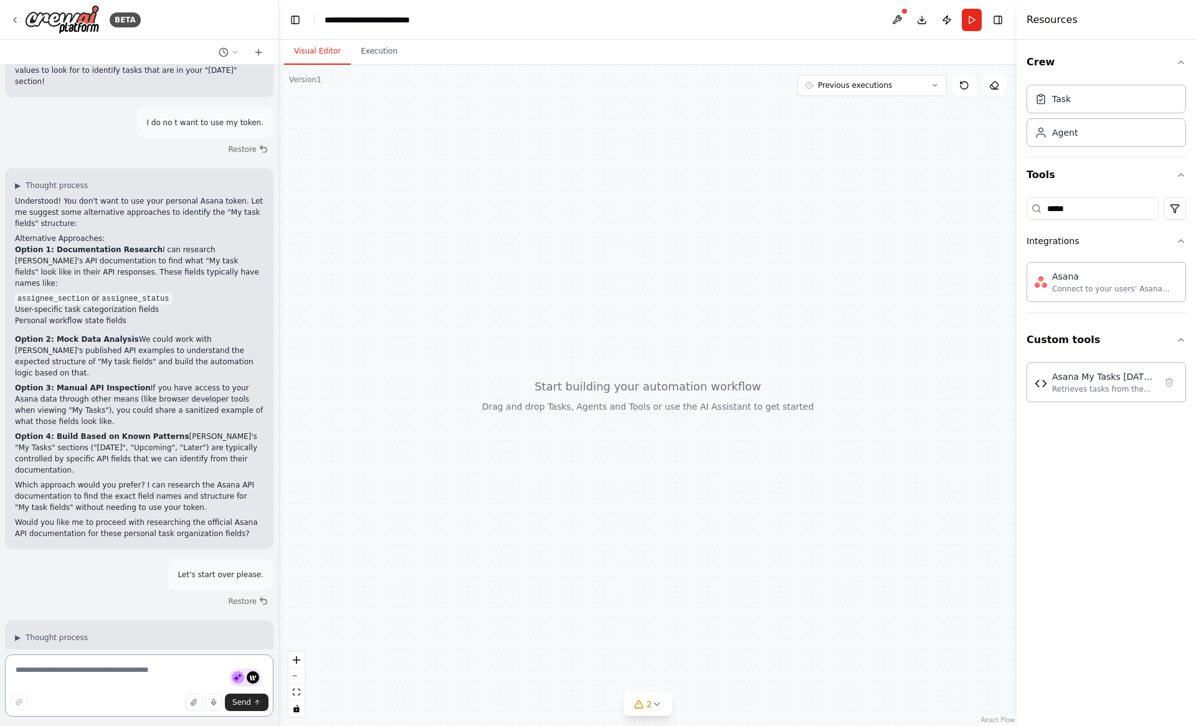
click at [150, 677] on textarea at bounding box center [139, 686] width 268 height 62
type textarea "**********"
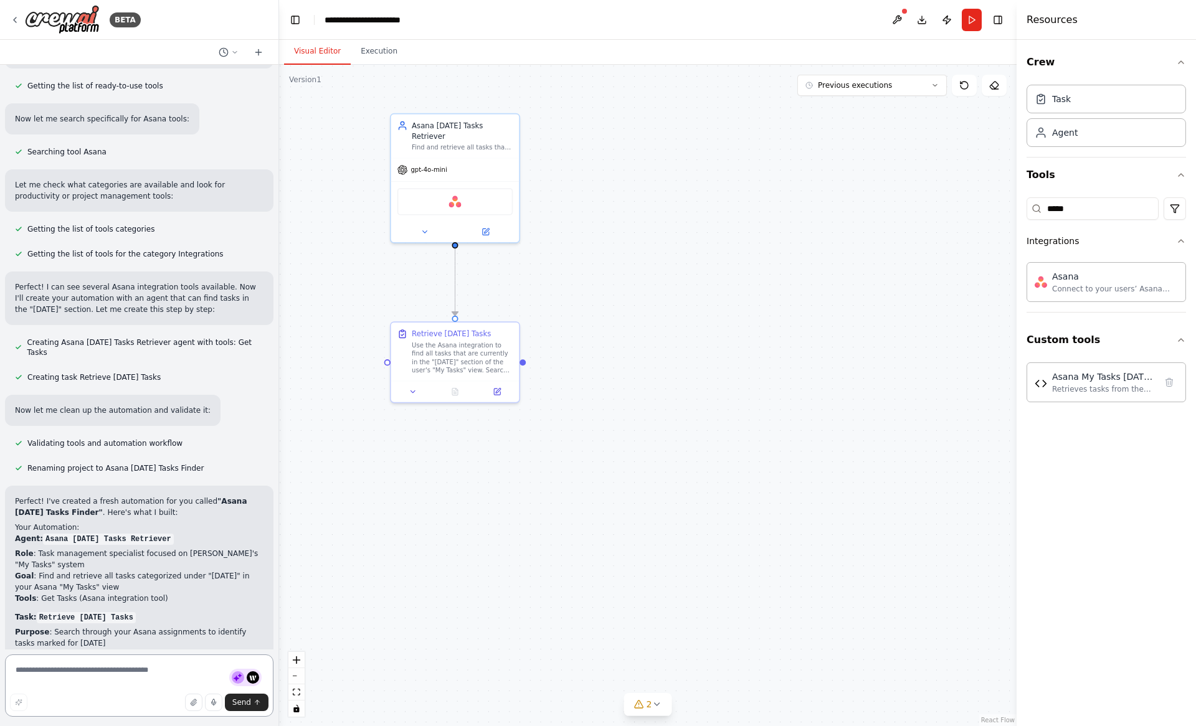
scroll to position [7470, 0]
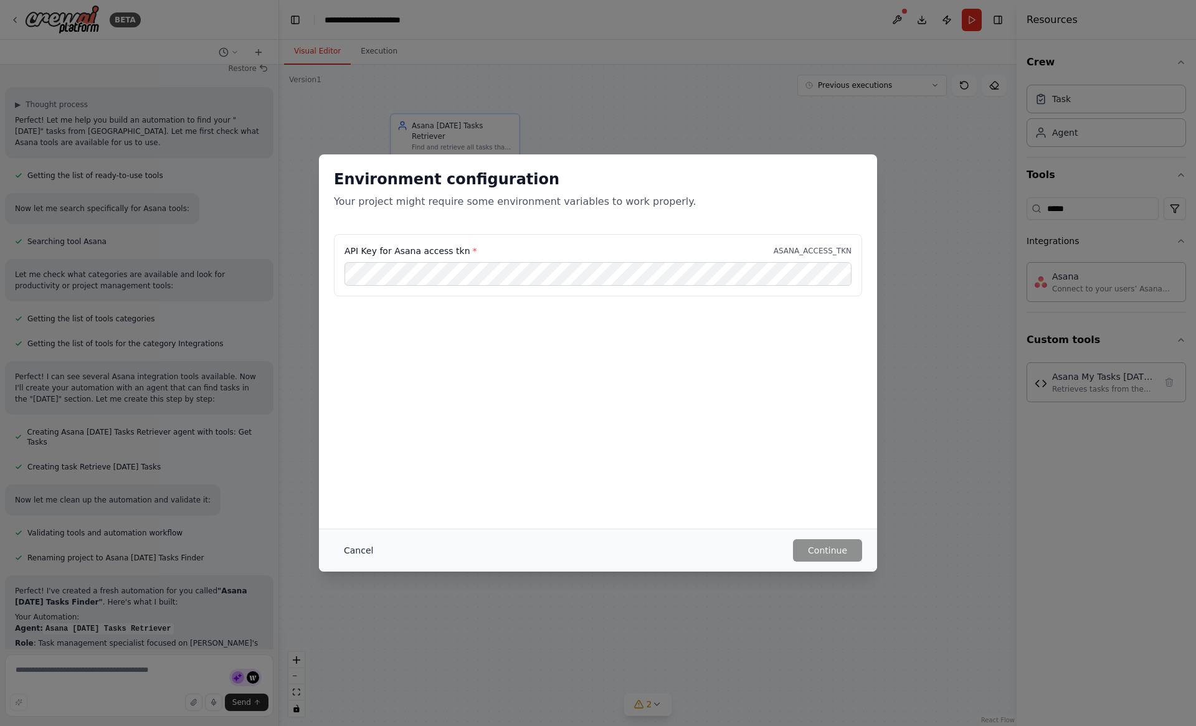
click at [359, 556] on button "Cancel" at bounding box center [358, 550] width 49 height 22
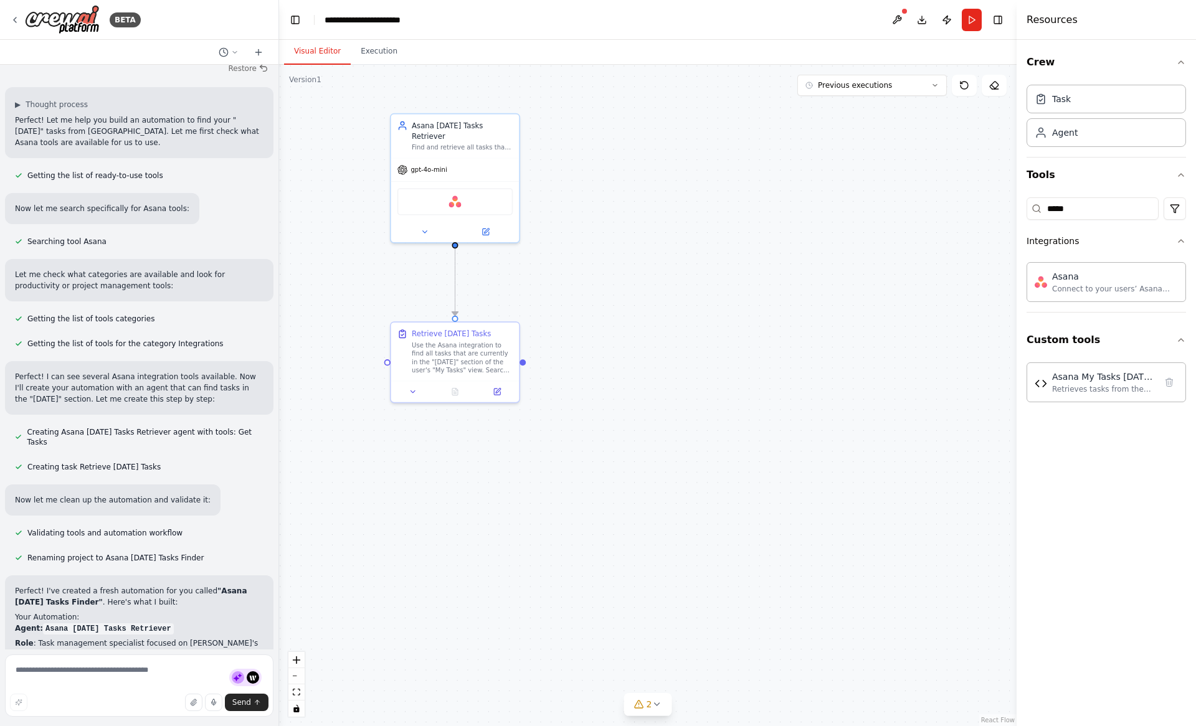
click at [386, 505] on div ".deletable-edge-delete-btn { width: 20px; height: 20px; border: 0px solid #ffff…" at bounding box center [647, 395] width 737 height 661
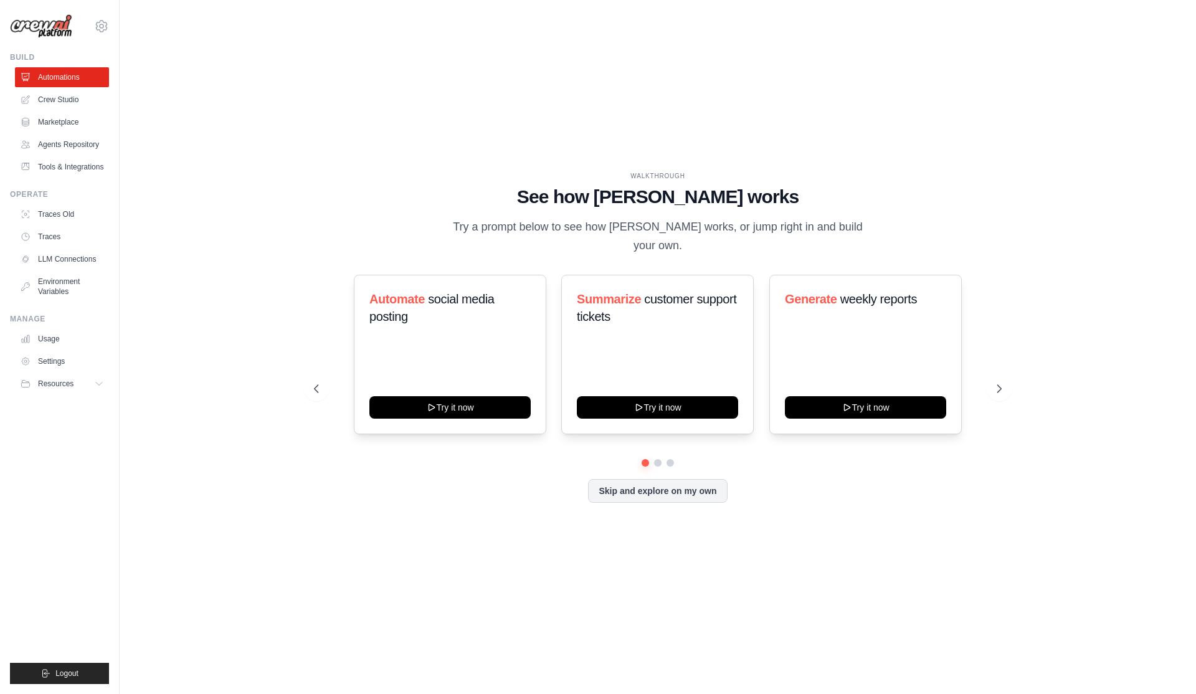
click at [64, 107] on link "Crew Studio" at bounding box center [62, 100] width 94 height 20
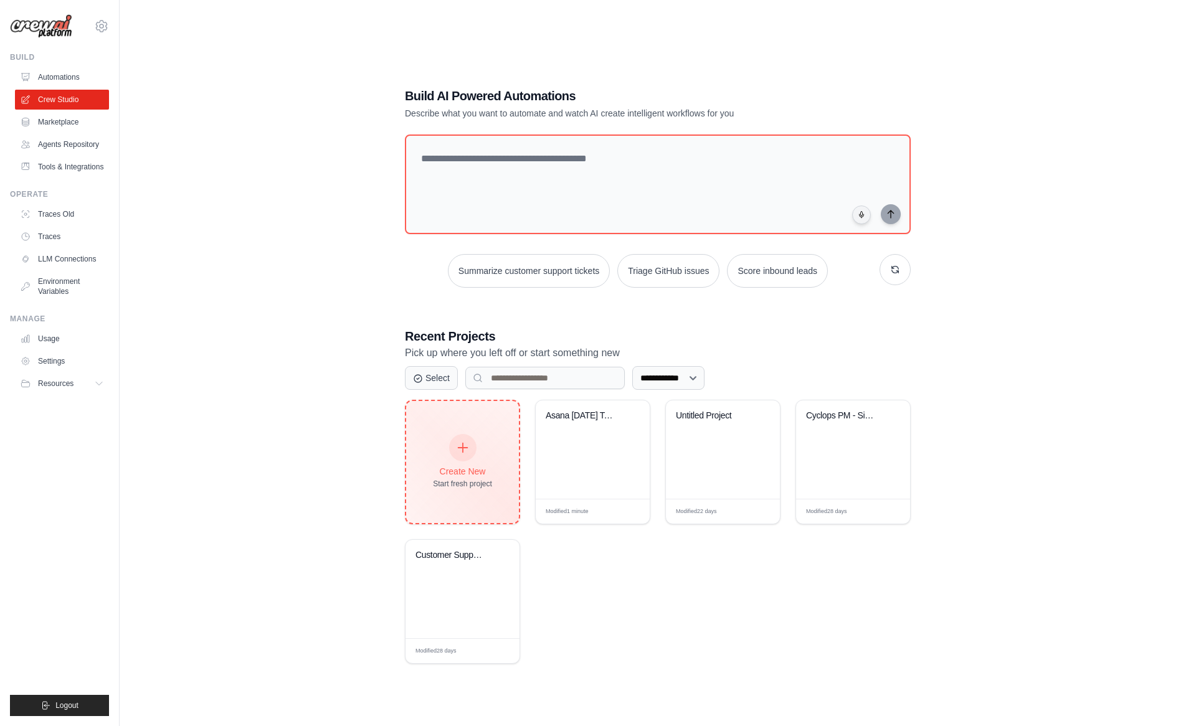
click at [454, 437] on div at bounding box center [462, 447] width 27 height 27
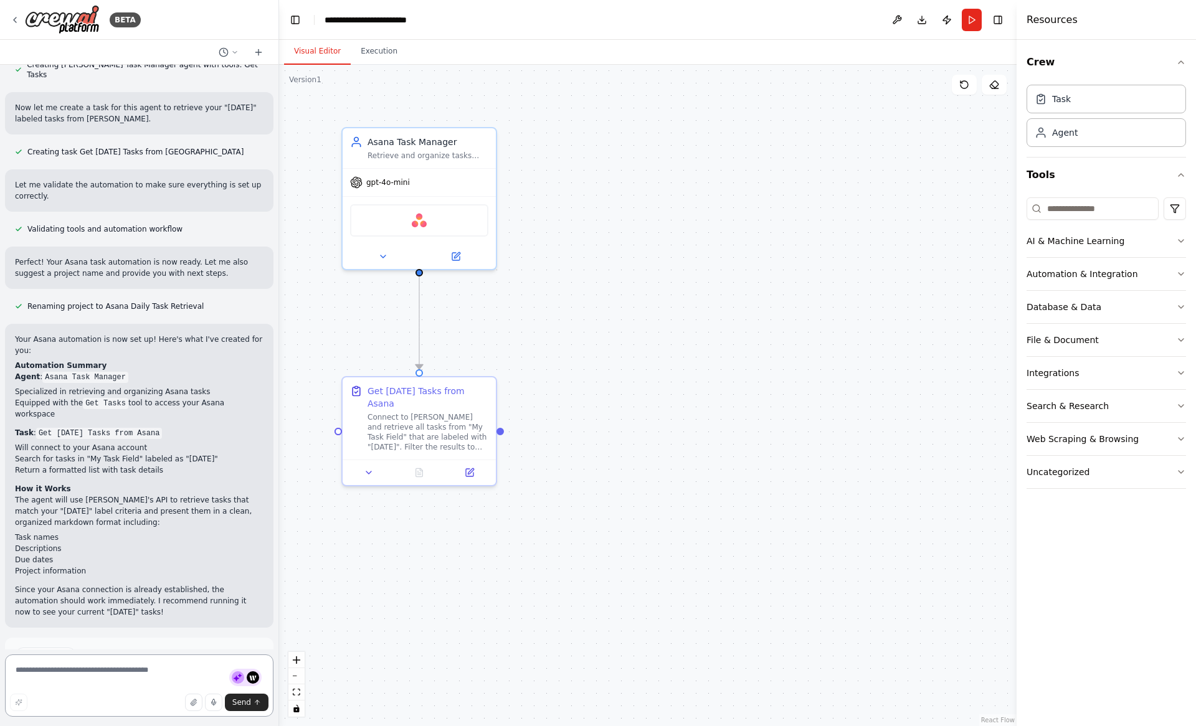
scroll to position [698, 0]
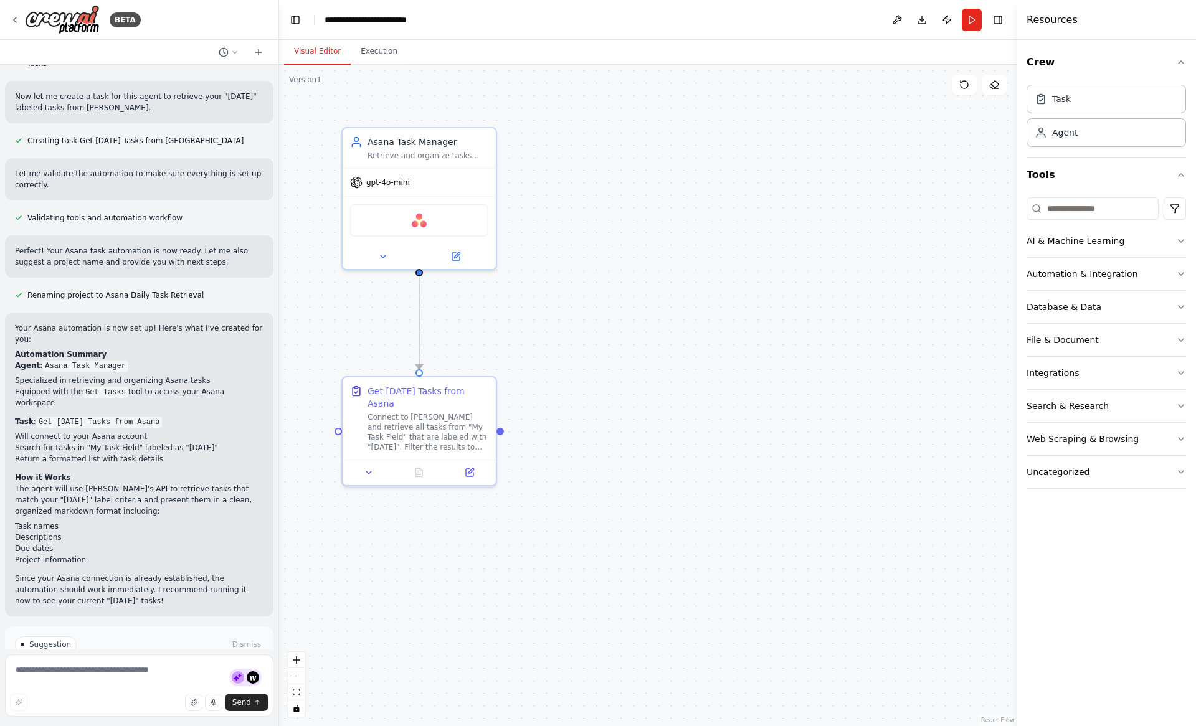
click at [177, 688] on button "Run Automation" at bounding box center [139, 698] width 248 height 20
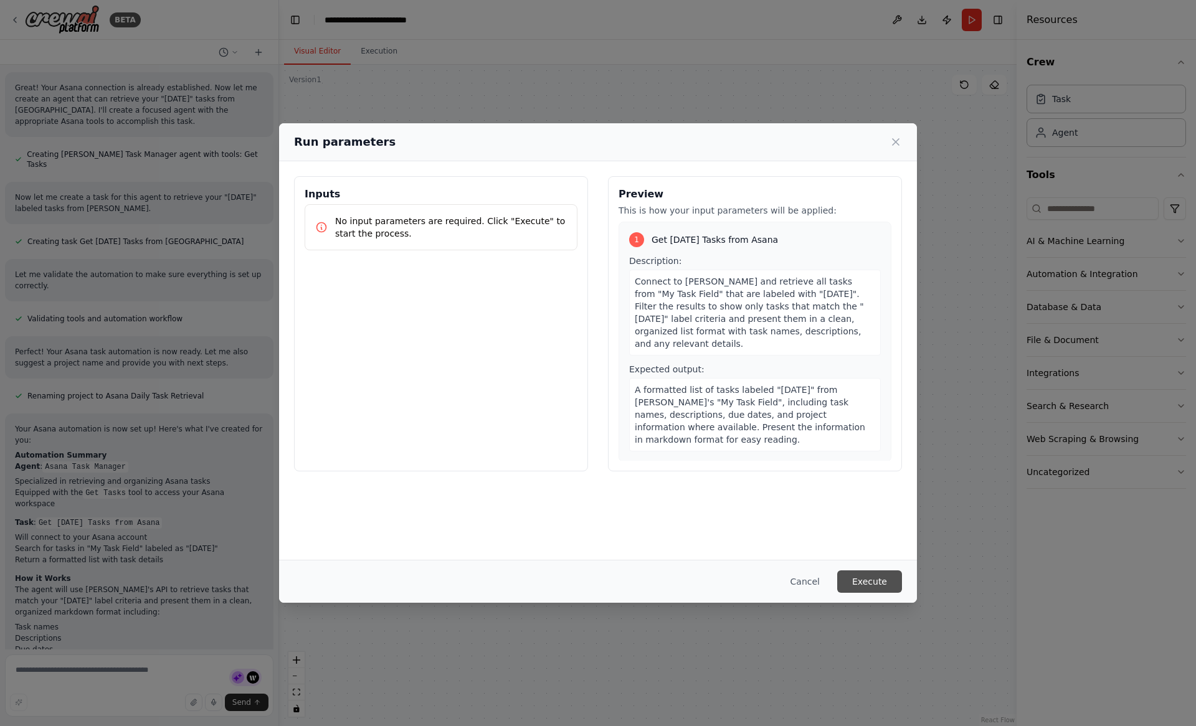
click at [870, 581] on button "Execute" at bounding box center [869, 581] width 65 height 22
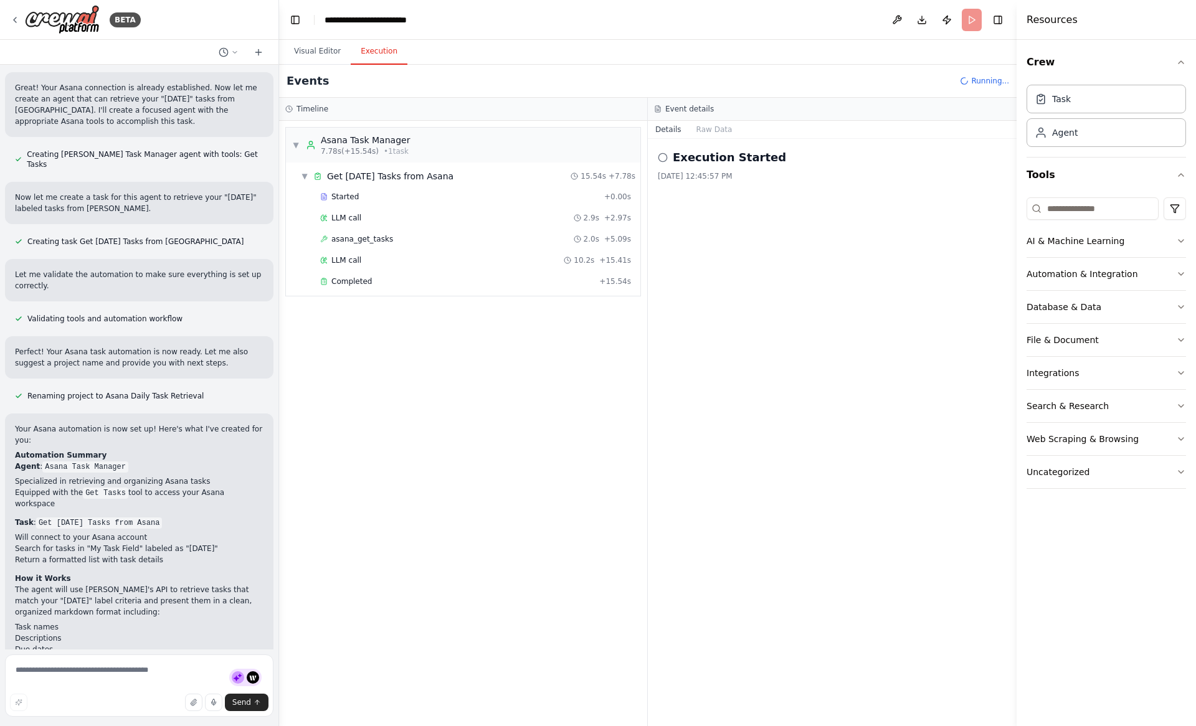
scroll to position [698, 0]
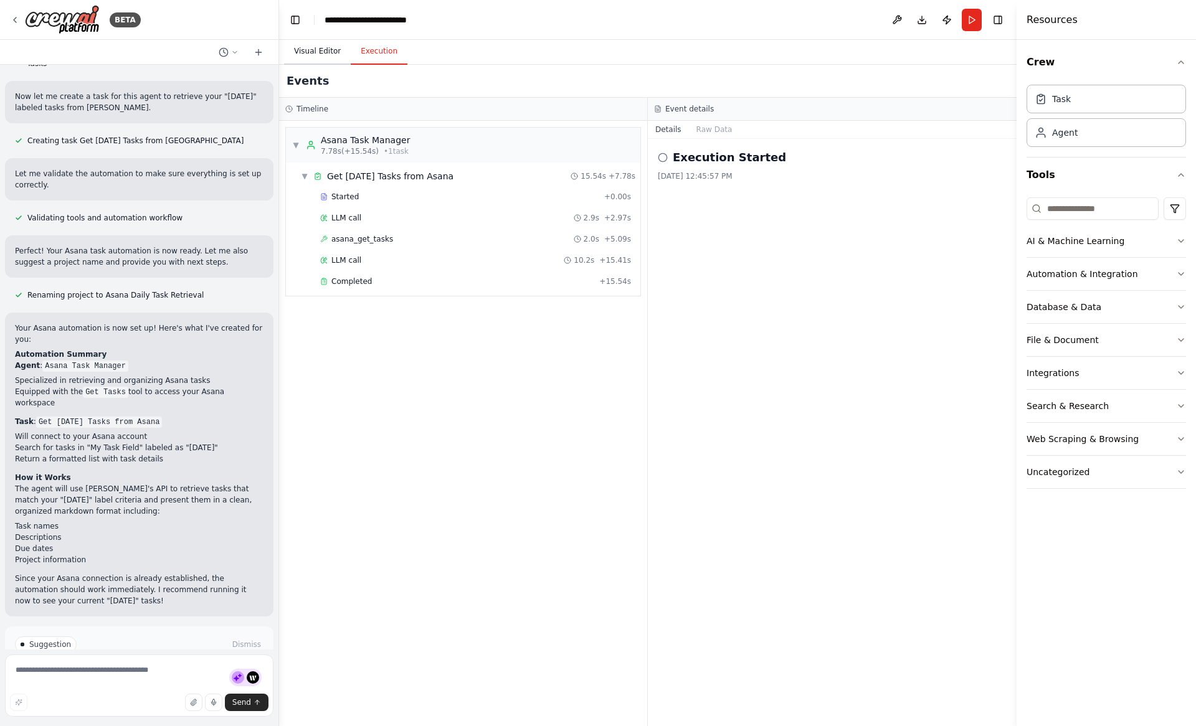
click at [310, 47] on button "Visual Editor" at bounding box center [317, 52] width 67 height 26
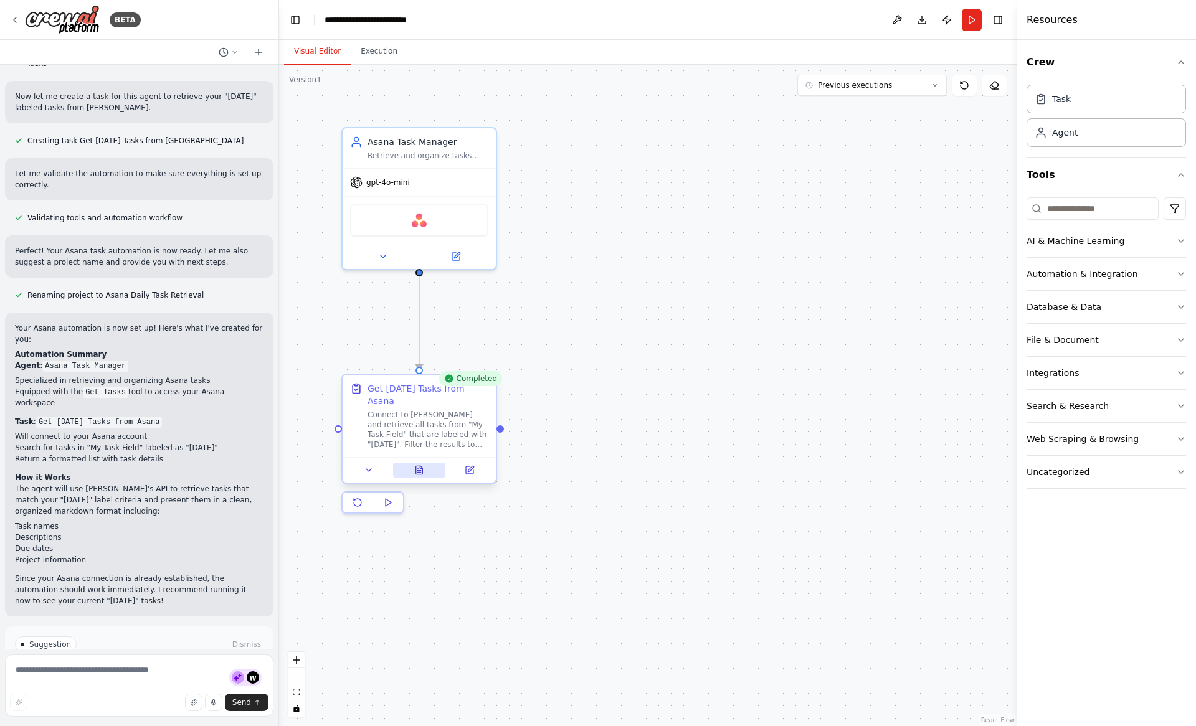
click at [417, 463] on button at bounding box center [419, 470] width 53 height 15
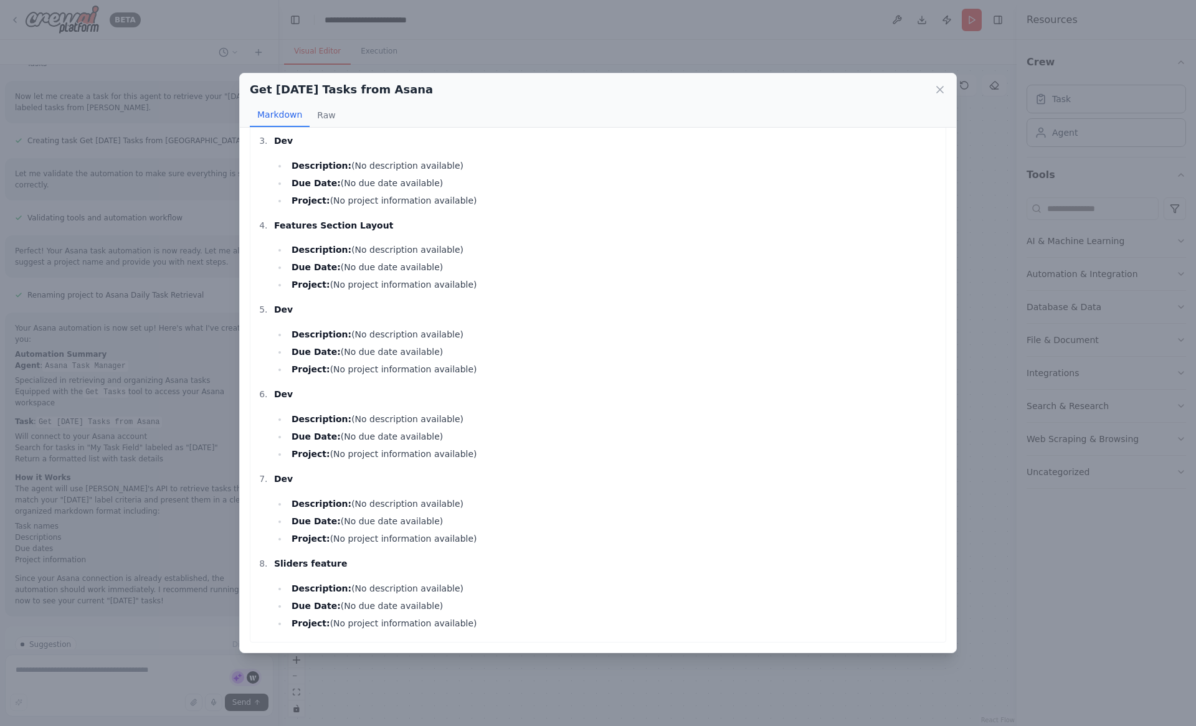
scroll to position [0, 0]
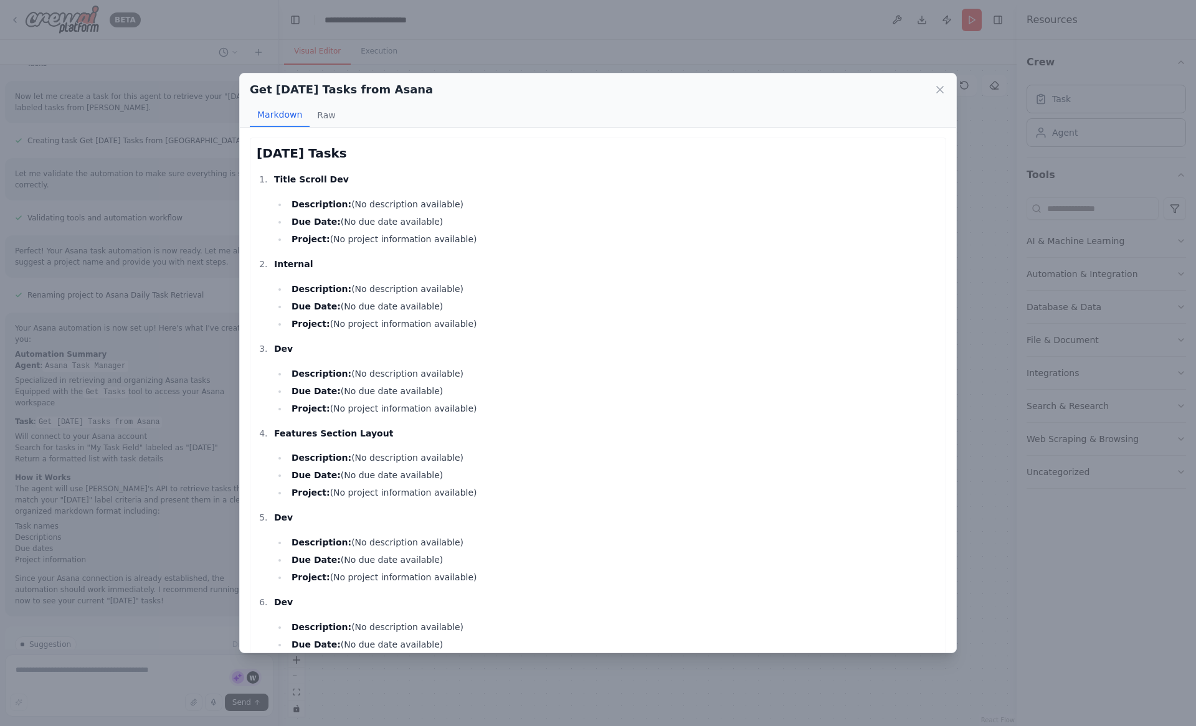
click at [185, 245] on div "Get Today's Tasks from Asana Markdown Raw Today's Tasks Title Scroll Dev Descri…" at bounding box center [598, 363] width 1196 height 726
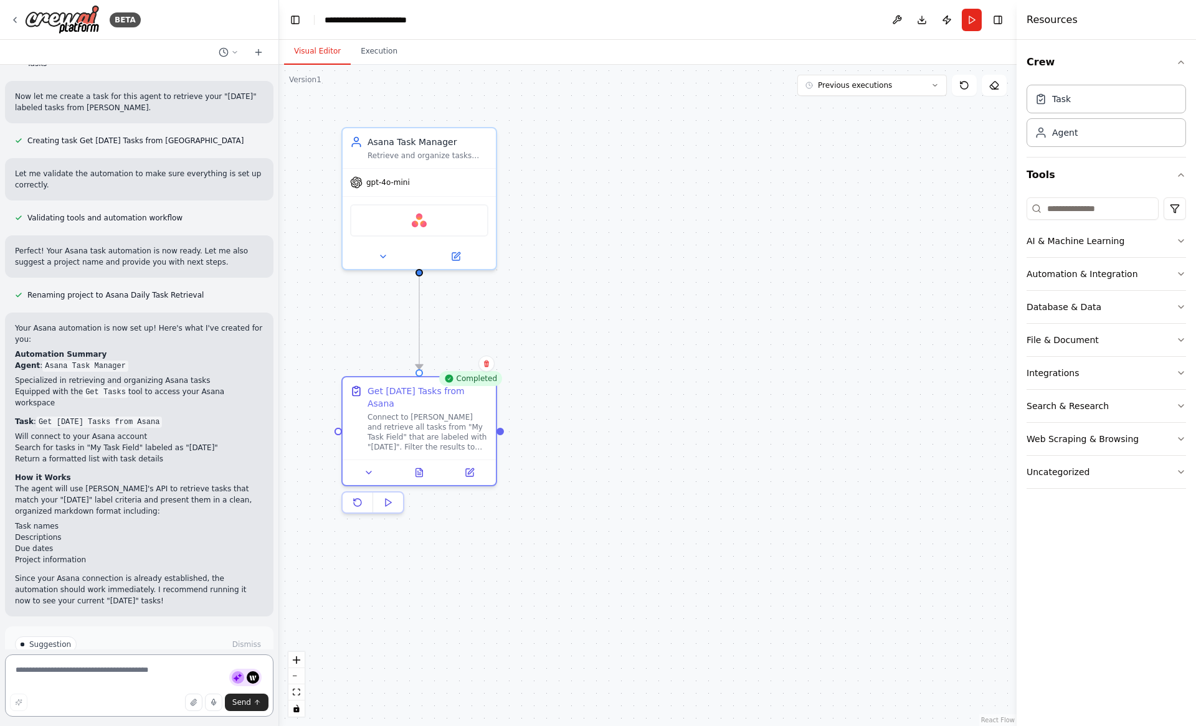
click at [159, 678] on textarea at bounding box center [139, 686] width 268 height 62
type textarea "**********"
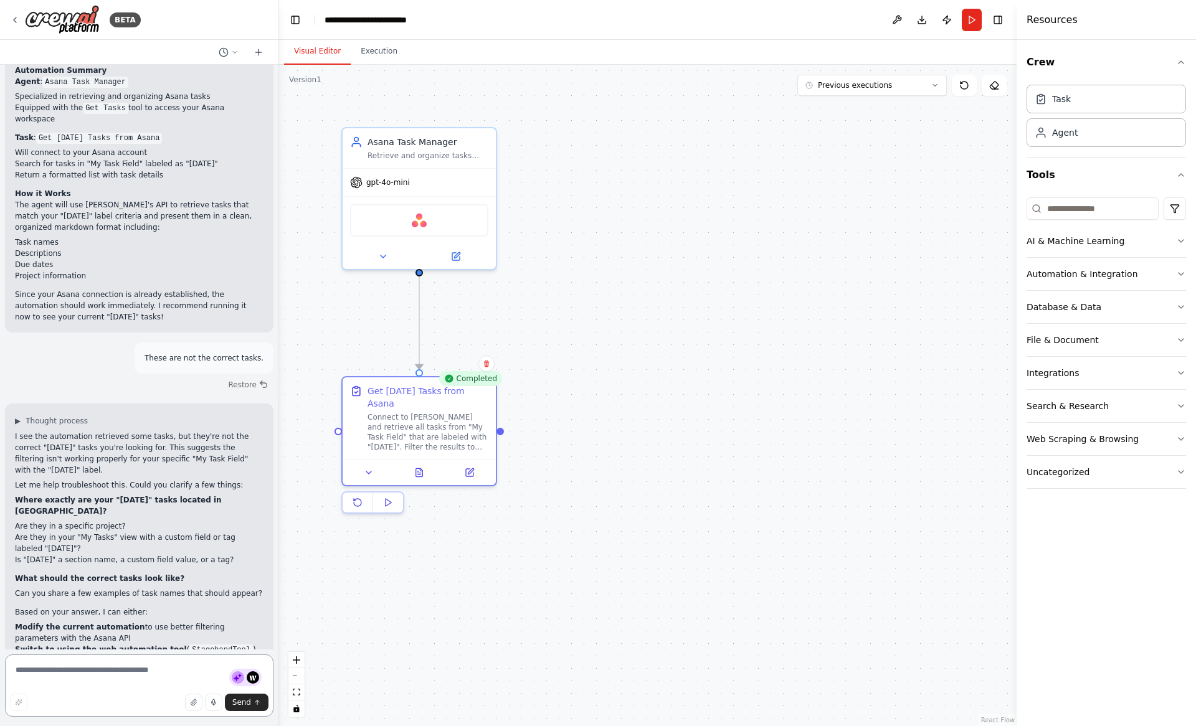
scroll to position [993, 0]
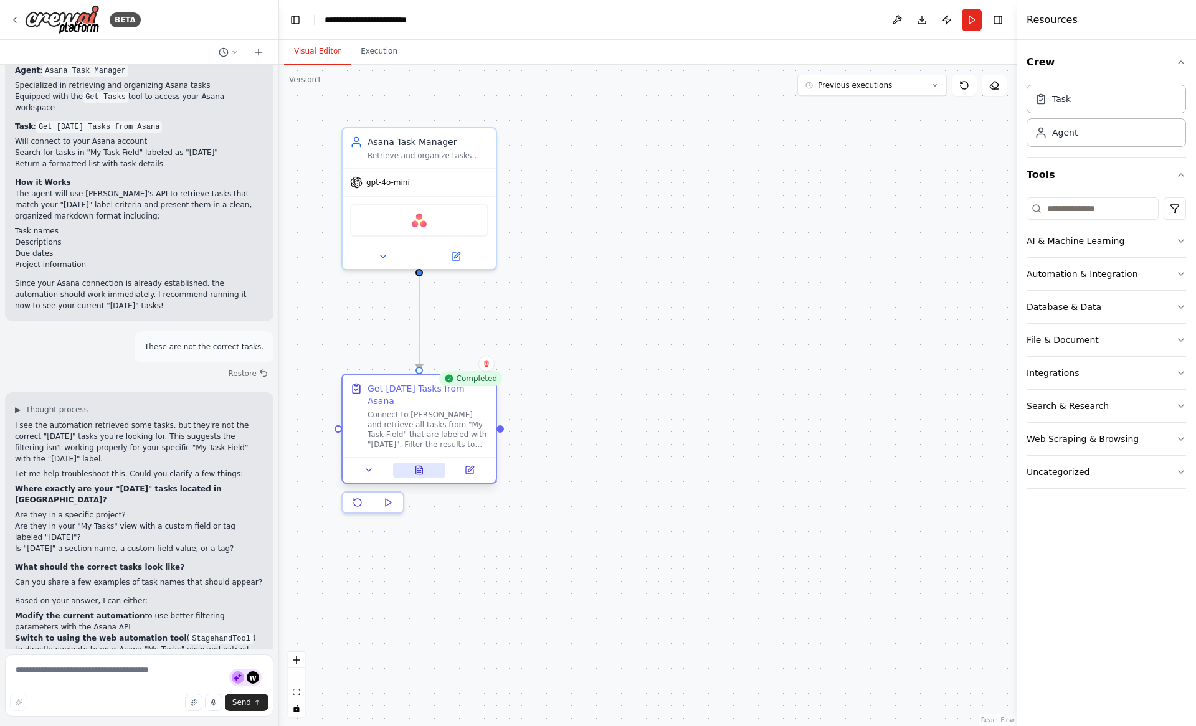
click at [425, 471] on button at bounding box center [419, 470] width 53 height 15
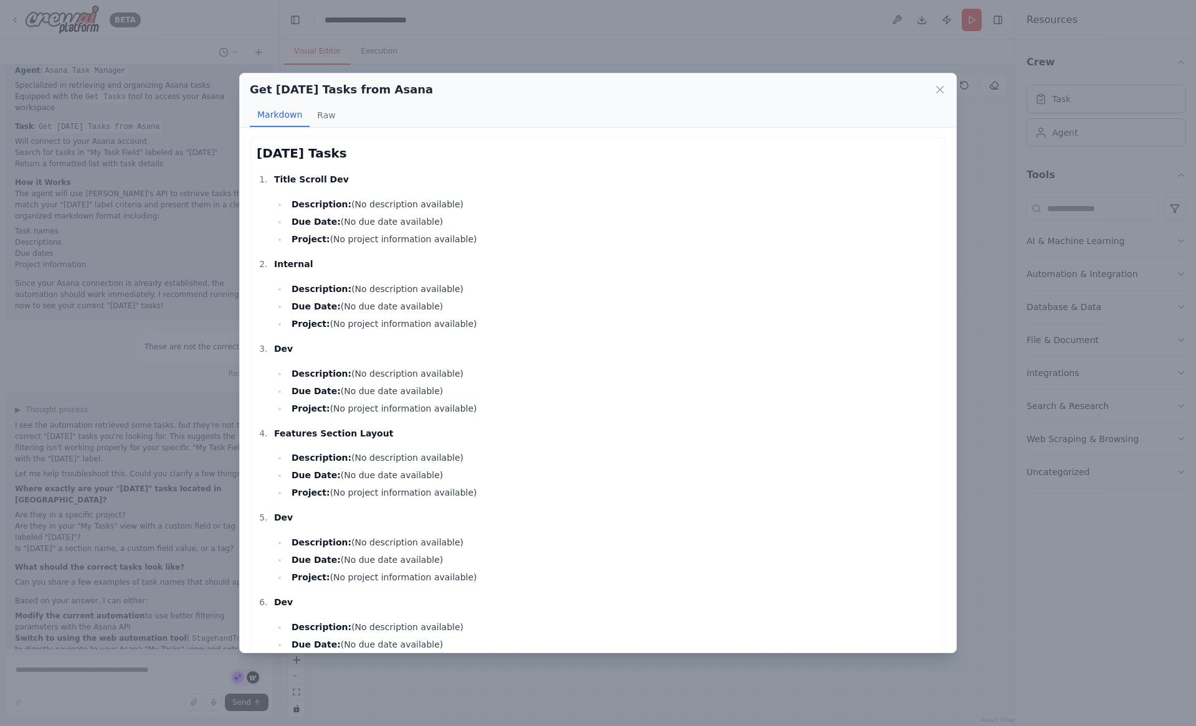
scroll to position [208, 0]
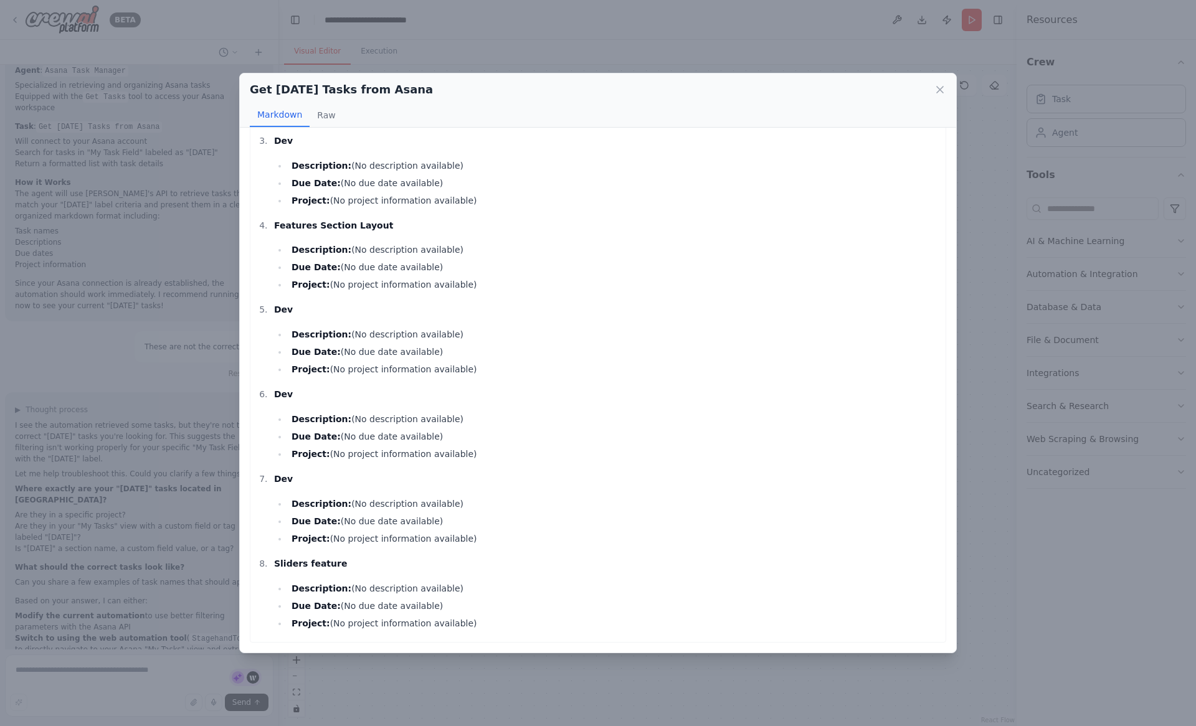
click at [409, 699] on div "Get Today's Tasks from Asana Markdown Raw Today's Tasks Title Scroll Dev Descri…" at bounding box center [598, 363] width 1196 height 726
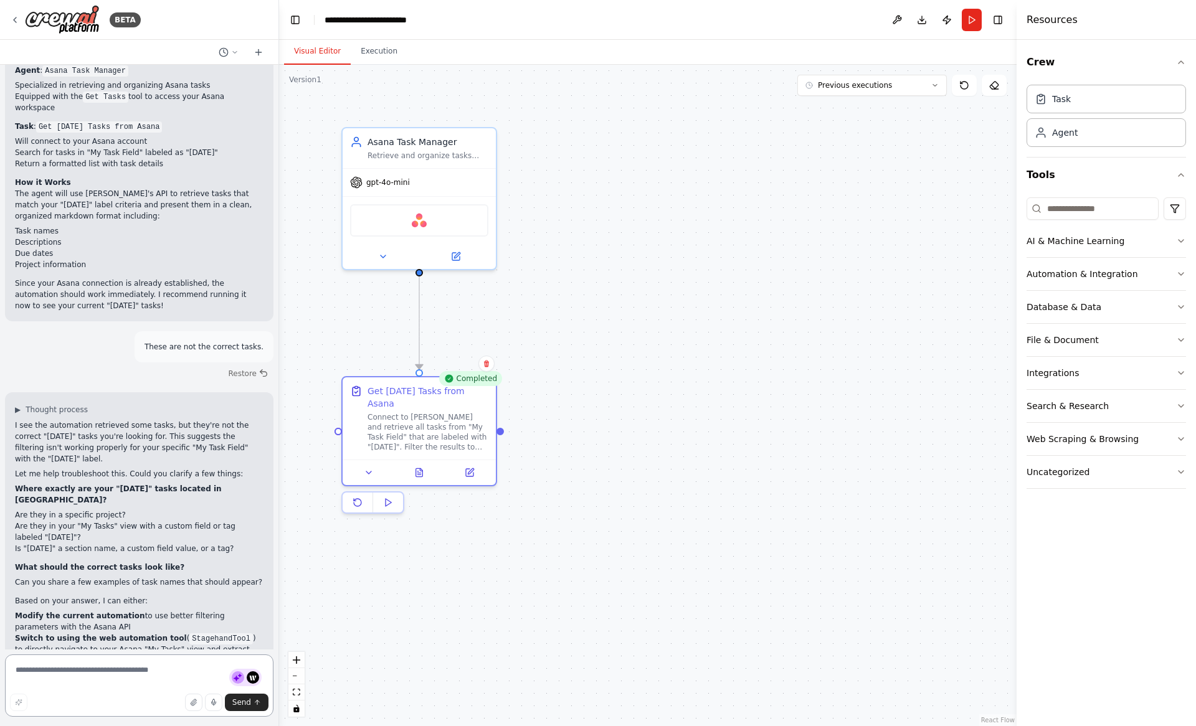
click at [146, 679] on textarea at bounding box center [139, 686] width 268 height 62
type textarea "**********"
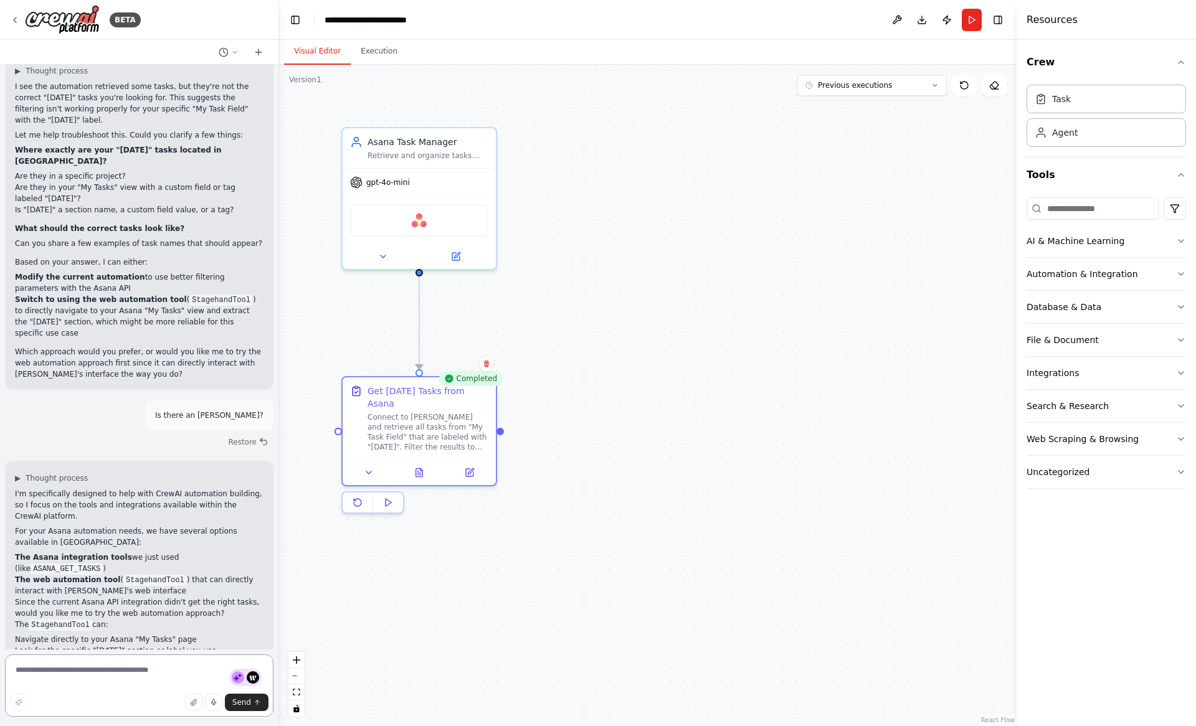
scroll to position [1337, 0]
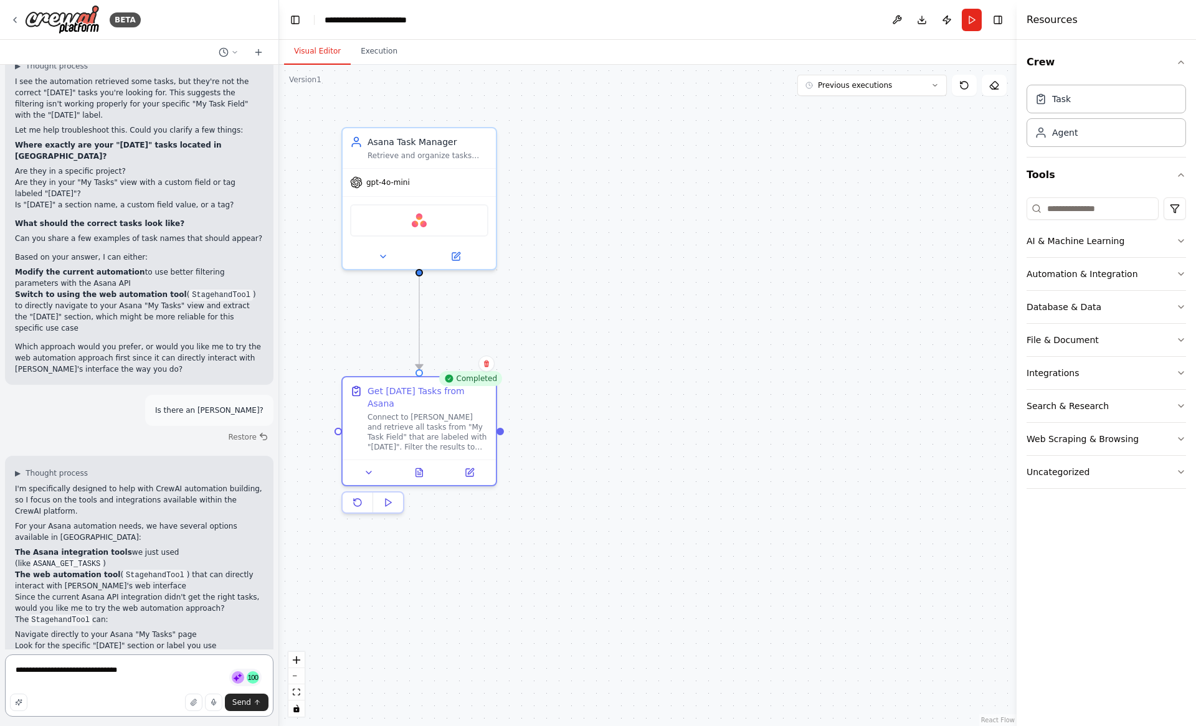
type textarea "**********"
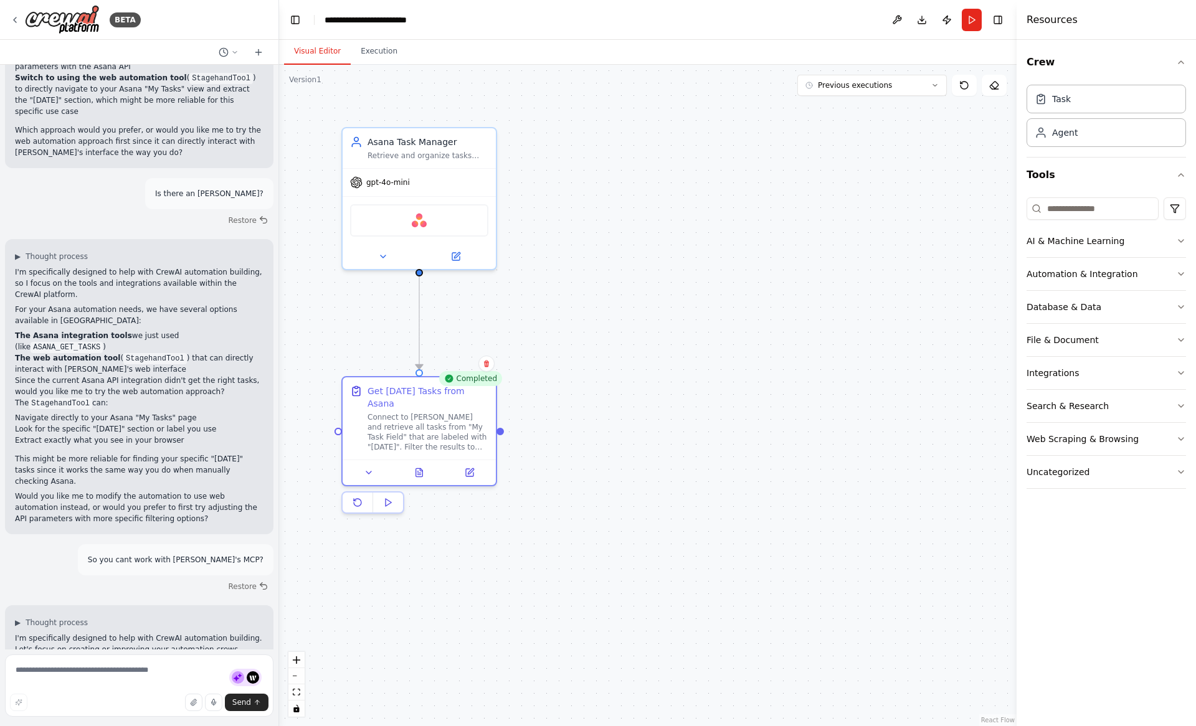
scroll to position [1564, 0]
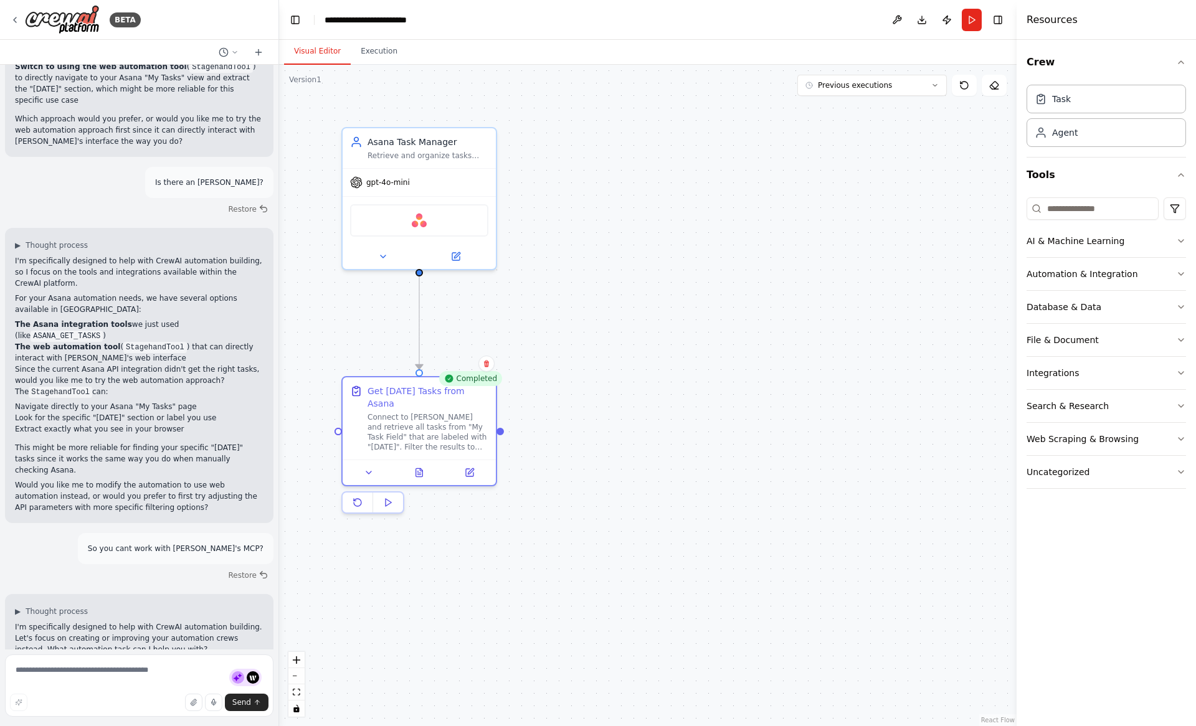
click at [184, 622] on p "I'm specifically designed to help with CrewAI automation building. Let's focus …" at bounding box center [139, 639] width 248 height 34
drag, startPoint x: 184, startPoint y: 523, endPoint x: 171, endPoint y: 622, distance: 100.0
click at [171, 622] on div "I'm specifically designed to help with CrewAI automation building. Let's focus …" at bounding box center [139, 687] width 248 height 131
copy div "I'm specifically designed to help with CrewAI automation building. Let's focus …"
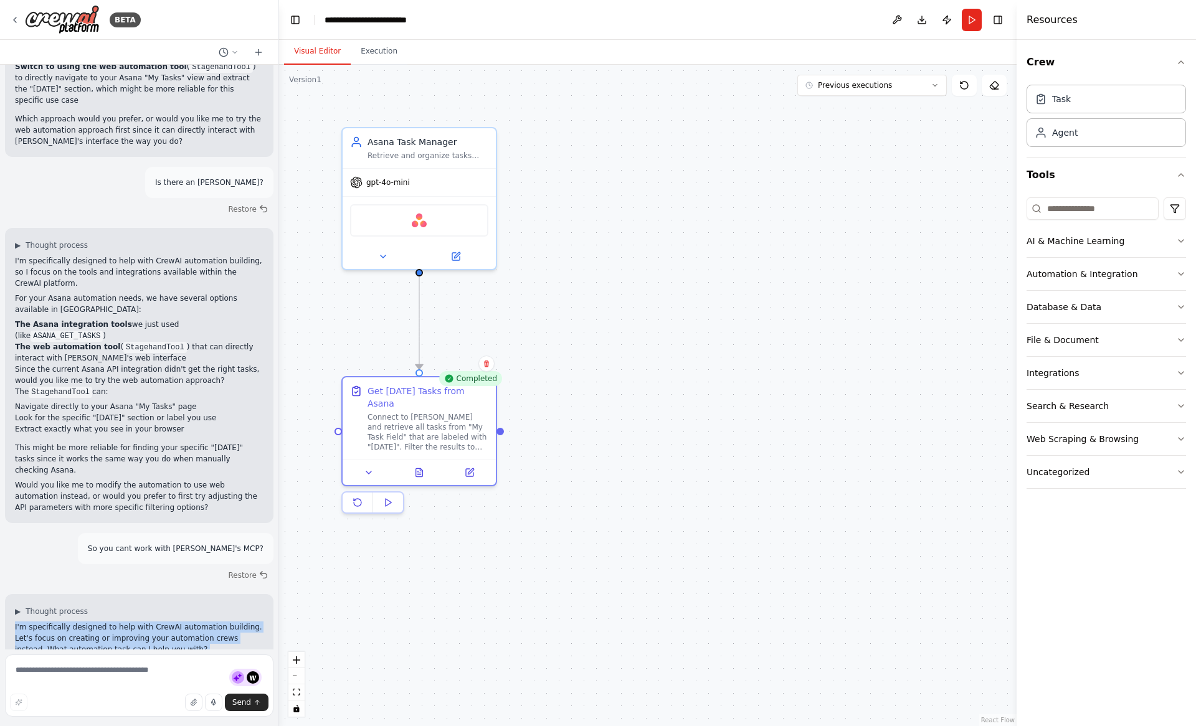
click at [331, 326] on div ".deletable-edge-delete-btn { width: 20px; height: 20px; border: 0px solid #ffff…" at bounding box center [647, 395] width 737 height 661
click at [12, 20] on icon at bounding box center [15, 20] width 10 height 10
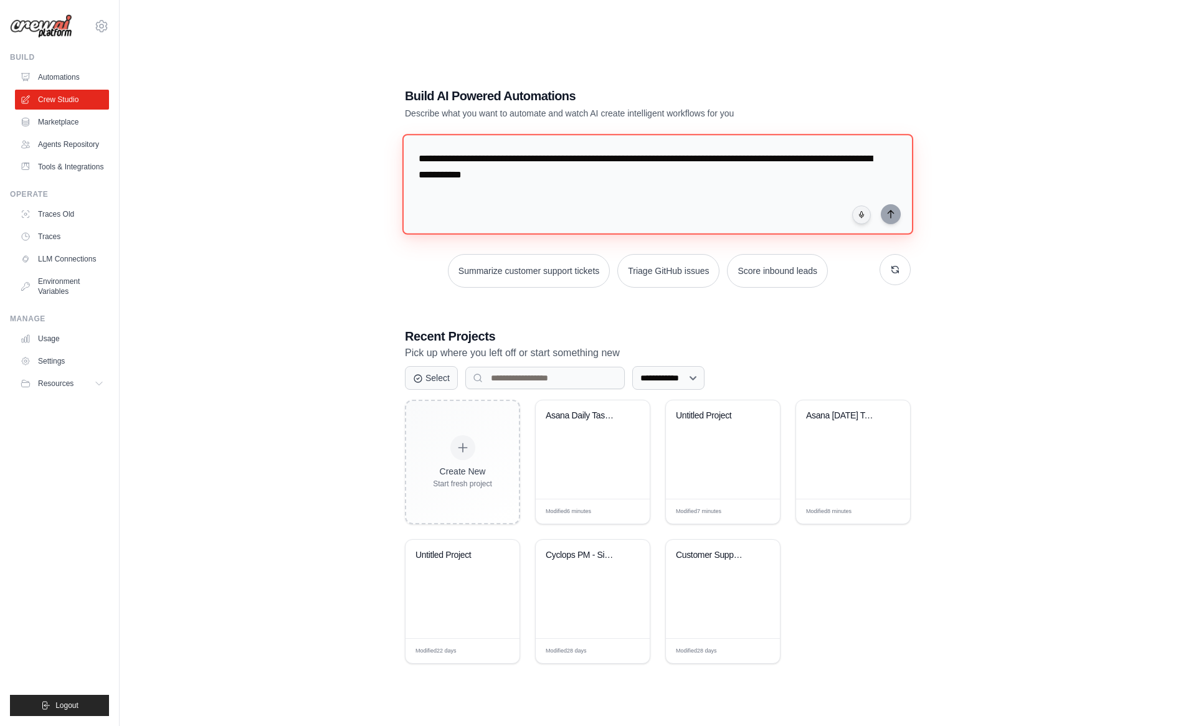
click at [468, 192] on textarea "**********" at bounding box center [657, 184] width 511 height 101
paste textarea "**********"
type textarea "**********"
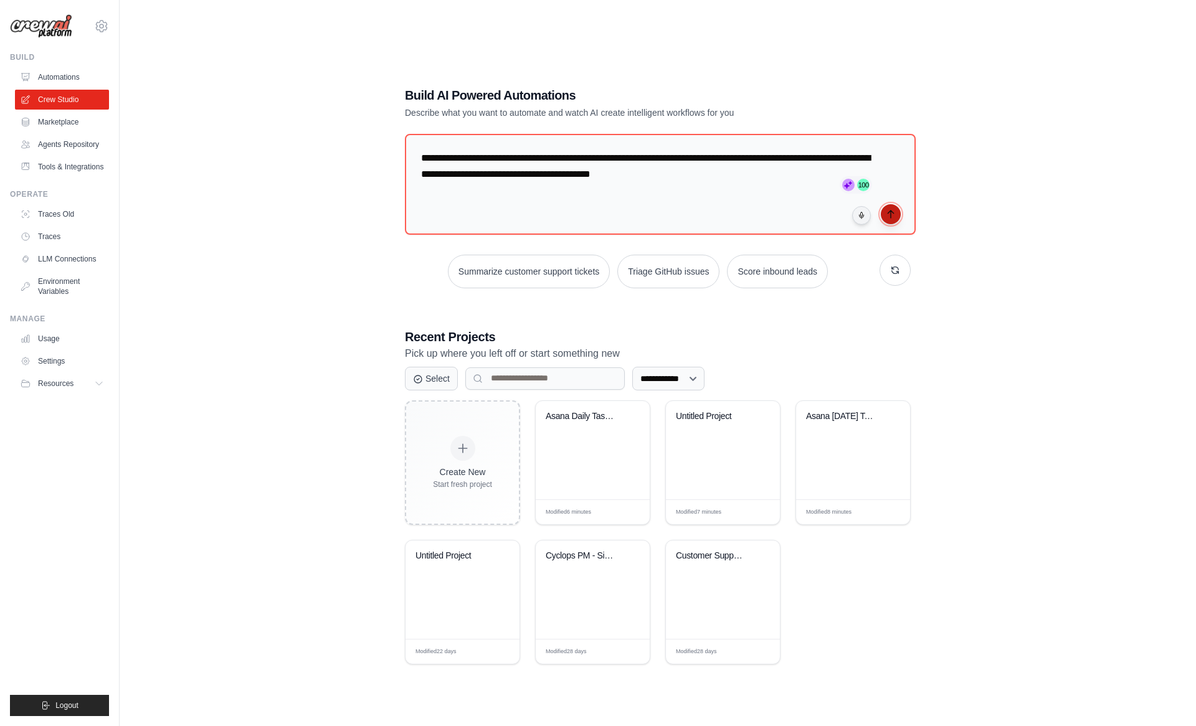
click at [892, 217] on icon "submit" at bounding box center [891, 214] width 10 height 10
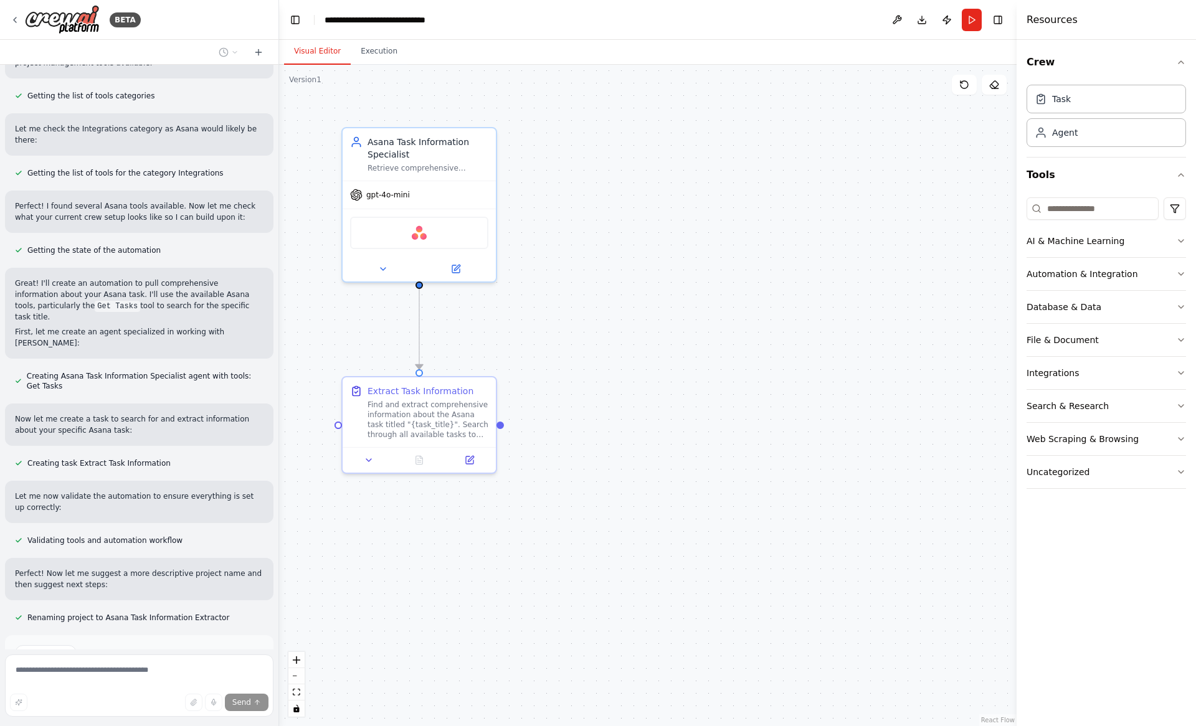
scroll to position [375, 0]
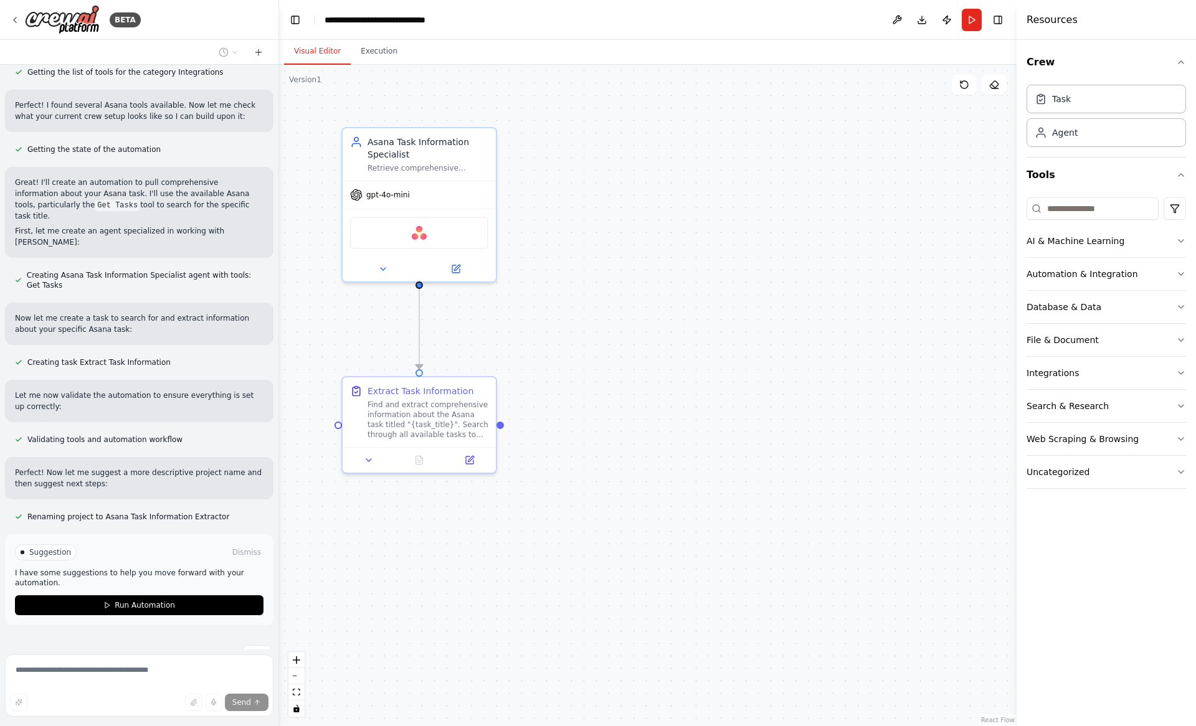
click at [326, 627] on div ".deletable-edge-delete-btn { width: 20px; height: 20px; border: 0px solid #ffff…" at bounding box center [647, 395] width 737 height 661
click at [230, 595] on button "Run Automation" at bounding box center [139, 605] width 248 height 20
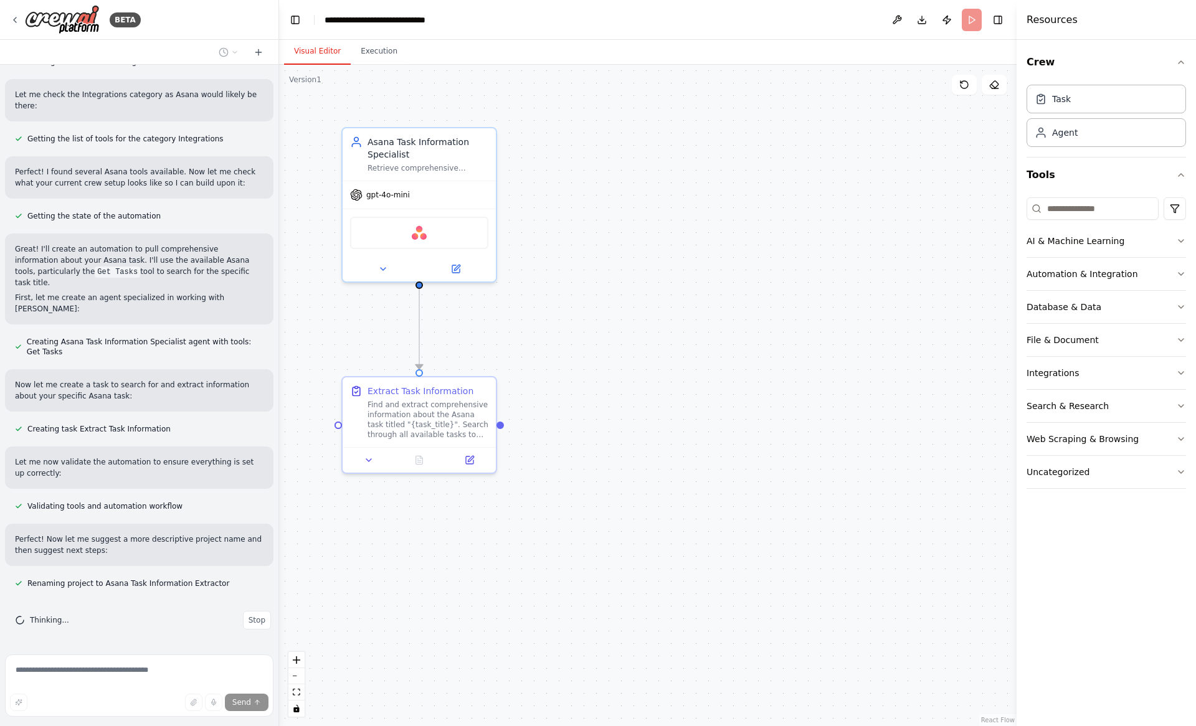
scroll to position [274, 0]
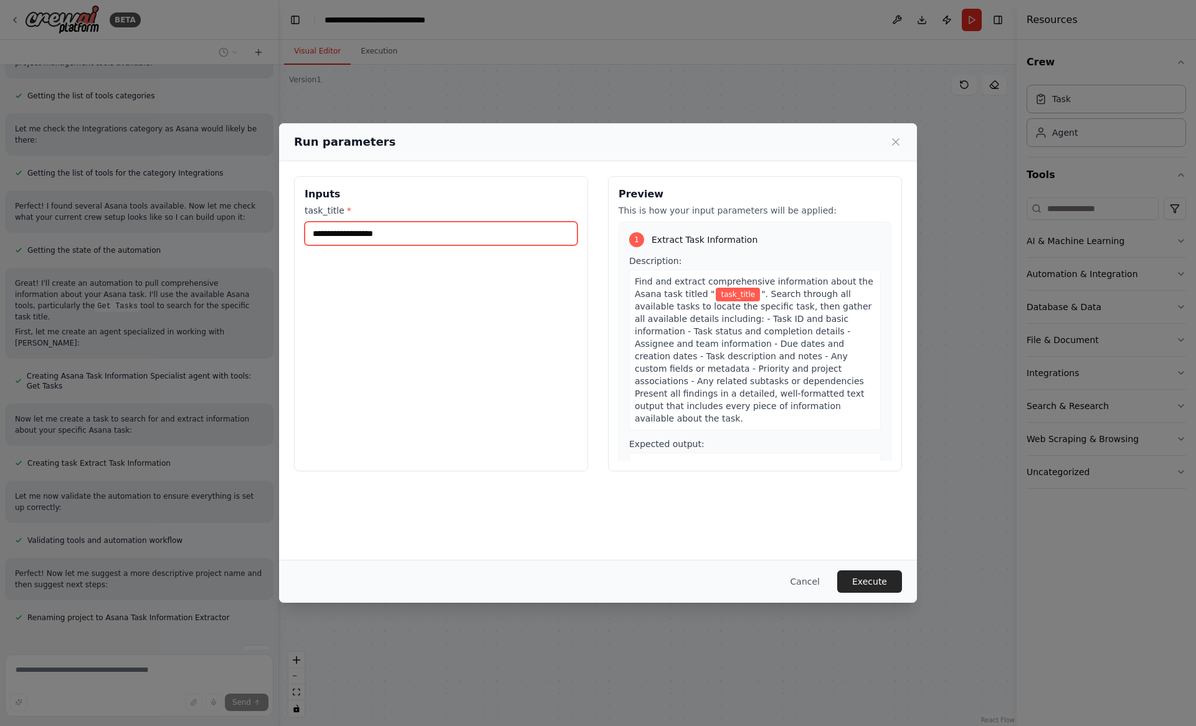
click at [420, 230] on input "task_title *" at bounding box center [441, 234] width 273 height 24
paste input "**********"
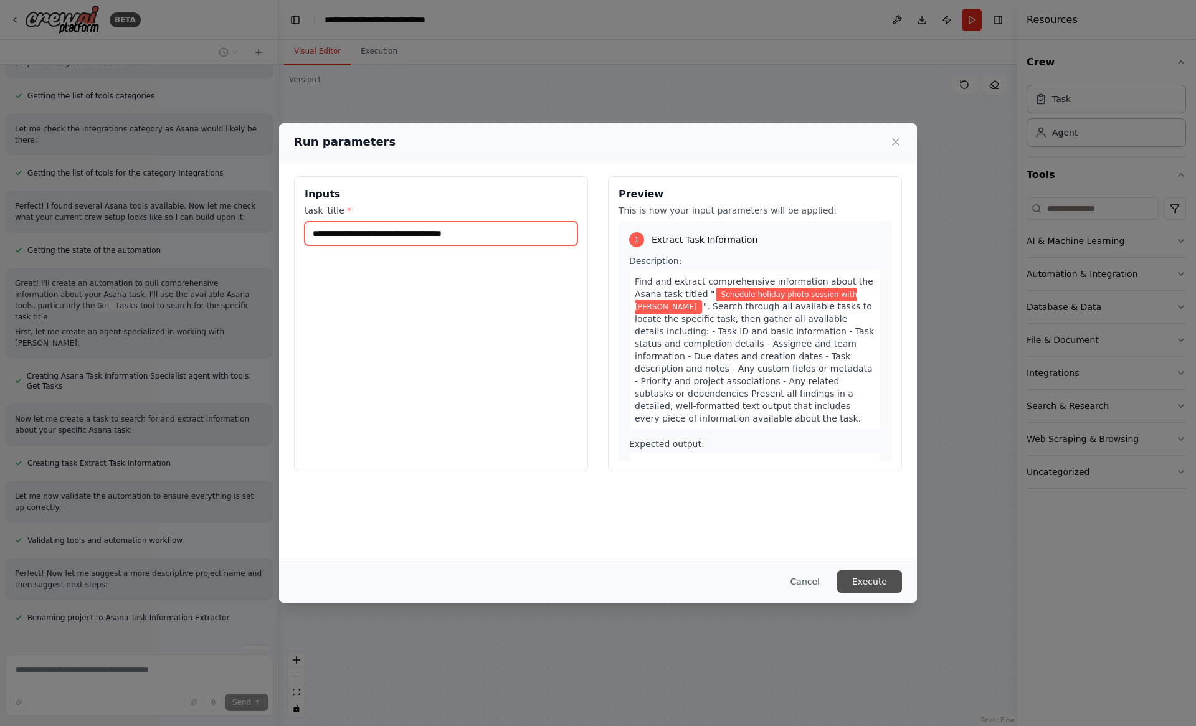
type input "**********"
click at [861, 590] on button "Execute" at bounding box center [869, 581] width 65 height 22
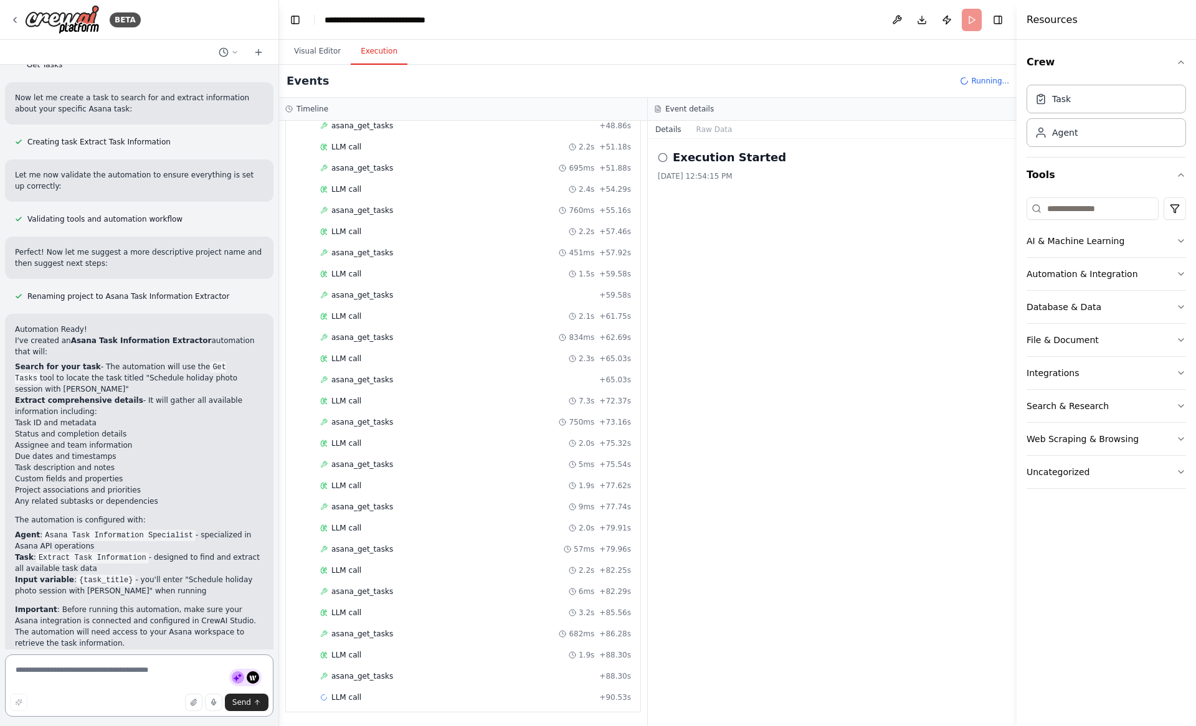
scroll to position [558, 0]
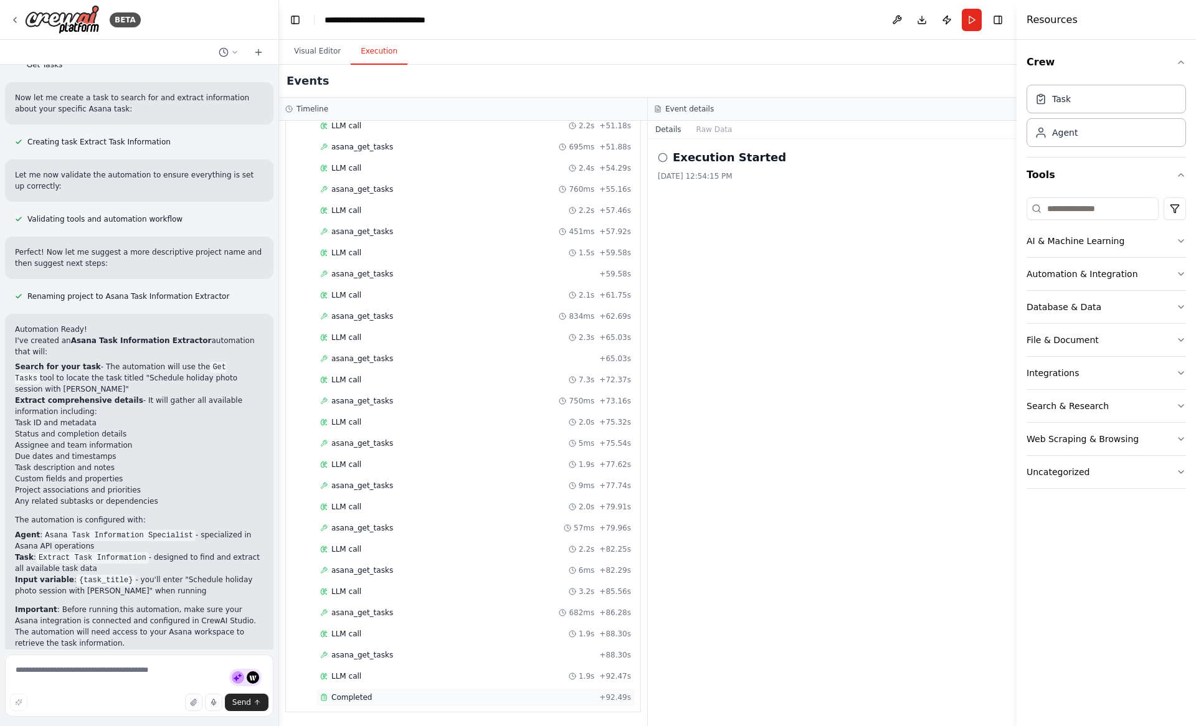
click at [339, 691] on div "Completed + 92.49s" at bounding box center [475, 697] width 319 height 19
